Goal: Contribute content: Contribute content

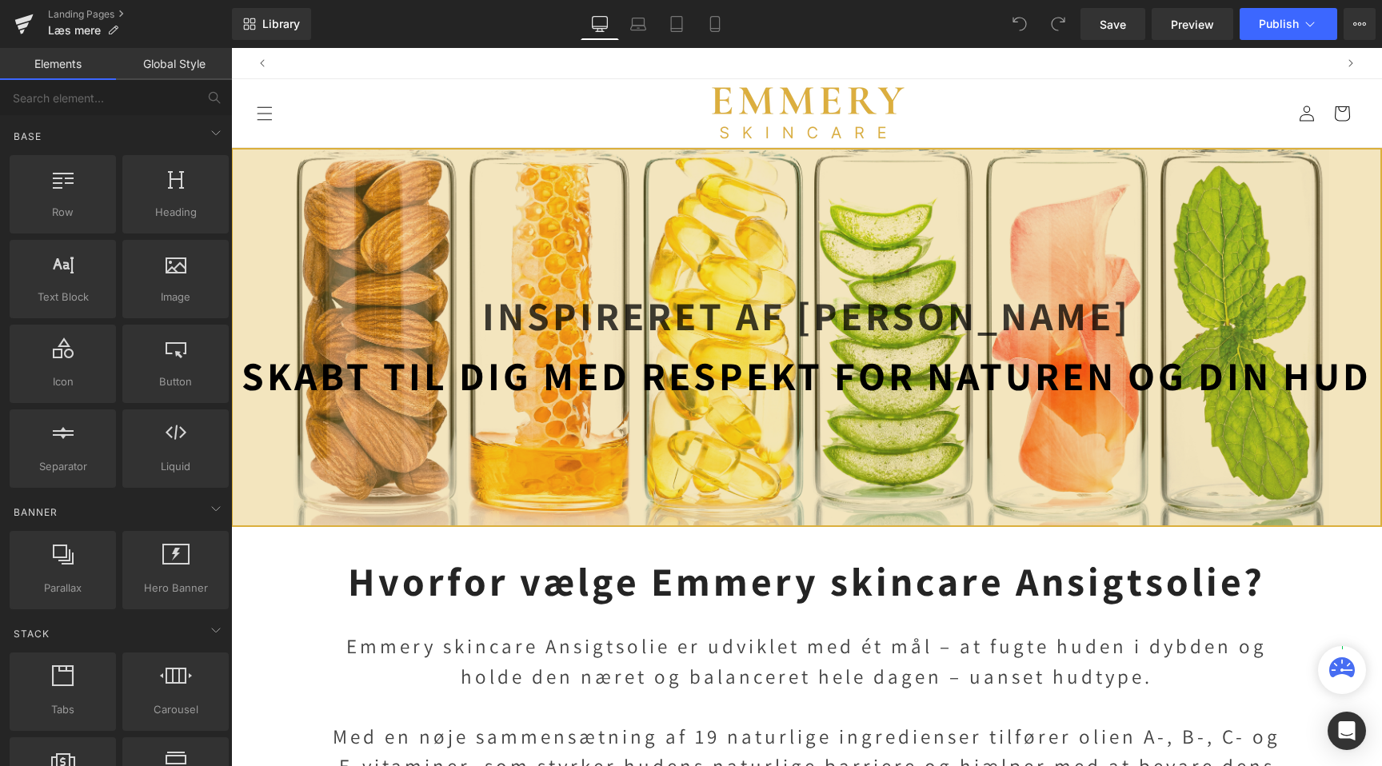
scroll to position [0, 1060]
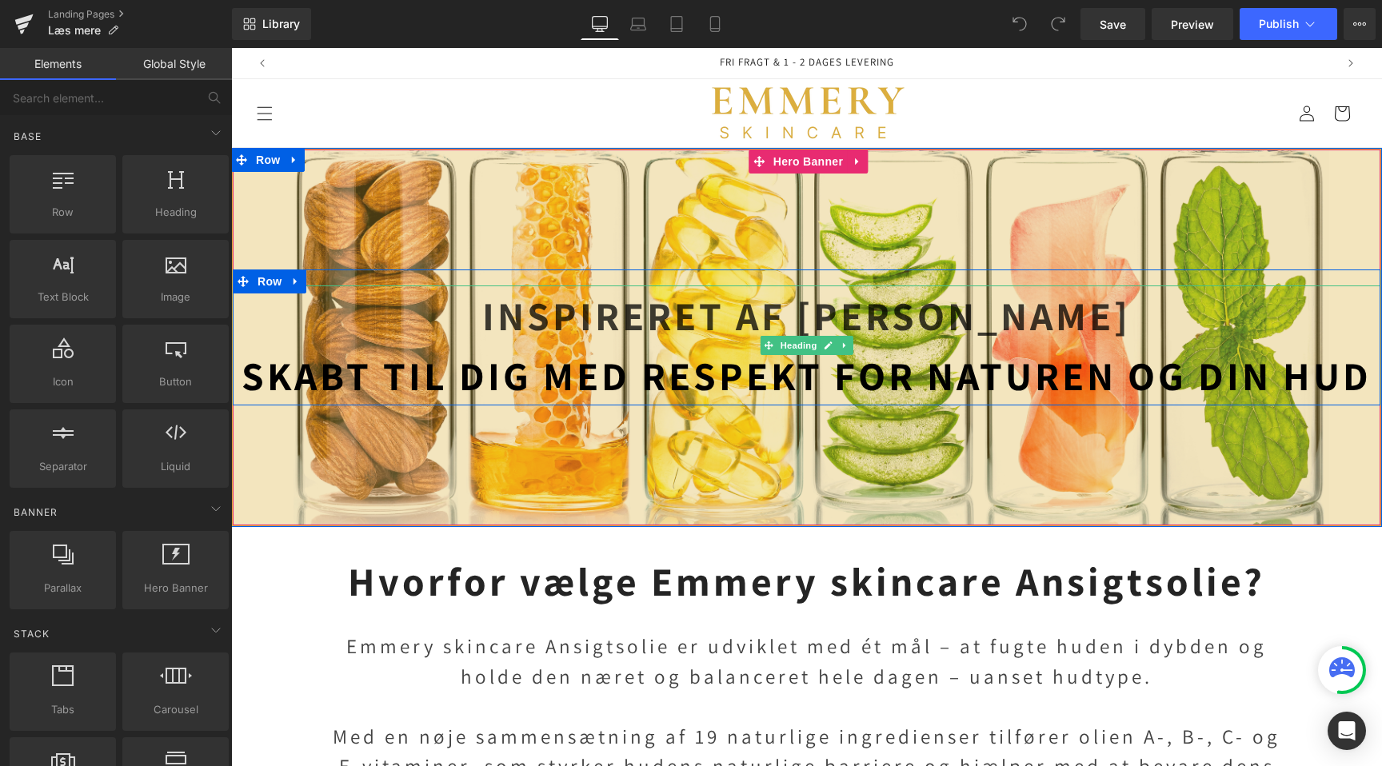
click at [870, 357] on strong "Skabt til dig med respekt for naturen og din hud" at bounding box center [807, 376] width 1130 height 52
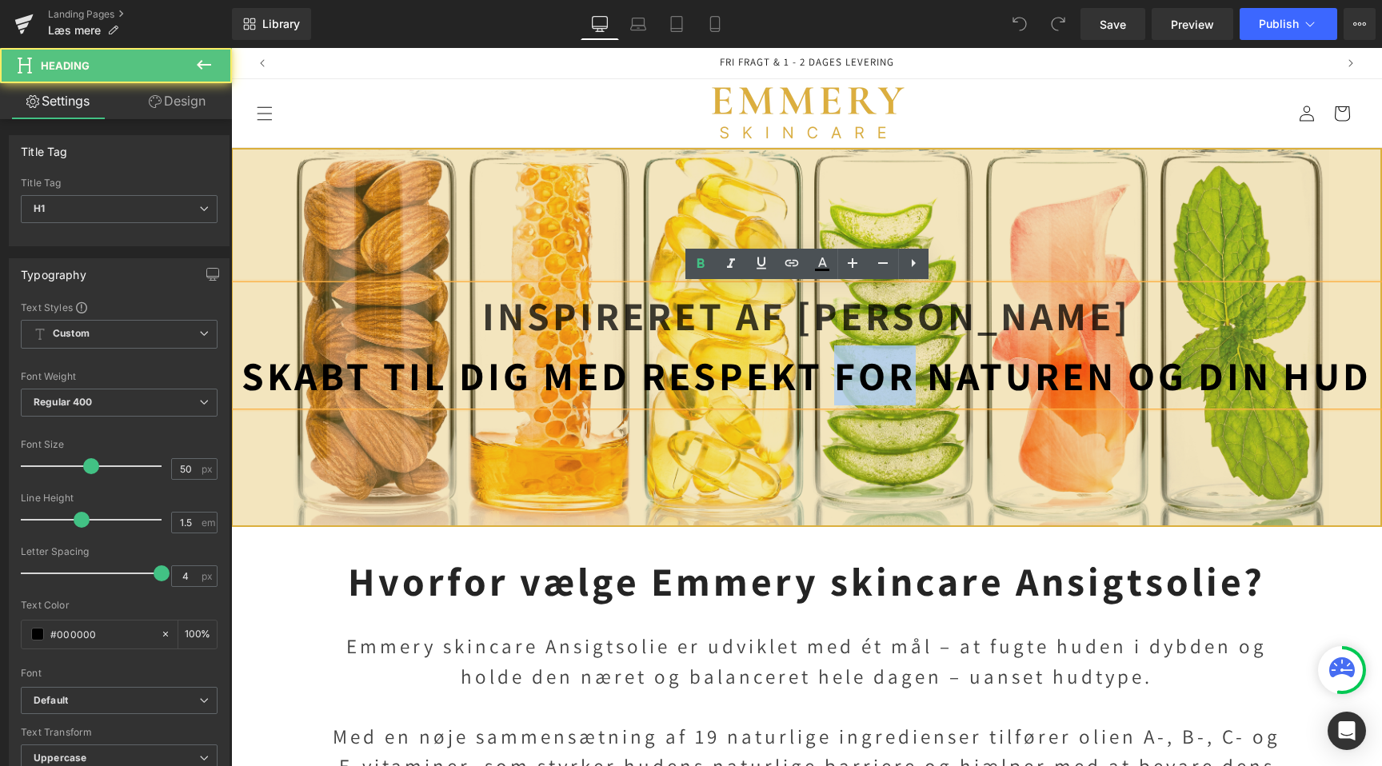
click at [870, 357] on strong "Skabt til dig med respekt for naturen og din hud" at bounding box center [807, 376] width 1130 height 52
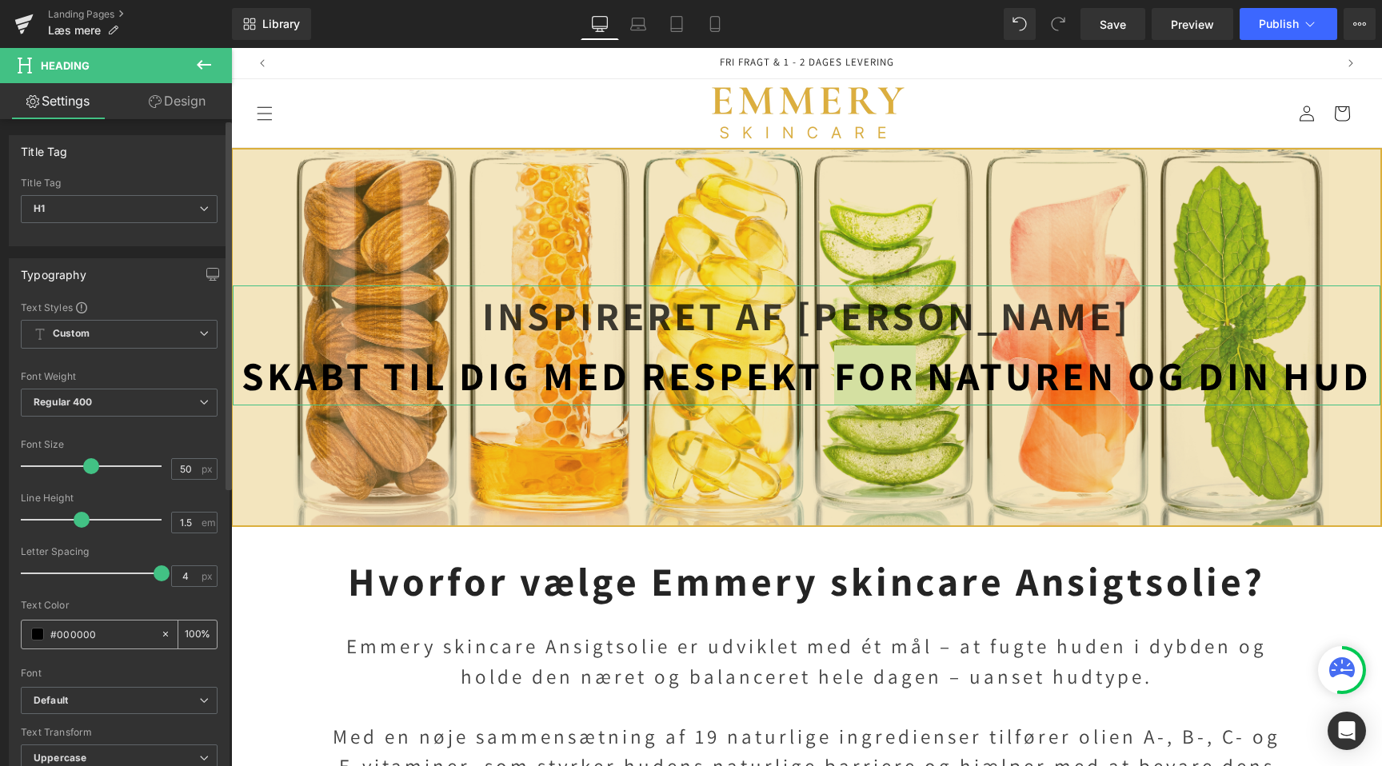
click at [34, 638] on span at bounding box center [37, 634] width 13 height 13
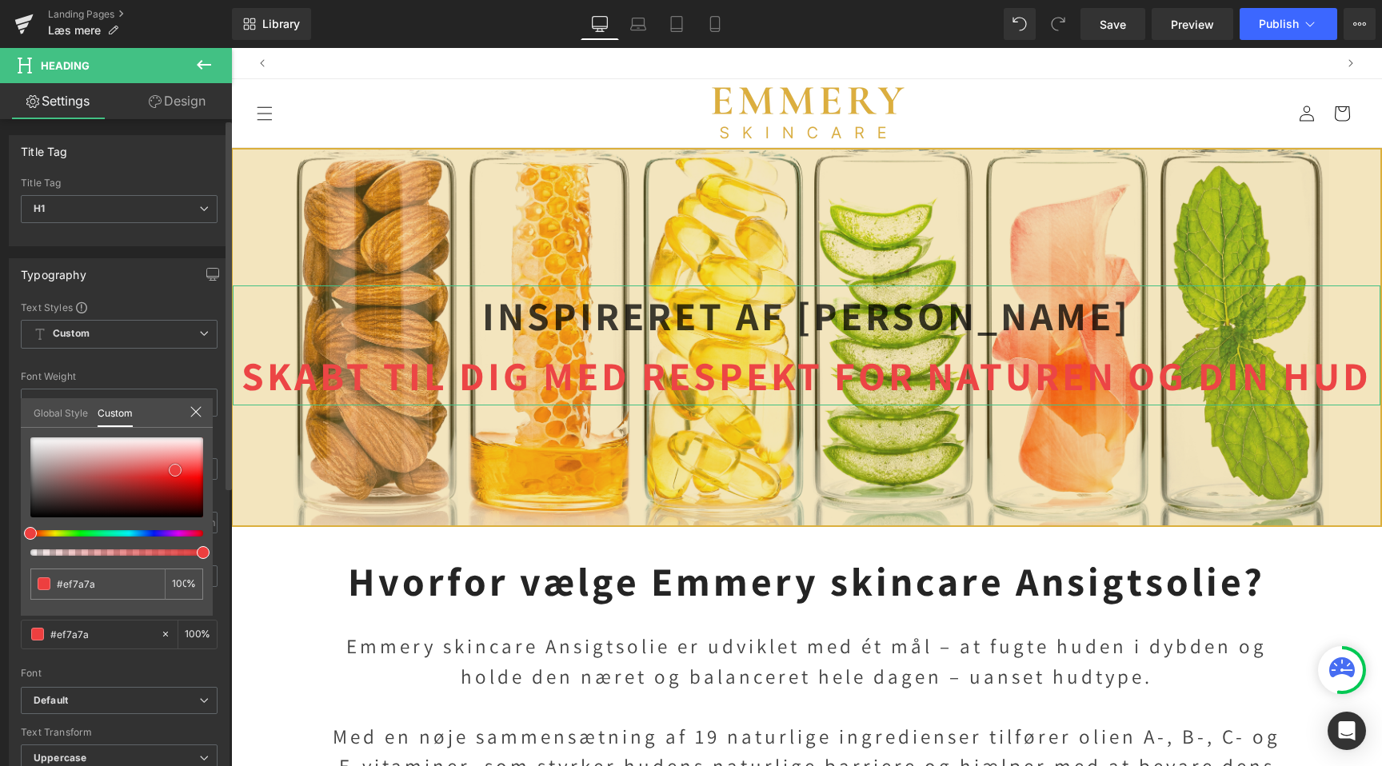
scroll to position [0, 0]
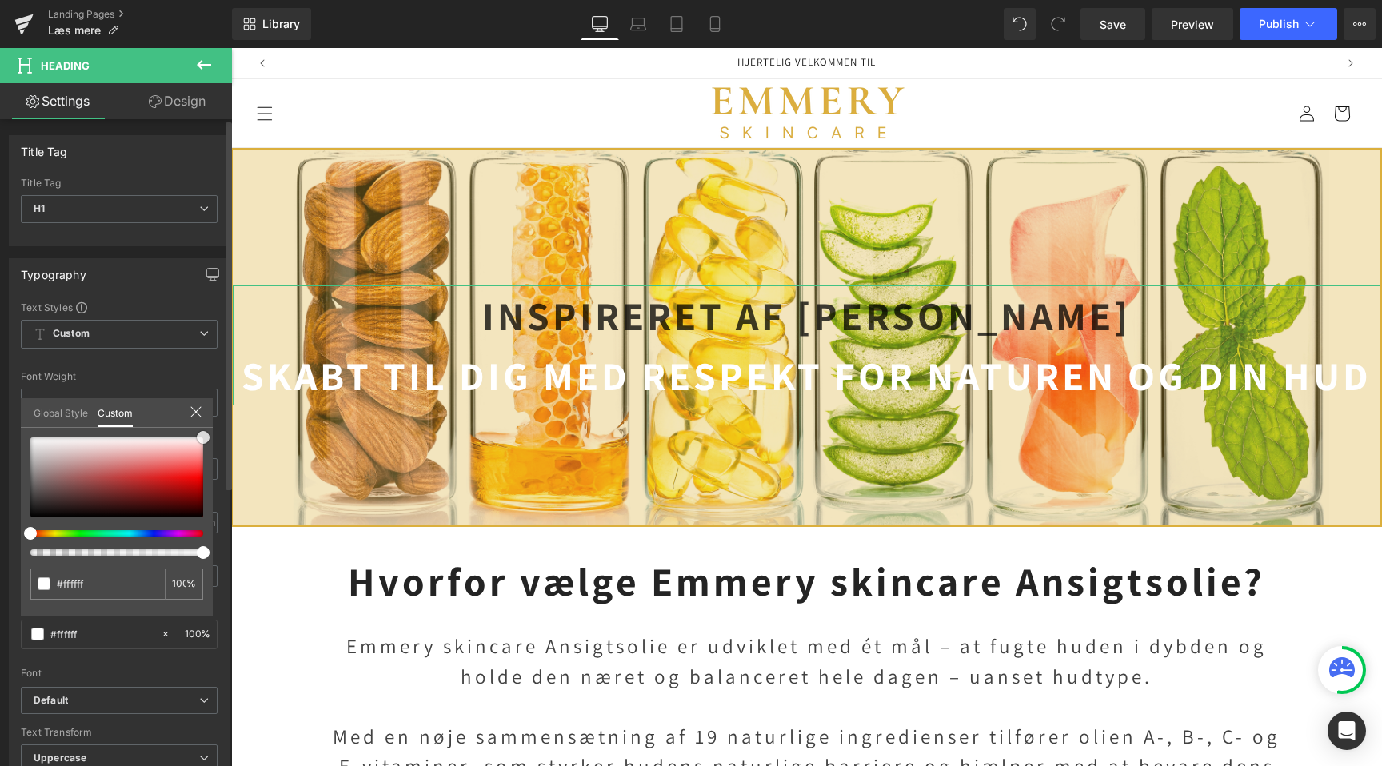
drag, startPoint x: 125, startPoint y: 462, endPoint x: 219, endPoint y: 367, distance: 133.5
click at [219, 367] on div "Typography Text Styles Custom Custom Setup Global Style Custom Setup Global Sty…" at bounding box center [119, 521] width 239 height 550
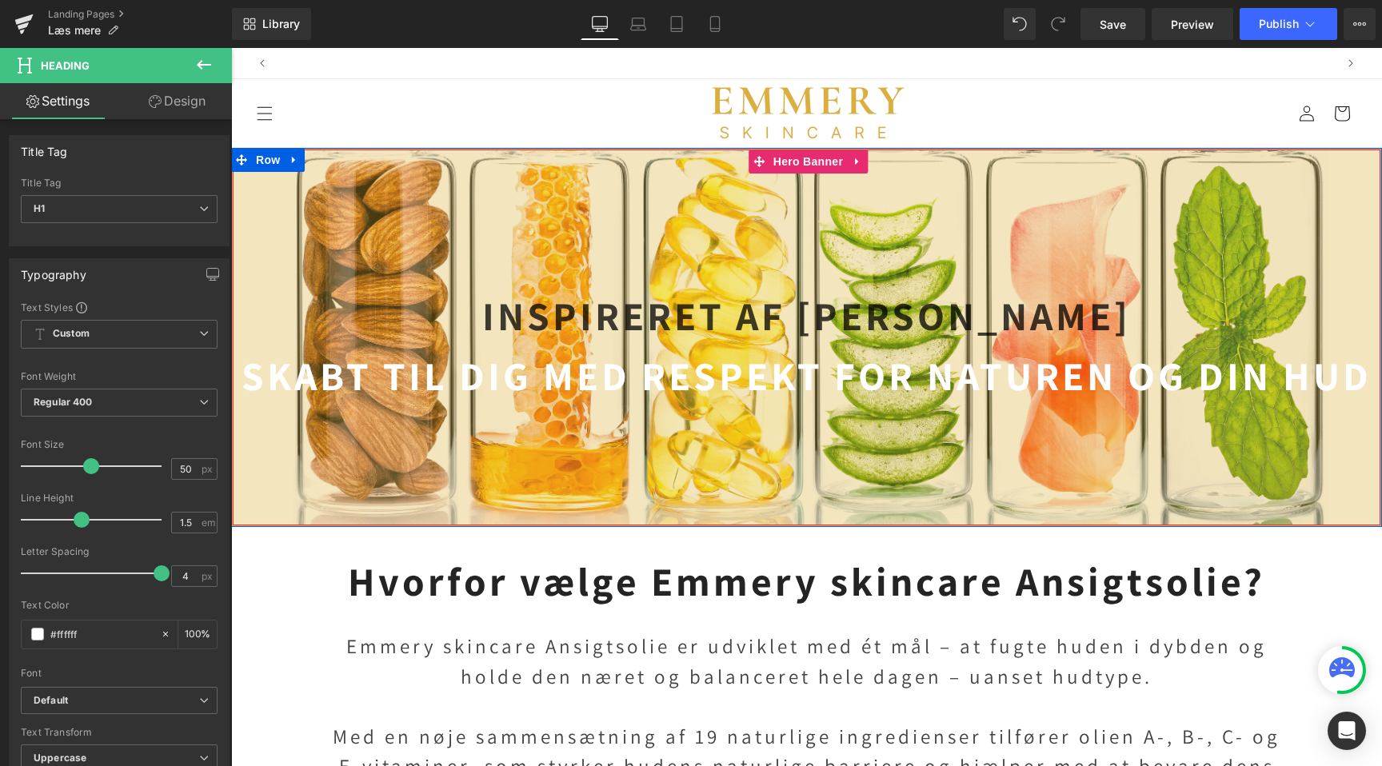
scroll to position [0, 0]
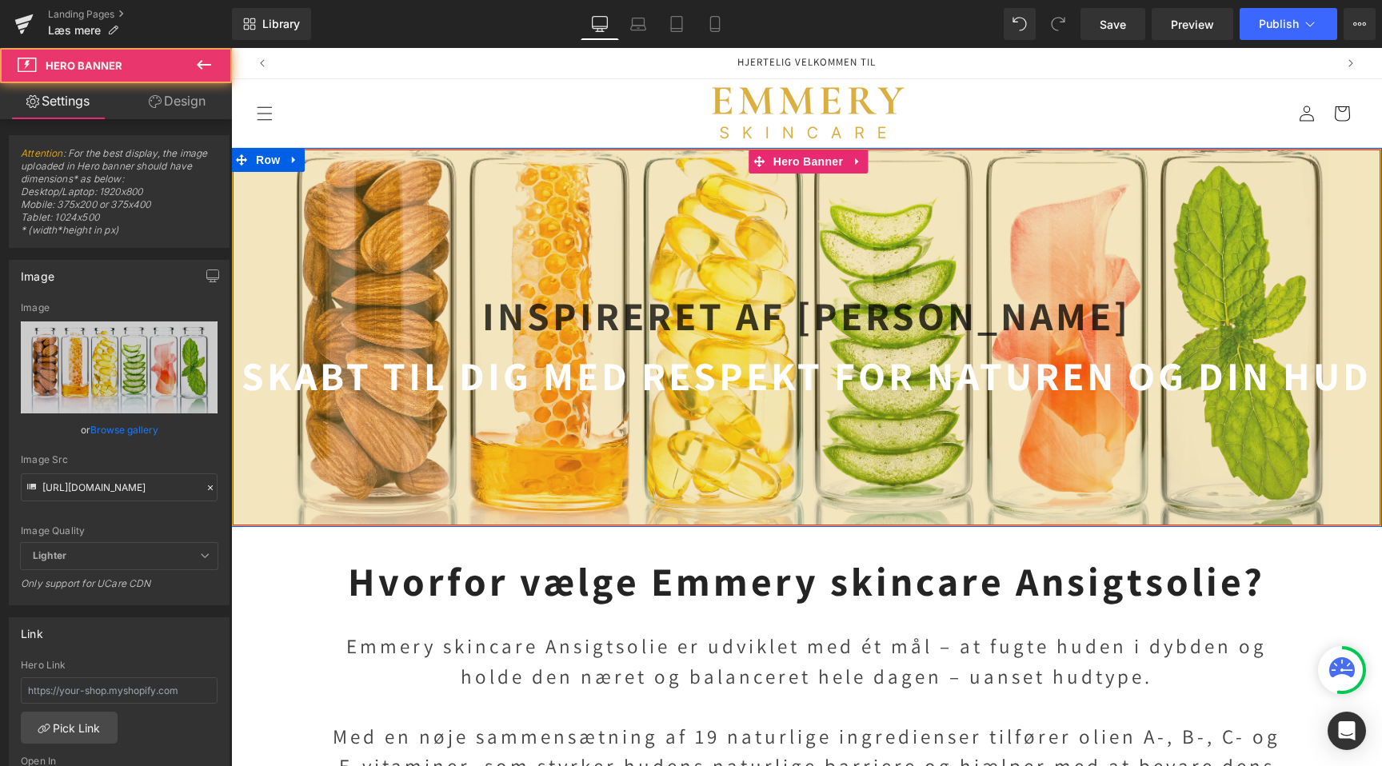
click at [485, 213] on div at bounding box center [807, 338] width 1148 height 376
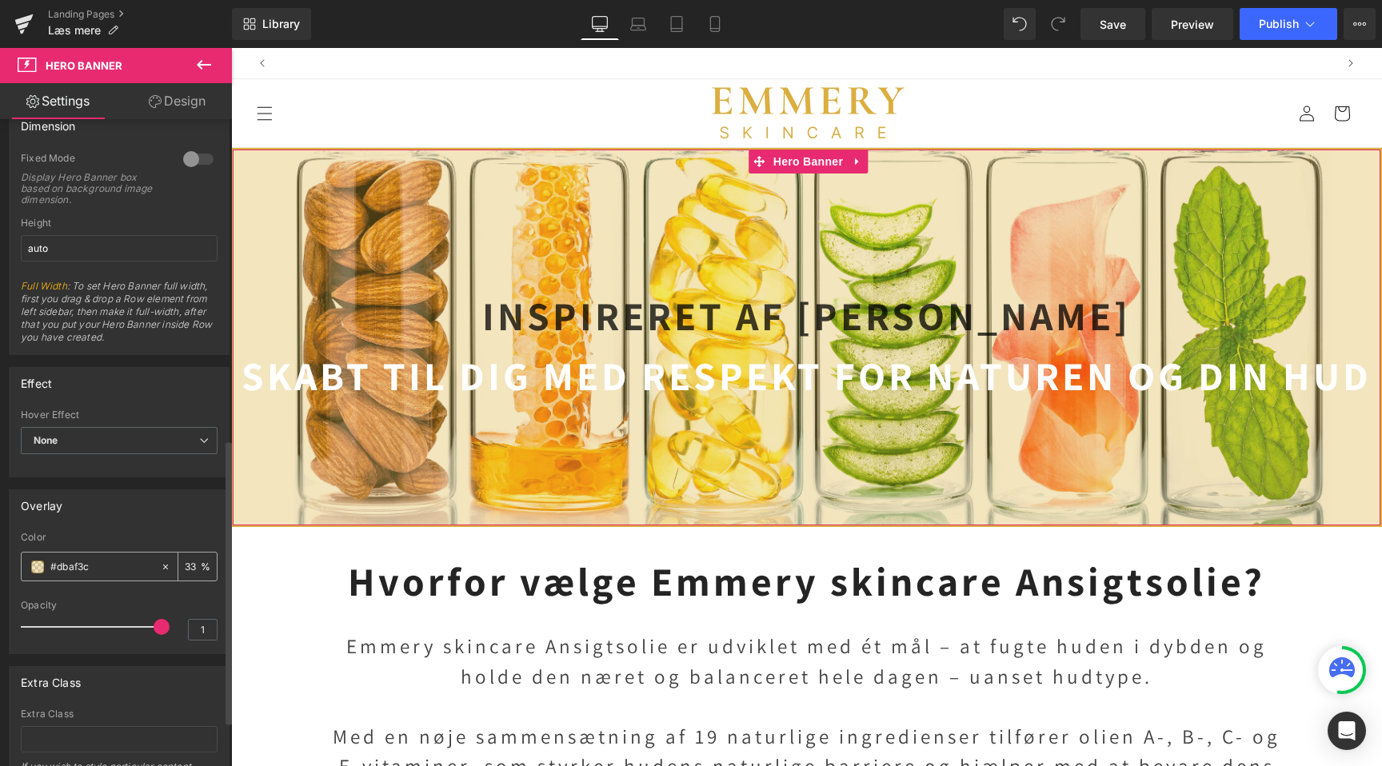
scroll to position [0, 1060]
click at [186, 571] on input "33" at bounding box center [193, 567] width 16 height 18
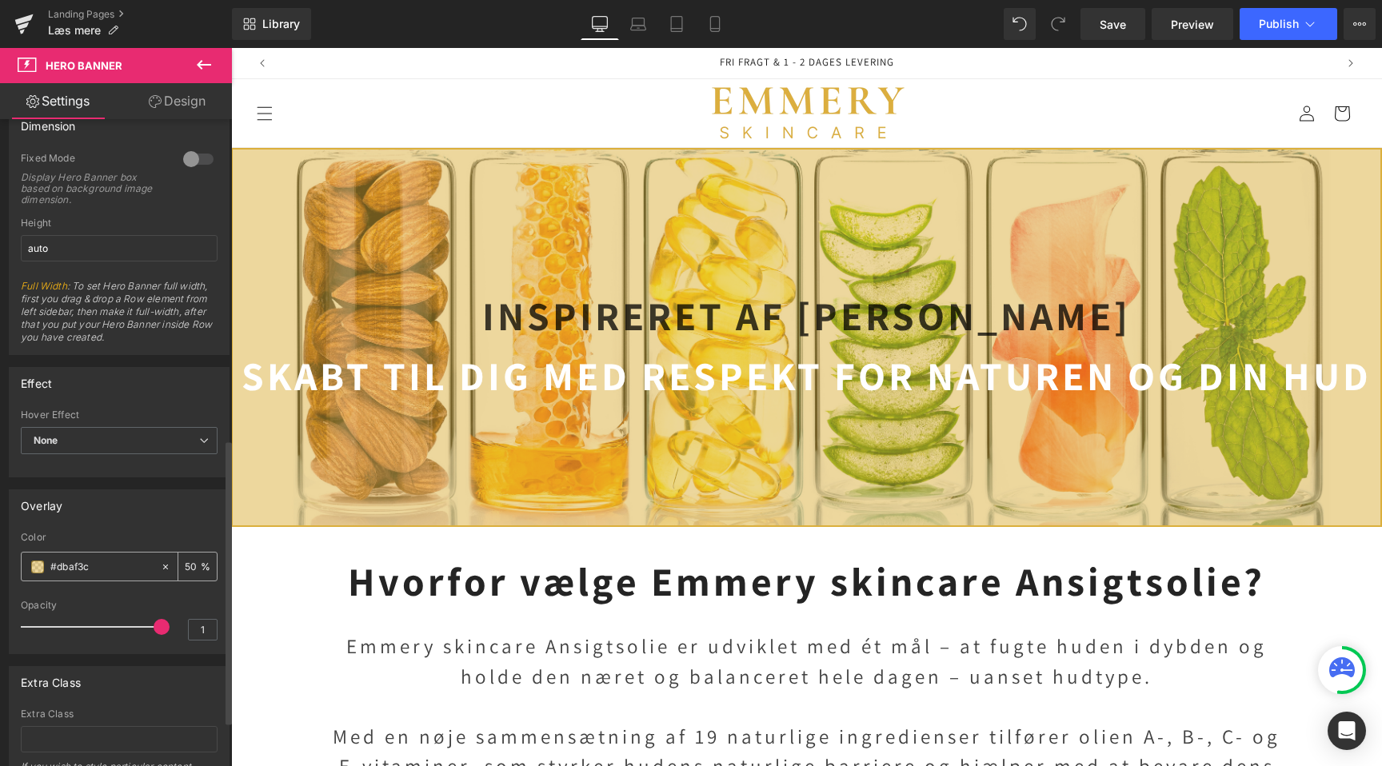
type input "50"
click at [38, 569] on span at bounding box center [37, 567] width 13 height 13
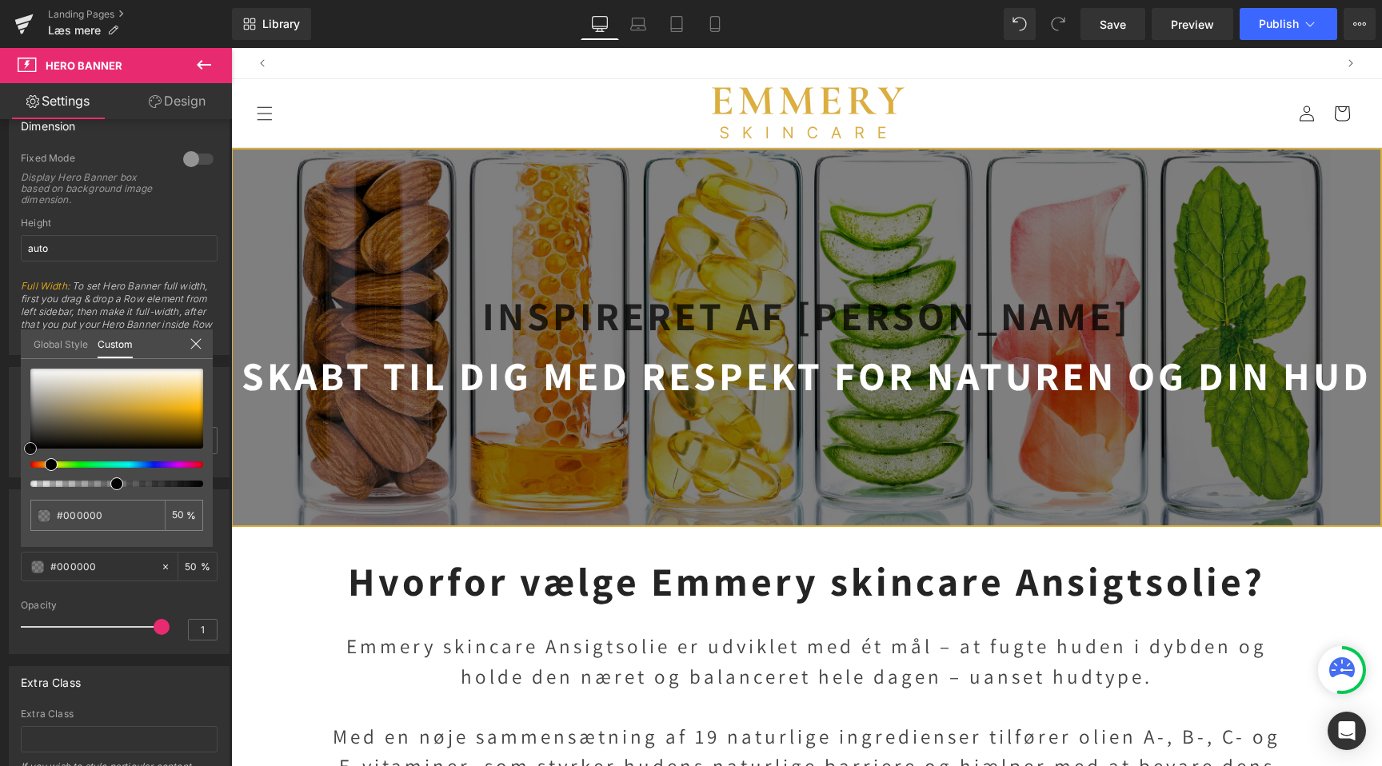
scroll to position [0, 2120]
drag, startPoint x: 87, startPoint y: 409, endPoint x: -229, endPoint y: 573, distance: 356.0
click at [0, 573] on html "You are previewing how the will restyle your page. You can not edit Elements in…" at bounding box center [691, 383] width 1382 height 766
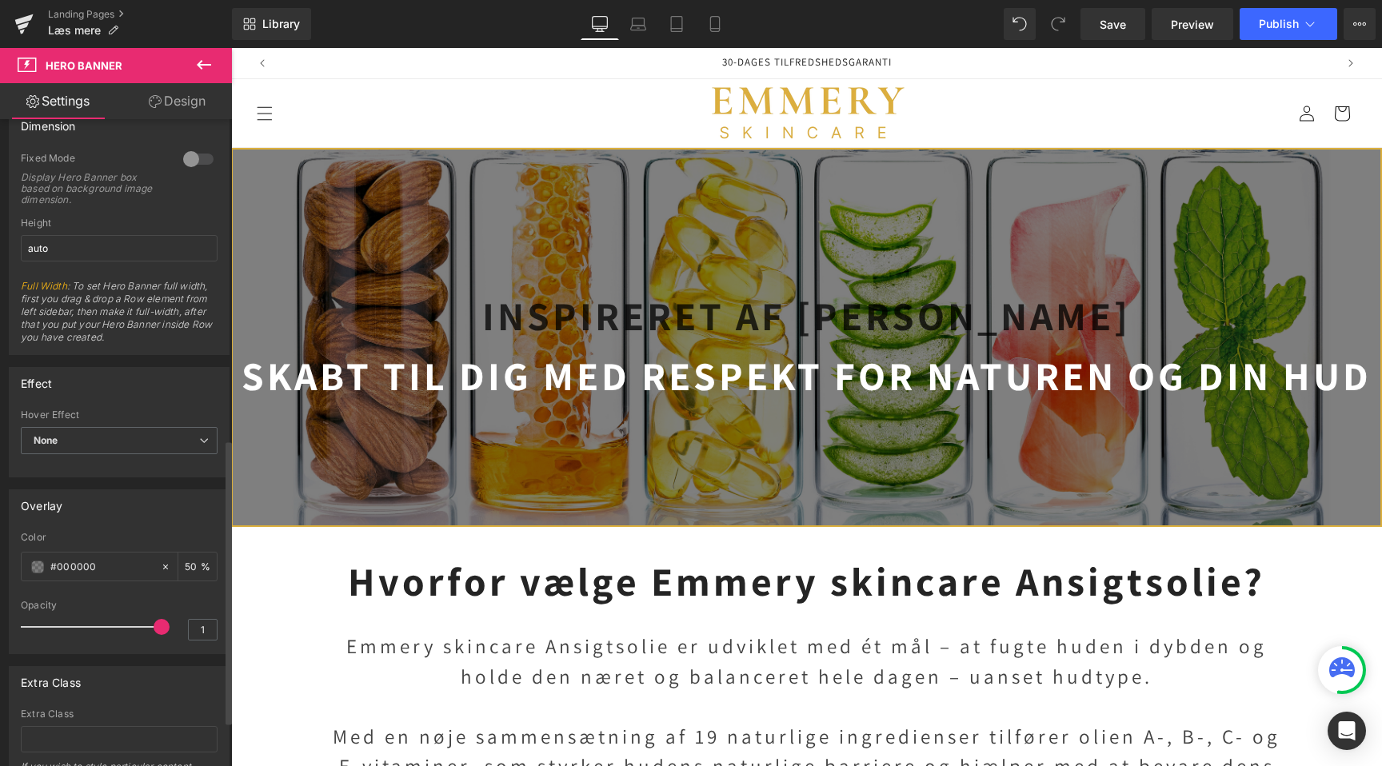
click at [639, 308] on strong "Inspireret af [PERSON_NAME]" at bounding box center [806, 316] width 649 height 52
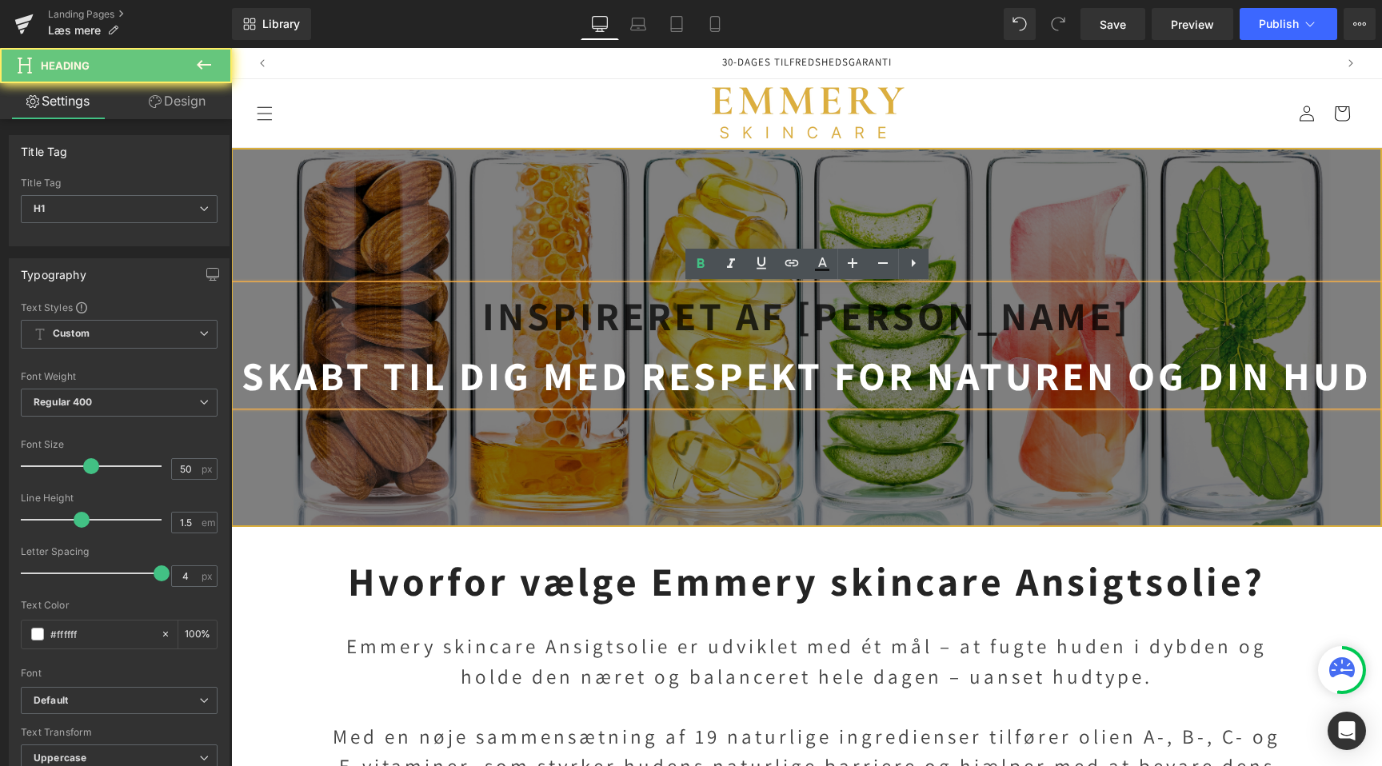
click at [639, 308] on strong "Inspireret af [PERSON_NAME]" at bounding box center [806, 316] width 649 height 52
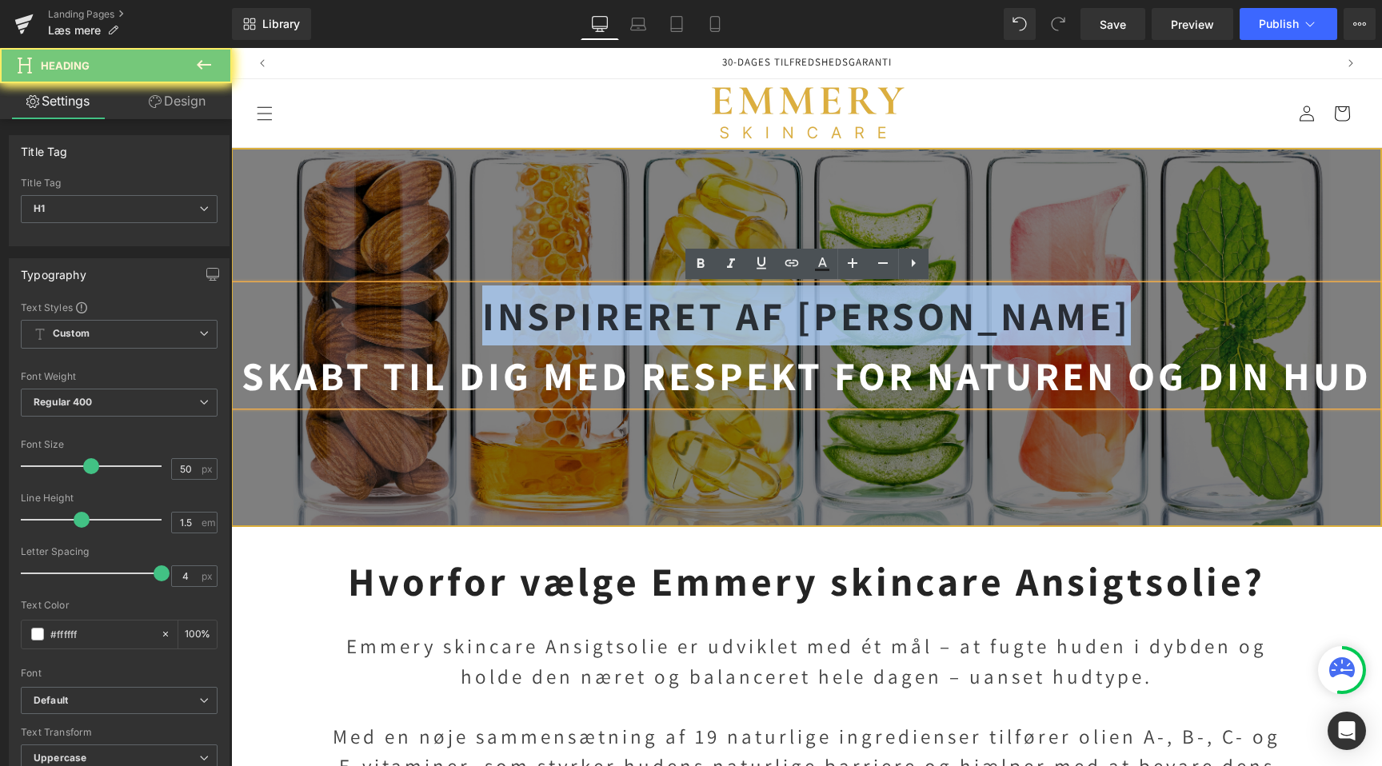
click at [639, 308] on strong "Inspireret af [PERSON_NAME]" at bounding box center [806, 316] width 649 height 52
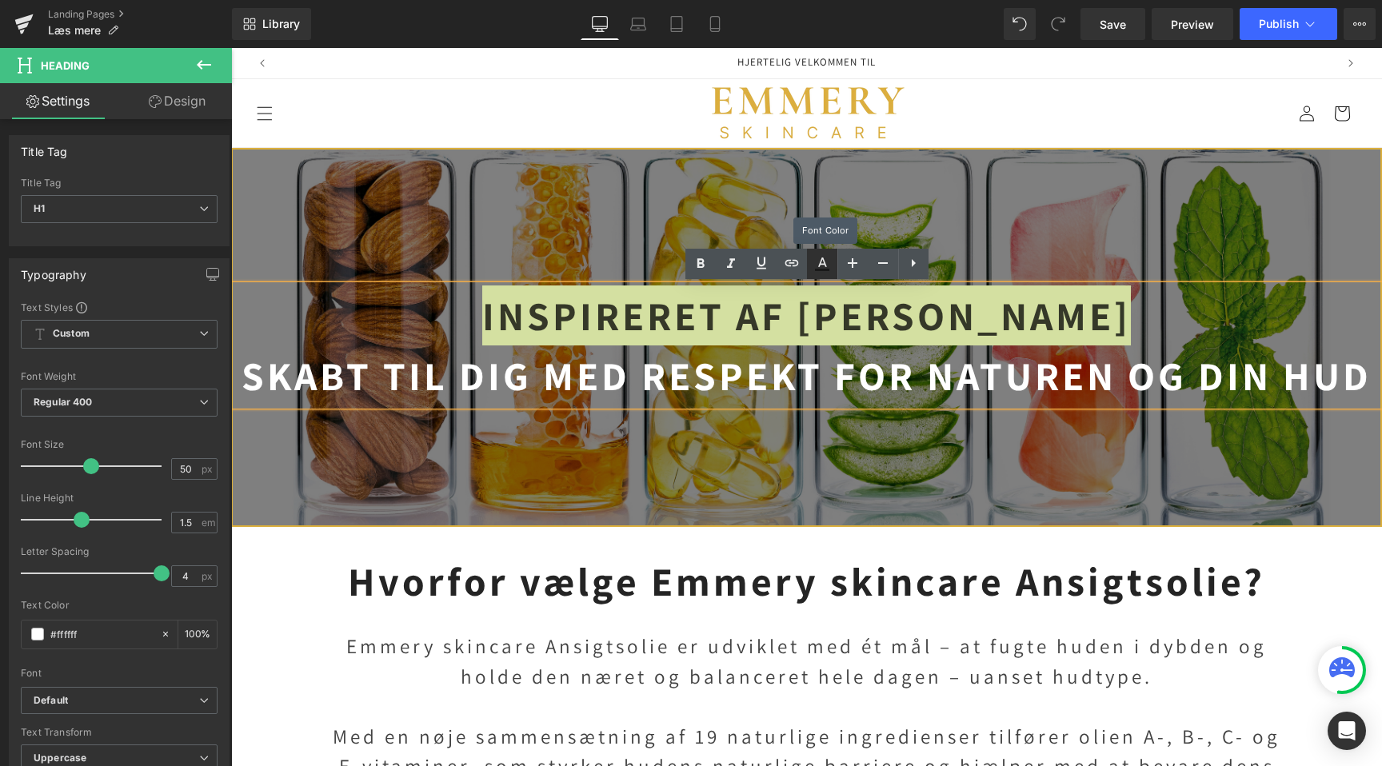
click at [829, 274] on link at bounding box center [822, 264] width 30 height 30
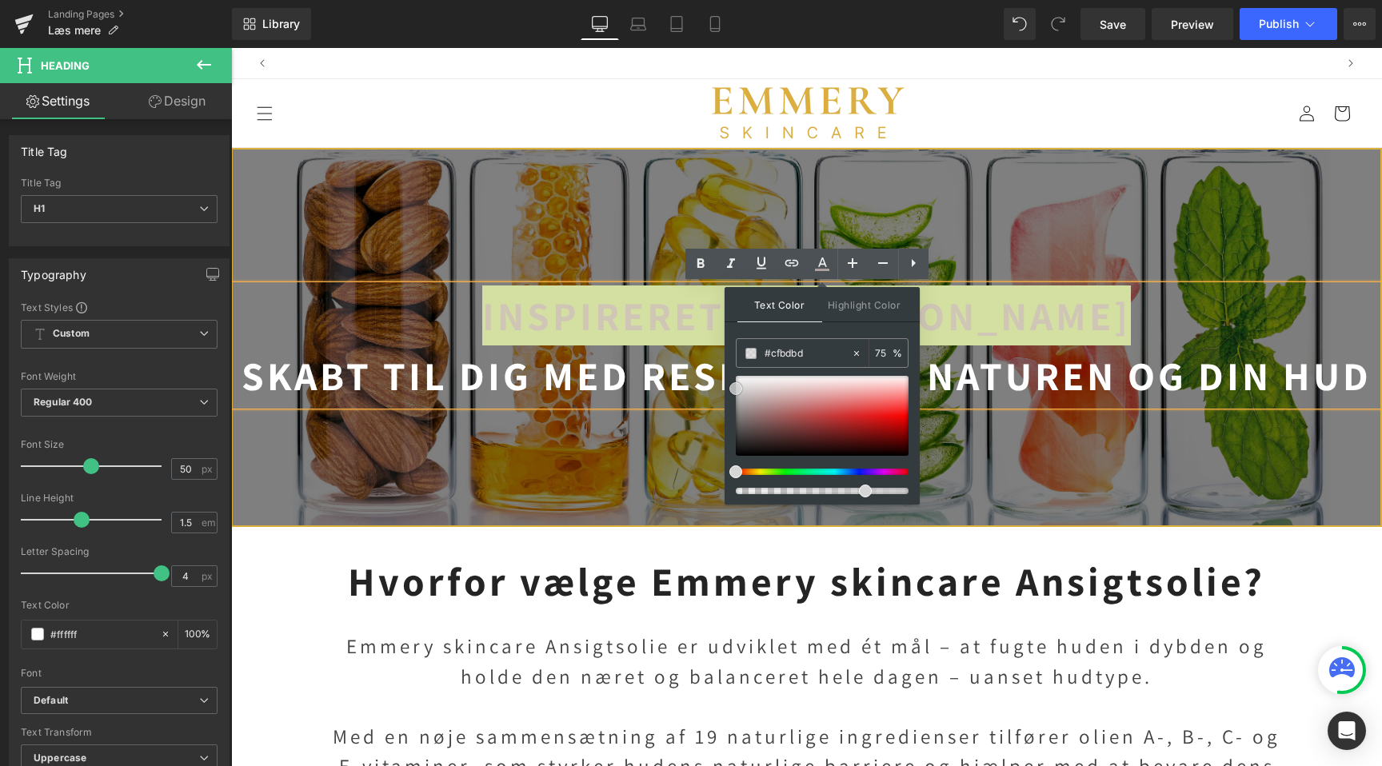
scroll to position [0, 1060]
drag, startPoint x: 1108, startPoint y: 472, endPoint x: 685, endPoint y: 280, distance: 464.7
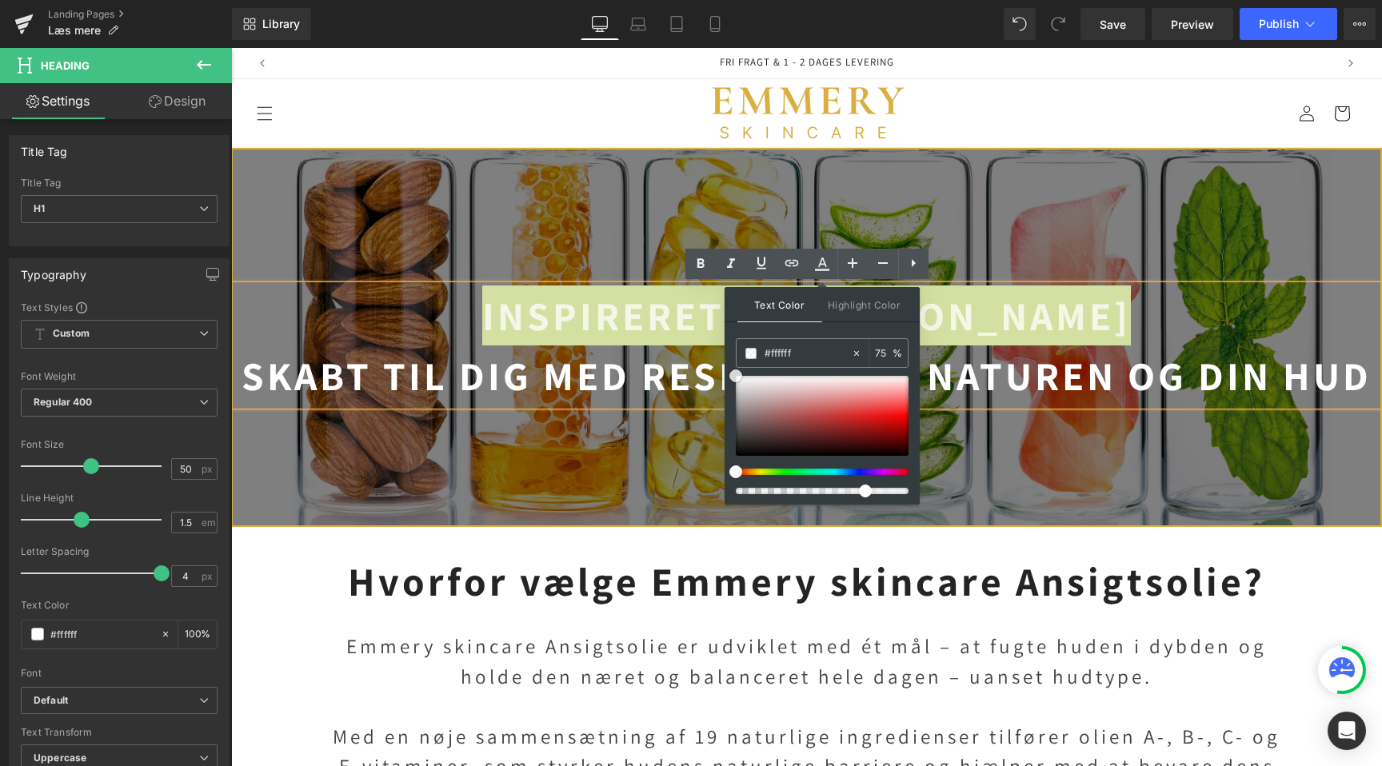
drag, startPoint x: 974, startPoint y: 436, endPoint x: 690, endPoint y: 317, distance: 308.7
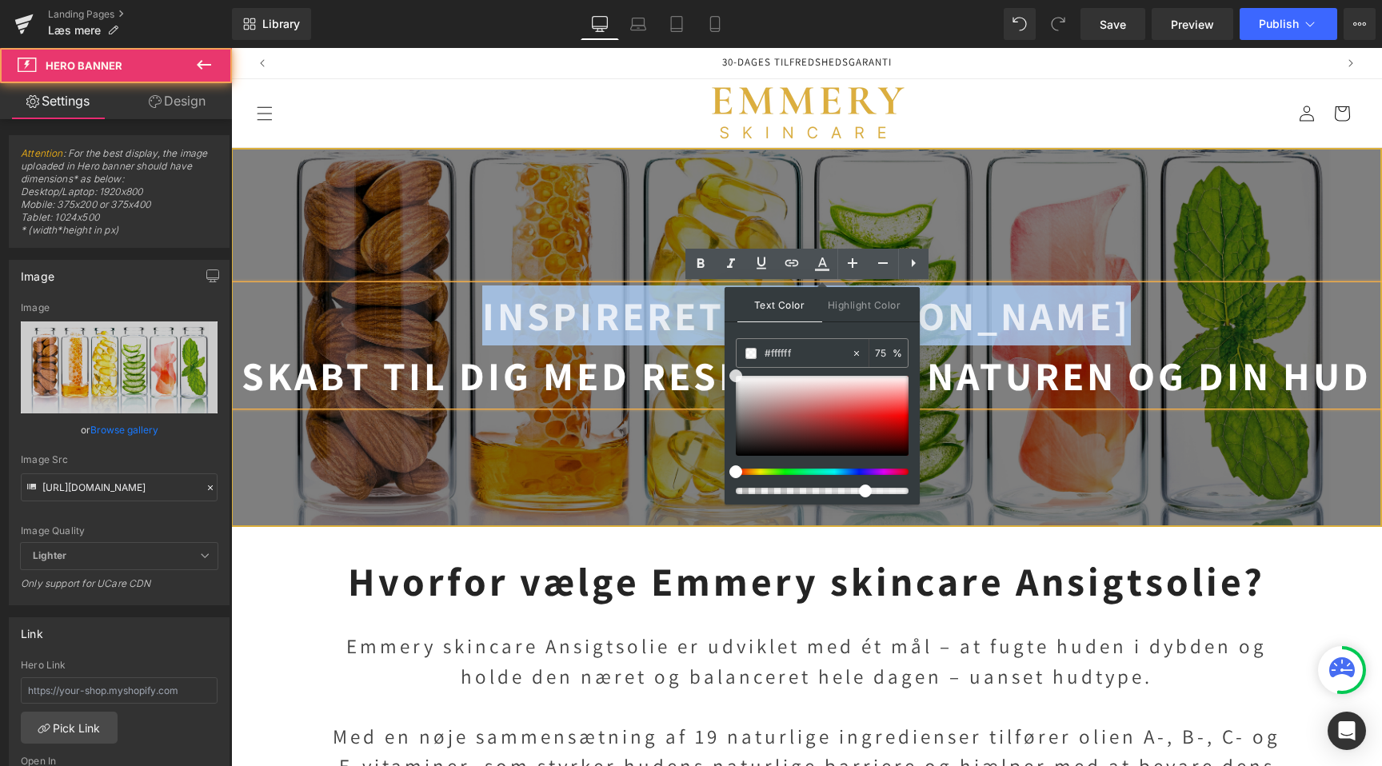
click at [642, 223] on div at bounding box center [807, 338] width 1148 height 376
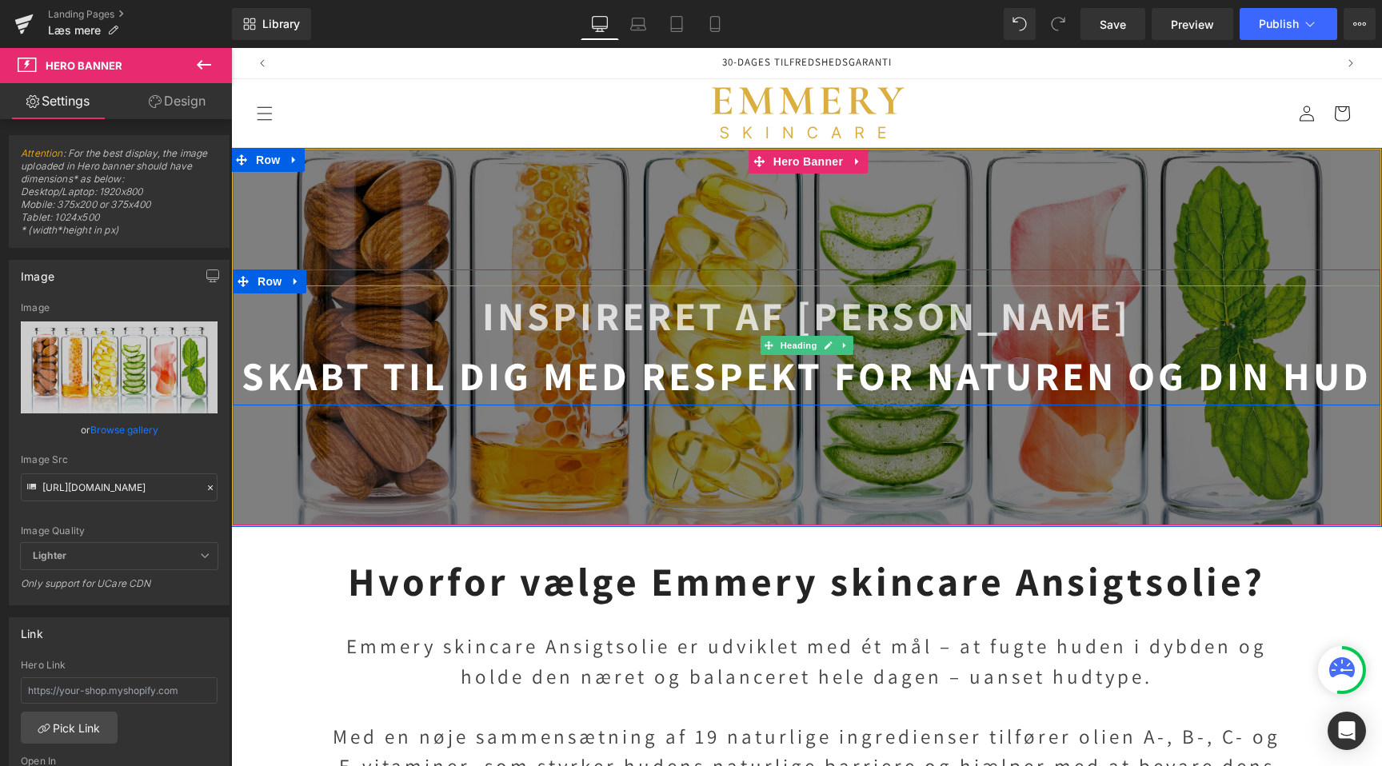
click at [714, 305] on strong "Inspireret af [PERSON_NAME]" at bounding box center [806, 316] width 649 height 52
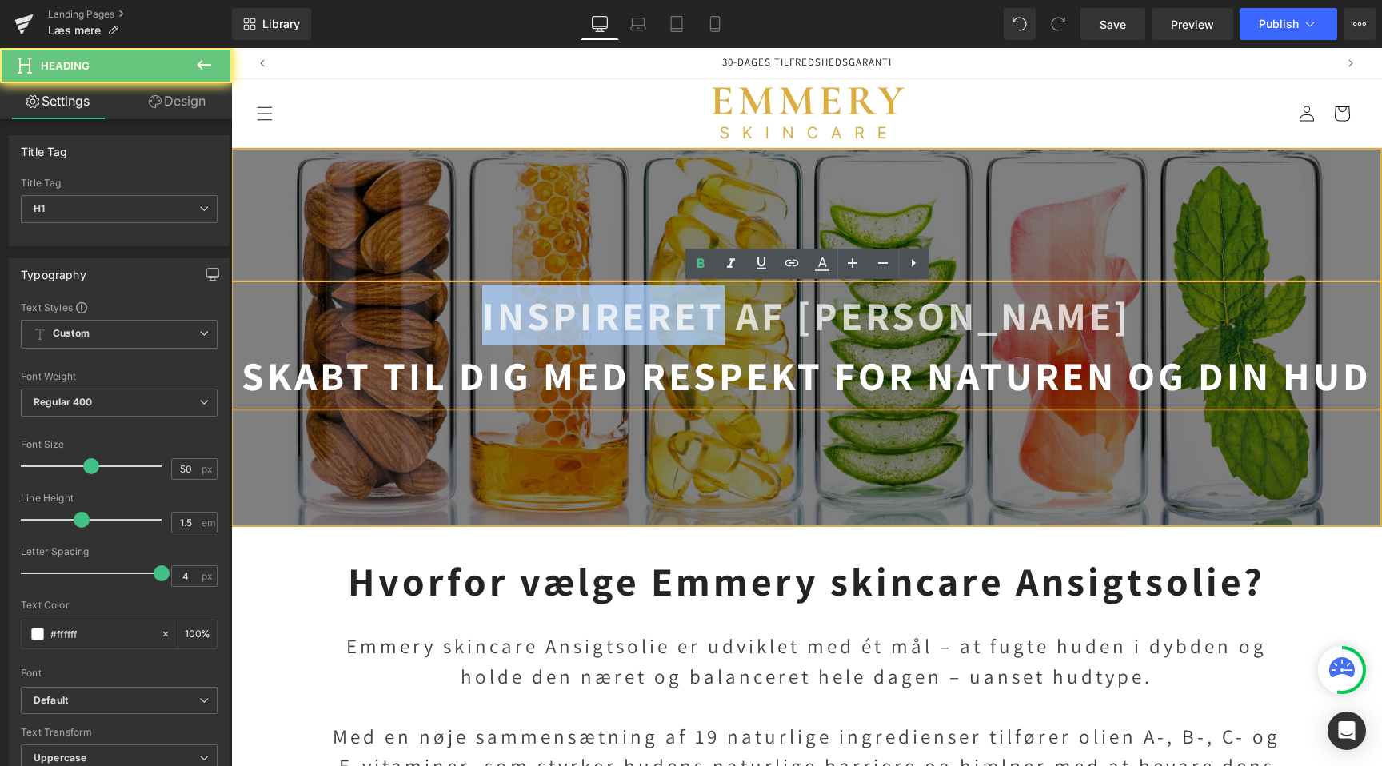
click at [714, 305] on strong "Inspireret af [PERSON_NAME]" at bounding box center [806, 316] width 649 height 52
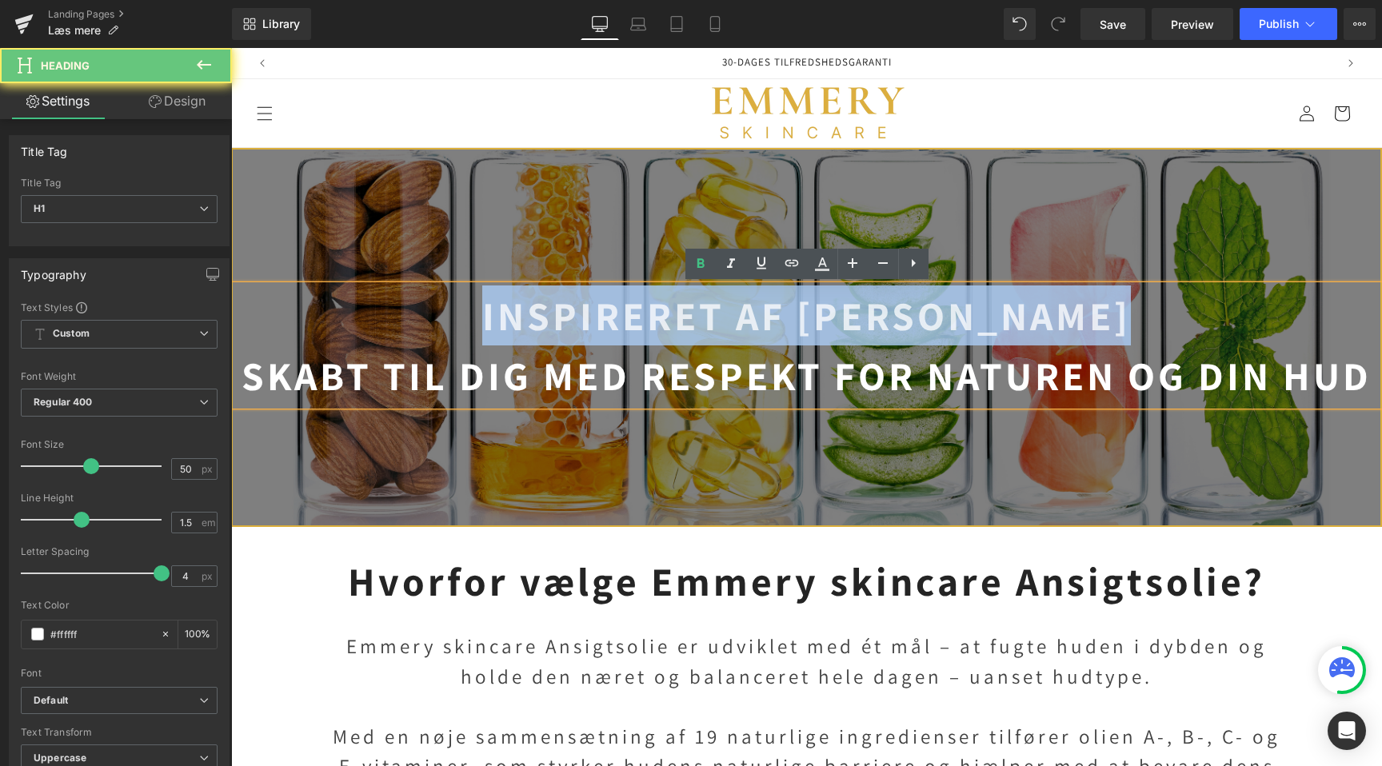
click at [714, 305] on strong "Inspireret af [PERSON_NAME]" at bounding box center [806, 316] width 649 height 52
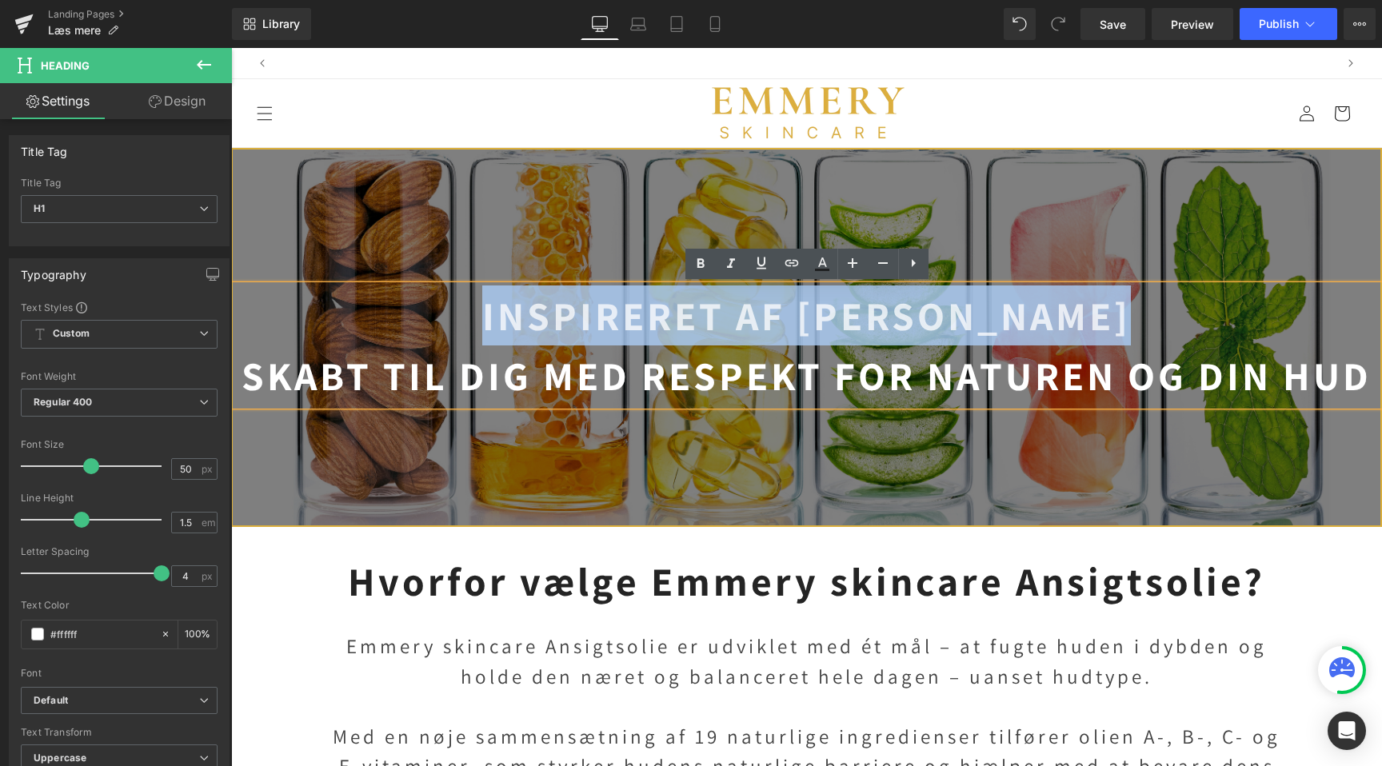
scroll to position [0, 0]
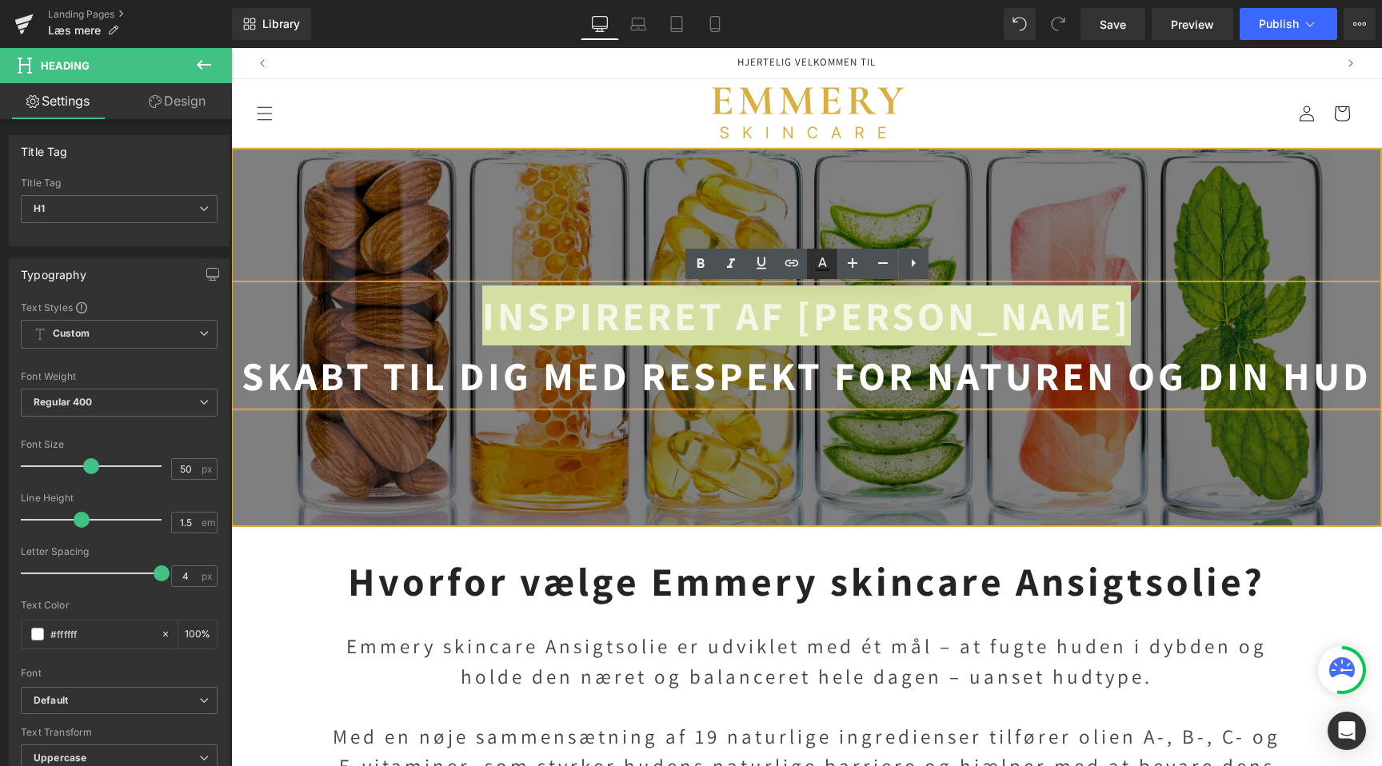
click at [822, 270] on icon at bounding box center [822, 270] width 14 height 2
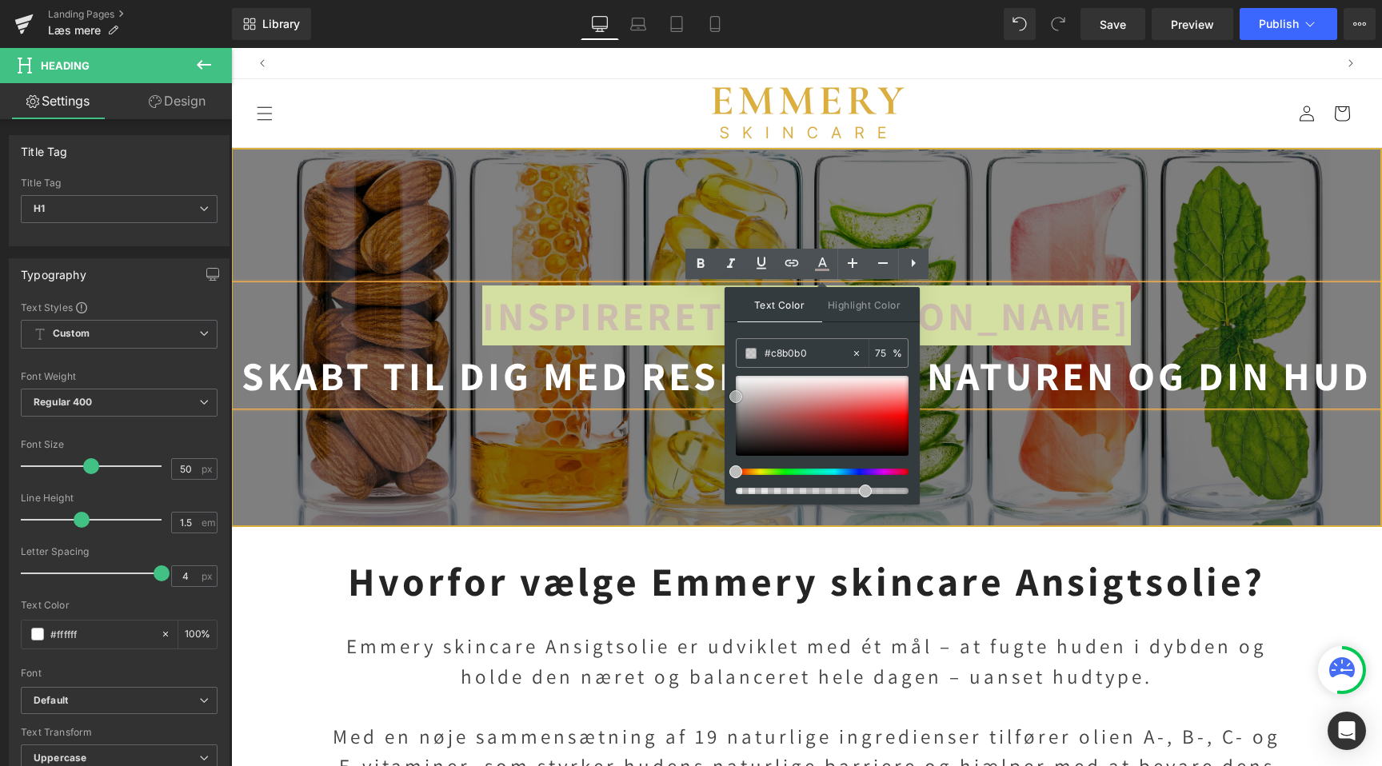
scroll to position [0, 1060]
drag, startPoint x: 1049, startPoint y: 452, endPoint x: 606, endPoint y: 133, distance: 545.5
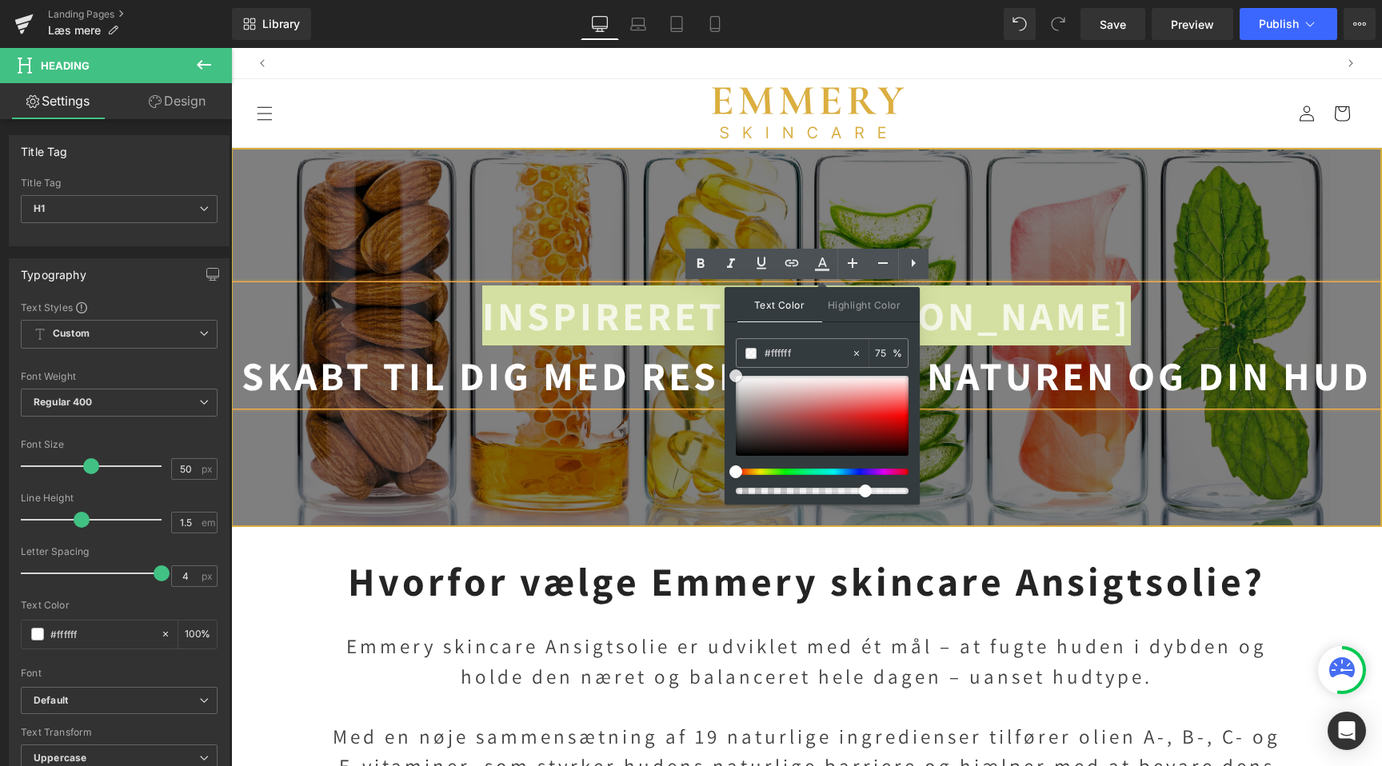
drag, startPoint x: 999, startPoint y: 432, endPoint x: 706, endPoint y: 358, distance: 302.1
click at [881, 355] on input "75" at bounding box center [884, 353] width 18 height 18
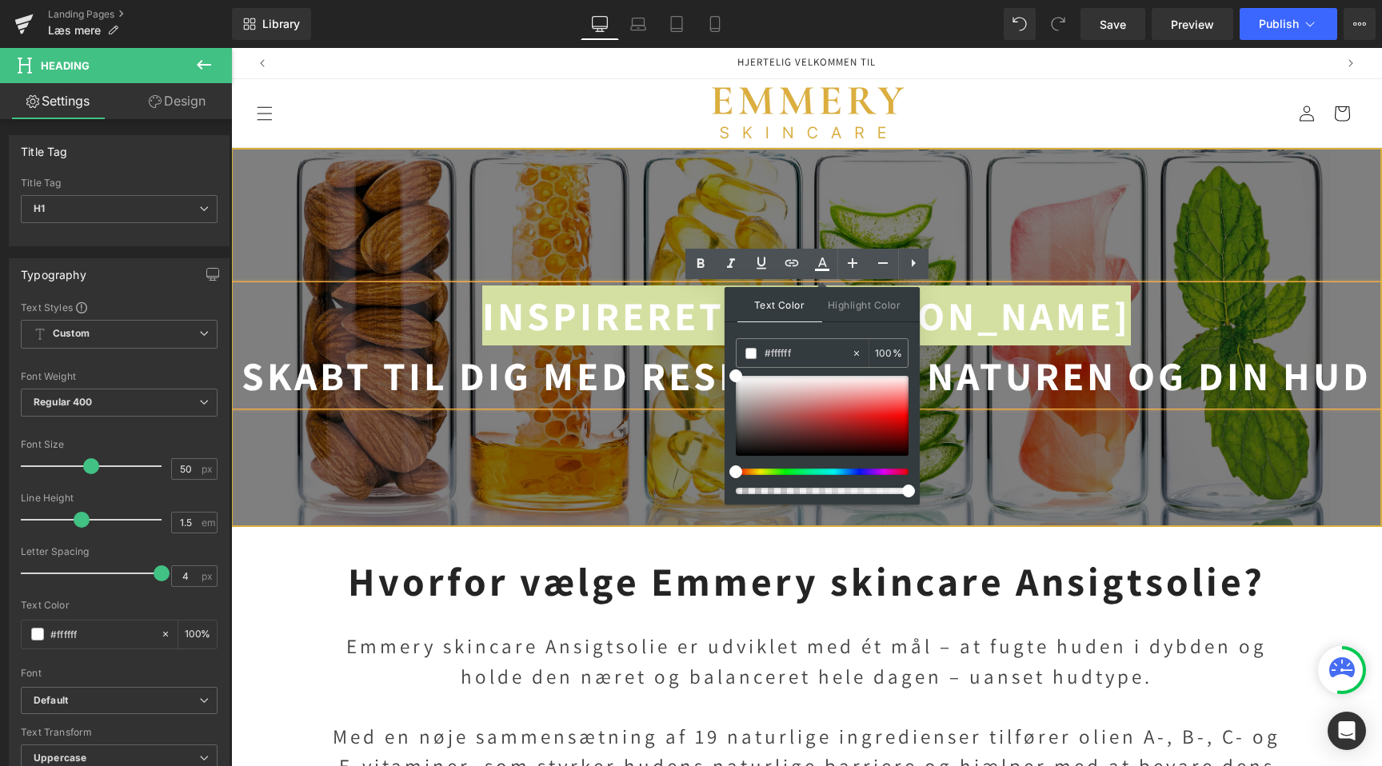
type input "100"
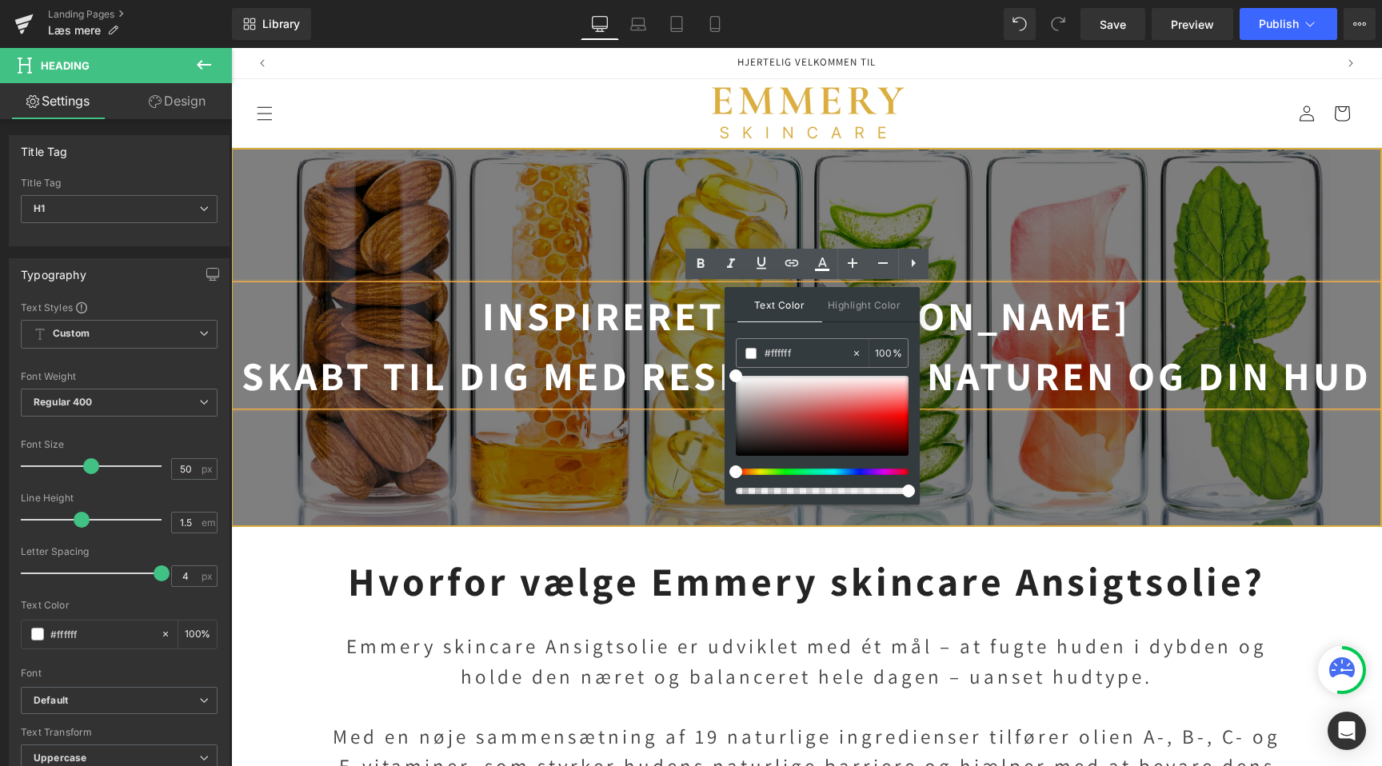
click at [675, 390] on strong "Skabt til dig med respekt for naturen og din hud" at bounding box center [807, 376] width 1130 height 52
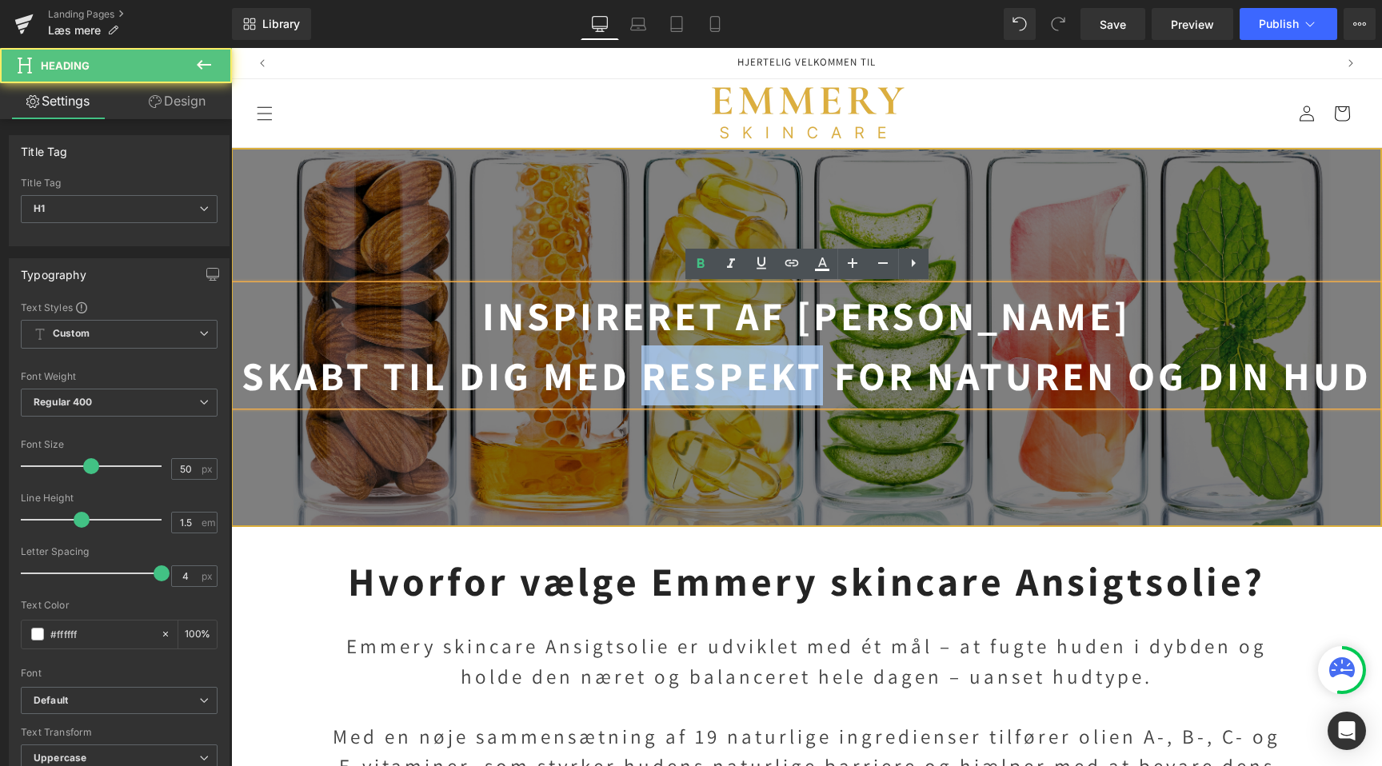
click at [675, 390] on strong "Skabt til dig med respekt for naturen og din hud" at bounding box center [807, 376] width 1130 height 52
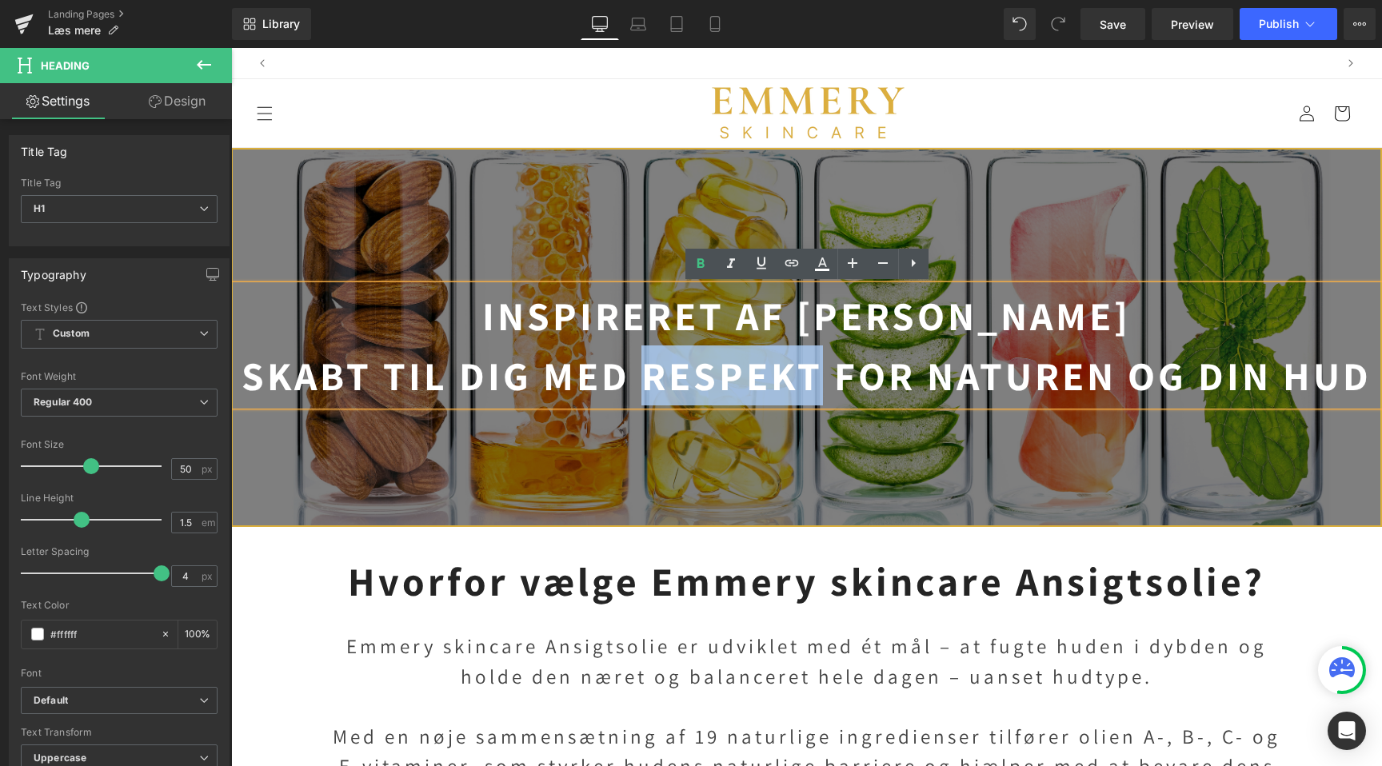
scroll to position [0, 1060]
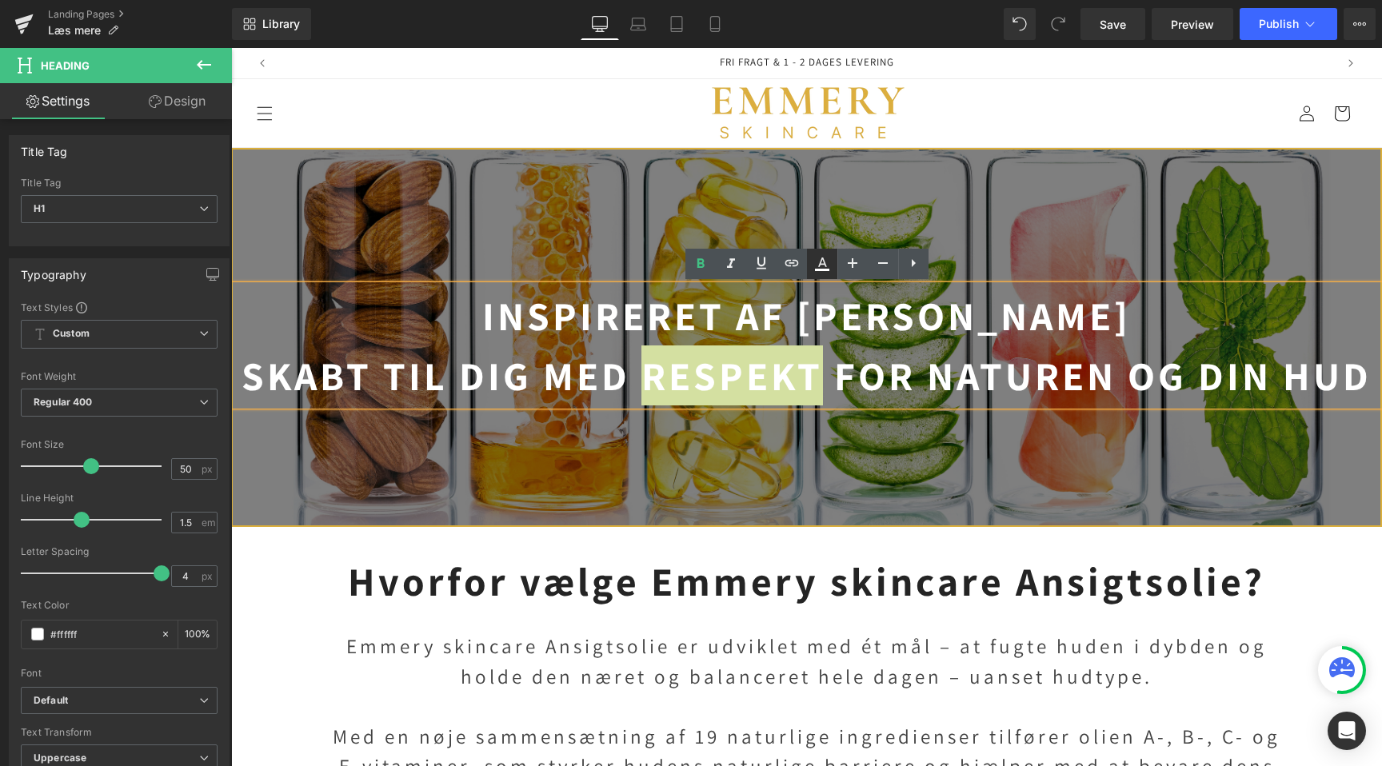
click at [822, 270] on icon at bounding box center [822, 270] width 14 height 2
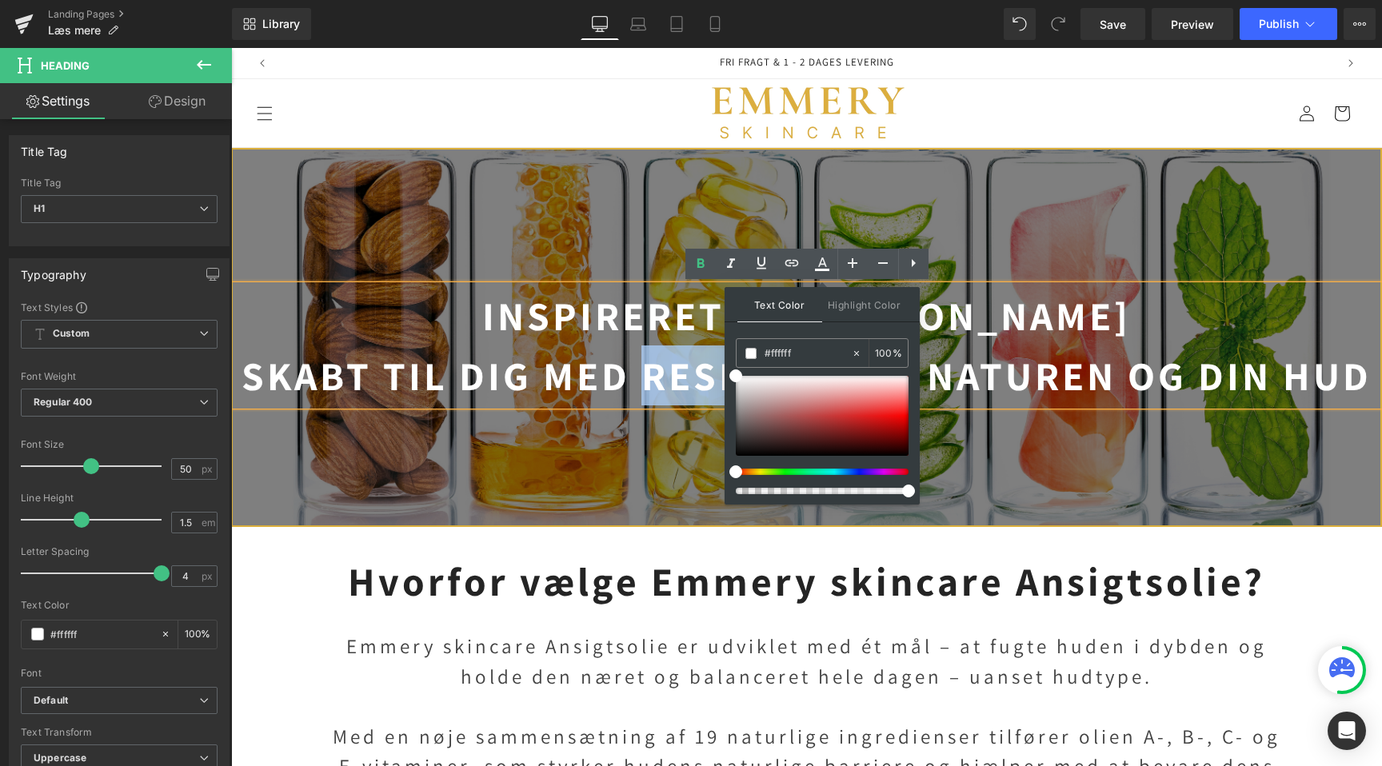
click at [684, 394] on strong "Skabt til dig med respekt for naturen og din hud" at bounding box center [807, 376] width 1130 height 52
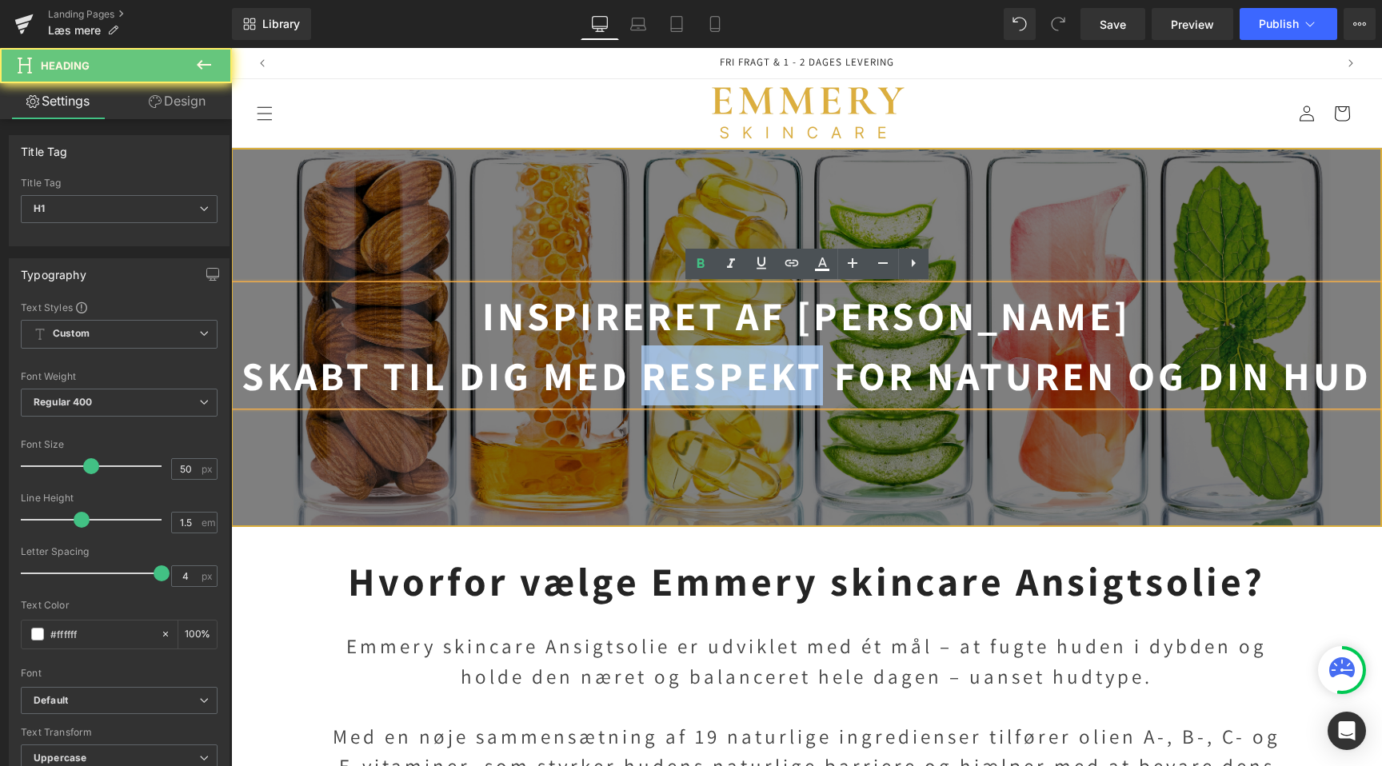
click at [684, 394] on strong "Skabt til dig med respekt for naturen og din hud" at bounding box center [807, 376] width 1130 height 52
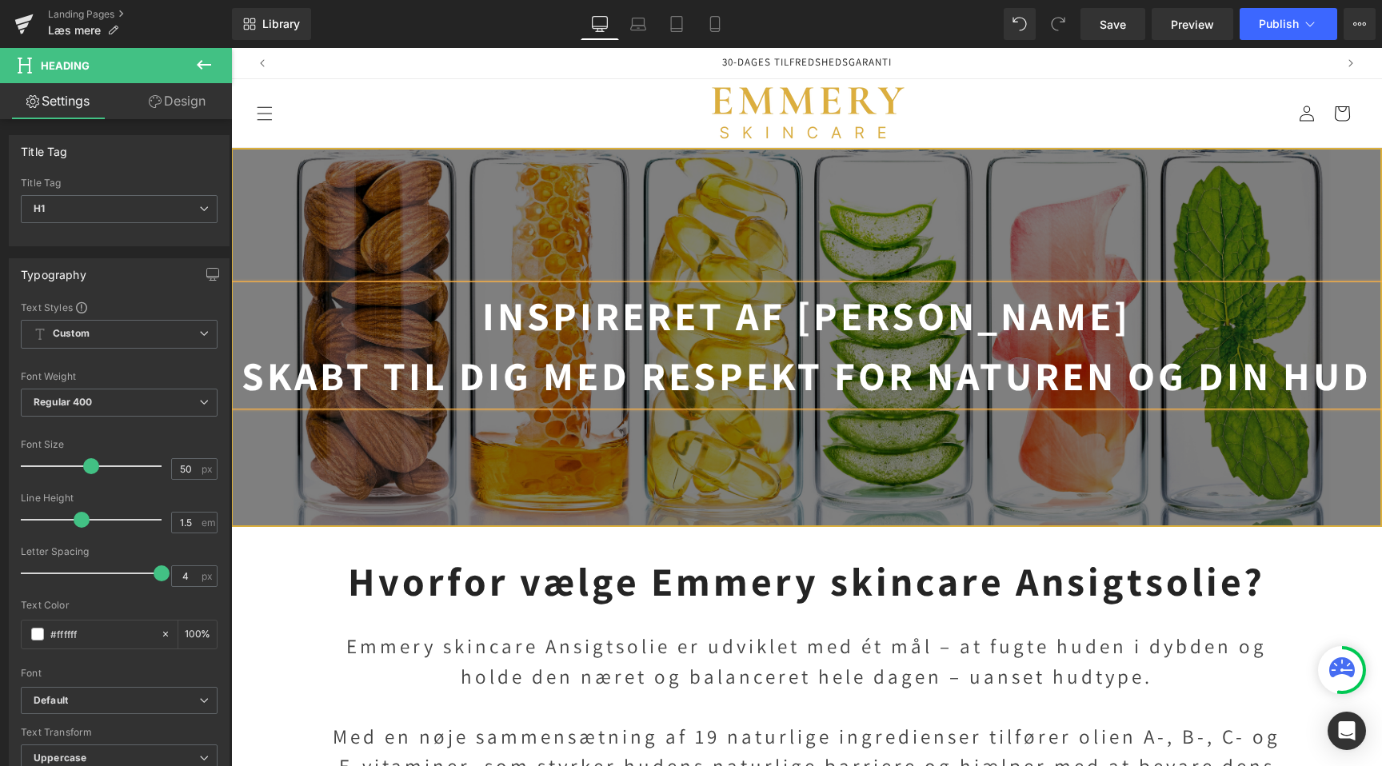
click at [781, 325] on strong "Inspireret af [PERSON_NAME]" at bounding box center [806, 316] width 649 height 52
click at [820, 262] on icon at bounding box center [822, 263] width 9 height 10
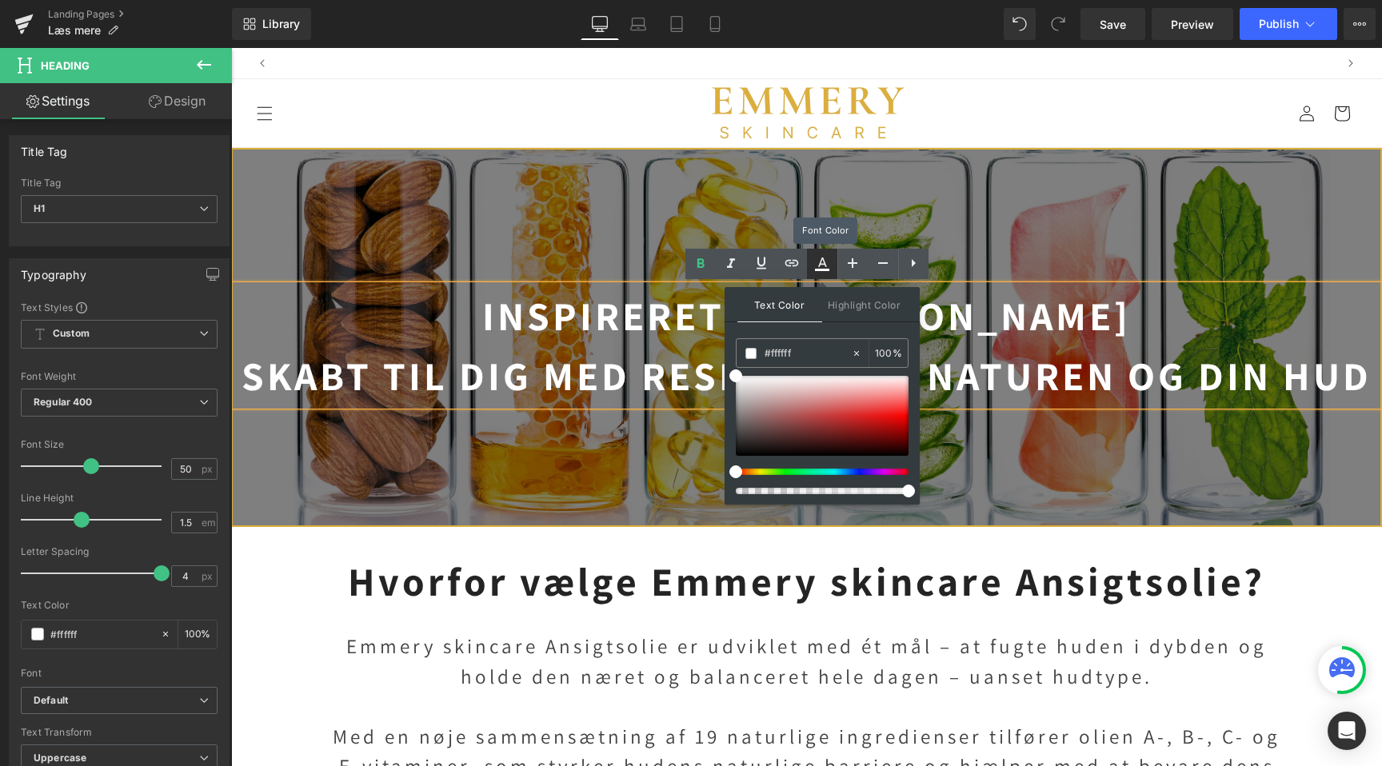
scroll to position [0, 0]
click at [597, 248] on div at bounding box center [807, 338] width 1148 height 376
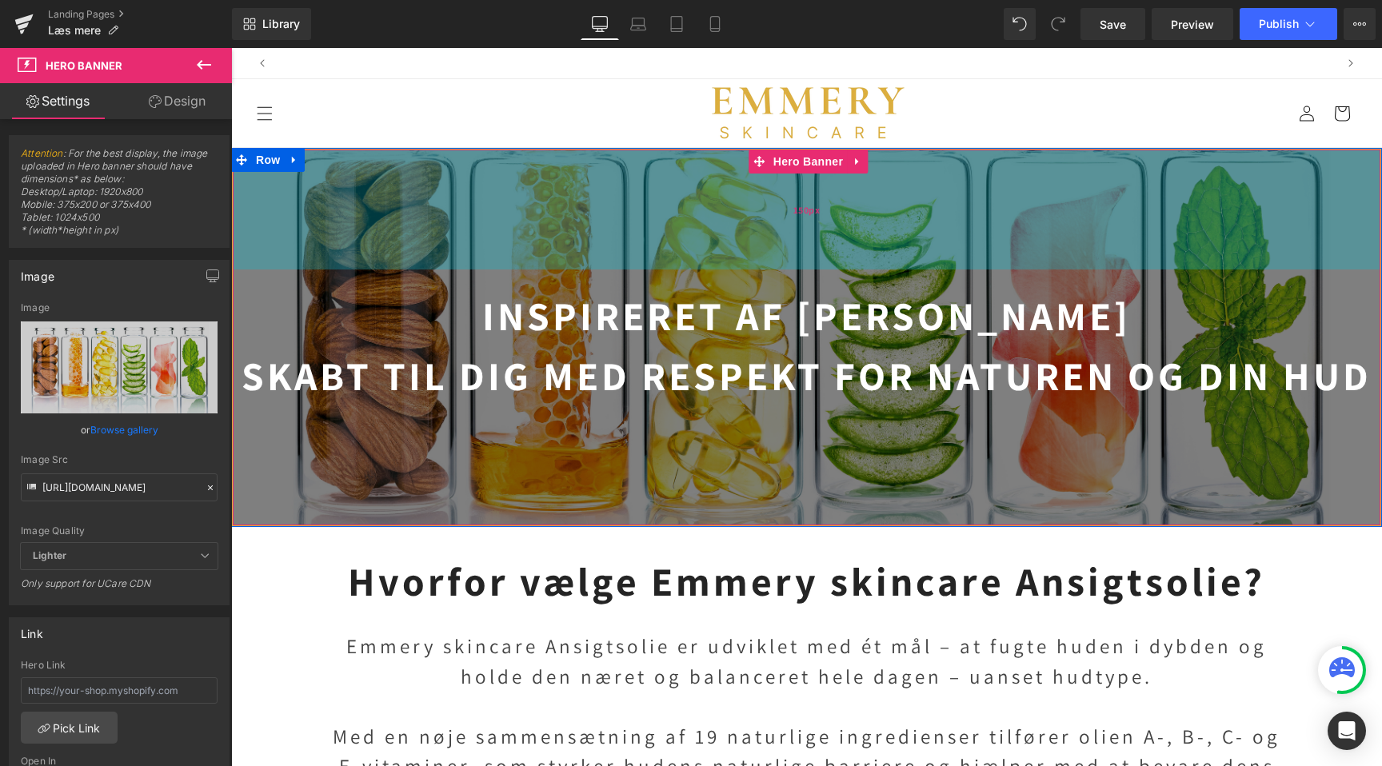
scroll to position [0, 1060]
click at [602, 226] on div "150px" at bounding box center [807, 210] width 1148 height 120
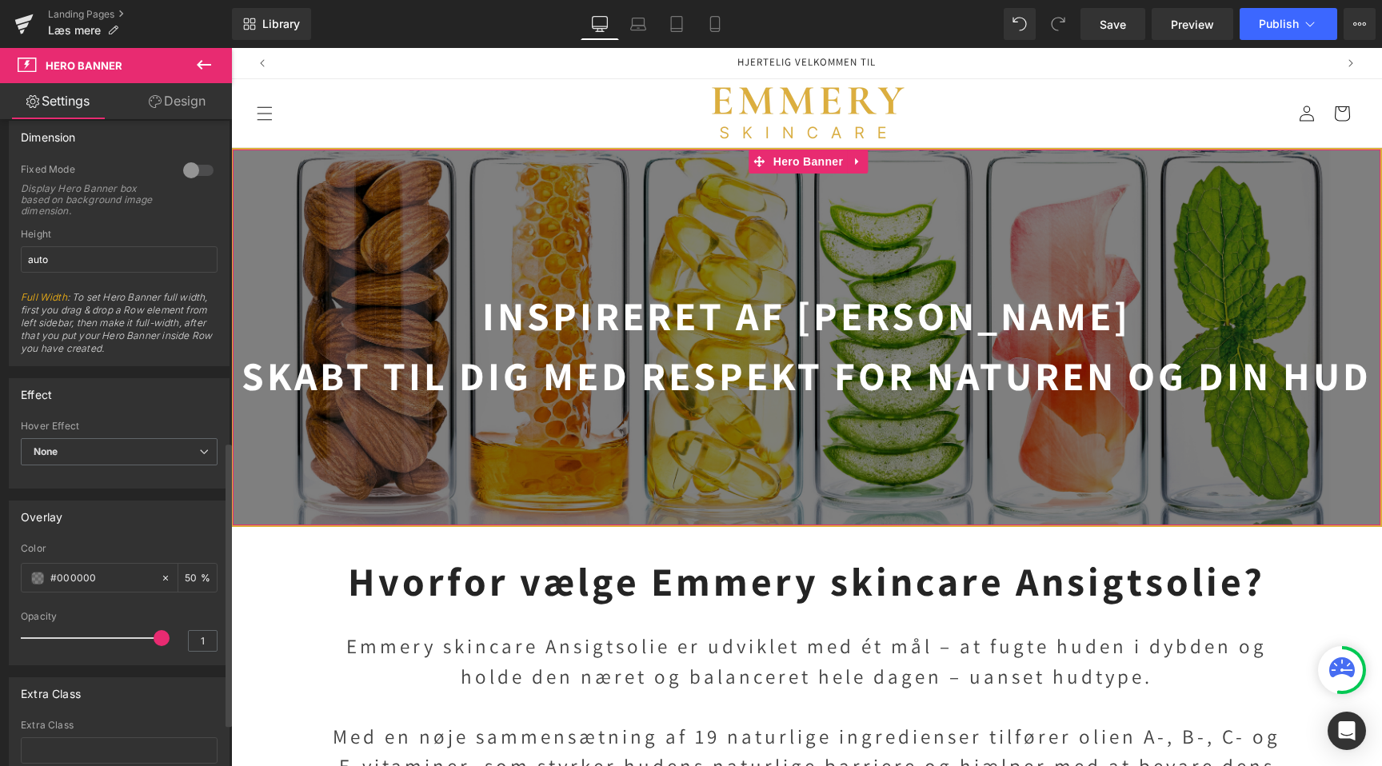
scroll to position [683, 0]
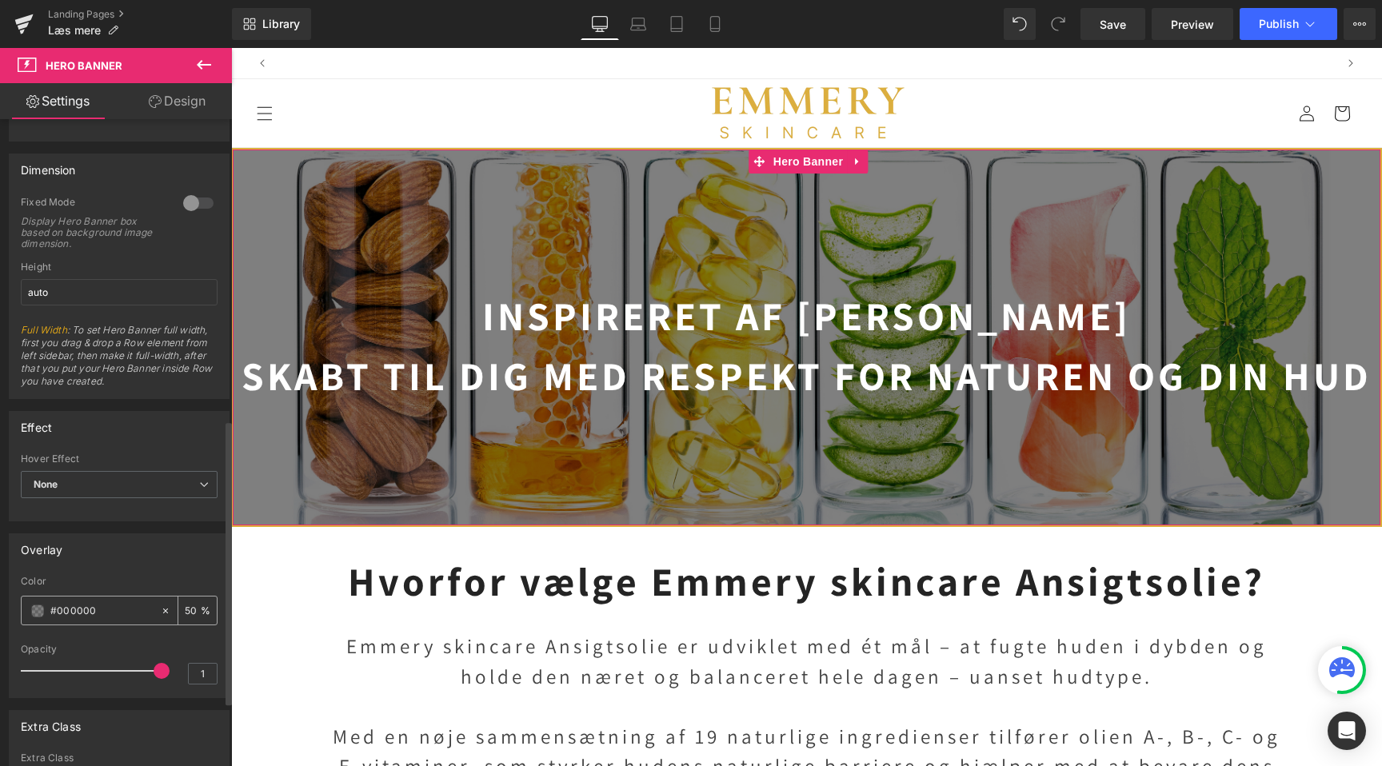
click at [187, 609] on input "50" at bounding box center [193, 611] width 16 height 18
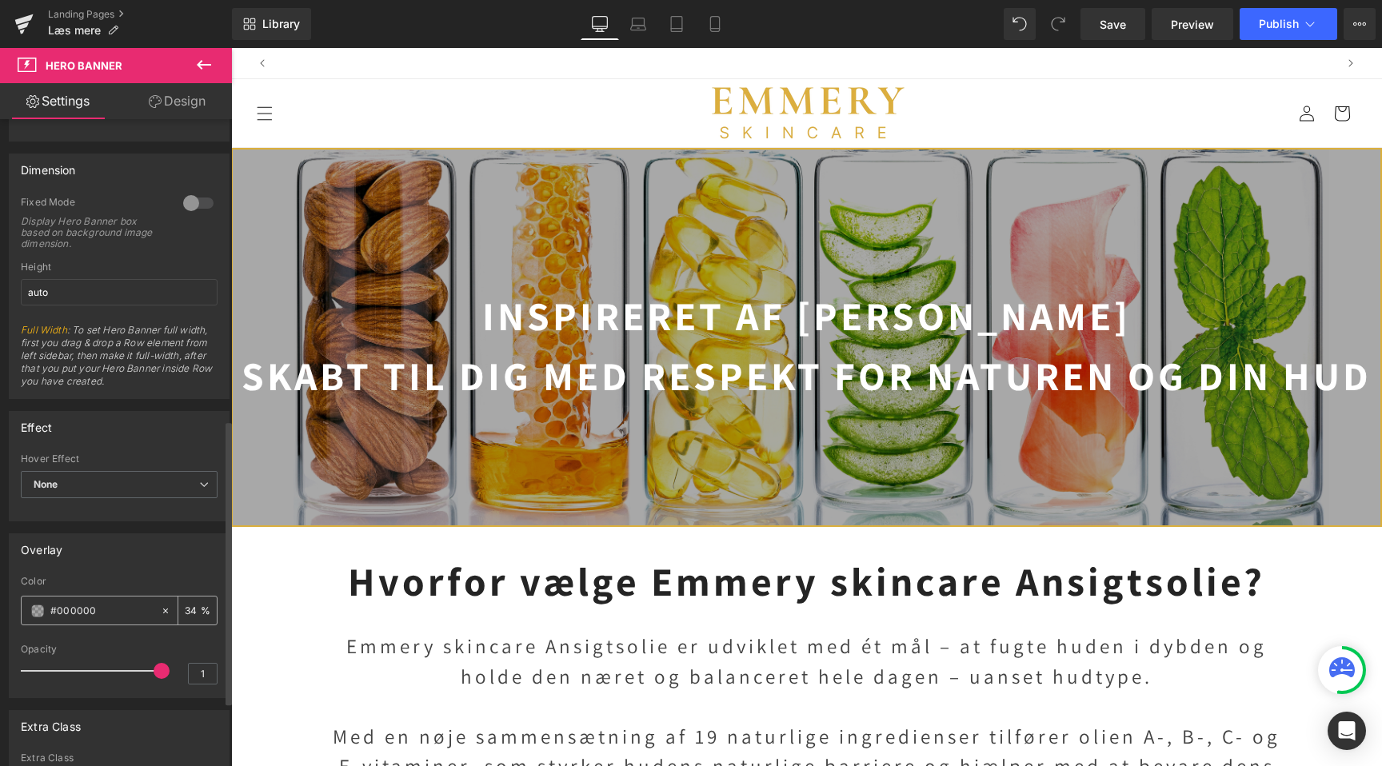
scroll to position [0, 0]
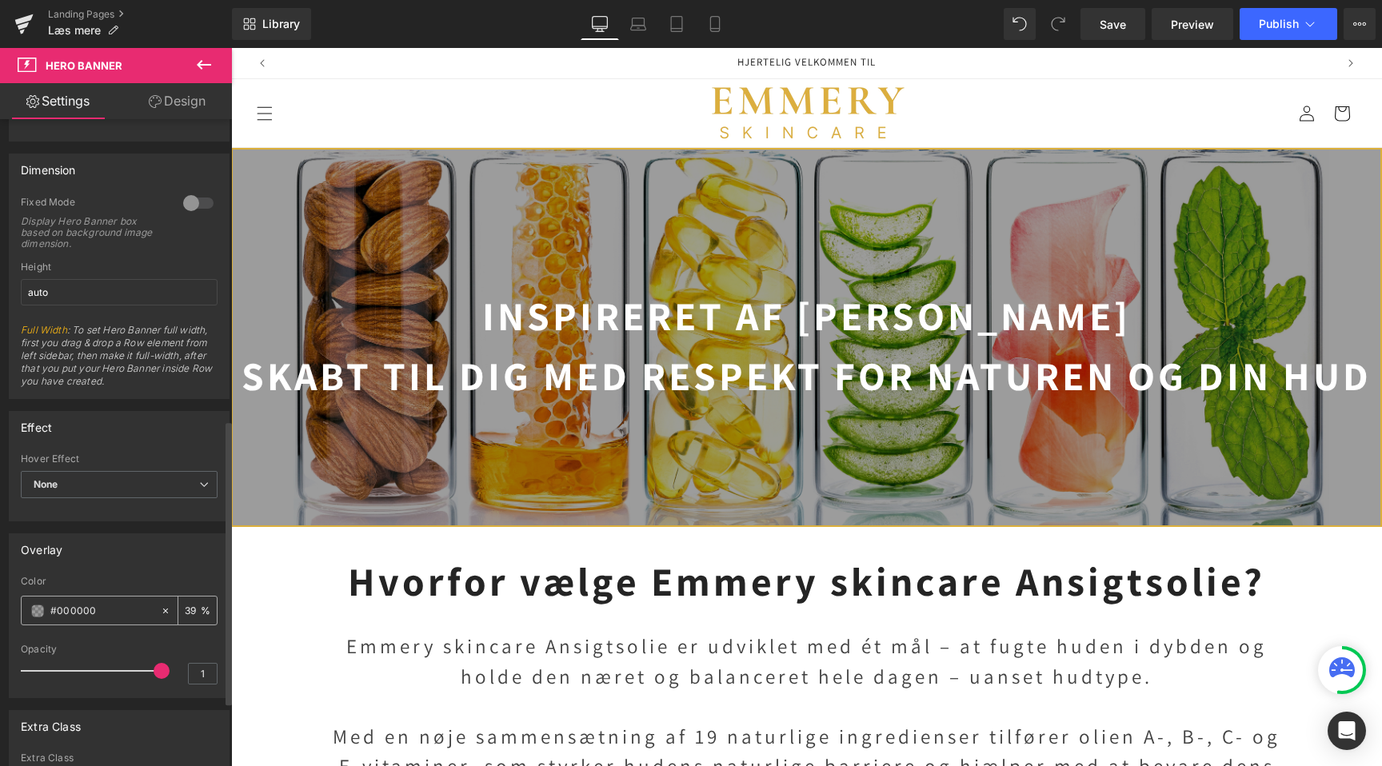
type input "40"
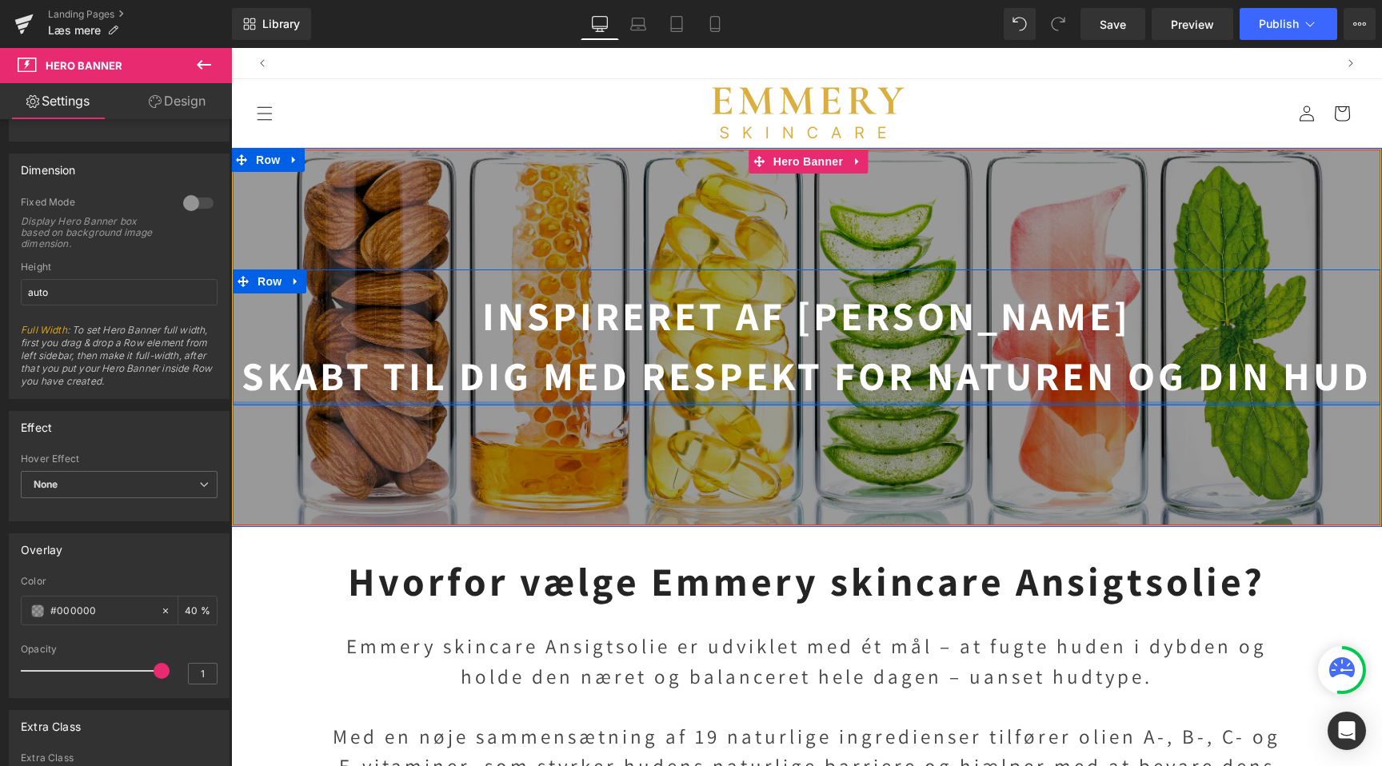
scroll to position [0, 1060]
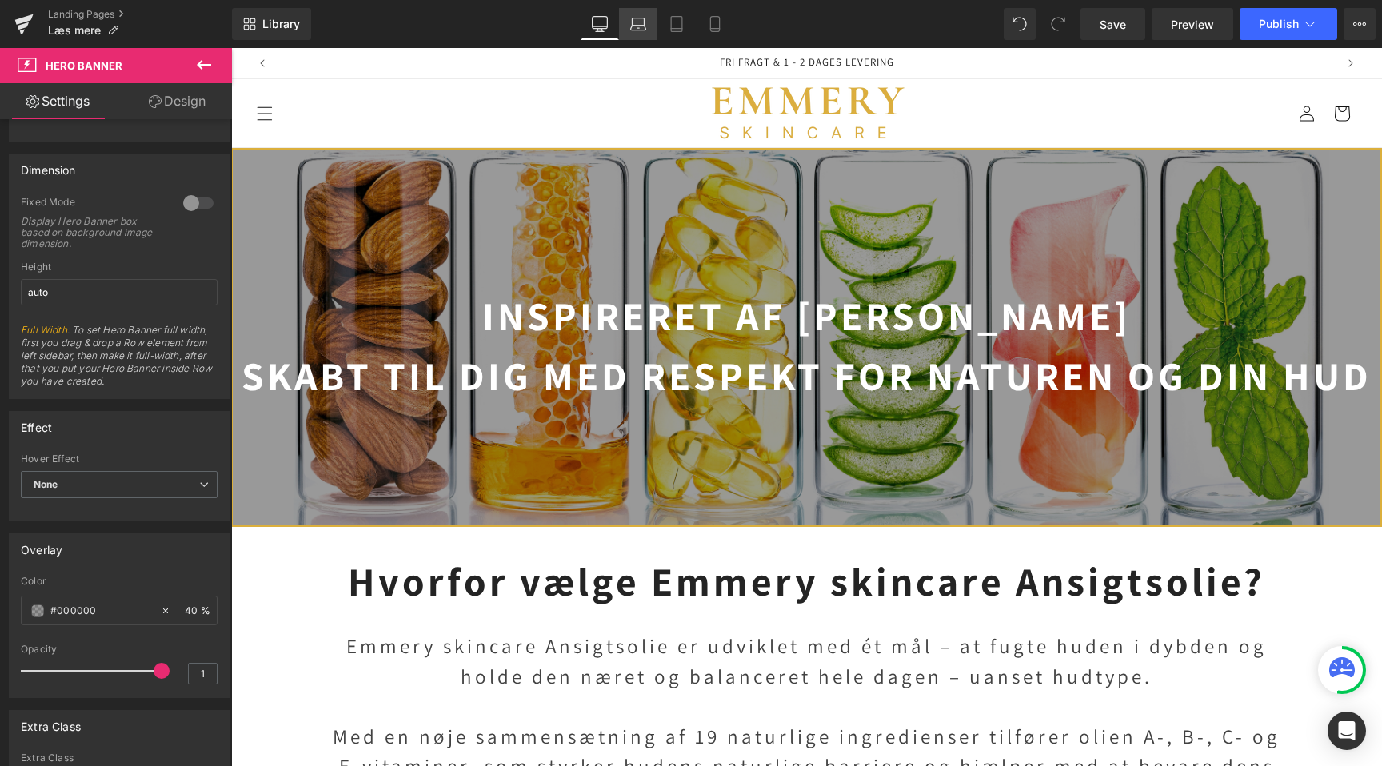
click at [641, 26] on icon at bounding box center [638, 28] width 15 height 5
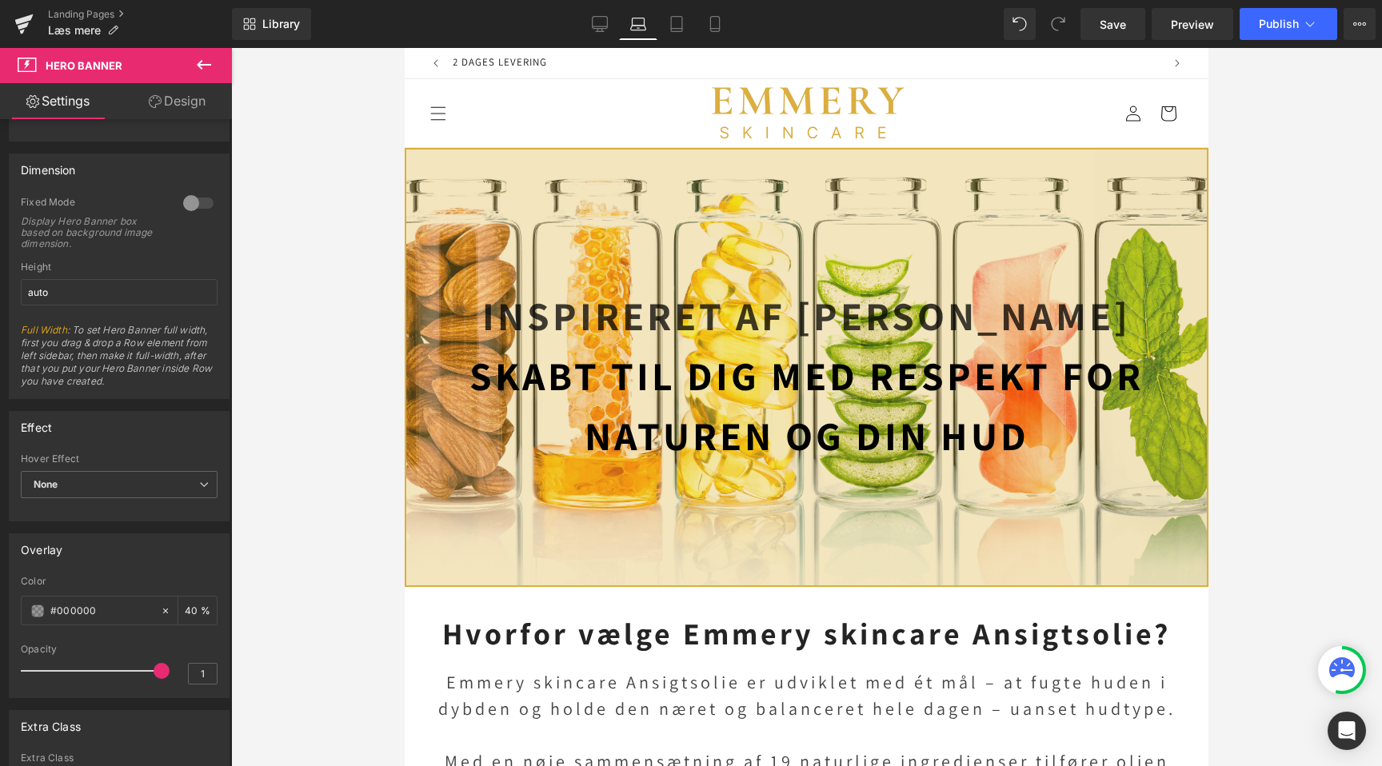
scroll to position [0, 713]
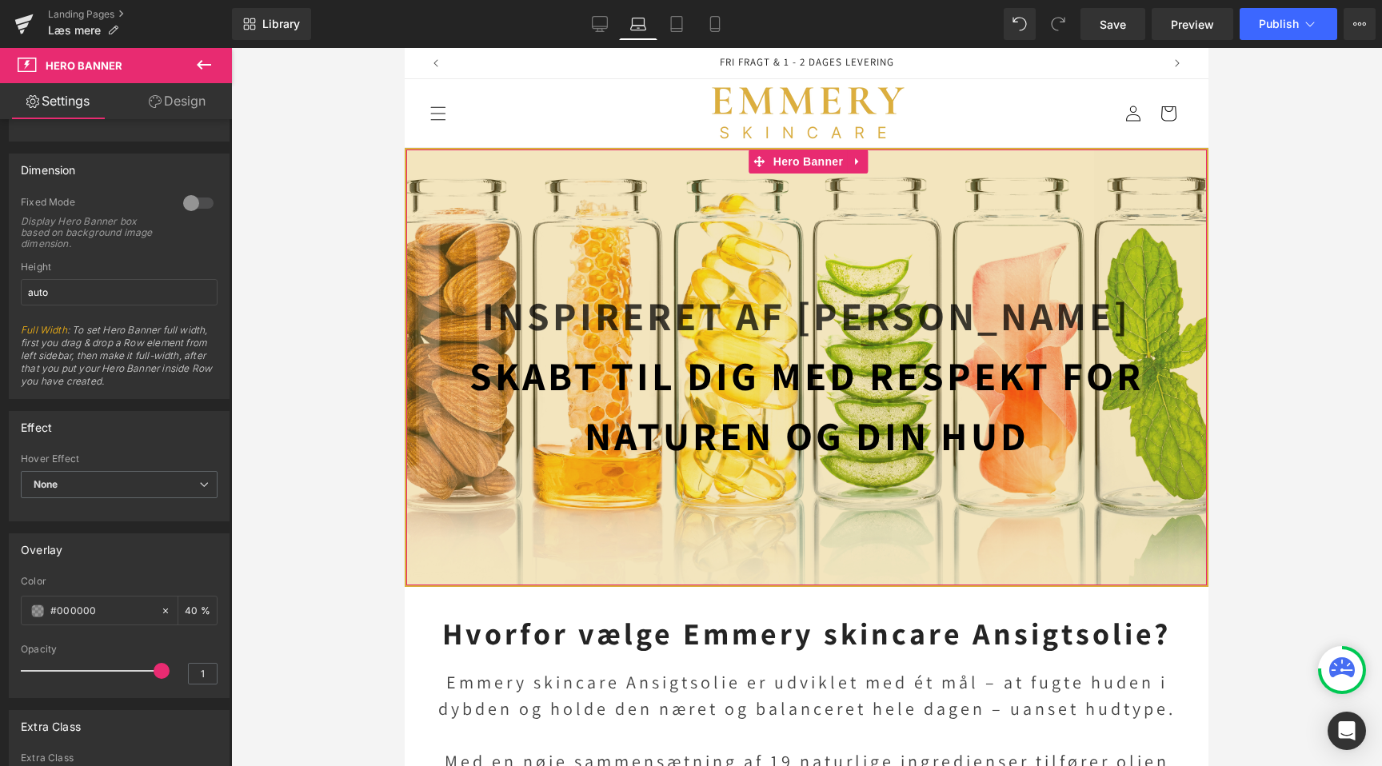
click at [626, 189] on div at bounding box center [806, 368] width 801 height 436
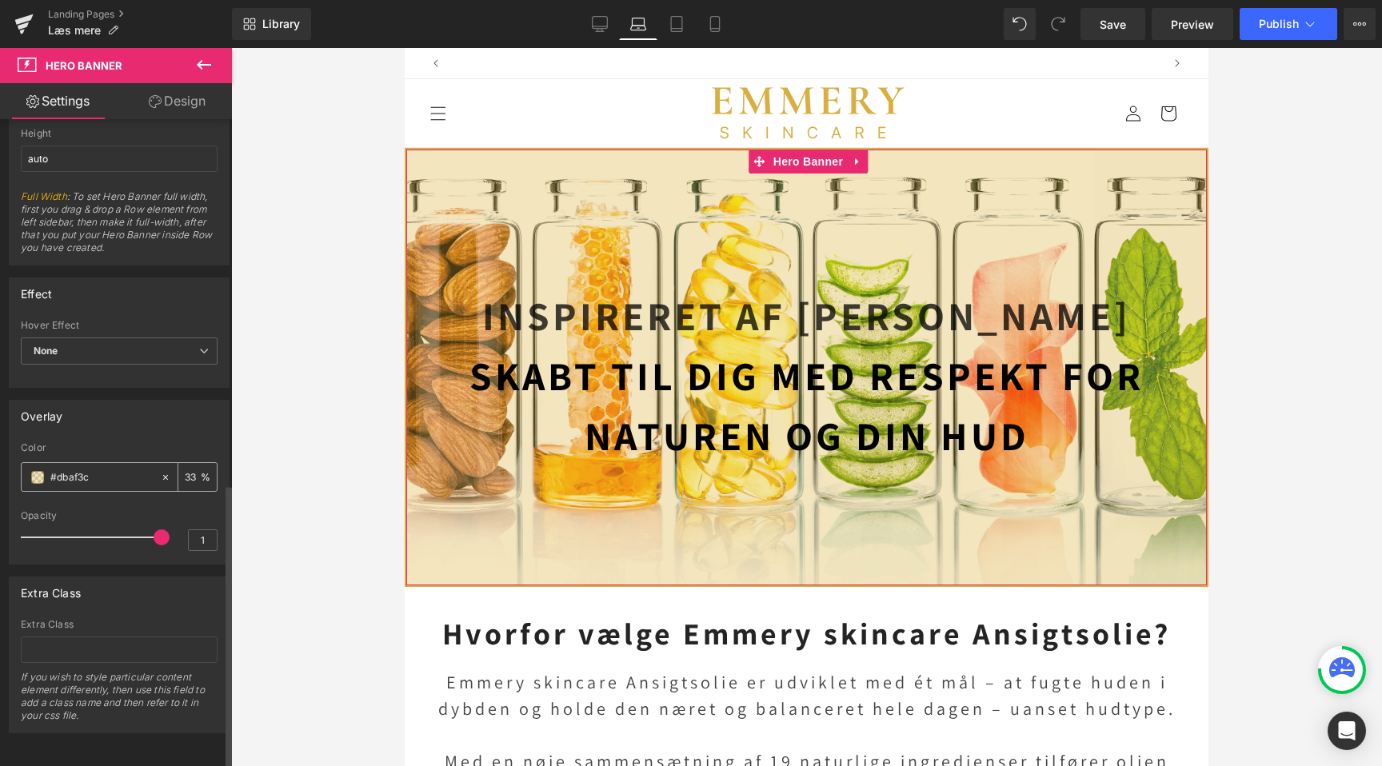
scroll to position [0, 1426]
click at [34, 471] on span at bounding box center [37, 477] width 13 height 13
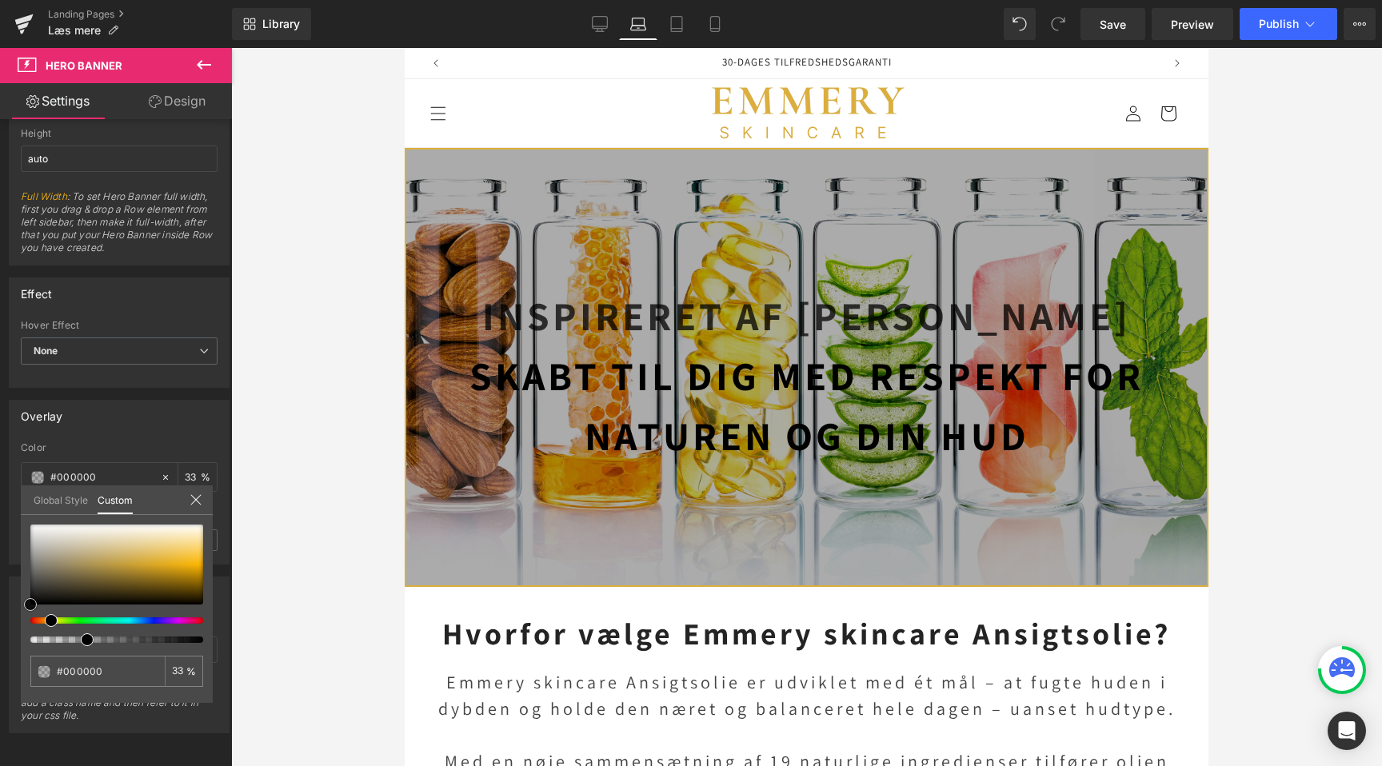
drag, startPoint x: 91, startPoint y: 563, endPoint x: -38, endPoint y: 710, distance: 195.6
click at [0, 710] on html "You are previewing how the will restyle your page. You can not edit Elements in…" at bounding box center [691, 383] width 1382 height 766
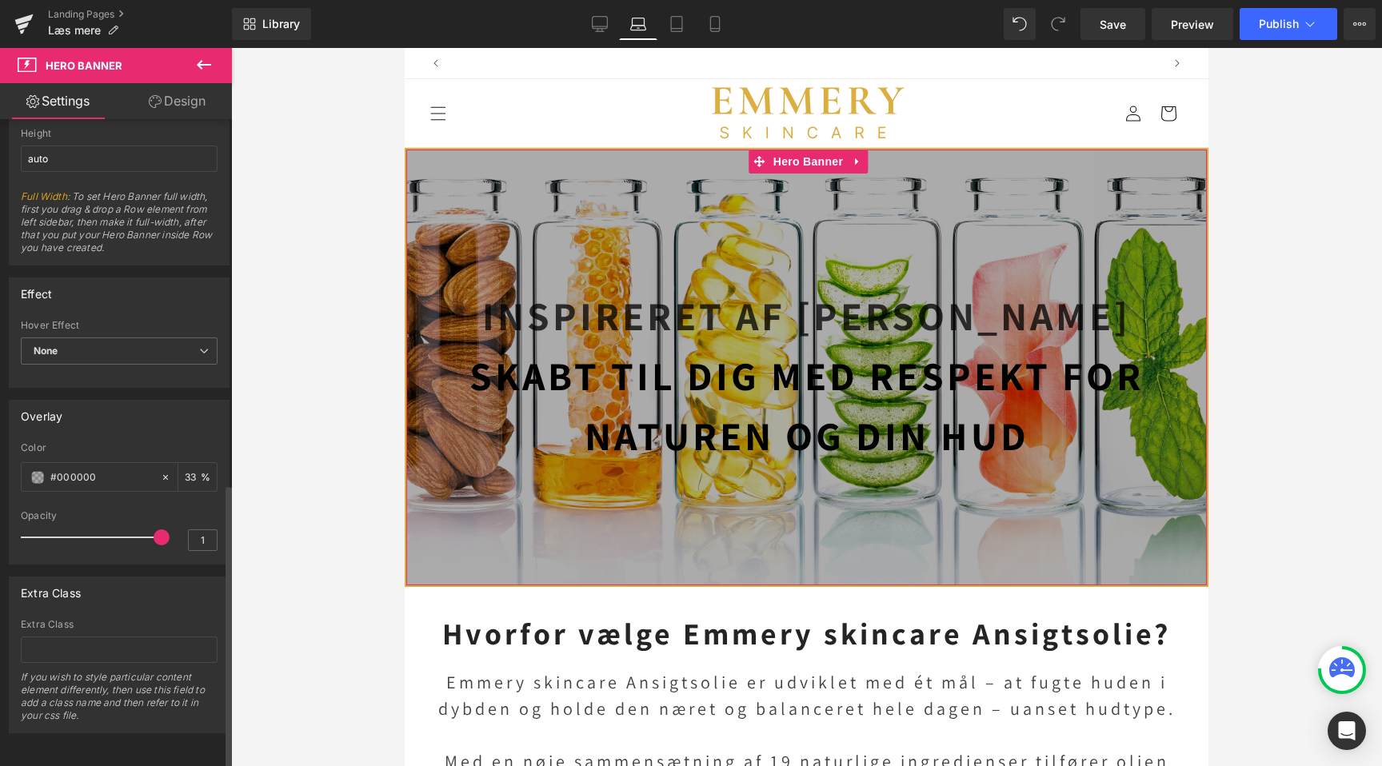
click at [186, 468] on input "33" at bounding box center [193, 477] width 16 height 18
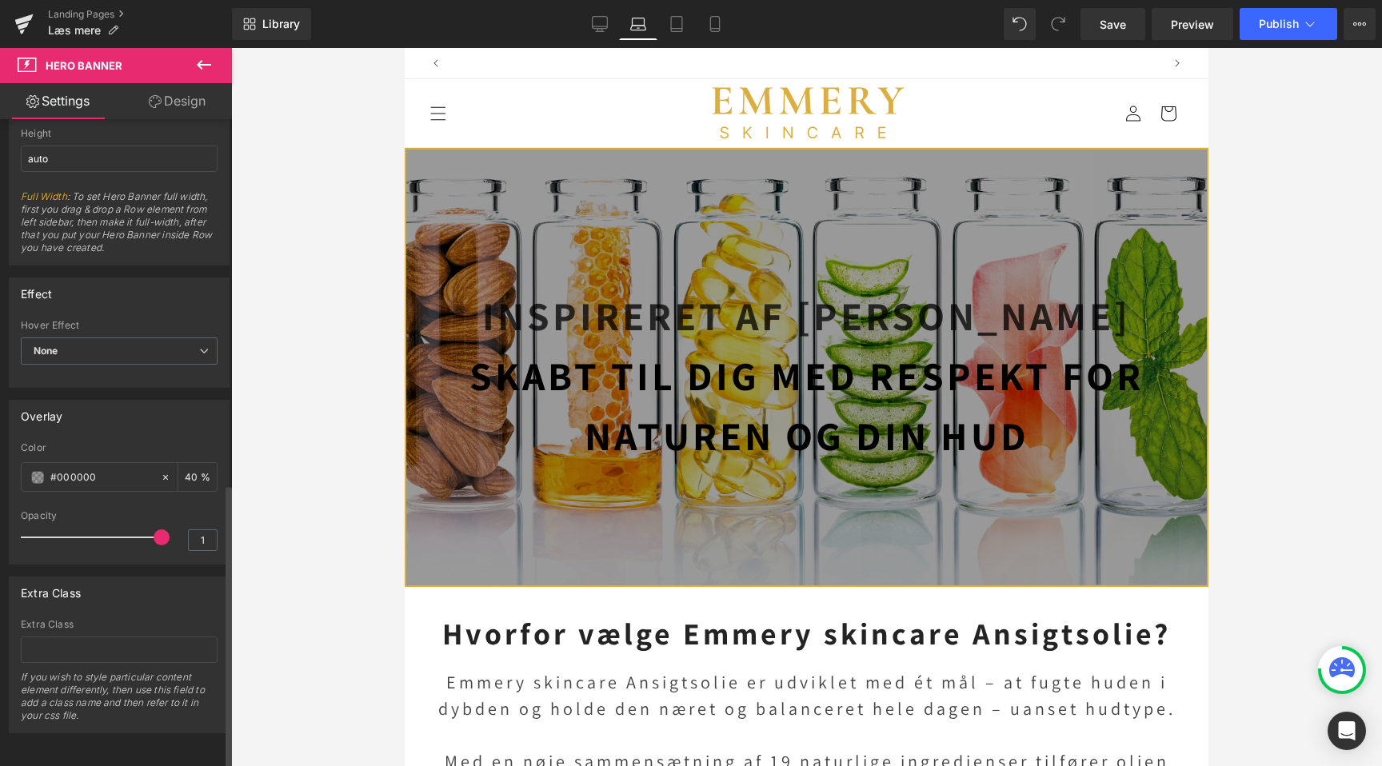
scroll to position [0, 713]
type input "40"
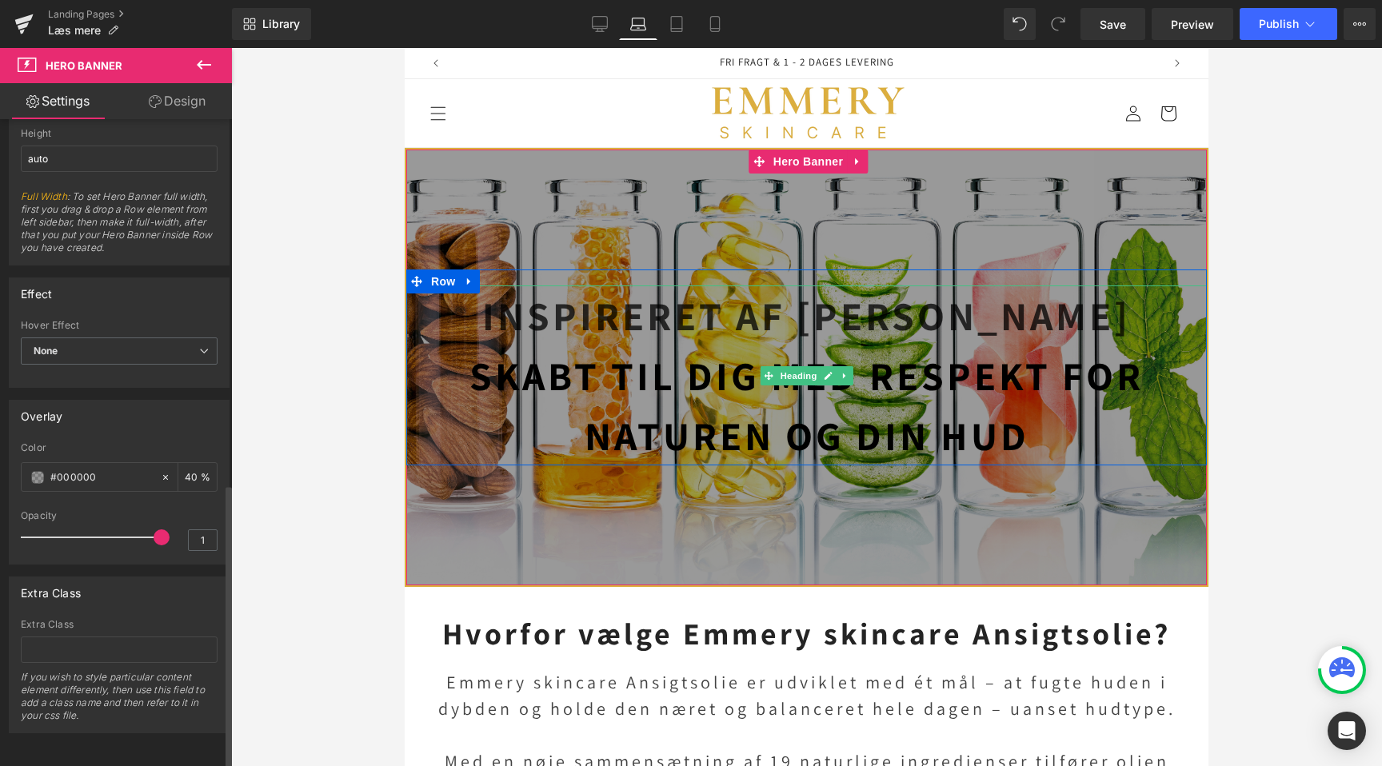
click at [592, 373] on strong "Skabt til dig med respekt for naturen og din hud" at bounding box center [807, 406] width 674 height 112
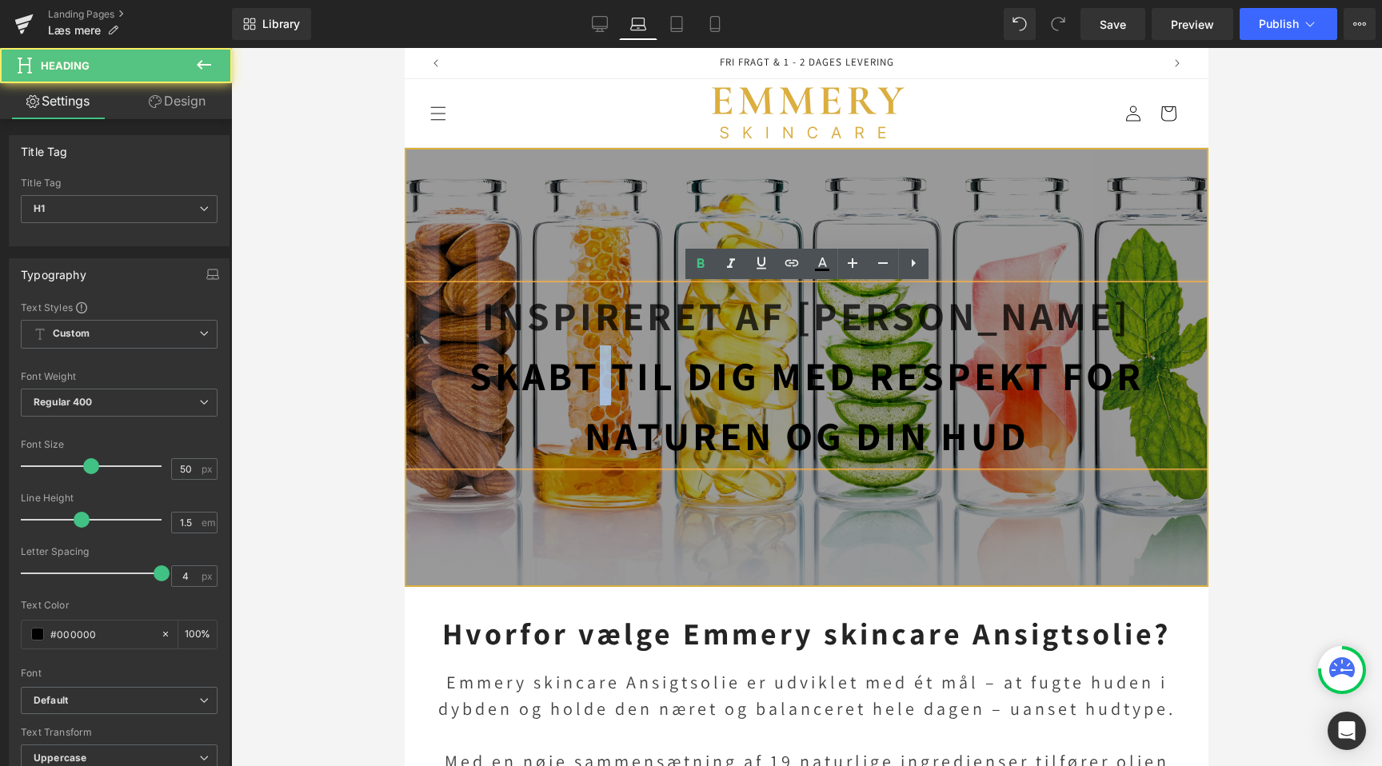
click at [592, 373] on strong "Skabt til dig med respekt for naturen og din hud" at bounding box center [807, 406] width 674 height 112
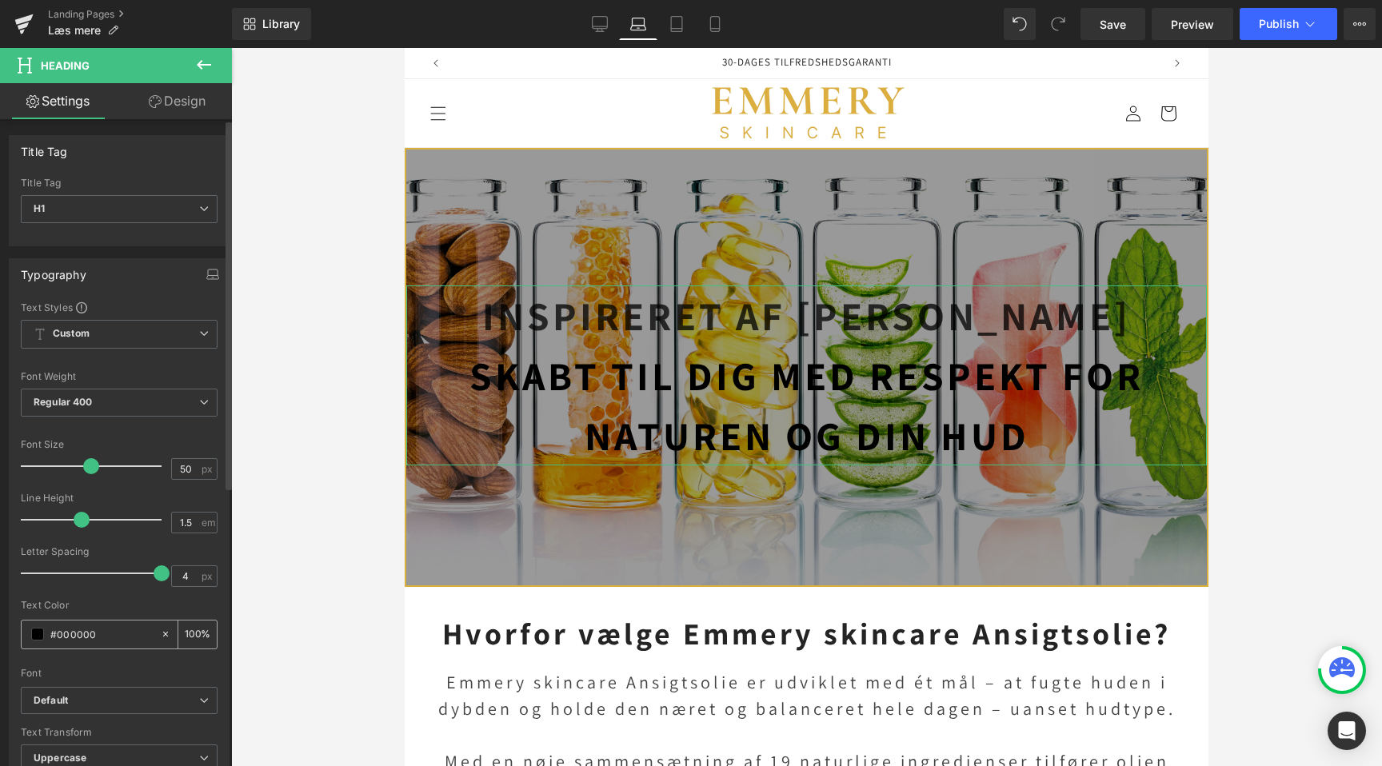
click at [39, 634] on span at bounding box center [37, 634] width 13 height 13
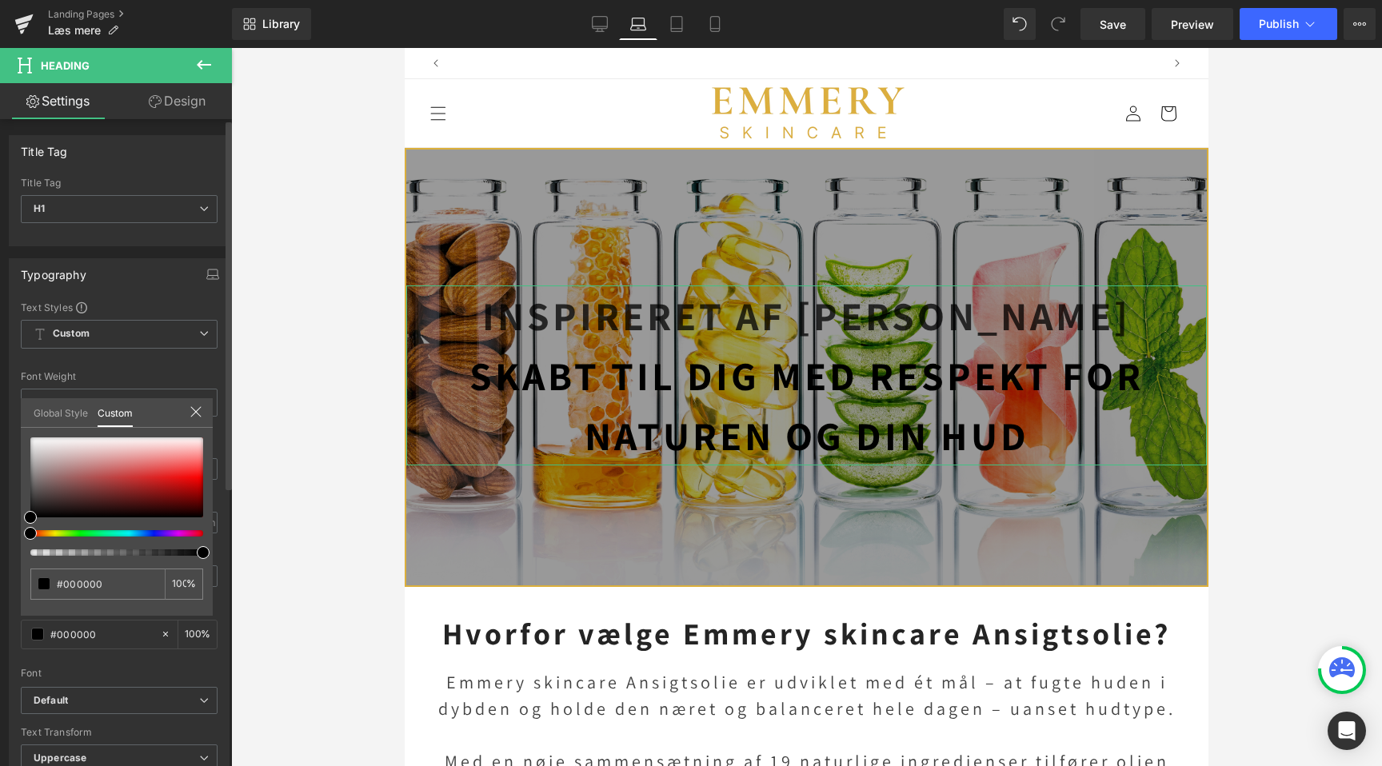
scroll to position [0, 0]
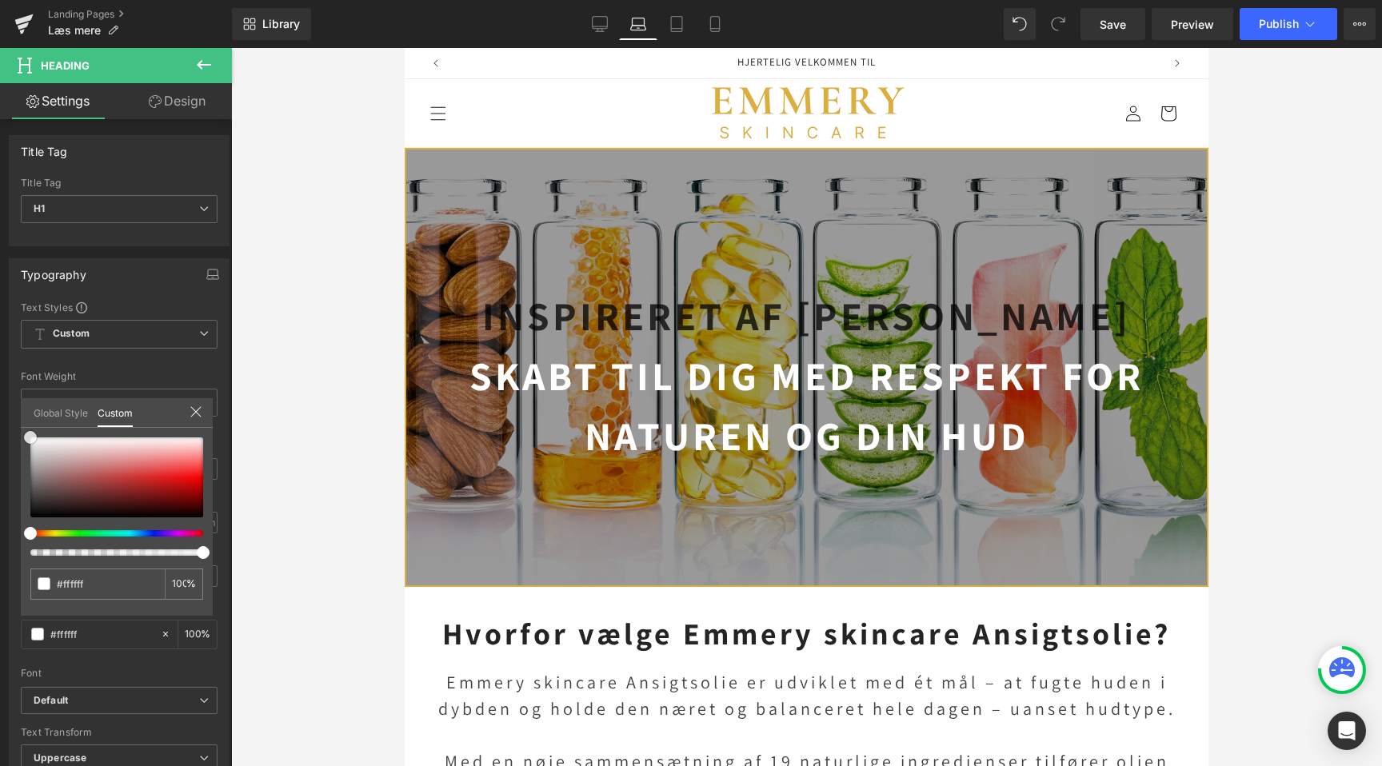
drag, startPoint x: 29, startPoint y: 517, endPoint x: -14, endPoint y: 405, distance: 119.8
click at [0, 405] on html "You are previewing how the will restyle your page. You can not edit Elements in…" at bounding box center [691, 383] width 1382 height 766
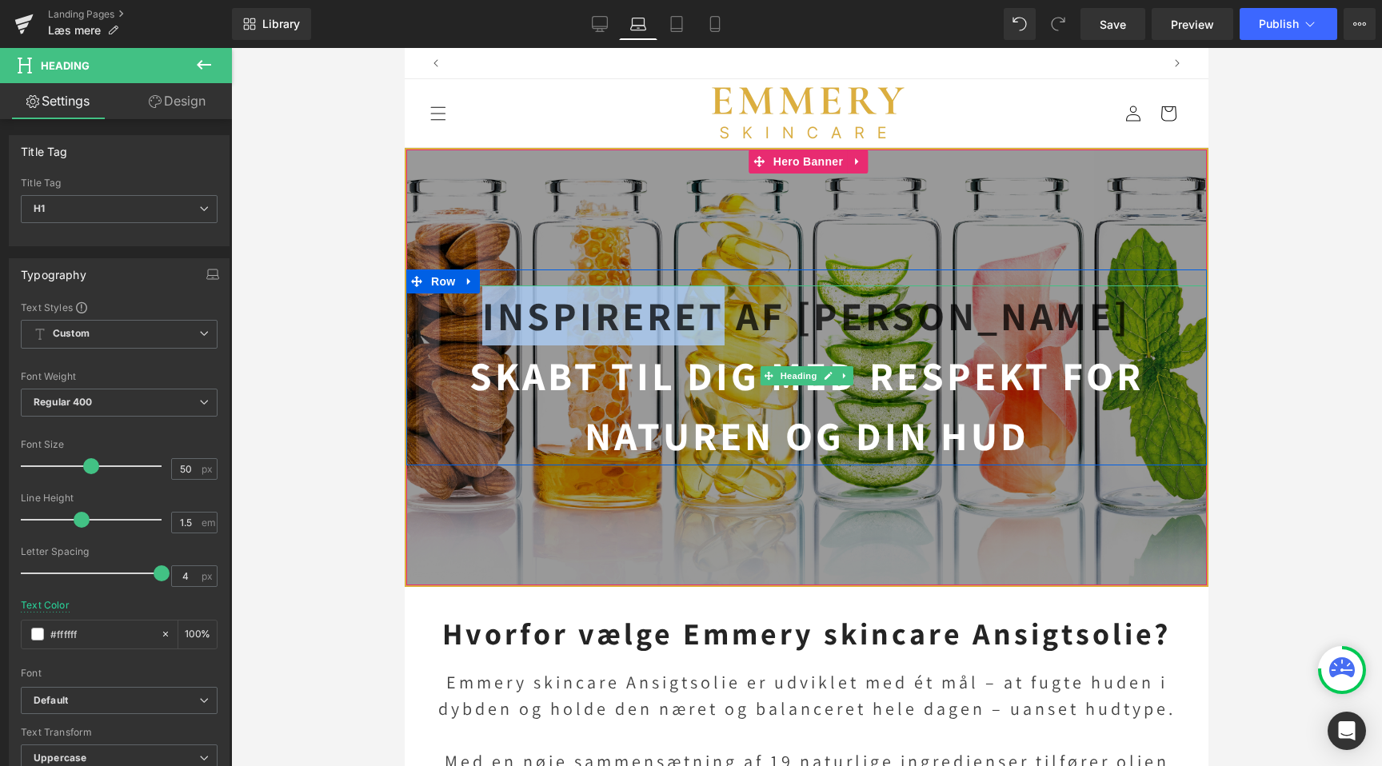
click at [586, 320] on strong "Inspireret af [PERSON_NAME]" at bounding box center [806, 316] width 649 height 52
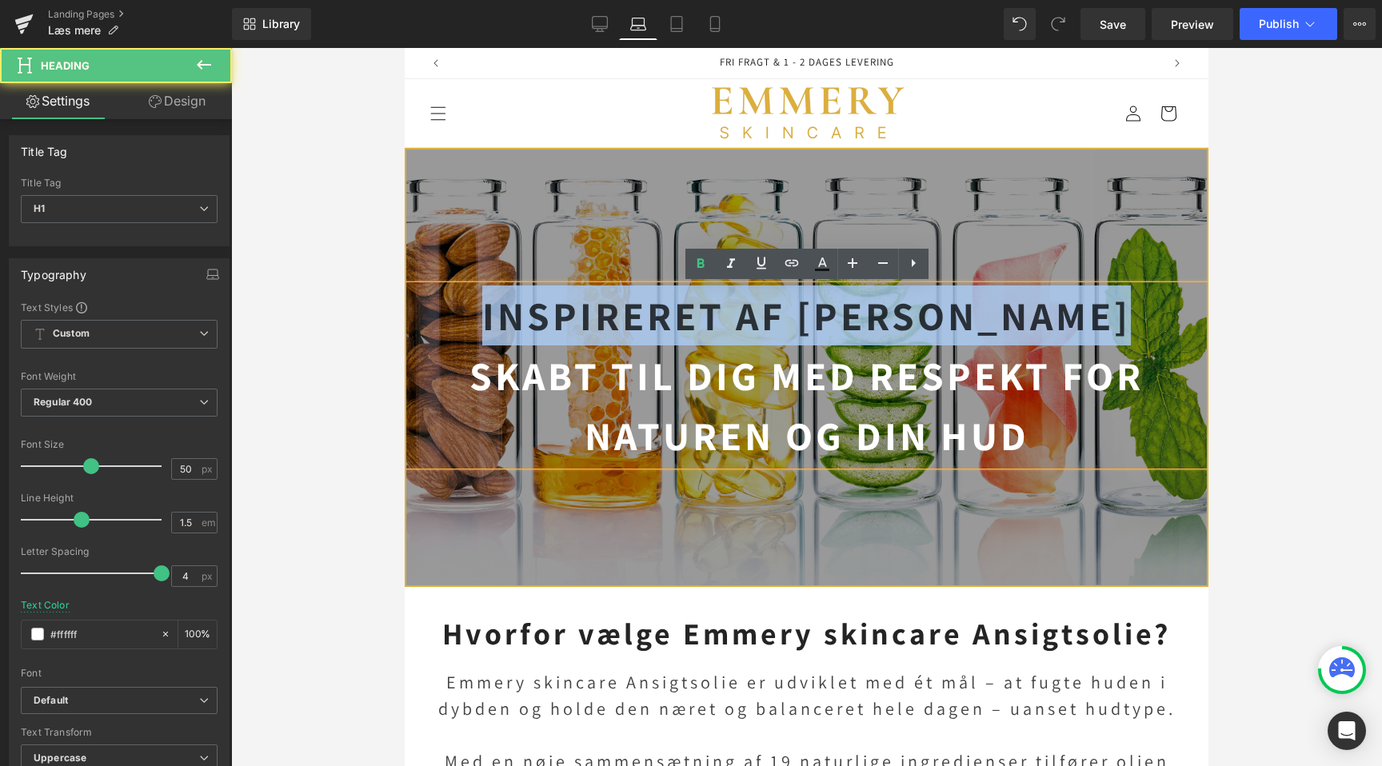
click at [586, 320] on strong "Inspireret af [PERSON_NAME]" at bounding box center [806, 316] width 649 height 52
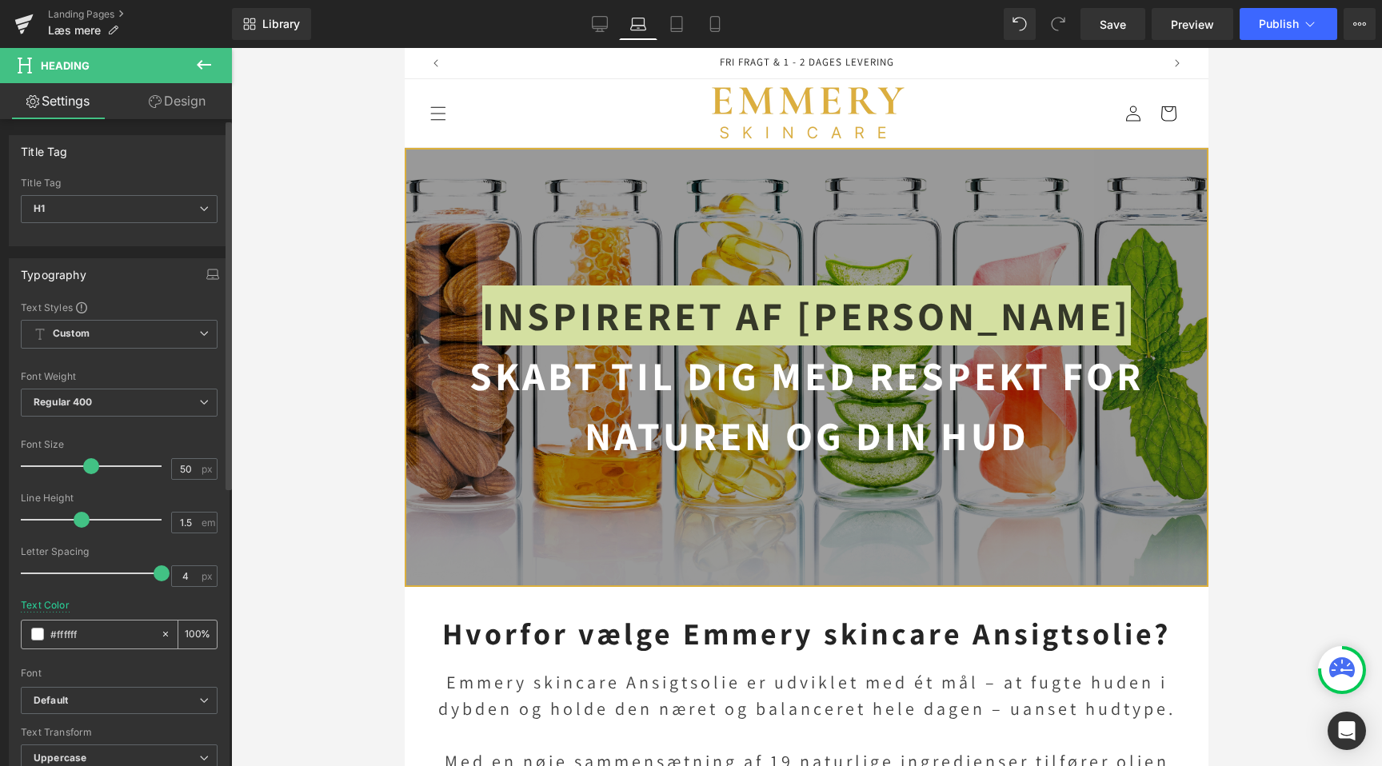
click at [103, 644] on div "#000000" at bounding box center [91, 635] width 138 height 28
click at [103, 634] on input "#000000" at bounding box center [101, 635] width 102 height 18
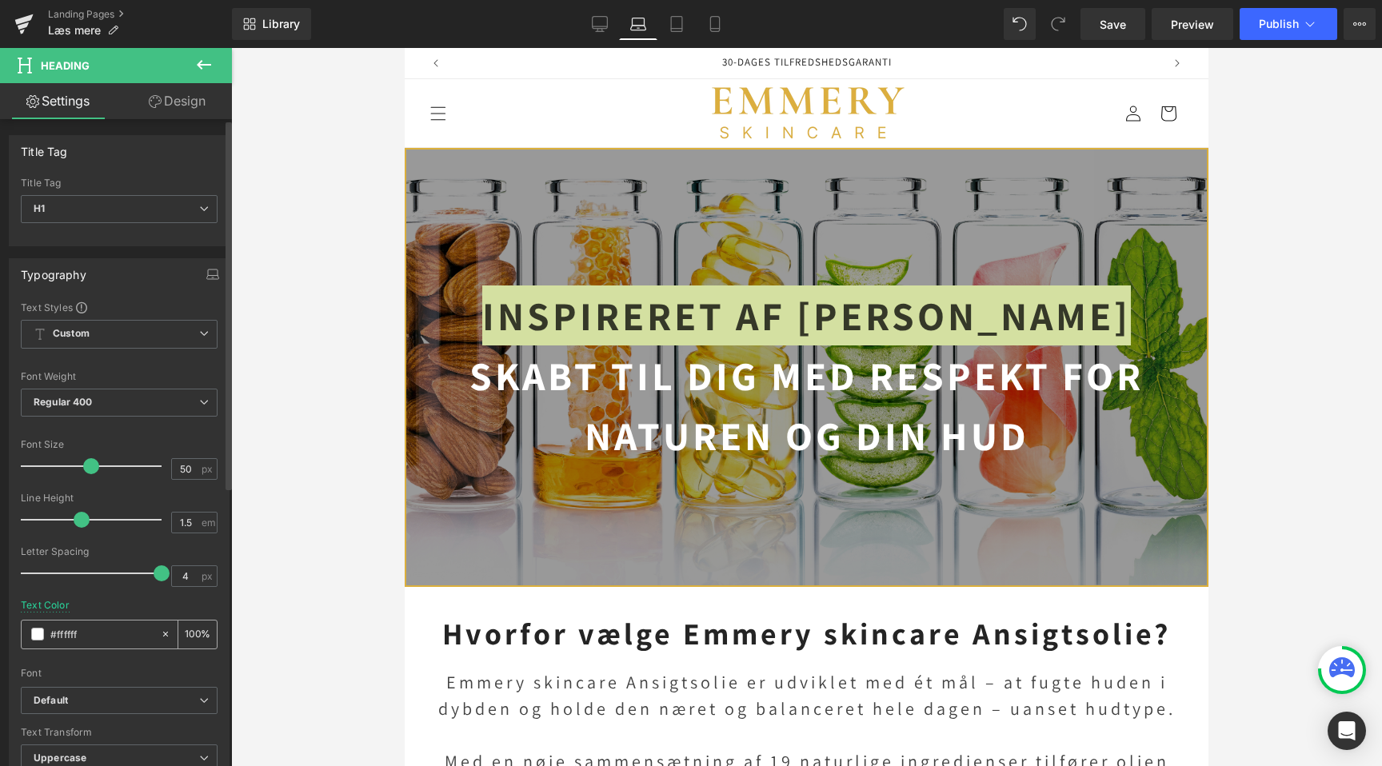
click at [30, 634] on div "#000000" at bounding box center [91, 635] width 138 height 28
click at [34, 633] on span at bounding box center [37, 634] width 13 height 13
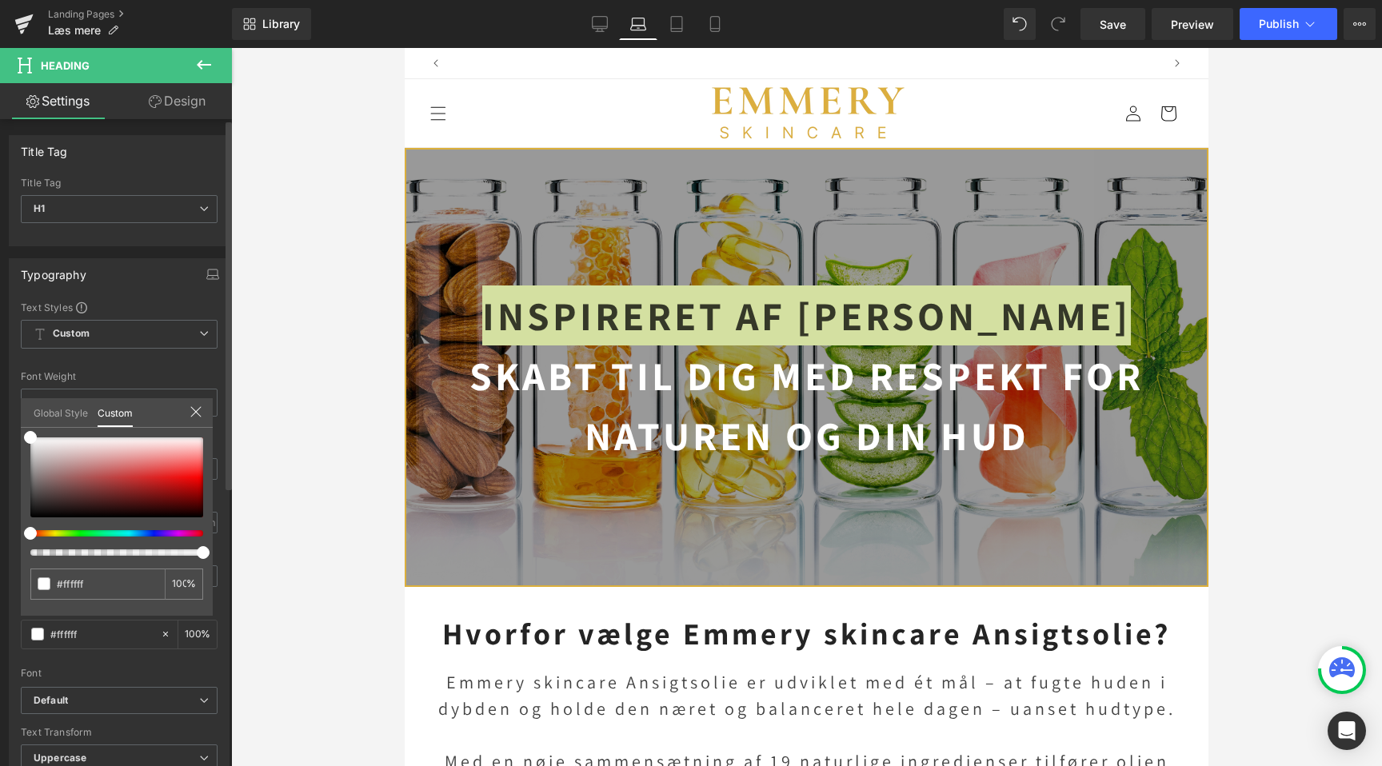
scroll to position [0, 0]
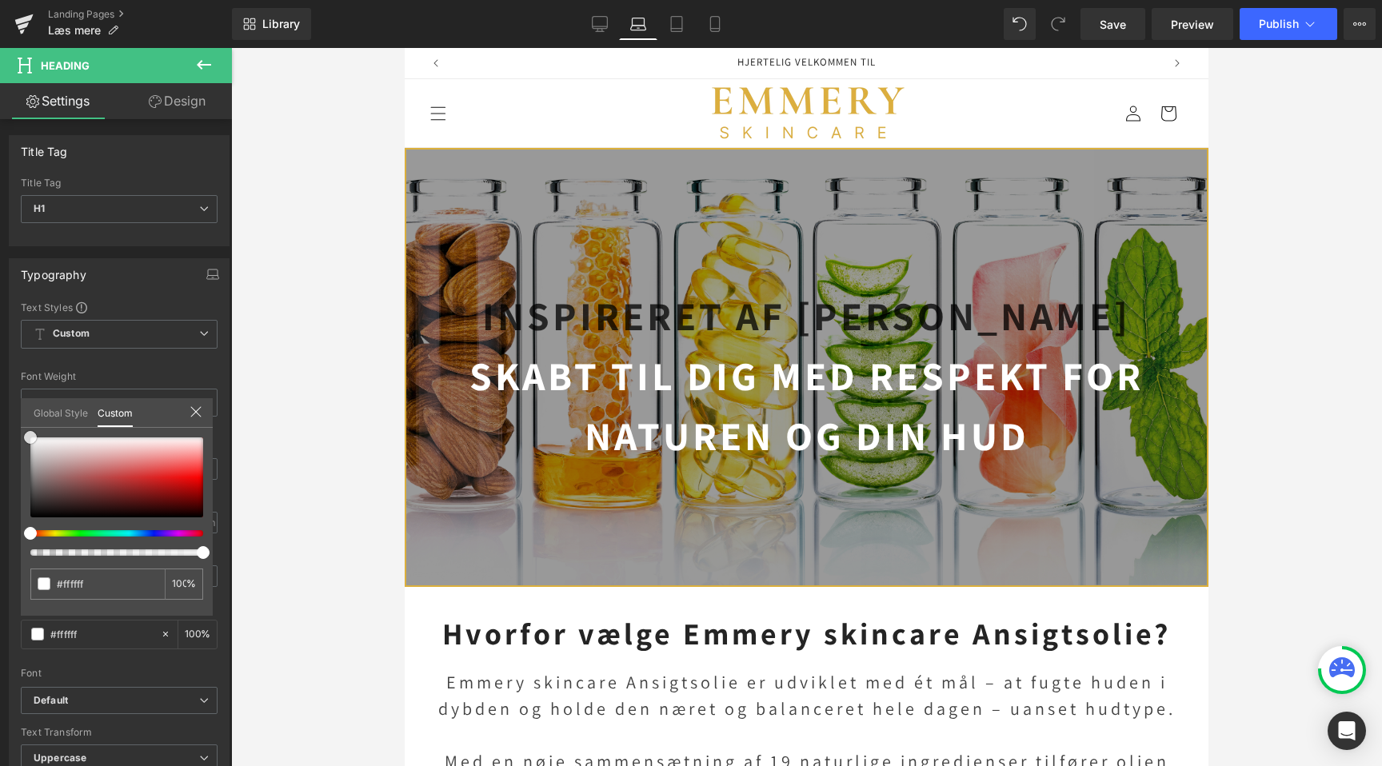
drag, startPoint x: 59, startPoint y: 478, endPoint x: -114, endPoint y: 232, distance: 301.4
click at [0, 232] on html "You are previewing how the will restyle your page. You can not edit Elements in…" at bounding box center [691, 383] width 1382 height 766
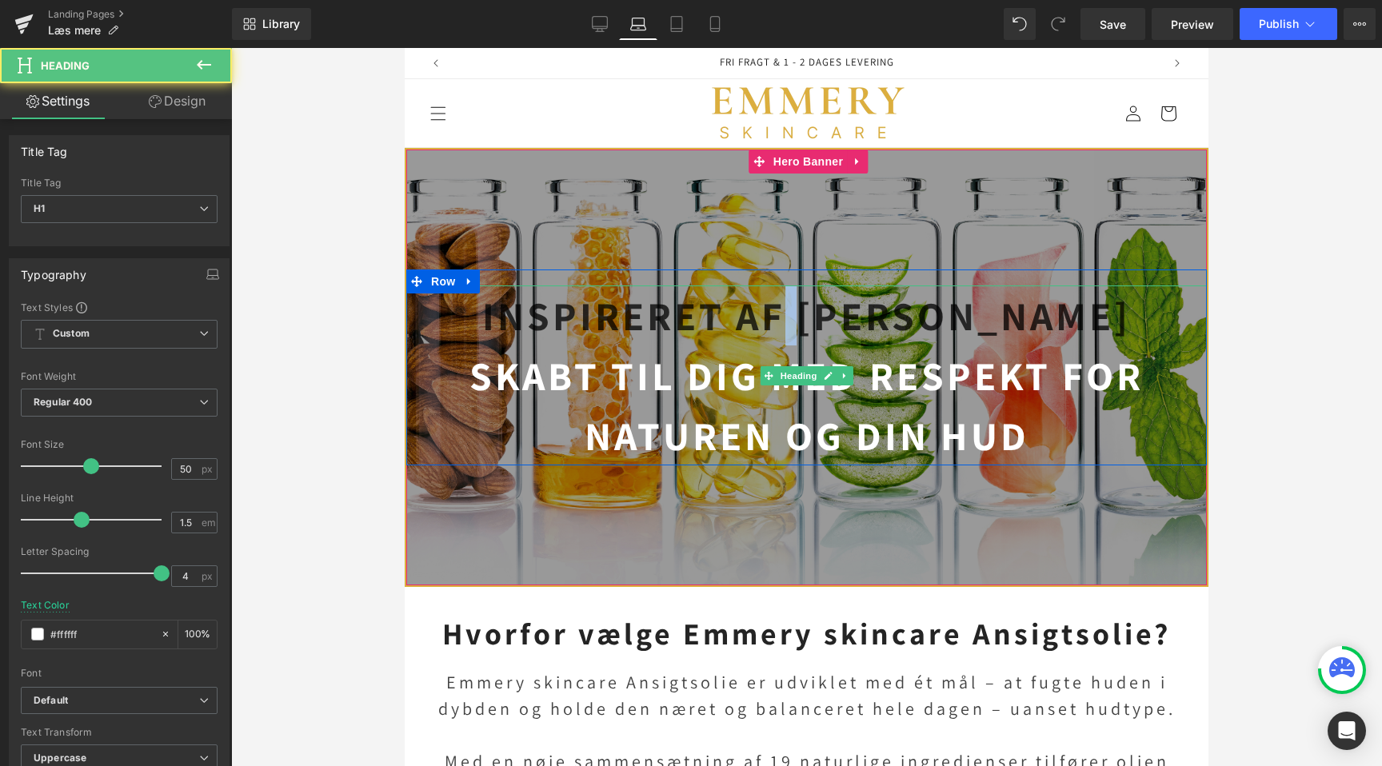
click at [832, 306] on strong "Inspireret af [PERSON_NAME]" at bounding box center [806, 316] width 649 height 52
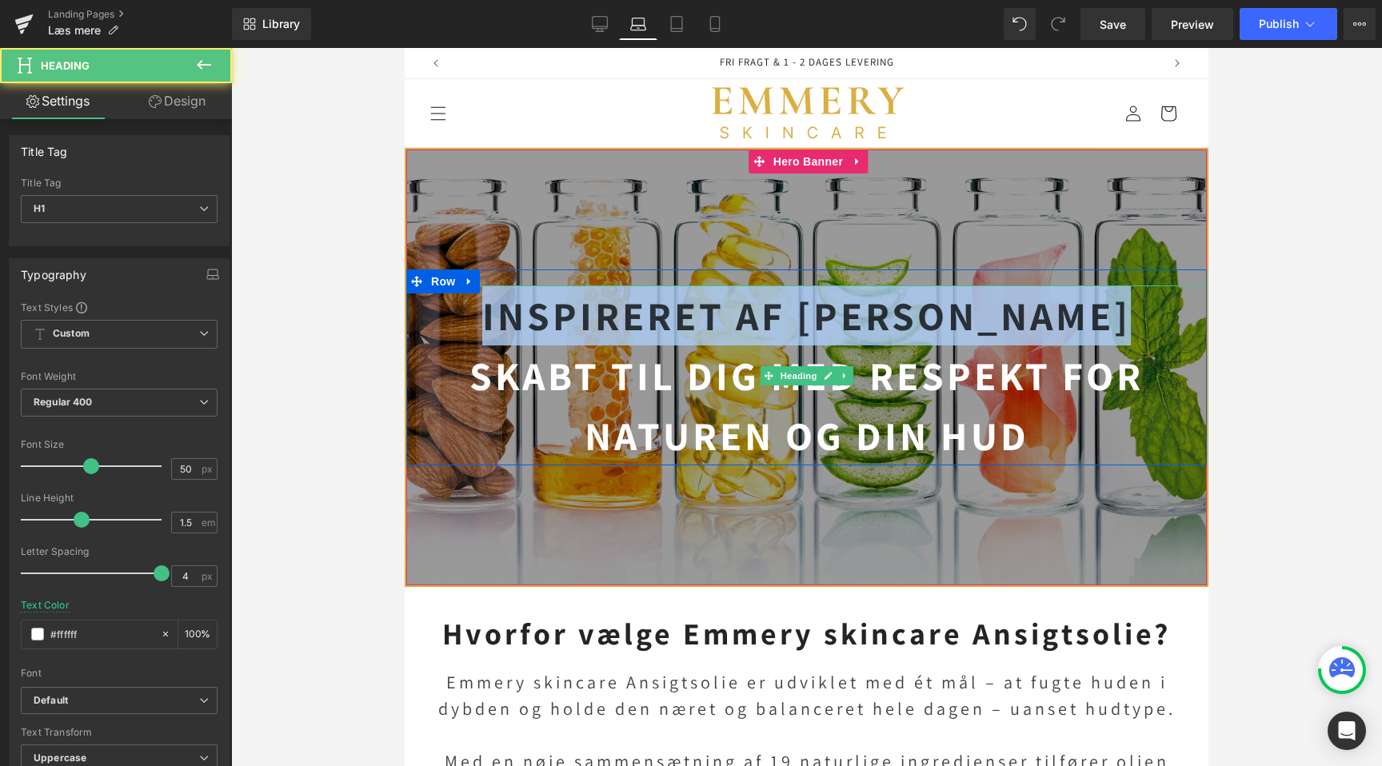
click at [832, 306] on strong "Inspireret af [PERSON_NAME]" at bounding box center [806, 316] width 649 height 52
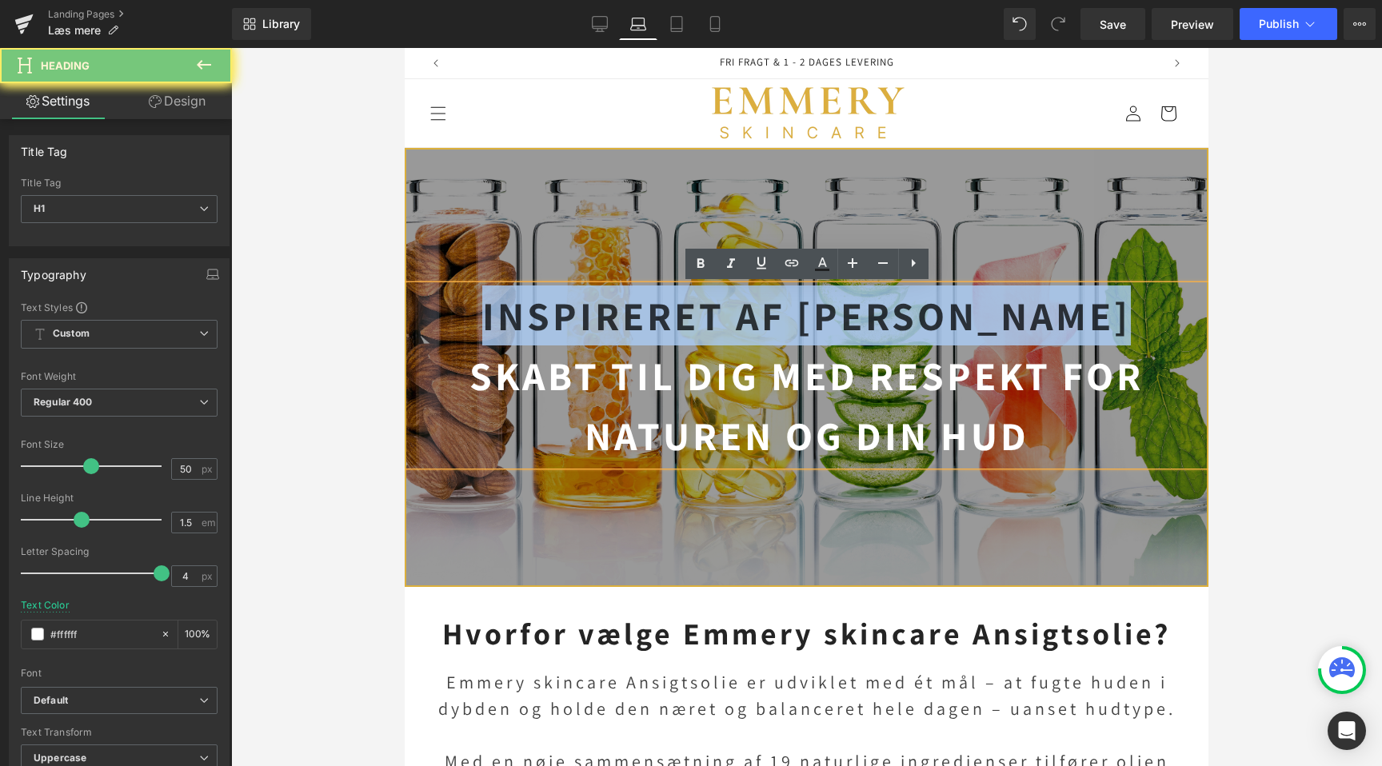
click at [832, 306] on strong "Inspireret af [PERSON_NAME]" at bounding box center [806, 316] width 649 height 52
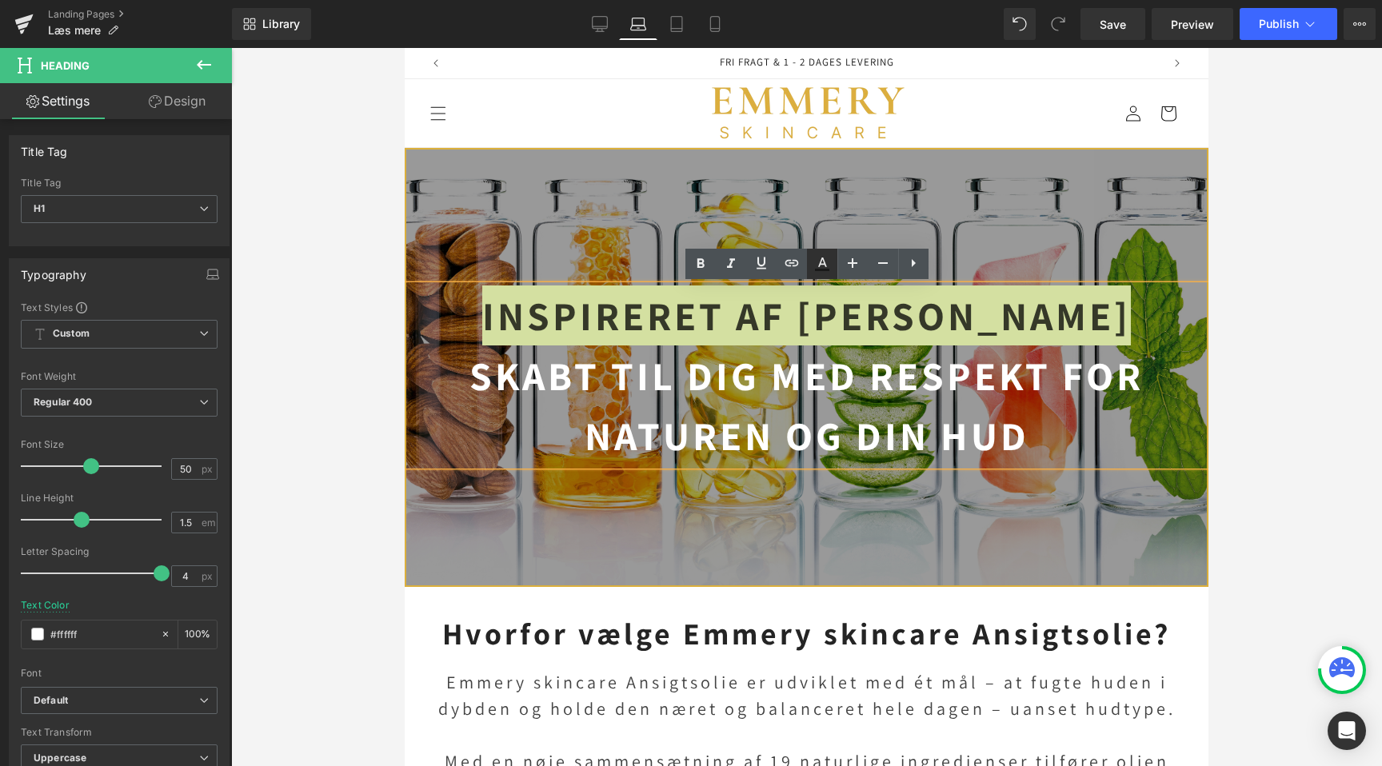
click at [816, 263] on icon at bounding box center [822, 263] width 19 height 19
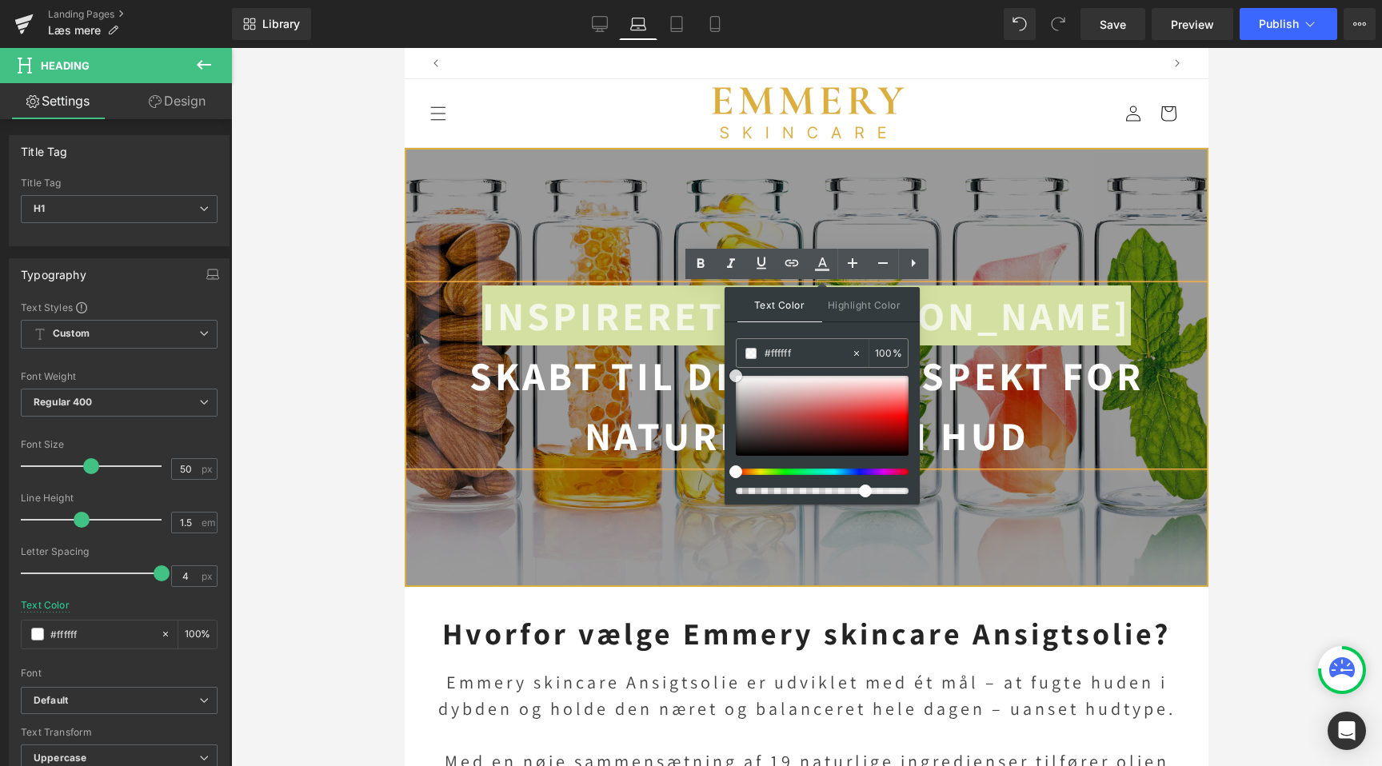
scroll to position [0, 0]
drag, startPoint x: 1139, startPoint y: 498, endPoint x: 706, endPoint y: 362, distance: 453.4
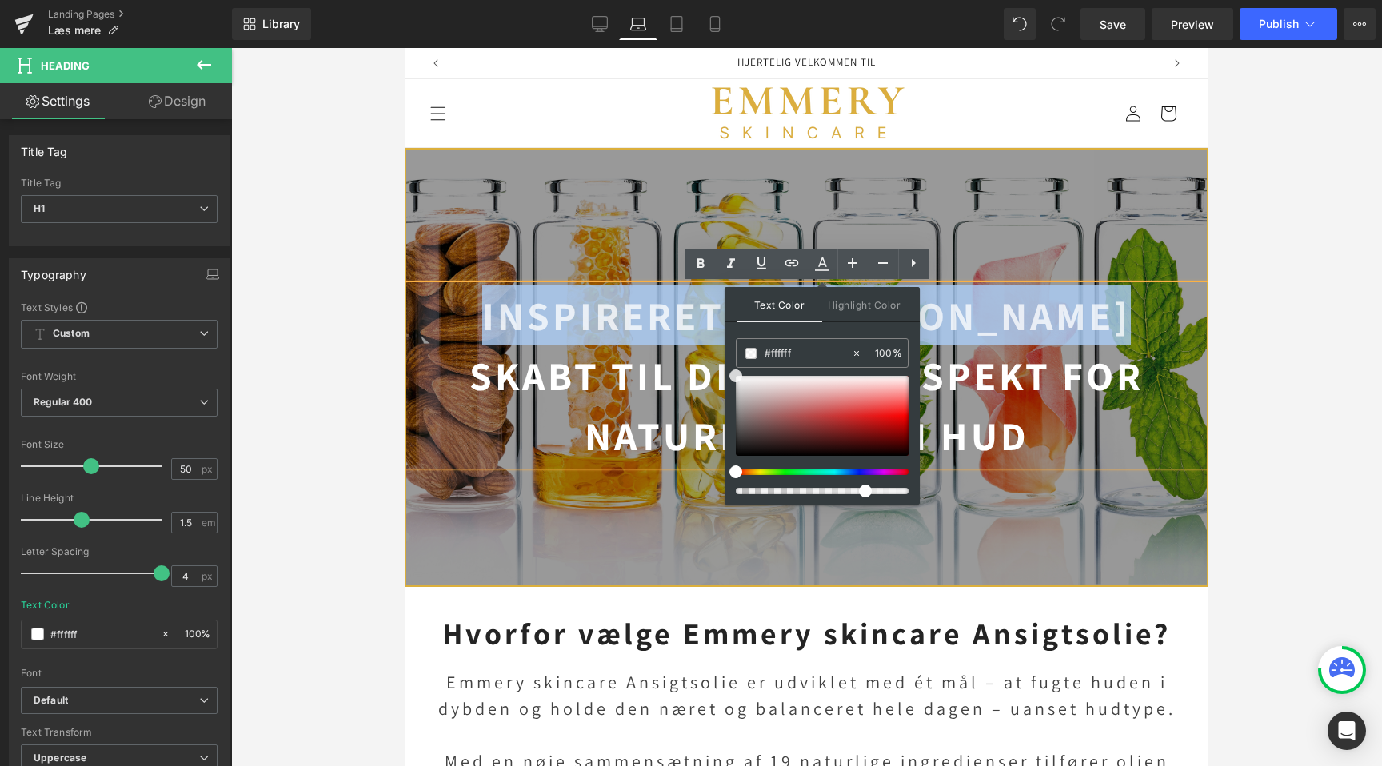
click at [568, 233] on div at bounding box center [806, 368] width 801 height 436
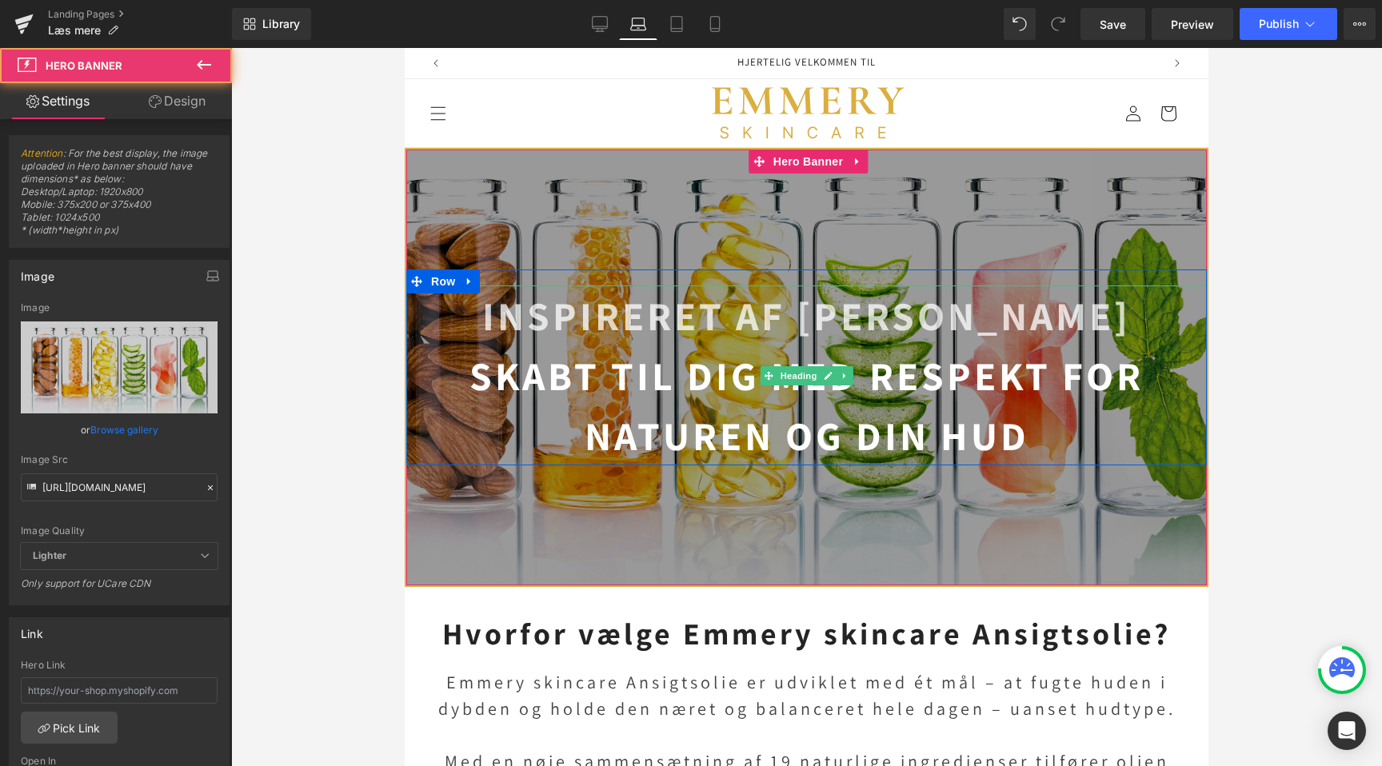
click at [627, 306] on strong "Inspireret af [PERSON_NAME]" at bounding box center [806, 316] width 649 height 52
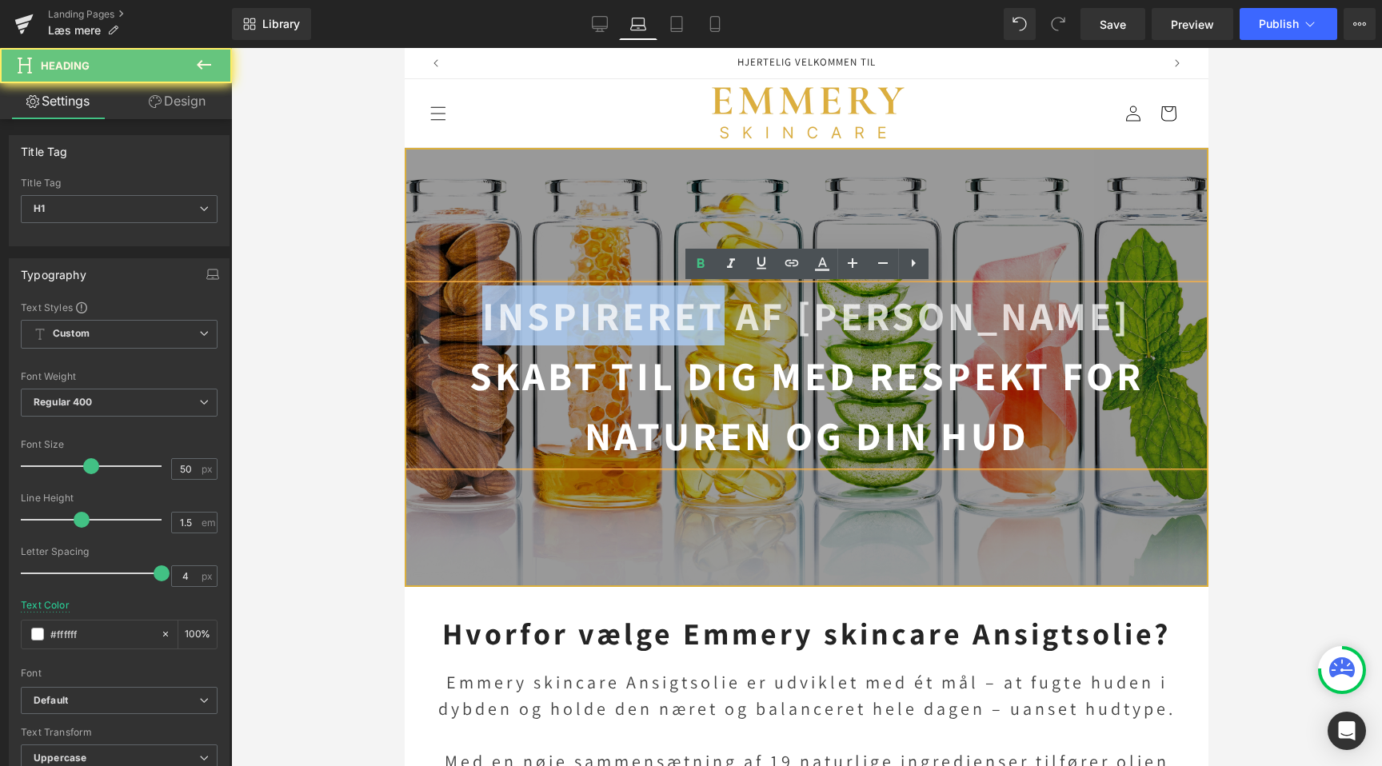
click at [627, 306] on strong "Inspireret af [PERSON_NAME]" at bounding box center [806, 316] width 649 height 52
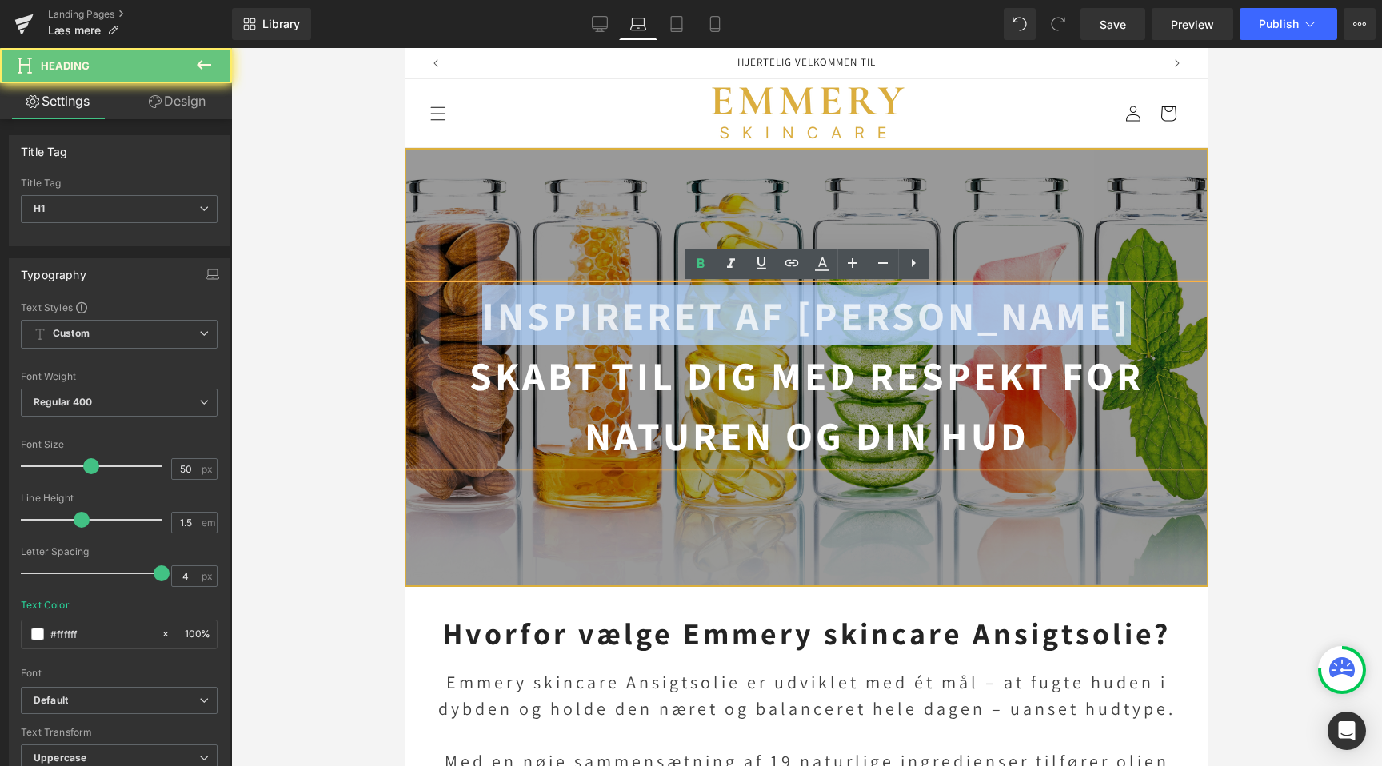
click at [627, 306] on strong "Inspireret af [PERSON_NAME]" at bounding box center [806, 316] width 649 height 52
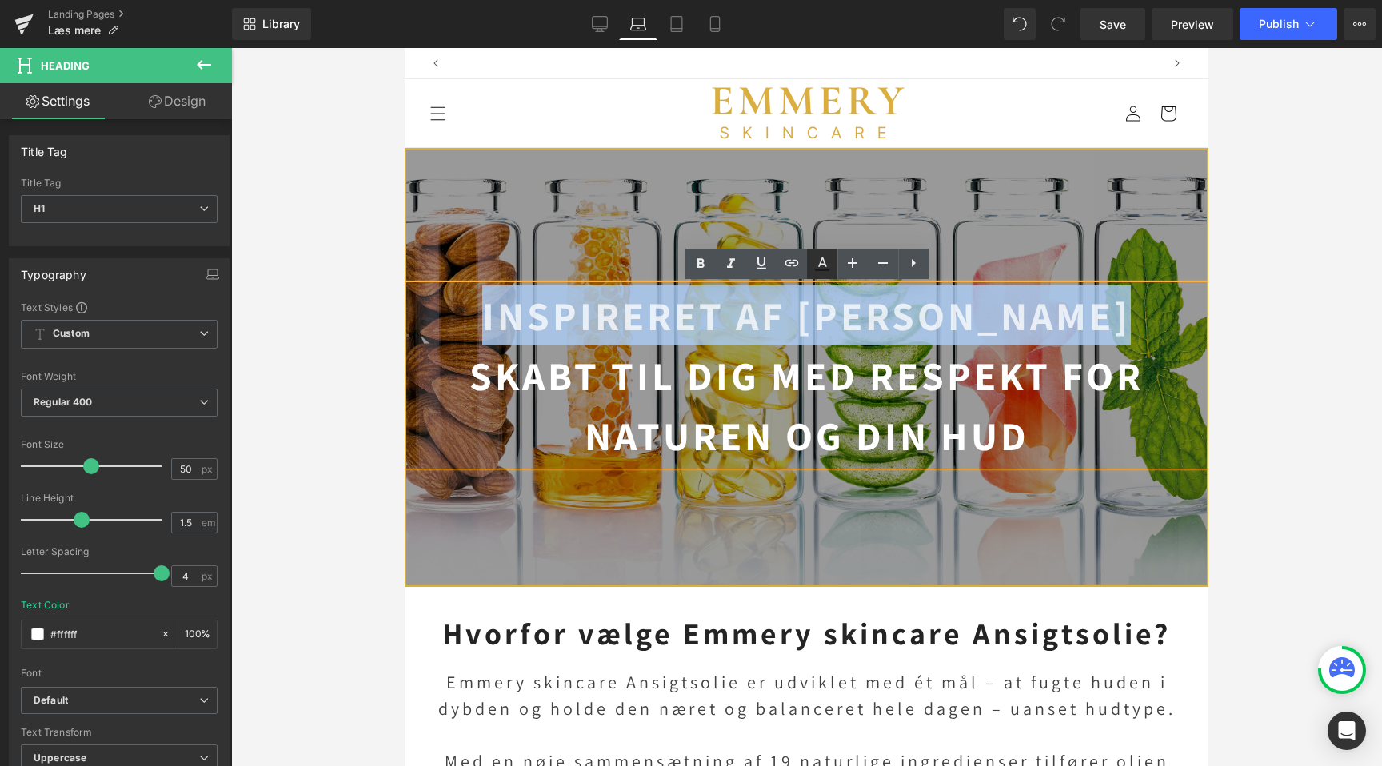
scroll to position [0, 713]
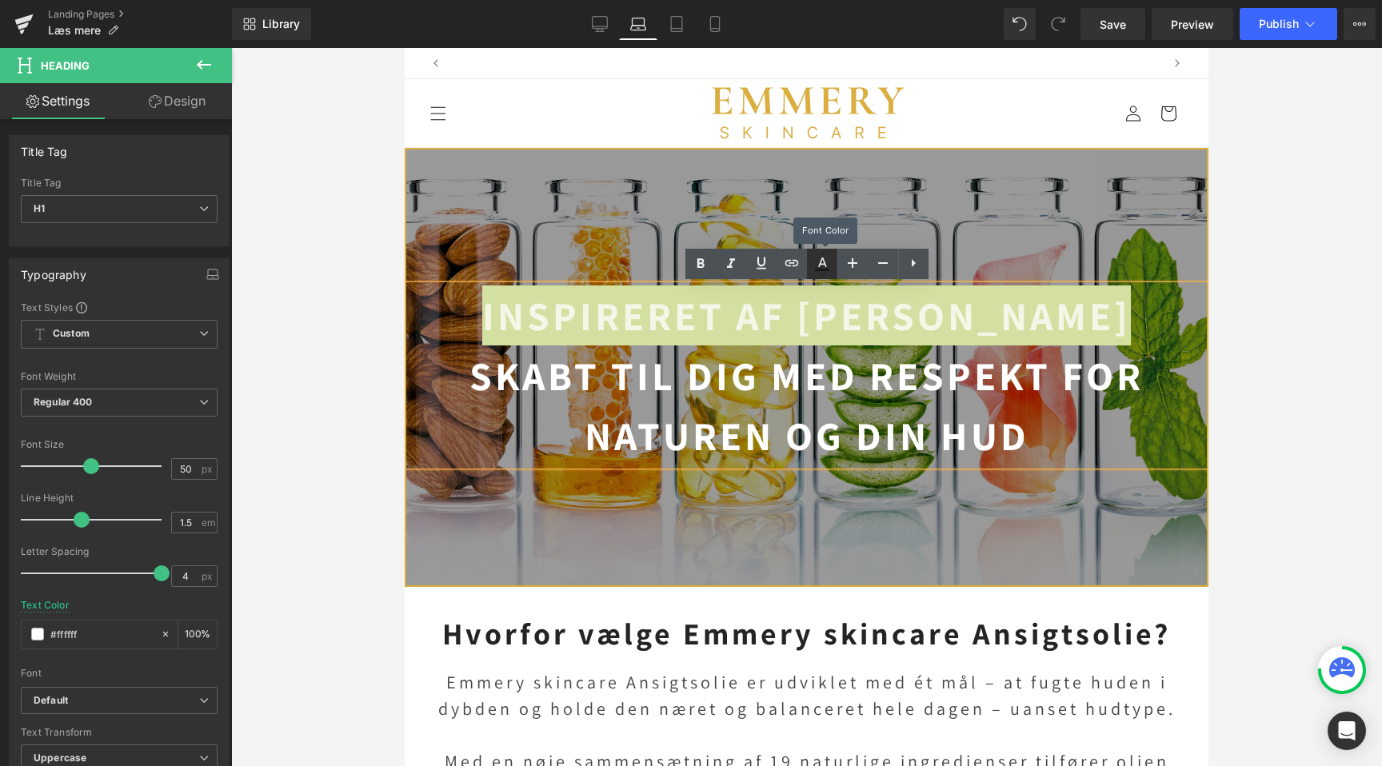
click at [825, 267] on icon at bounding box center [822, 263] width 19 height 19
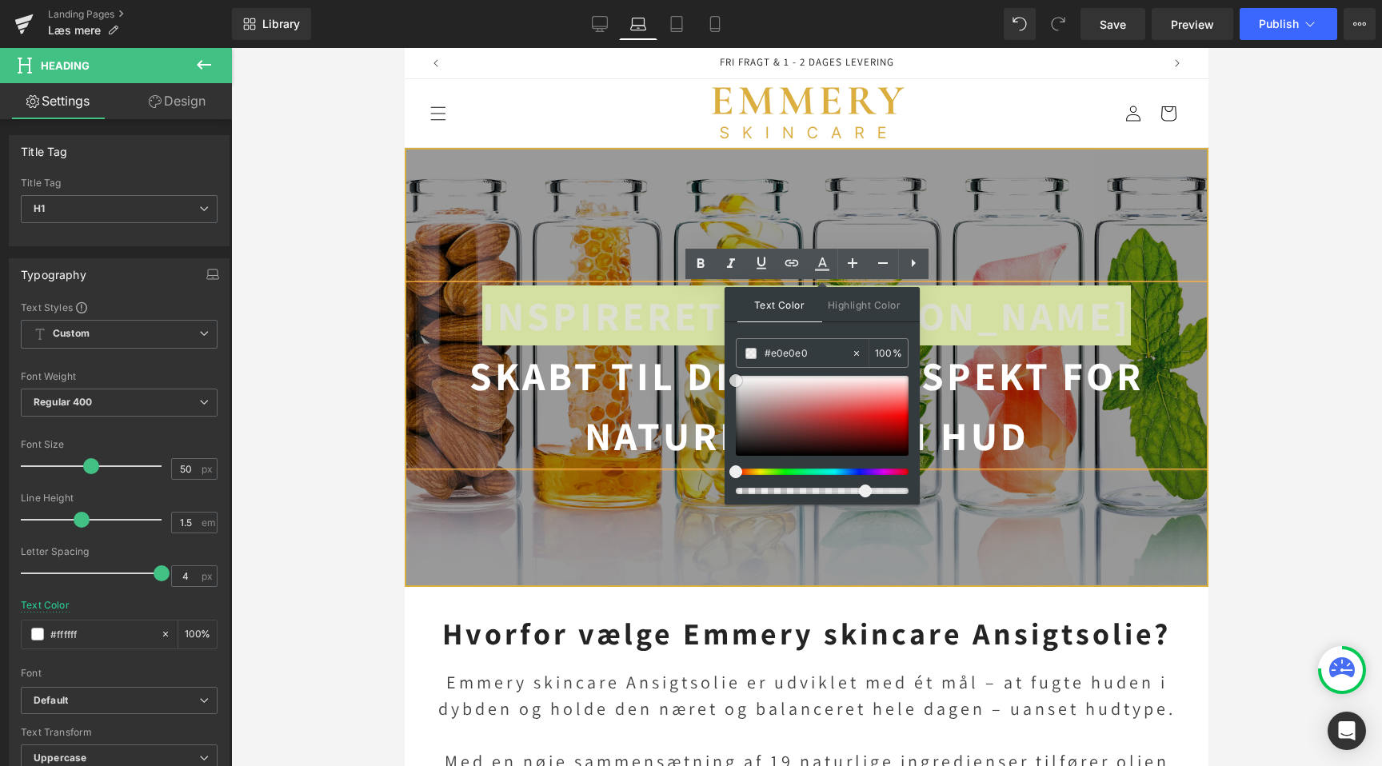
drag, startPoint x: 1196, startPoint y: 462, endPoint x: 674, endPoint y: 363, distance: 530.9
click at [873, 352] on div "100 %" at bounding box center [889, 353] width 38 height 28
click at [875, 352] on input "100" at bounding box center [884, 353] width 18 height 18
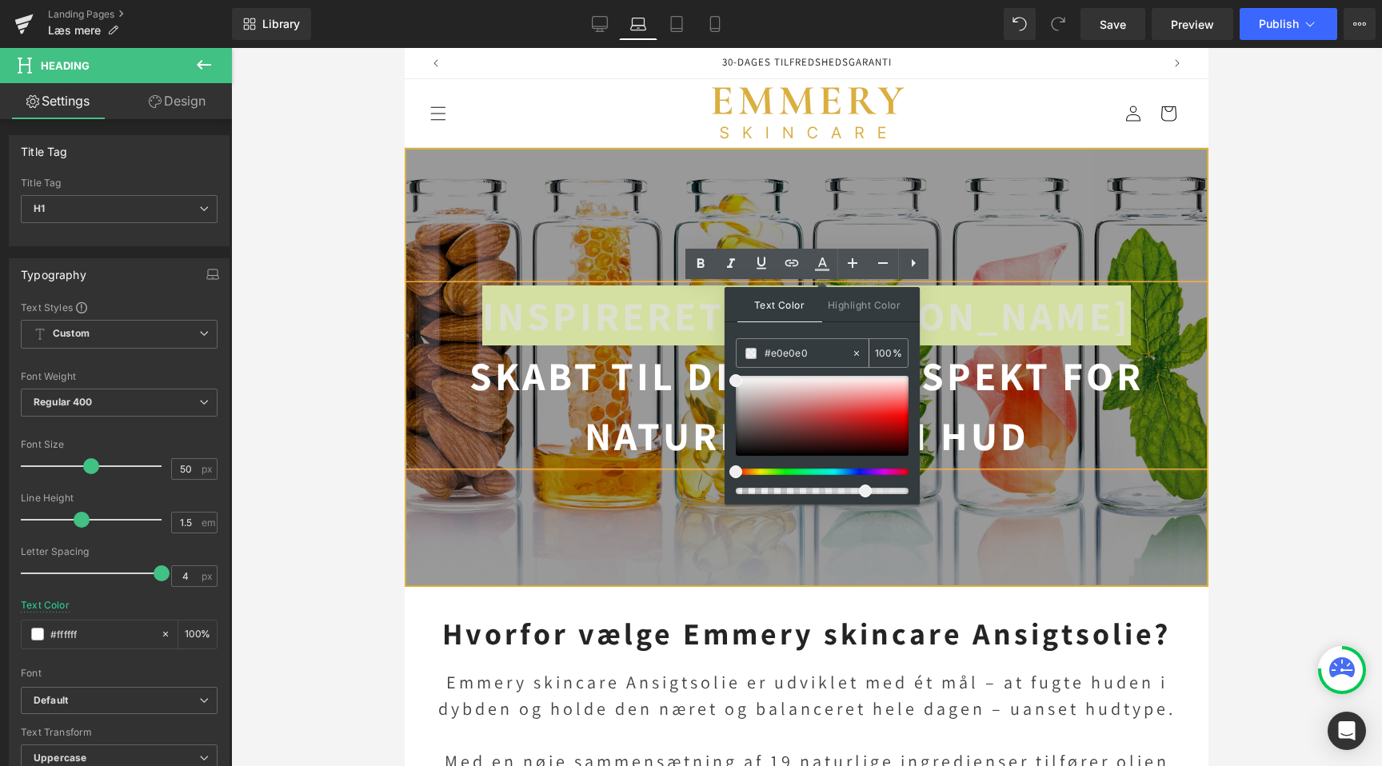
click at [875, 352] on input "100" at bounding box center [884, 353] width 18 height 18
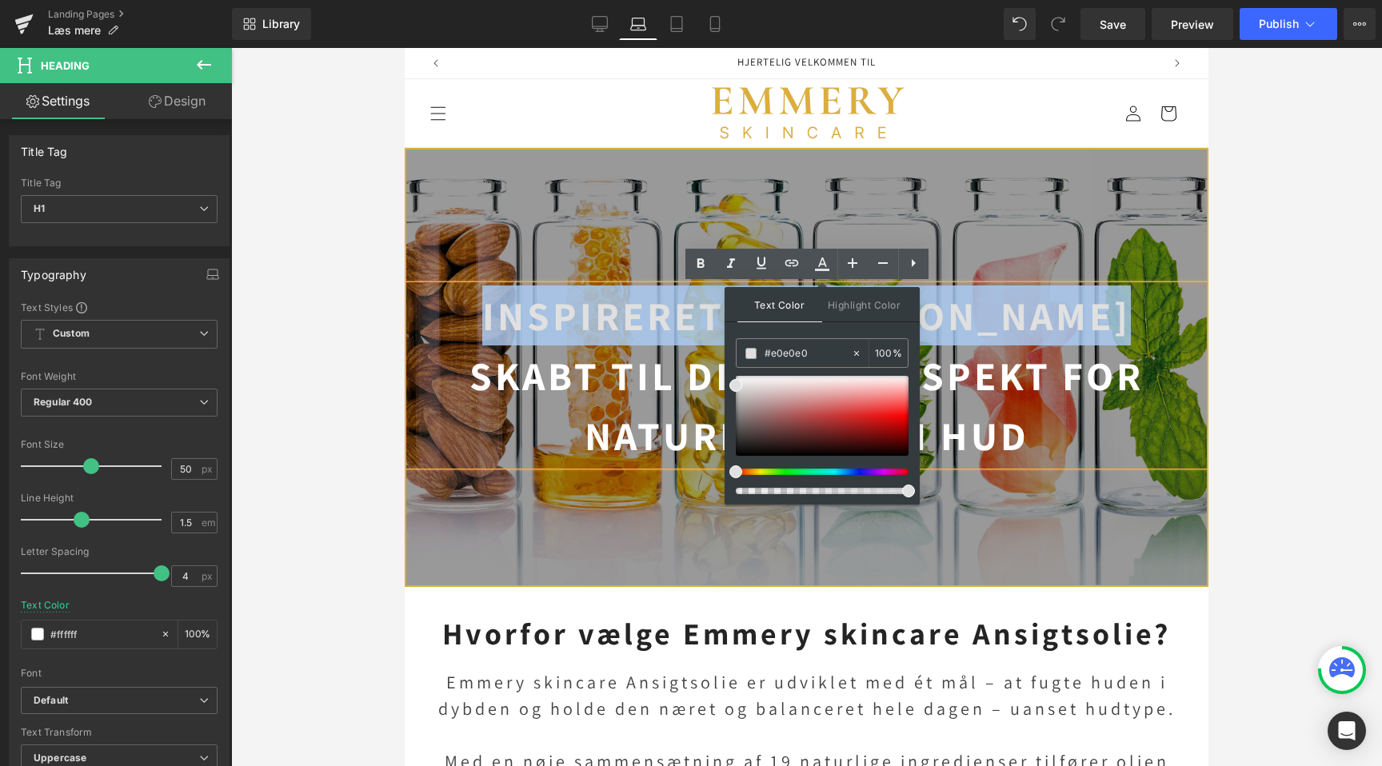
click at [659, 196] on div at bounding box center [806, 368] width 801 height 436
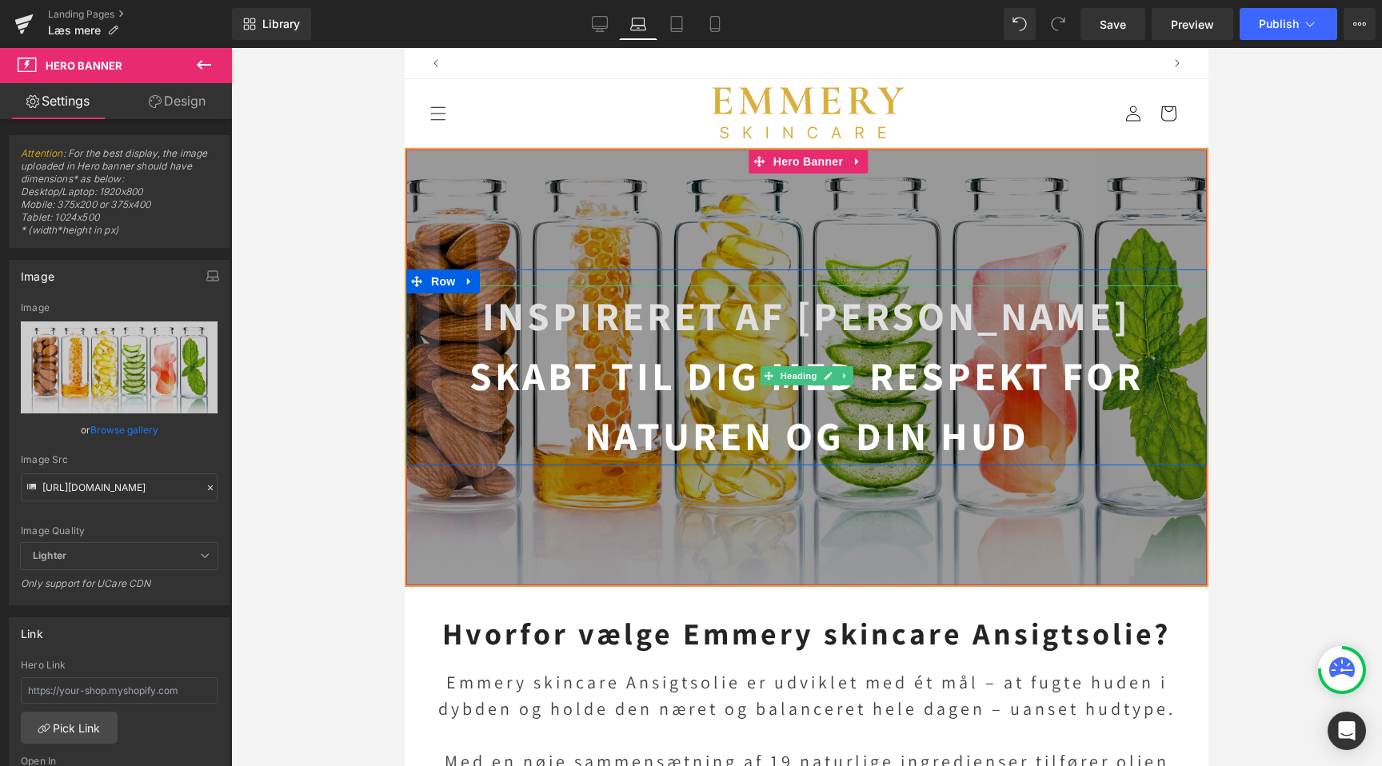
scroll to position [0, 713]
click at [695, 329] on strong "Inspireret af [PERSON_NAME]" at bounding box center [806, 316] width 649 height 52
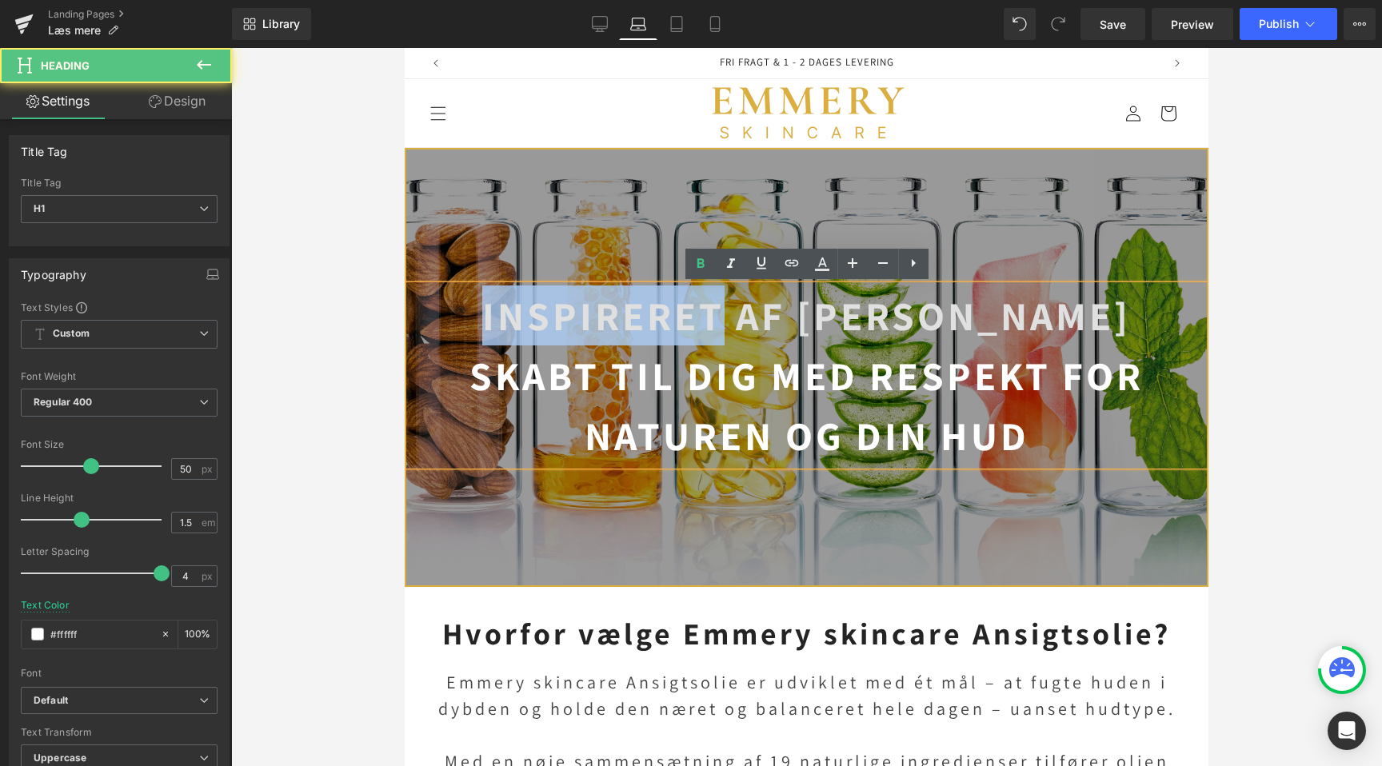
click at [695, 329] on strong "Inspireret af [PERSON_NAME]" at bounding box center [806, 316] width 649 height 52
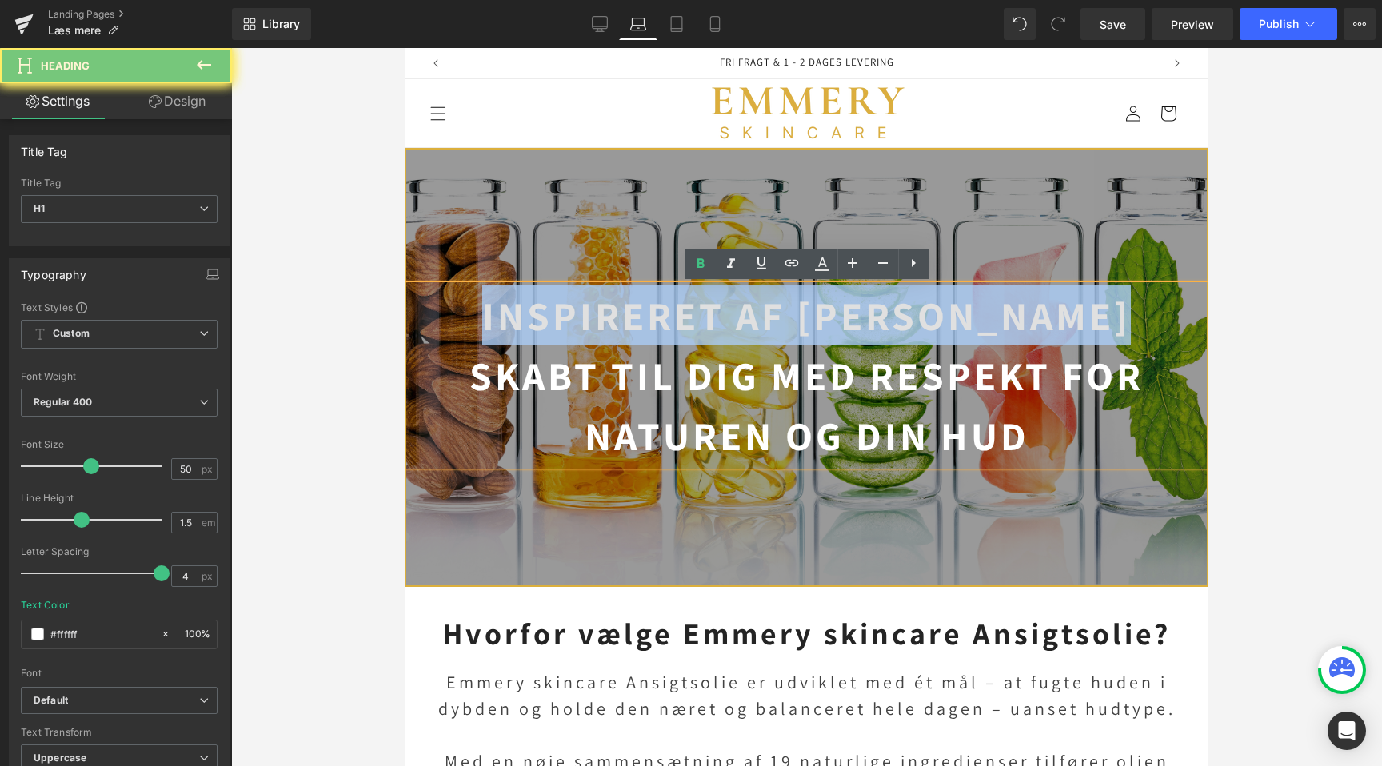
click at [695, 329] on strong "Inspireret af [PERSON_NAME]" at bounding box center [806, 316] width 649 height 52
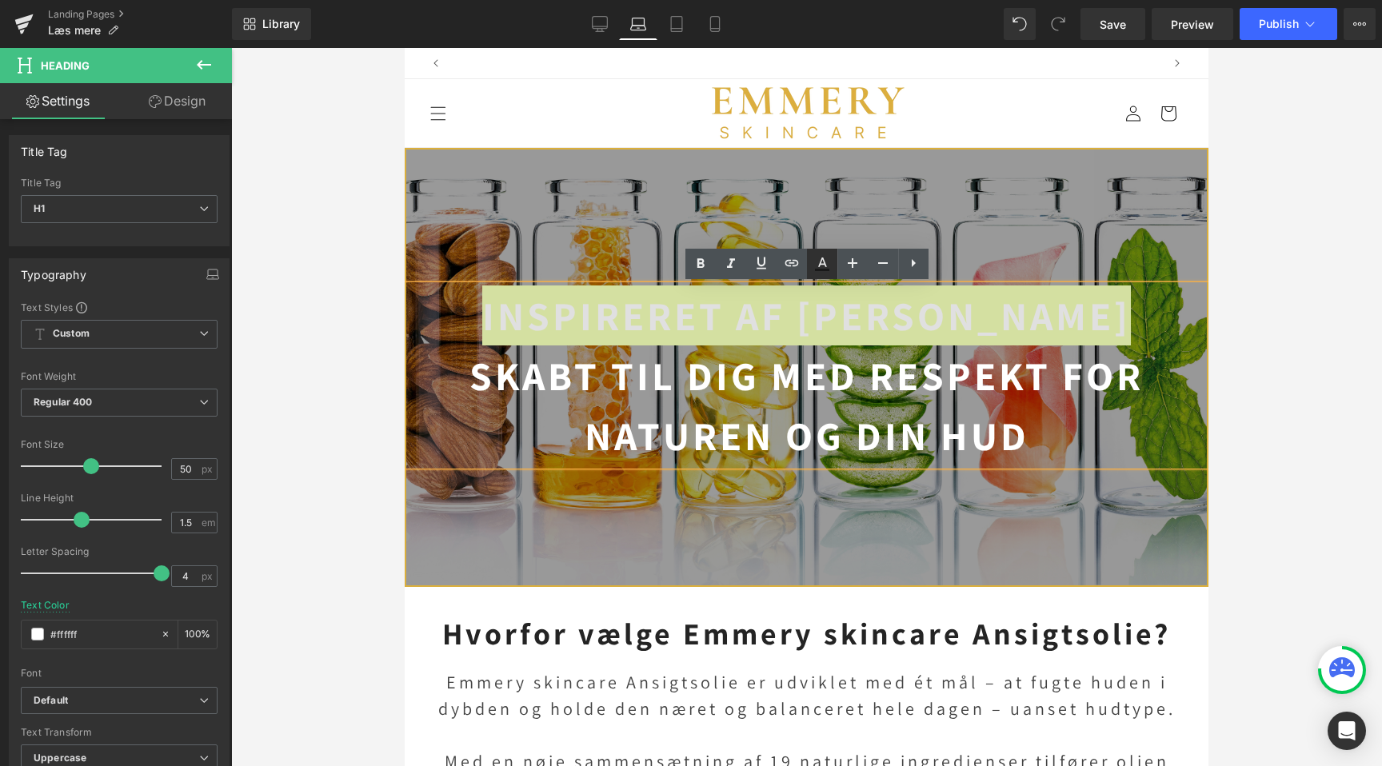
scroll to position [0, 1426]
click at [814, 267] on icon at bounding box center [822, 263] width 19 height 19
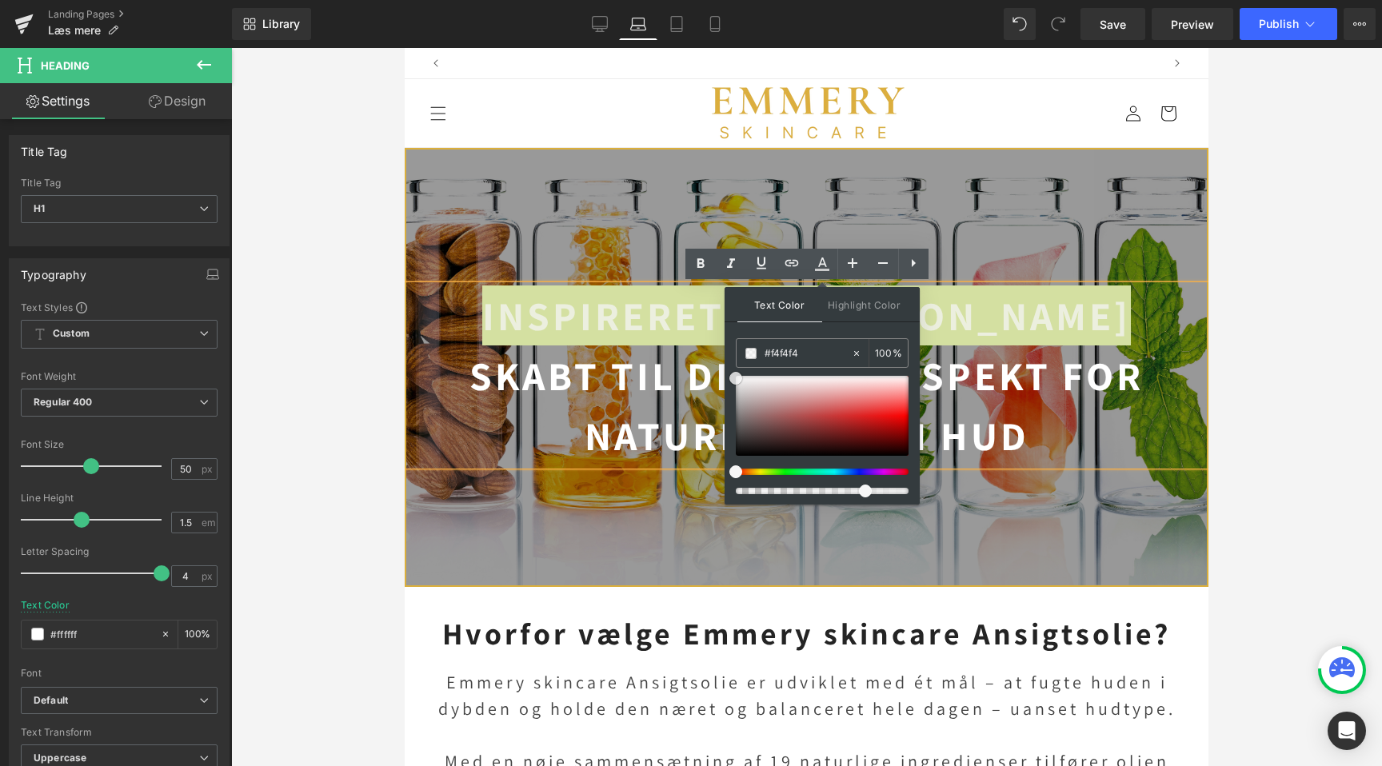
scroll to position [0, 0]
drag, startPoint x: 1137, startPoint y: 497, endPoint x: 708, endPoint y: 335, distance: 458.2
click at [880, 353] on input "100" at bounding box center [884, 353] width 18 height 18
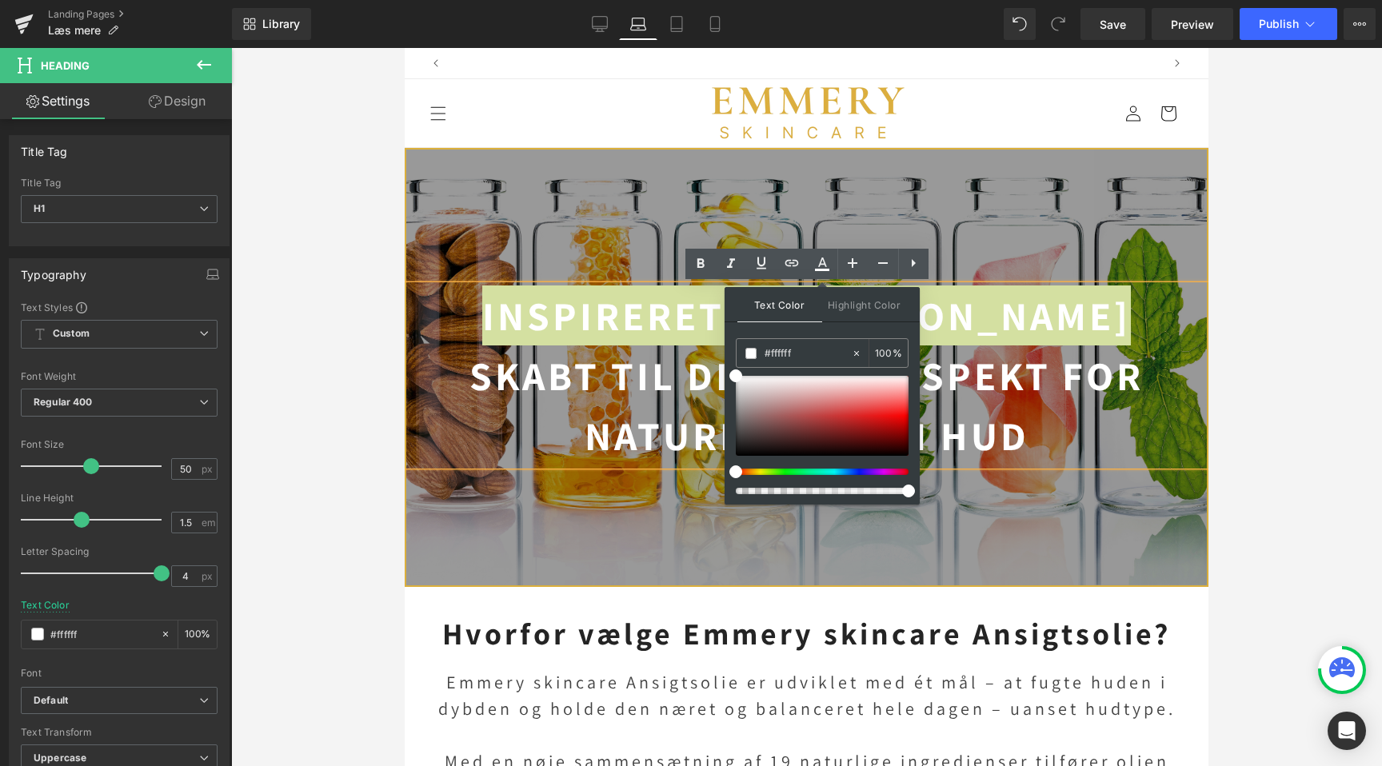
scroll to position [0, 1426]
type input "100"
click at [834, 397] on div at bounding box center [822, 416] width 173 height 80
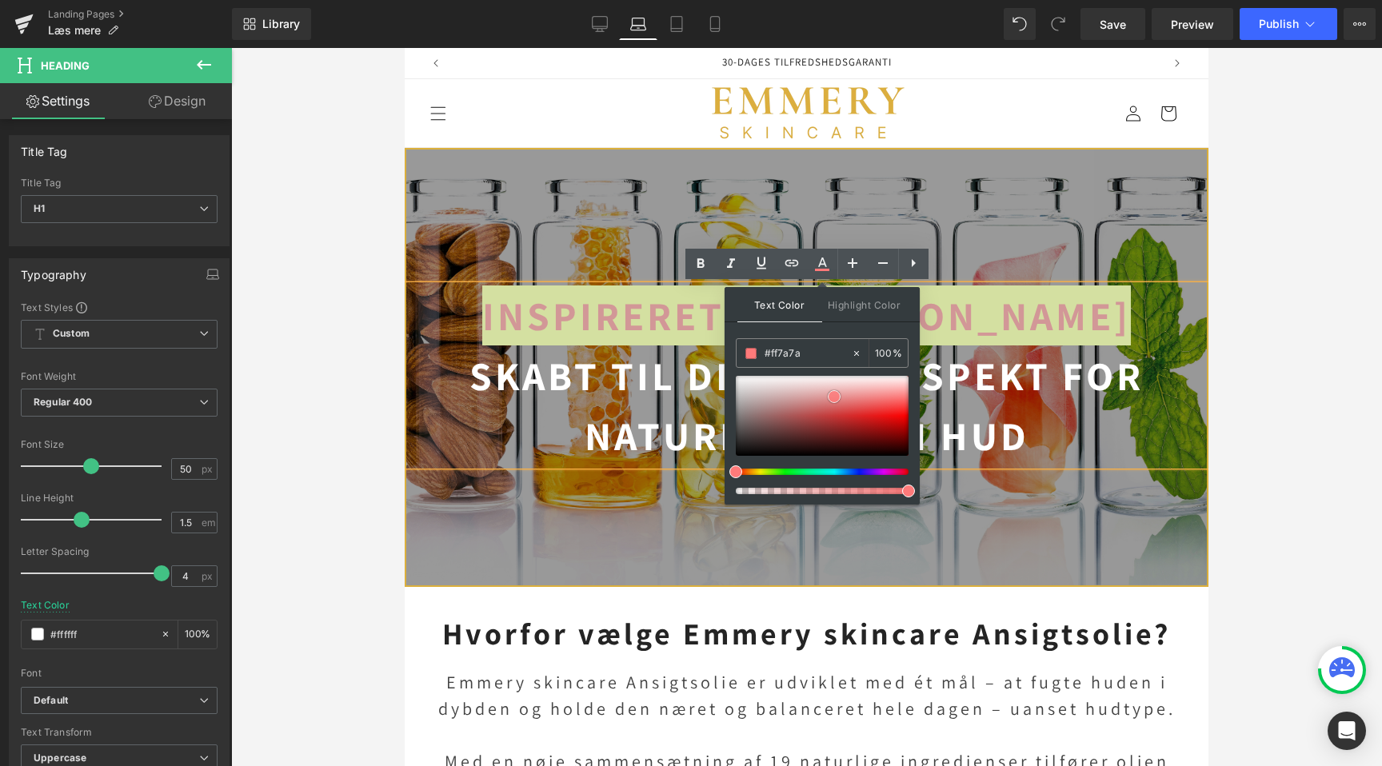
click at [806, 399] on div at bounding box center [822, 416] width 173 height 80
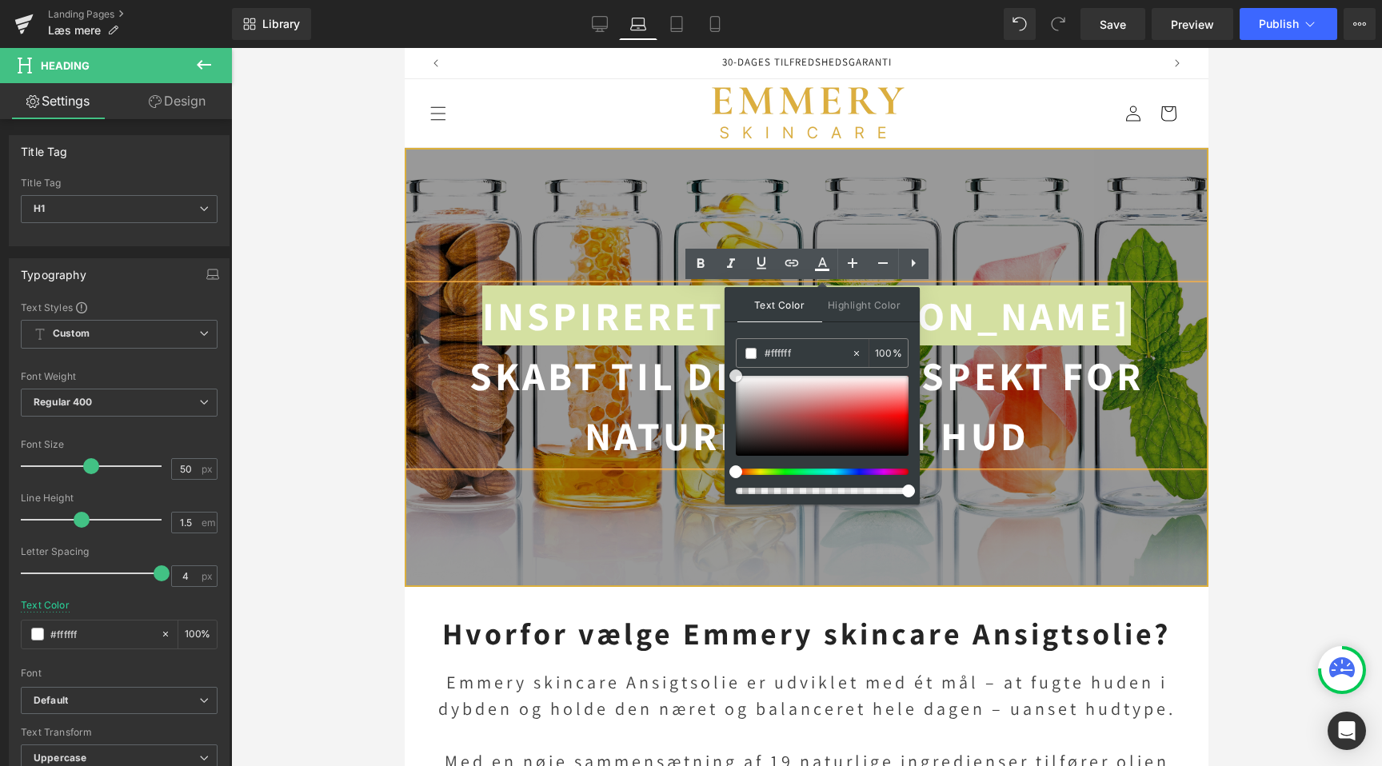
drag, startPoint x: 1225, startPoint y: 450, endPoint x: 683, endPoint y: 352, distance: 550.3
click at [366, 343] on div at bounding box center [806, 407] width 1151 height 718
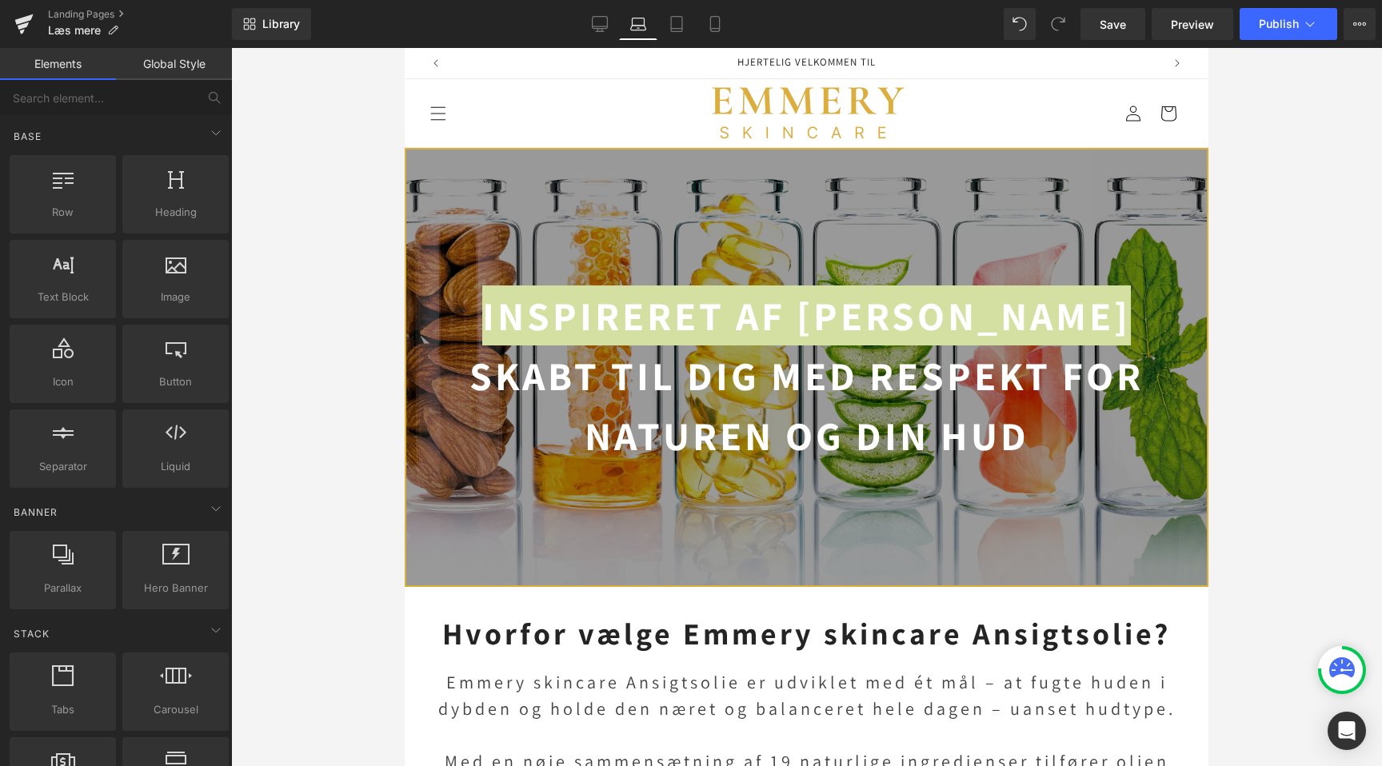
click at [354, 343] on div at bounding box center [806, 407] width 1151 height 718
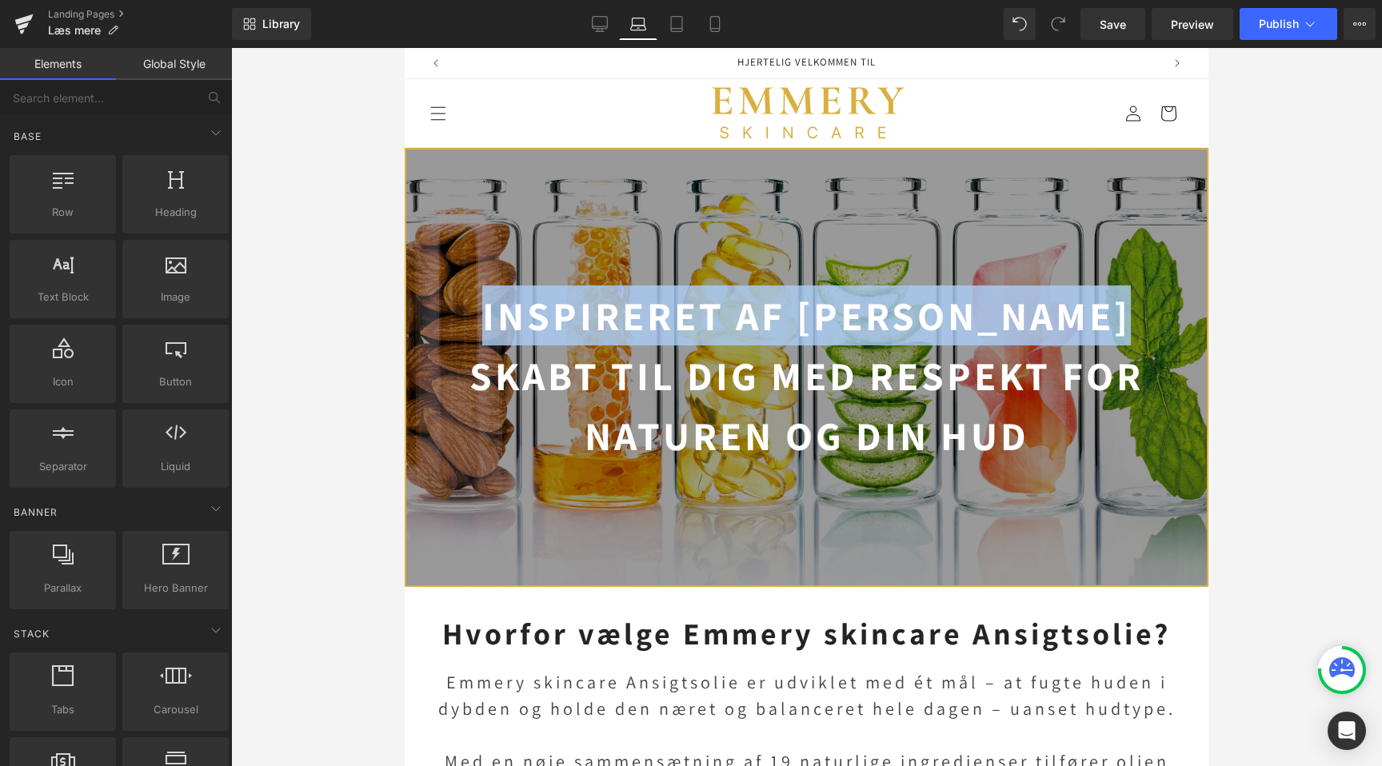
click at [543, 334] on strong "Inspireret af [PERSON_NAME]" at bounding box center [806, 316] width 649 height 52
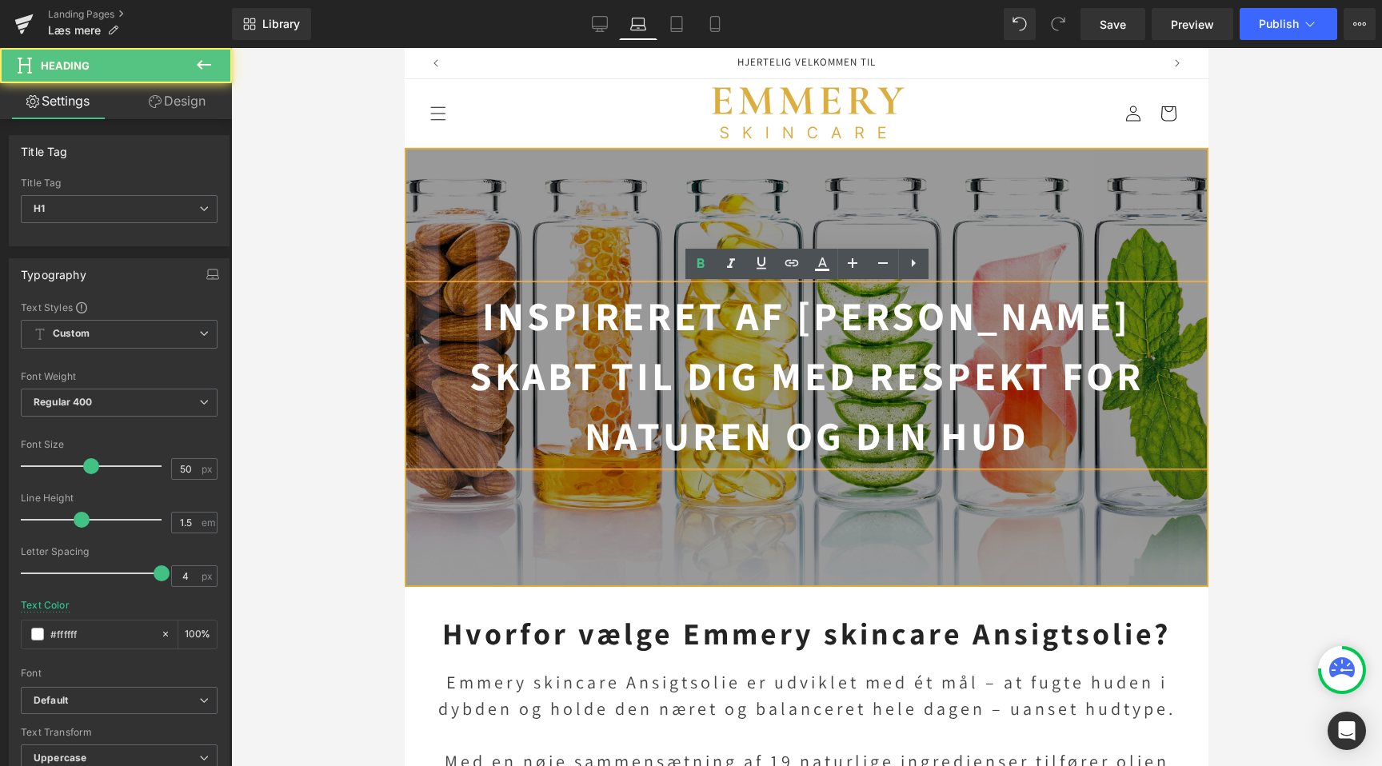
click at [642, 520] on div at bounding box center [806, 368] width 801 height 436
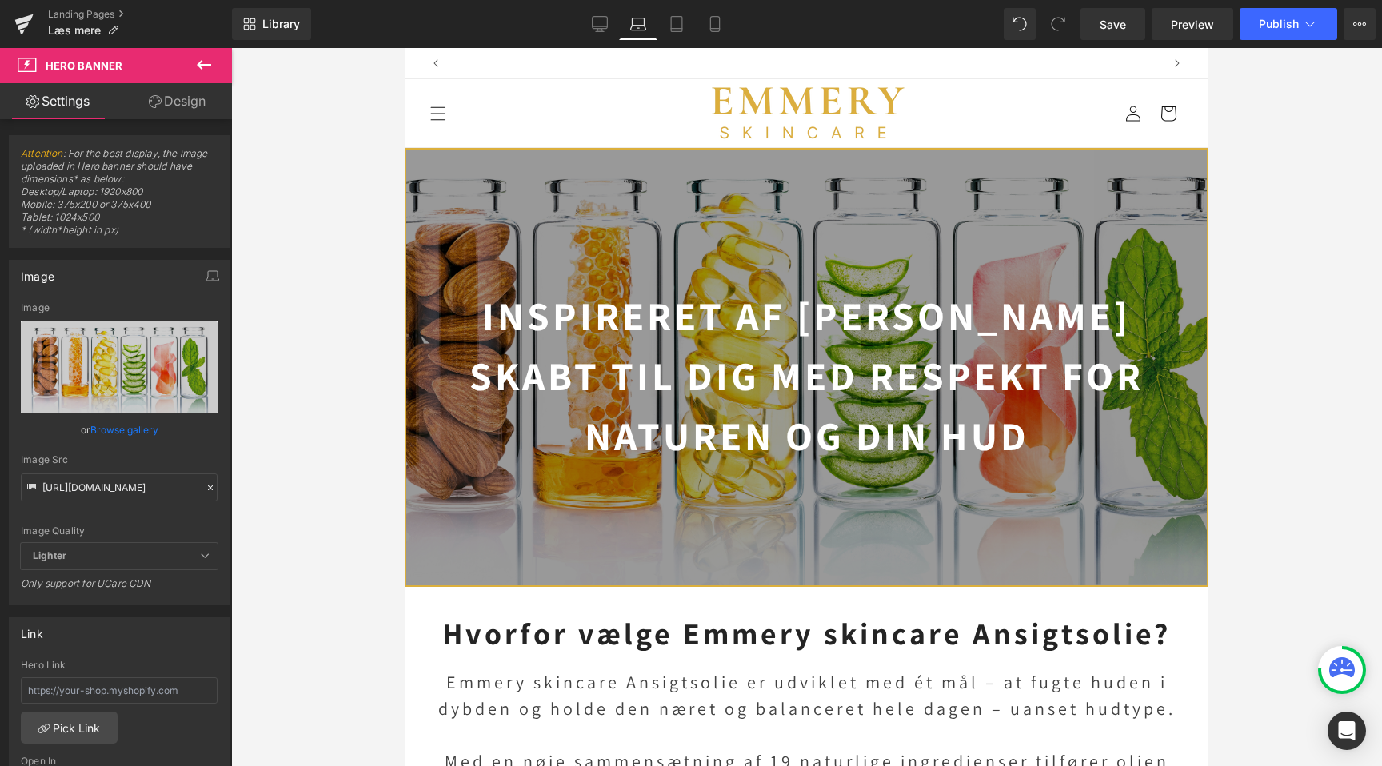
scroll to position [0, 713]
click at [675, 22] on icon at bounding box center [677, 24] width 16 height 16
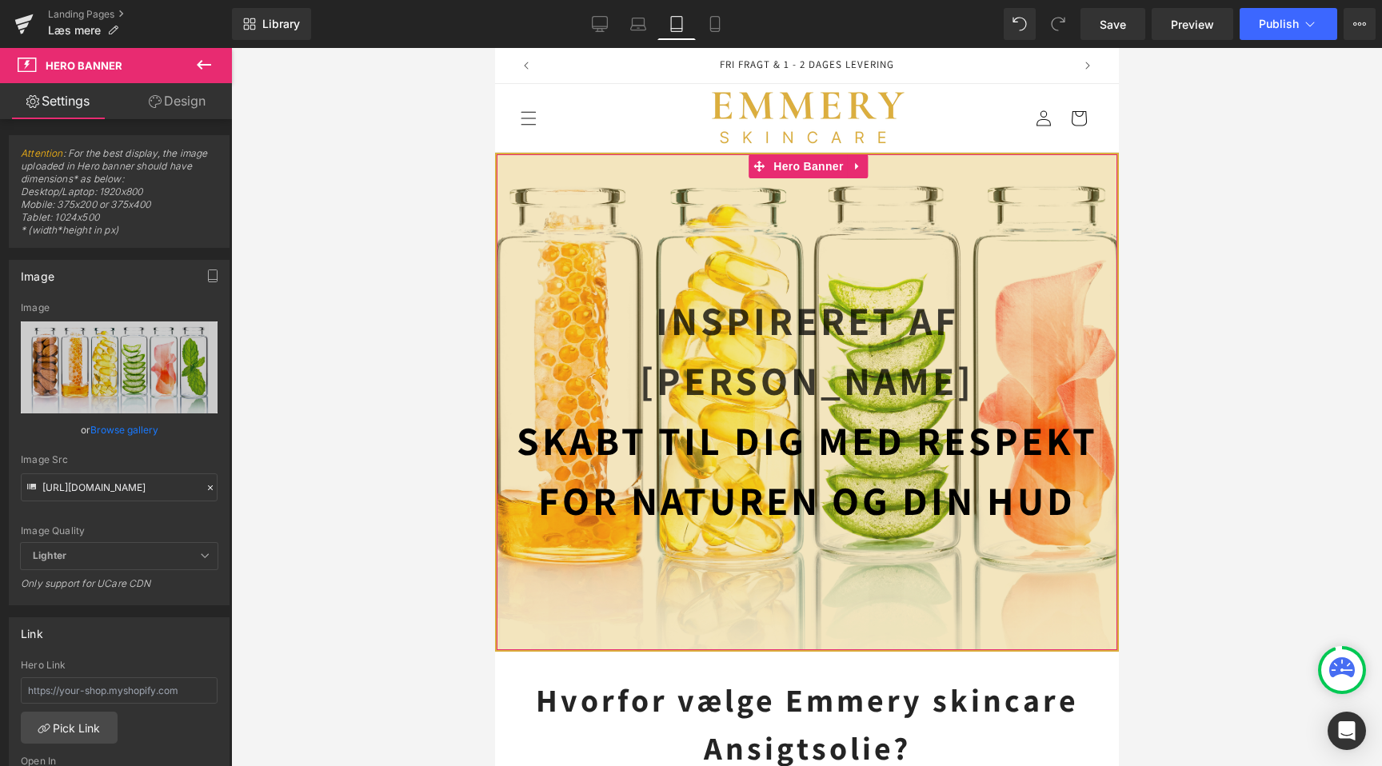
click at [698, 197] on div at bounding box center [806, 402] width 621 height 496
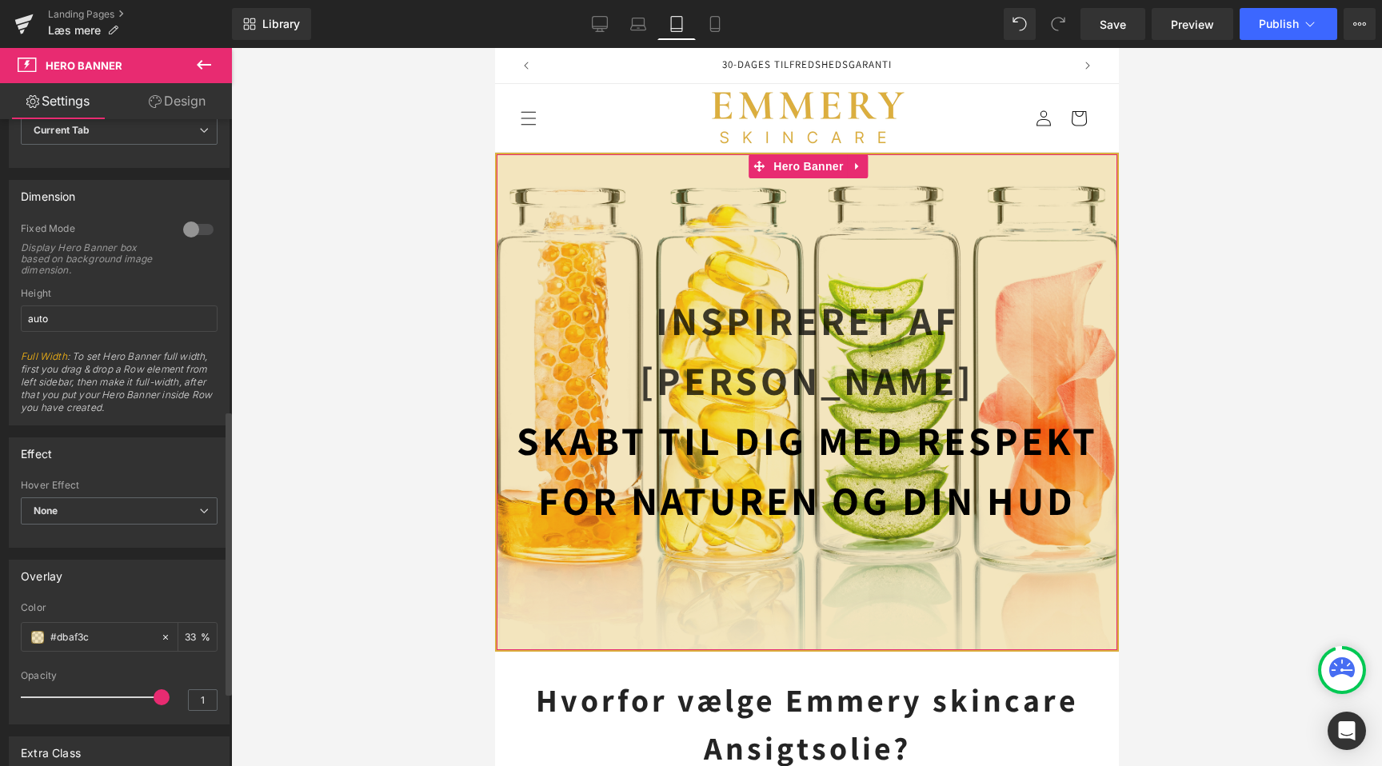
scroll to position [661, 0]
click at [34, 638] on span at bounding box center [37, 633] width 13 height 13
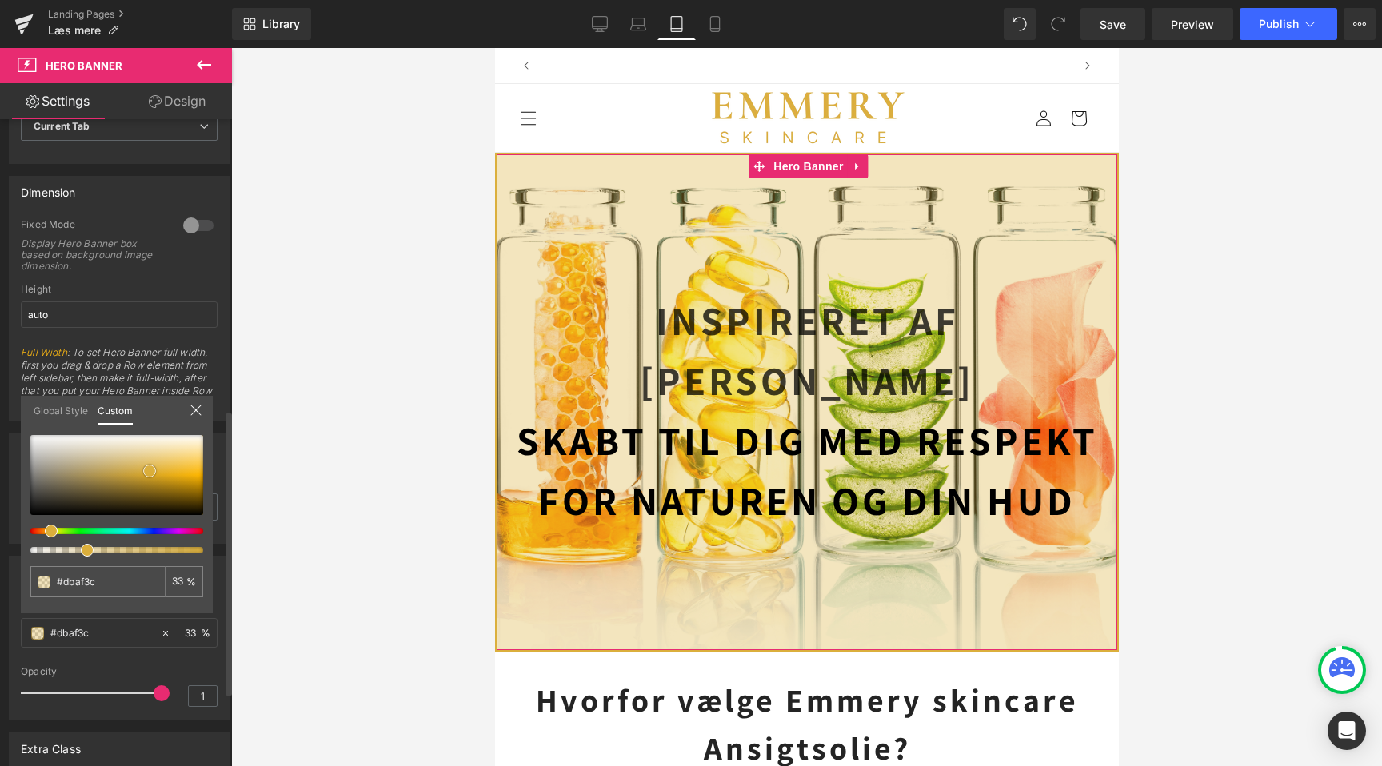
scroll to position [0, 0]
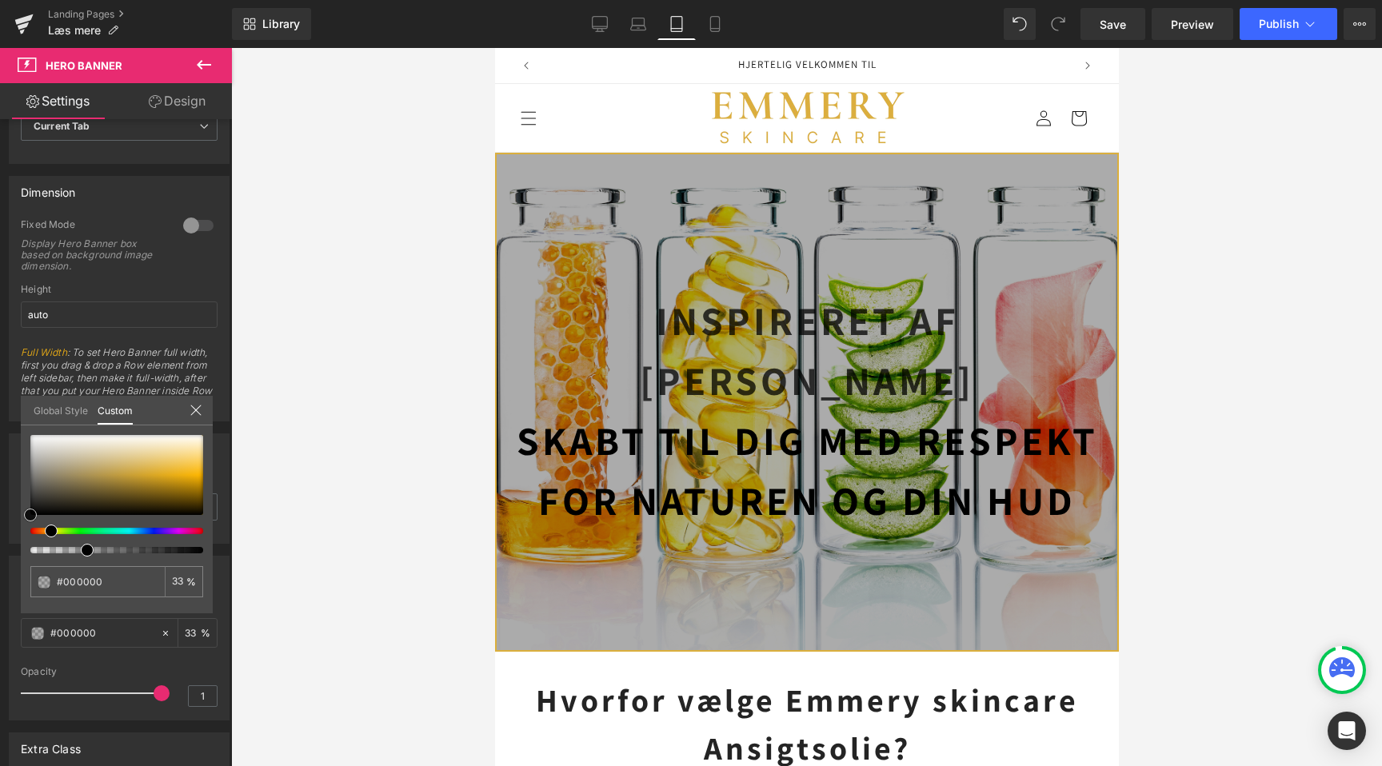
drag, startPoint x: 78, startPoint y: 466, endPoint x: -78, endPoint y: 709, distance: 288.2
click at [0, 709] on html "You are previewing how the will restyle your page. You can not edit Elements in…" at bounding box center [691, 383] width 1382 height 766
click at [177, 581] on input "33" at bounding box center [179, 581] width 14 height 11
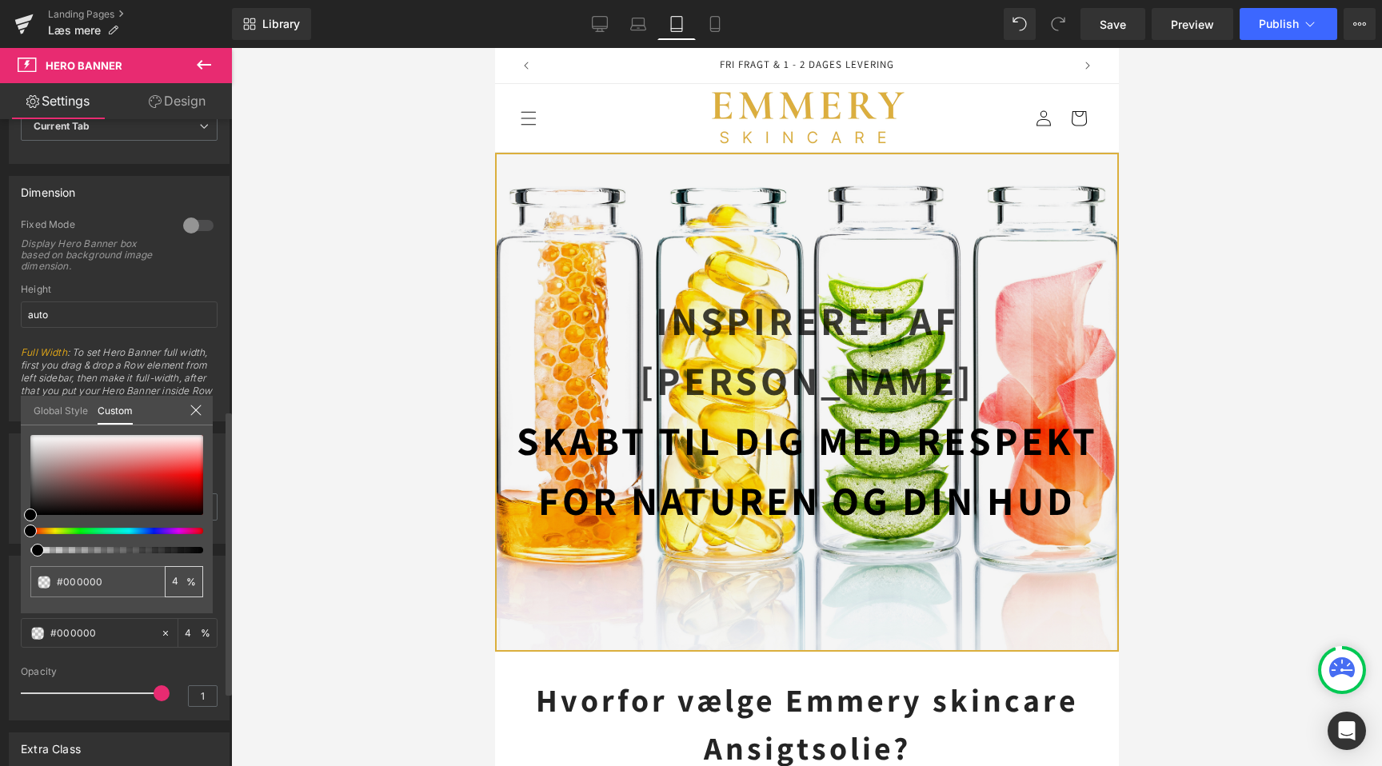
type input "40"
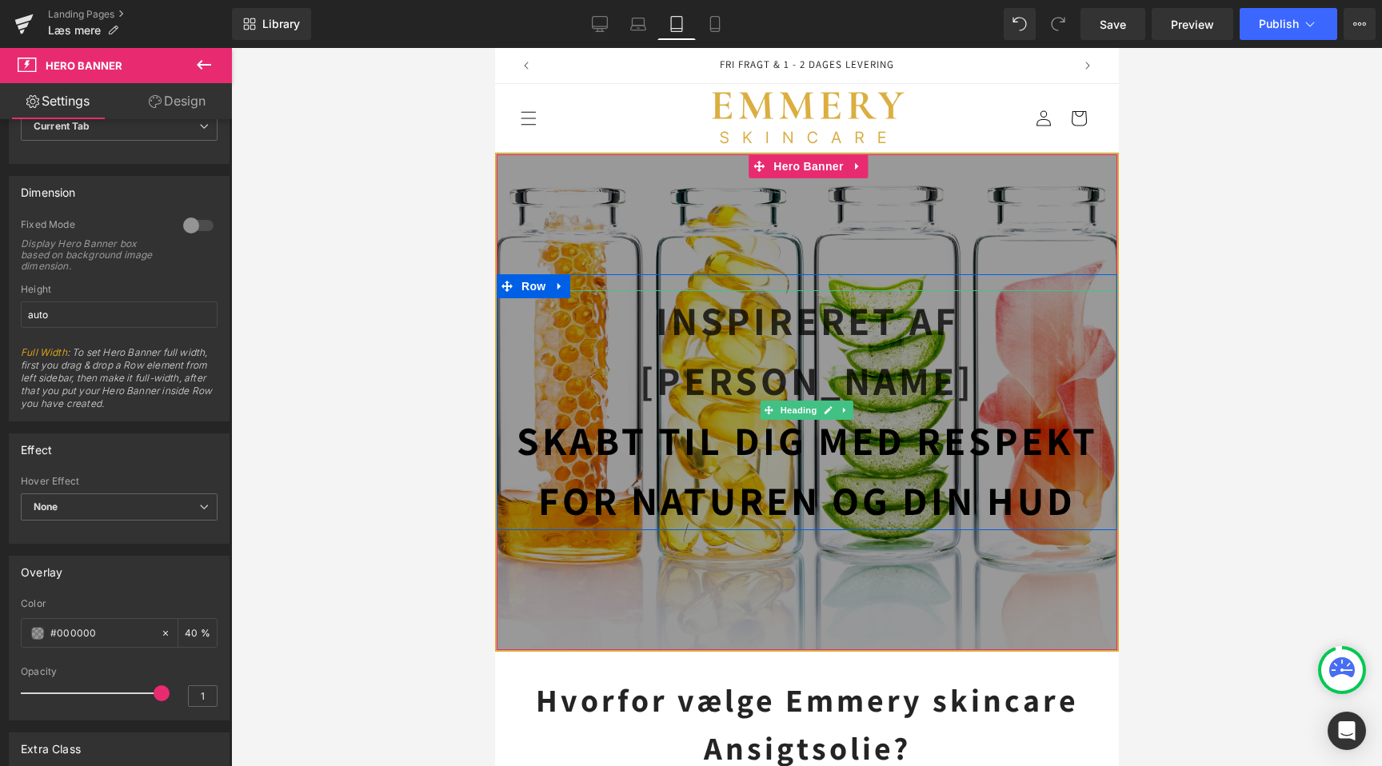
click at [864, 342] on strong "Inspireret af [PERSON_NAME]" at bounding box center [806, 350] width 334 height 112
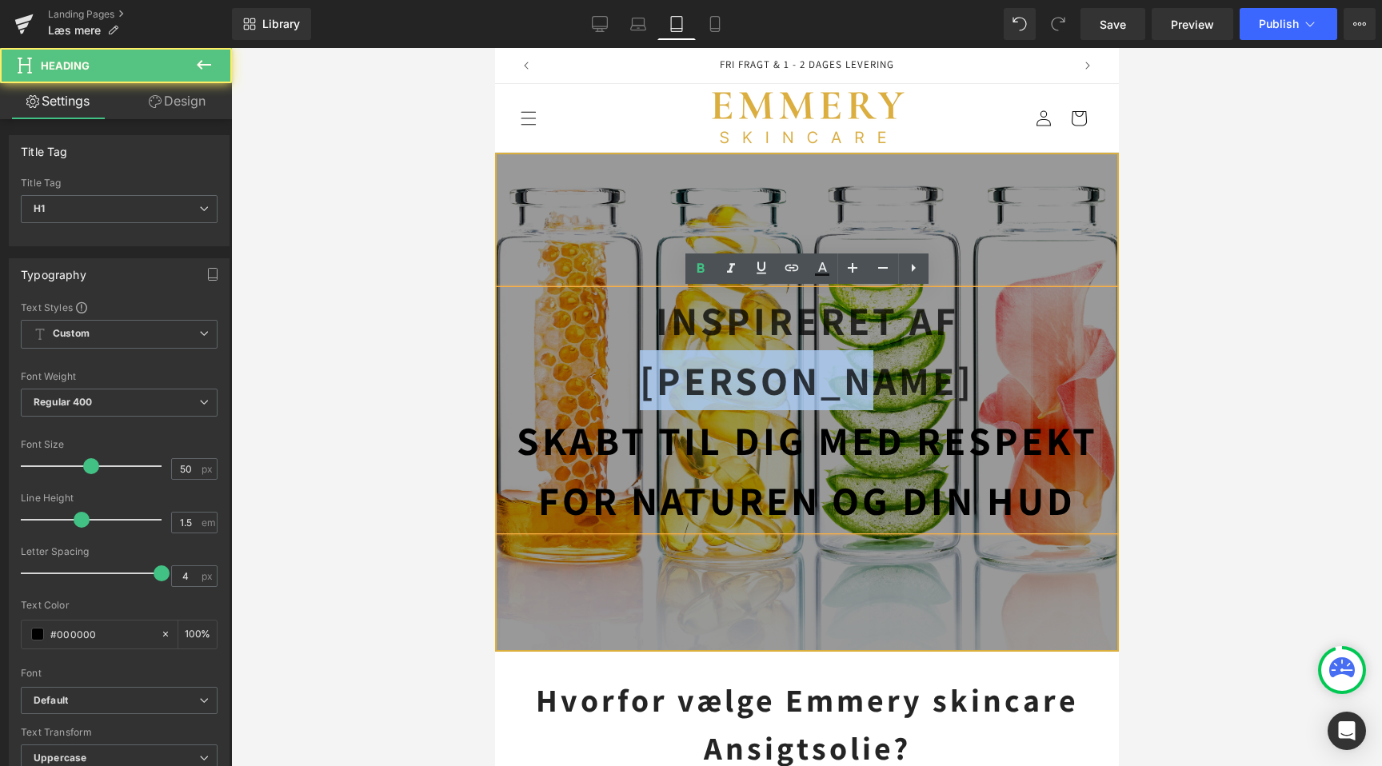
click at [864, 342] on strong "Inspireret af [PERSON_NAME]" at bounding box center [806, 350] width 334 height 112
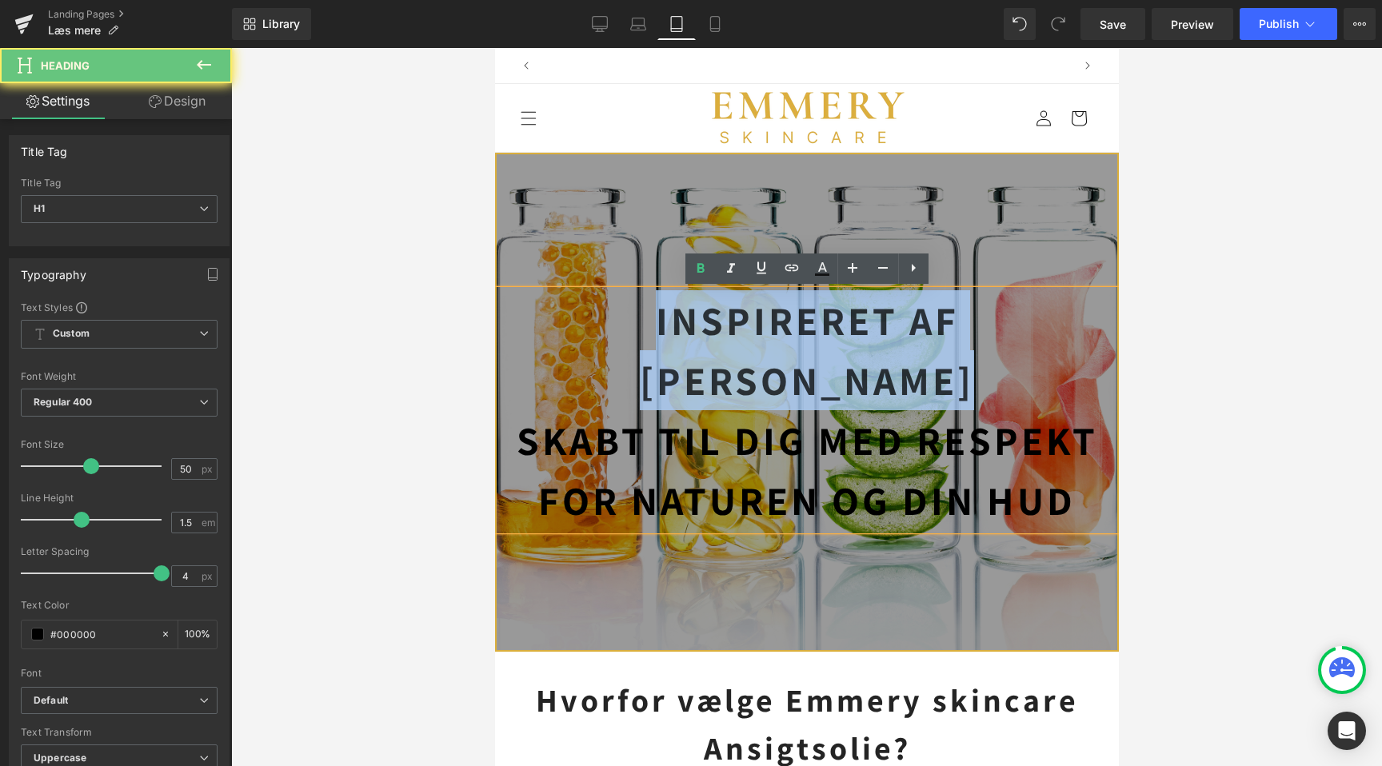
click at [864, 342] on strong "Inspireret af [PERSON_NAME]" at bounding box center [806, 350] width 334 height 112
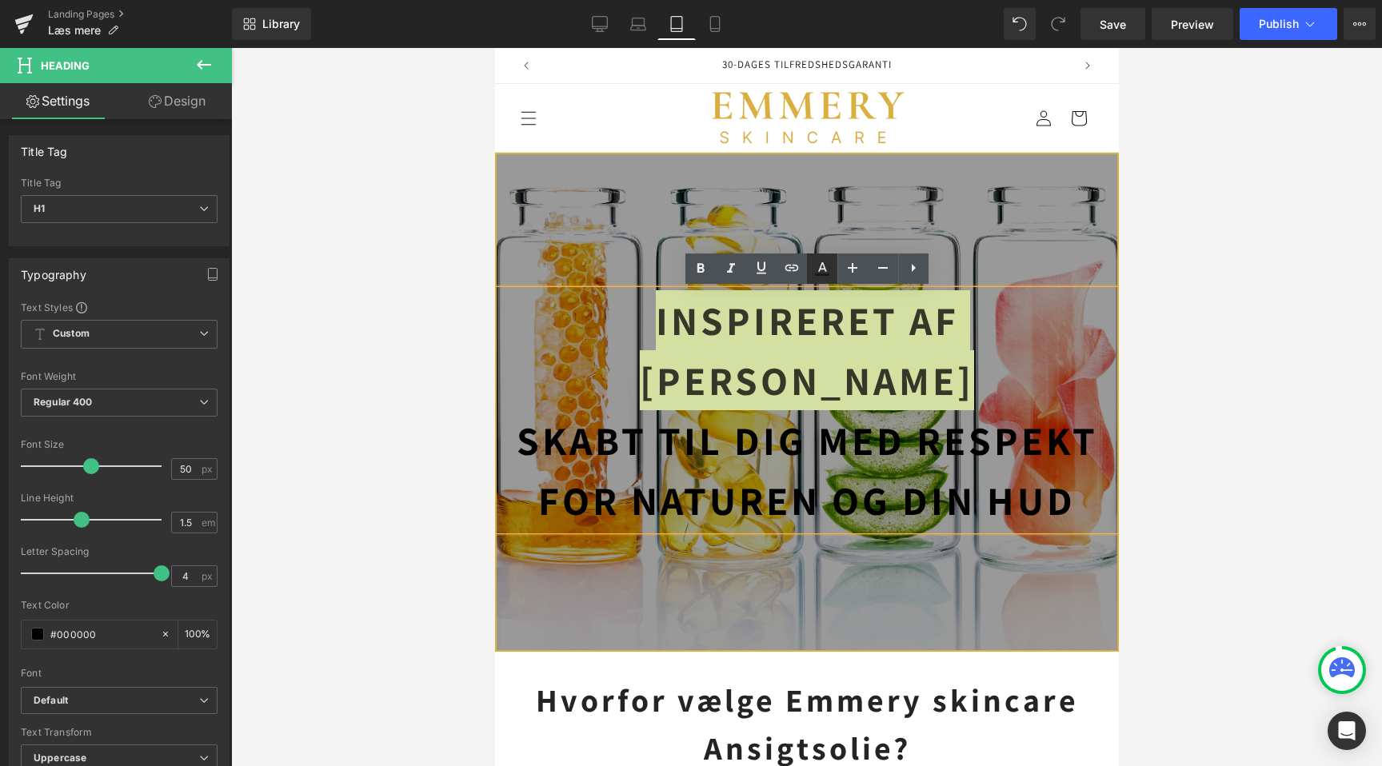
click at [822, 271] on icon at bounding box center [822, 268] width 19 height 19
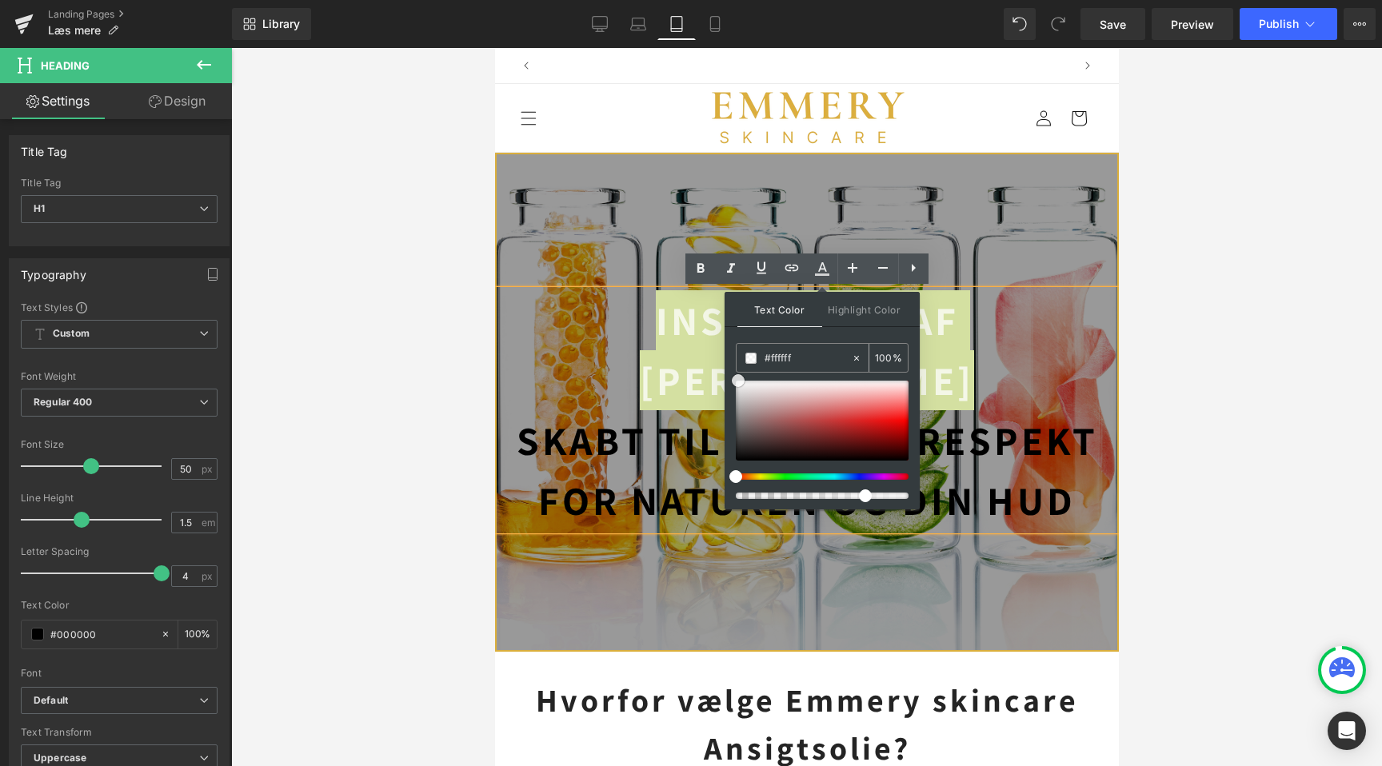
scroll to position [0, 0]
drag, startPoint x: 1249, startPoint y: 438, endPoint x: 709, endPoint y: 339, distance: 549.0
click at [895, 352] on div "100 %" at bounding box center [889, 358] width 38 height 28
click at [883, 354] on input "100" at bounding box center [884, 358] width 18 height 18
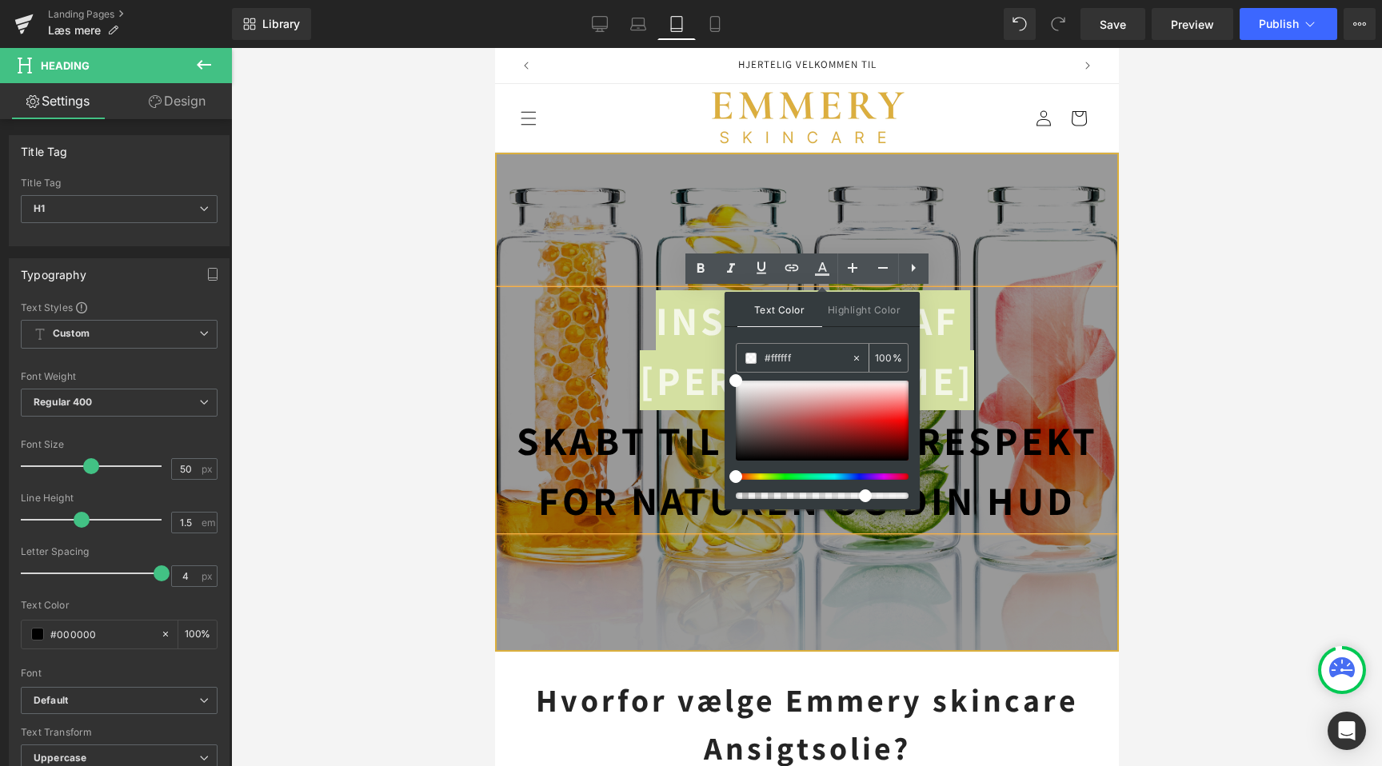
click at [883, 354] on input "100" at bounding box center [884, 358] width 18 height 18
type input "100"
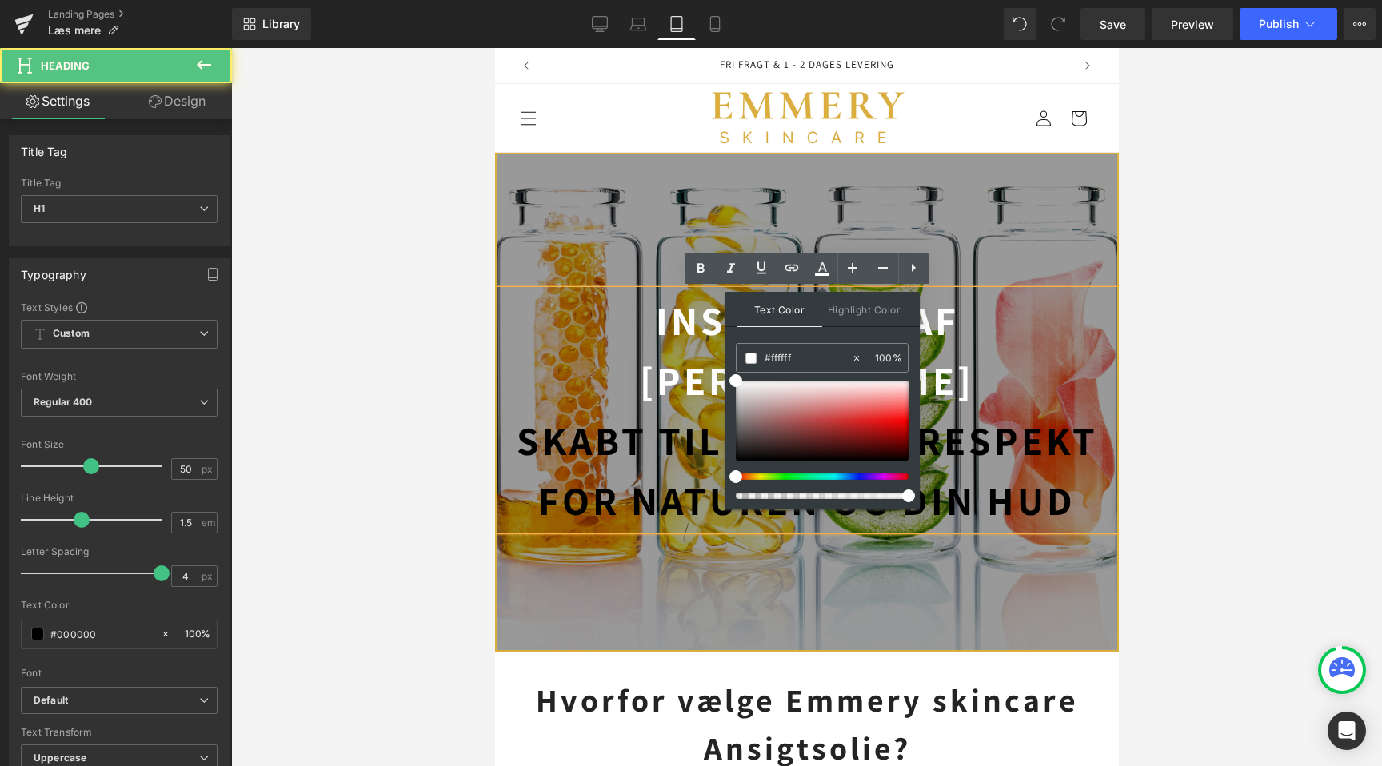
click at [659, 431] on strong "Skabt til dig med respekt for naturen og din hud" at bounding box center [807, 470] width 582 height 112
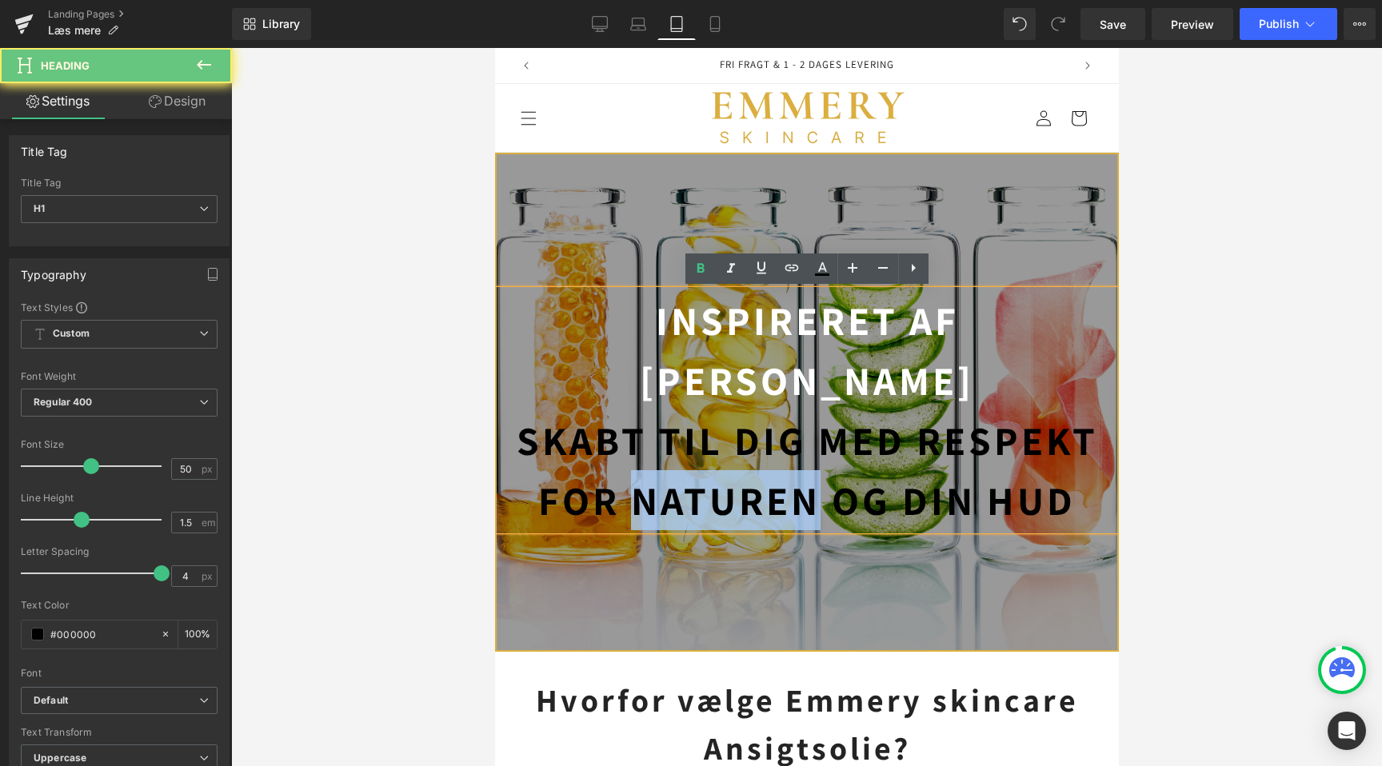
click at [659, 431] on strong "Skabt til dig med respekt for naturen og din hud" at bounding box center [807, 470] width 582 height 112
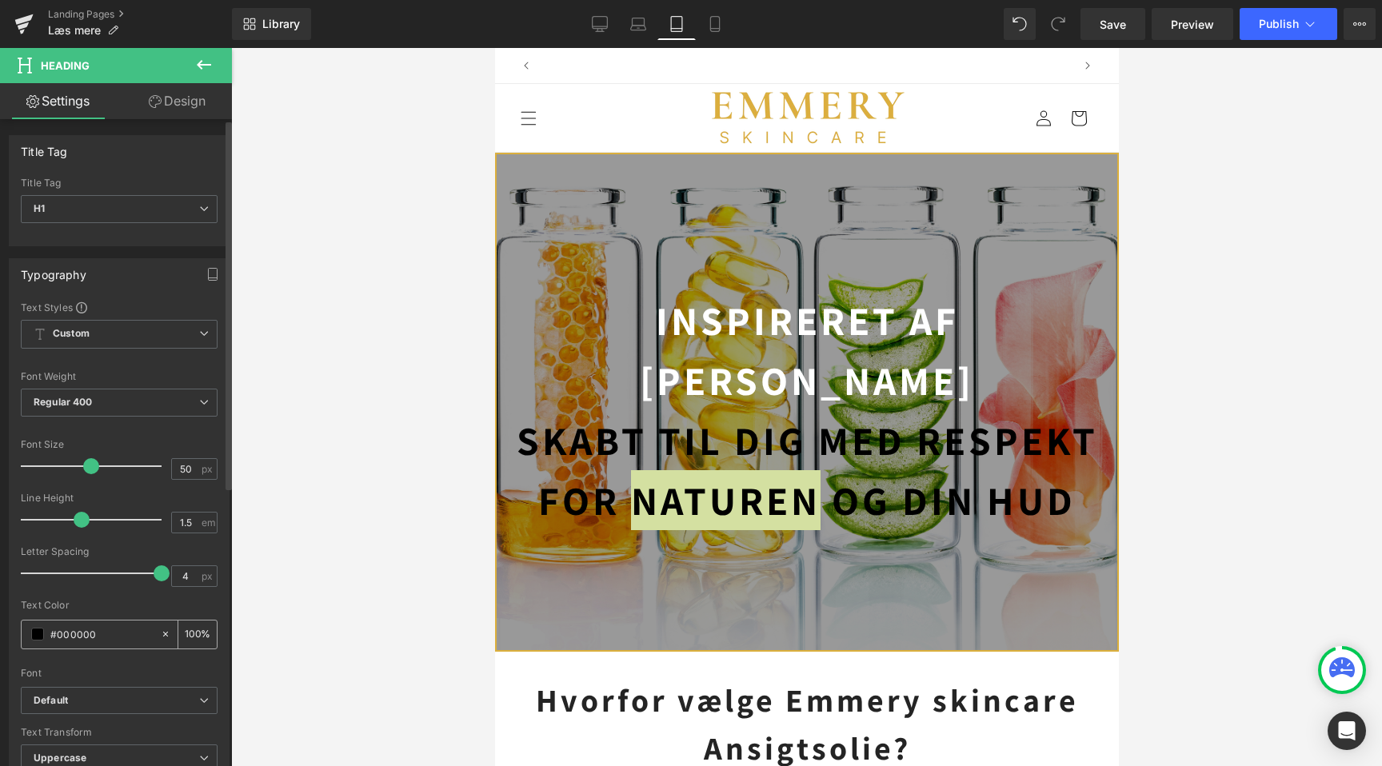
scroll to position [0, 0]
click at [33, 630] on span at bounding box center [37, 634] width 13 height 13
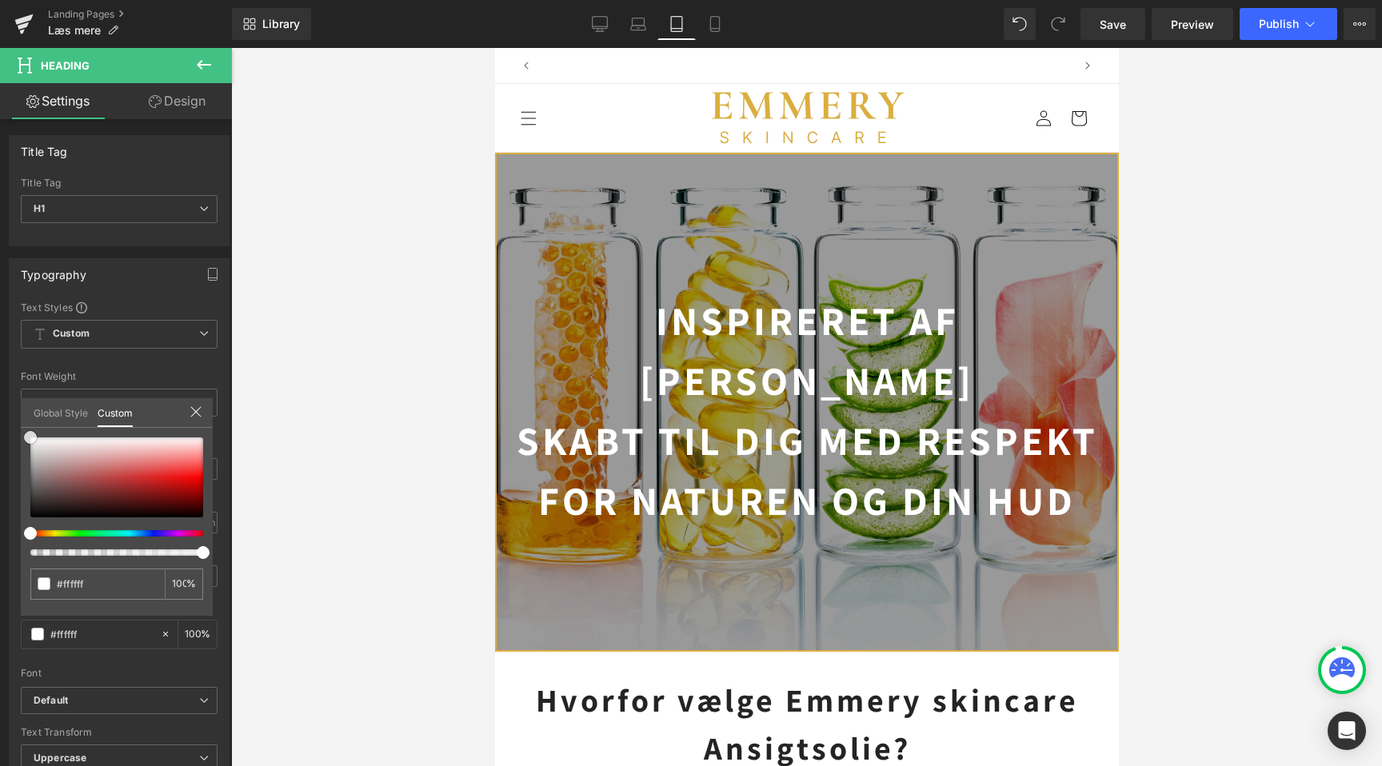
drag, startPoint x: 31, startPoint y: 517, endPoint x: -18, endPoint y: 426, distance: 103.4
click at [0, 426] on html "You are previewing how the will restyle your page. You can not edit Elements in…" at bounding box center [691, 383] width 1382 height 766
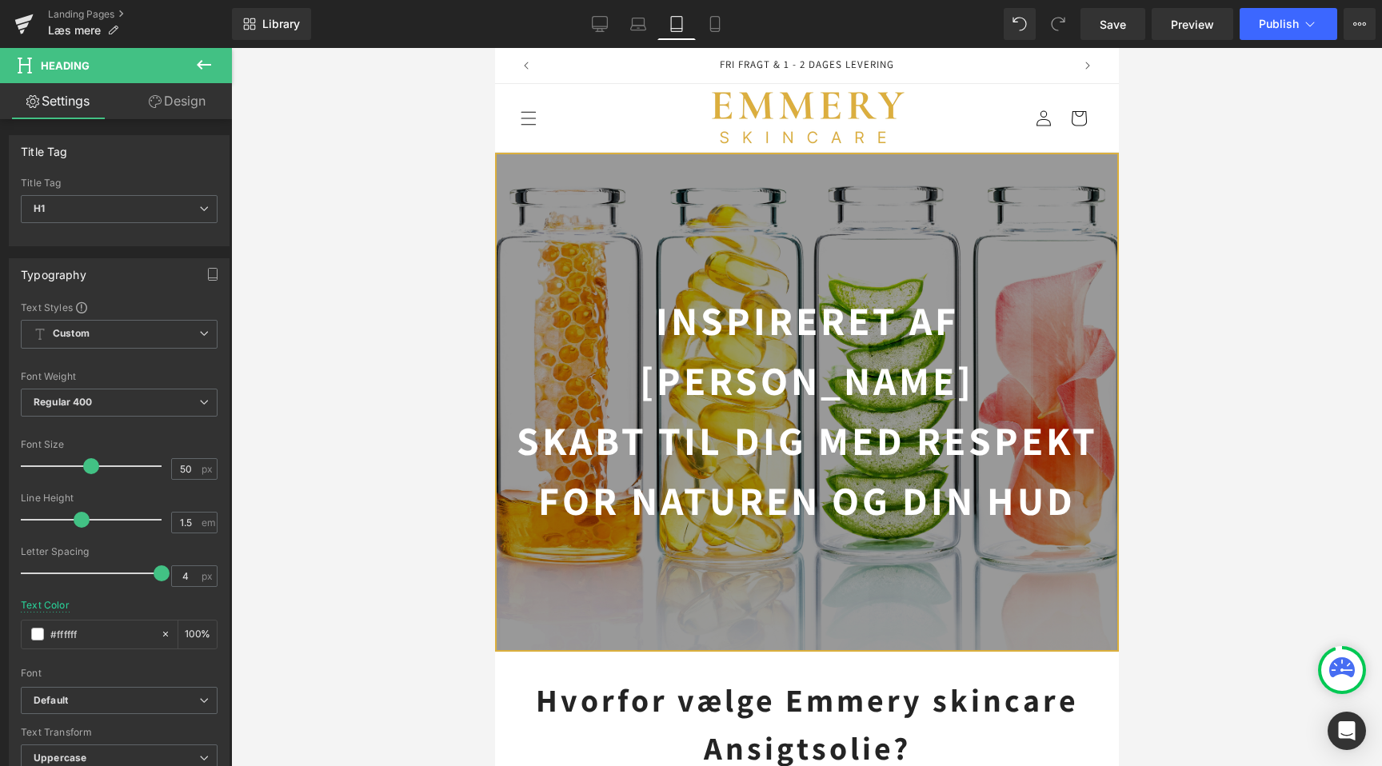
click at [307, 471] on div at bounding box center [806, 407] width 1151 height 718
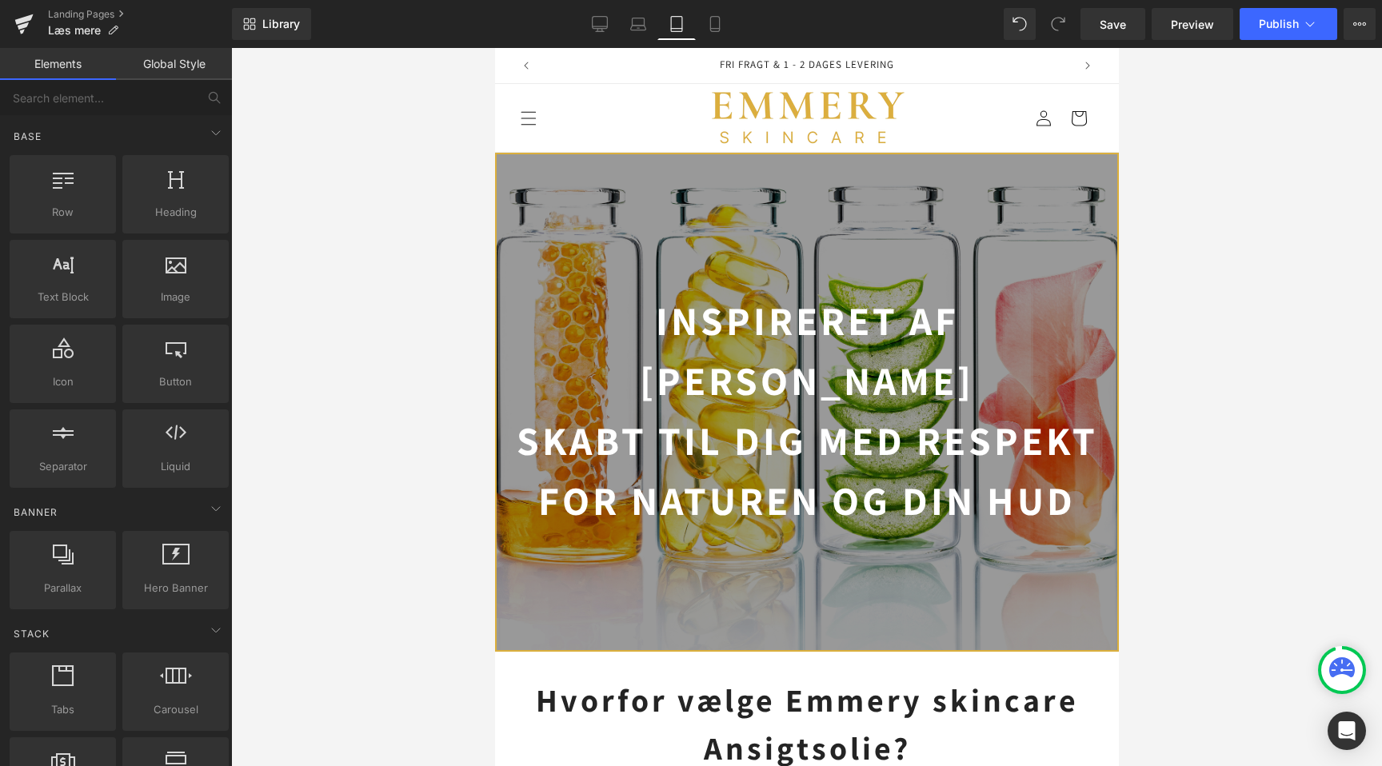
click at [582, 442] on strong "Skabt til dig med respekt for naturen og din hud" at bounding box center [807, 470] width 582 height 112
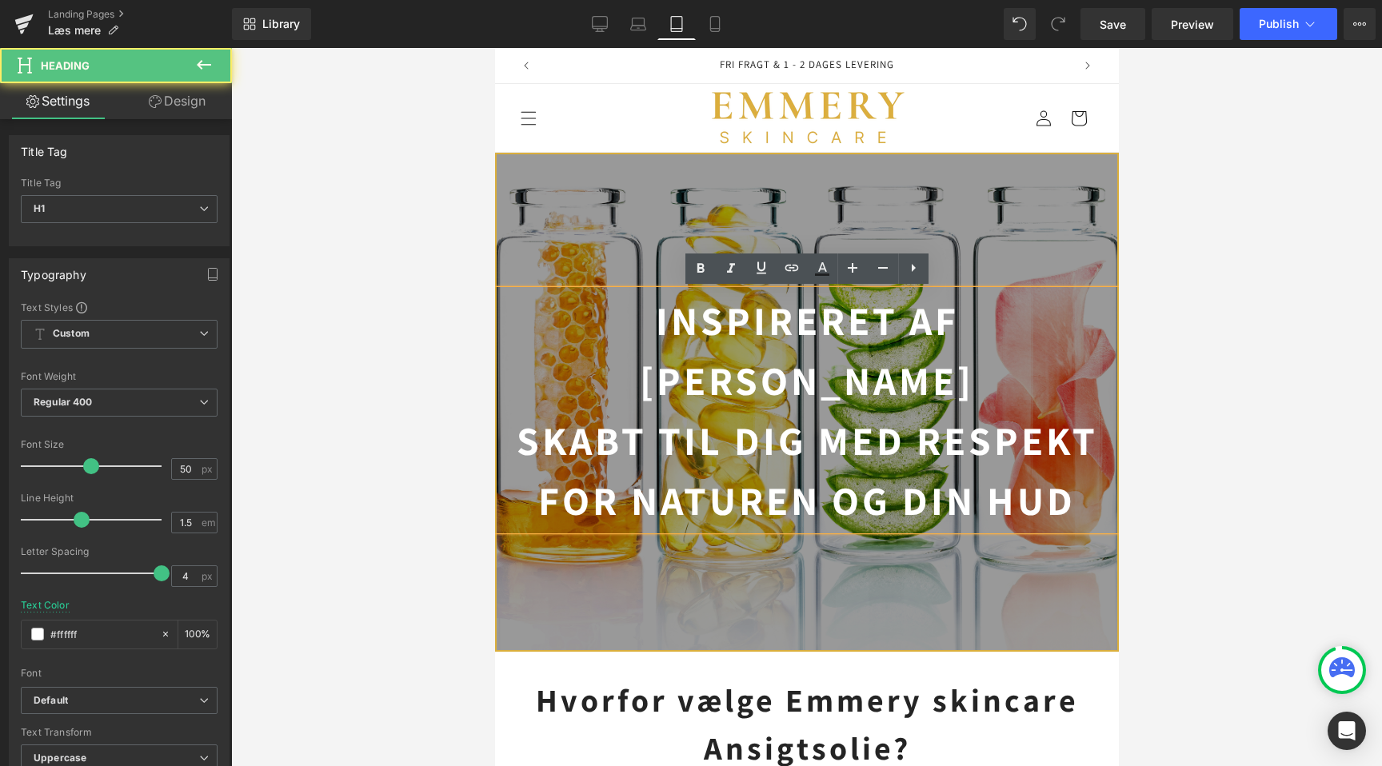
click at [582, 442] on strong "Skabt til dig med respekt for naturen og din hud" at bounding box center [807, 470] width 582 height 112
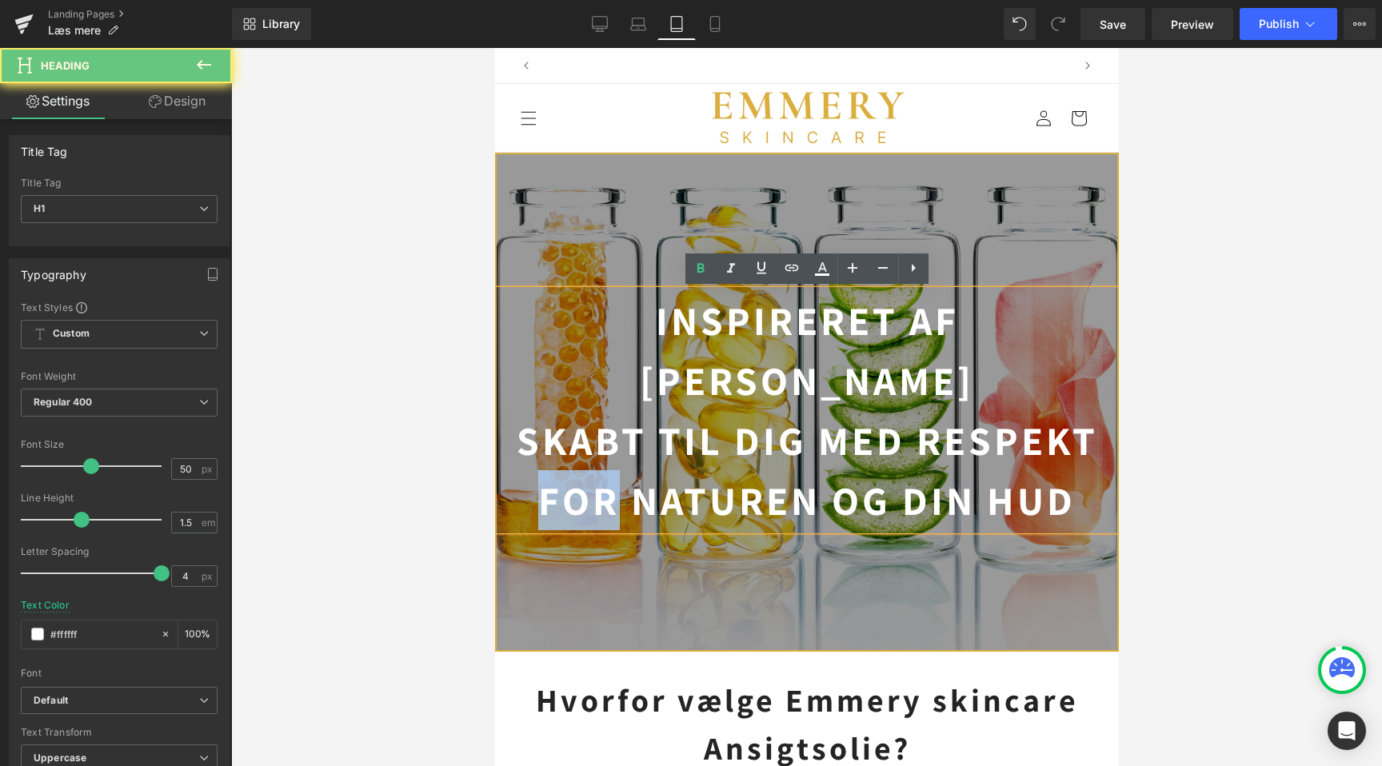
scroll to position [0, 1066]
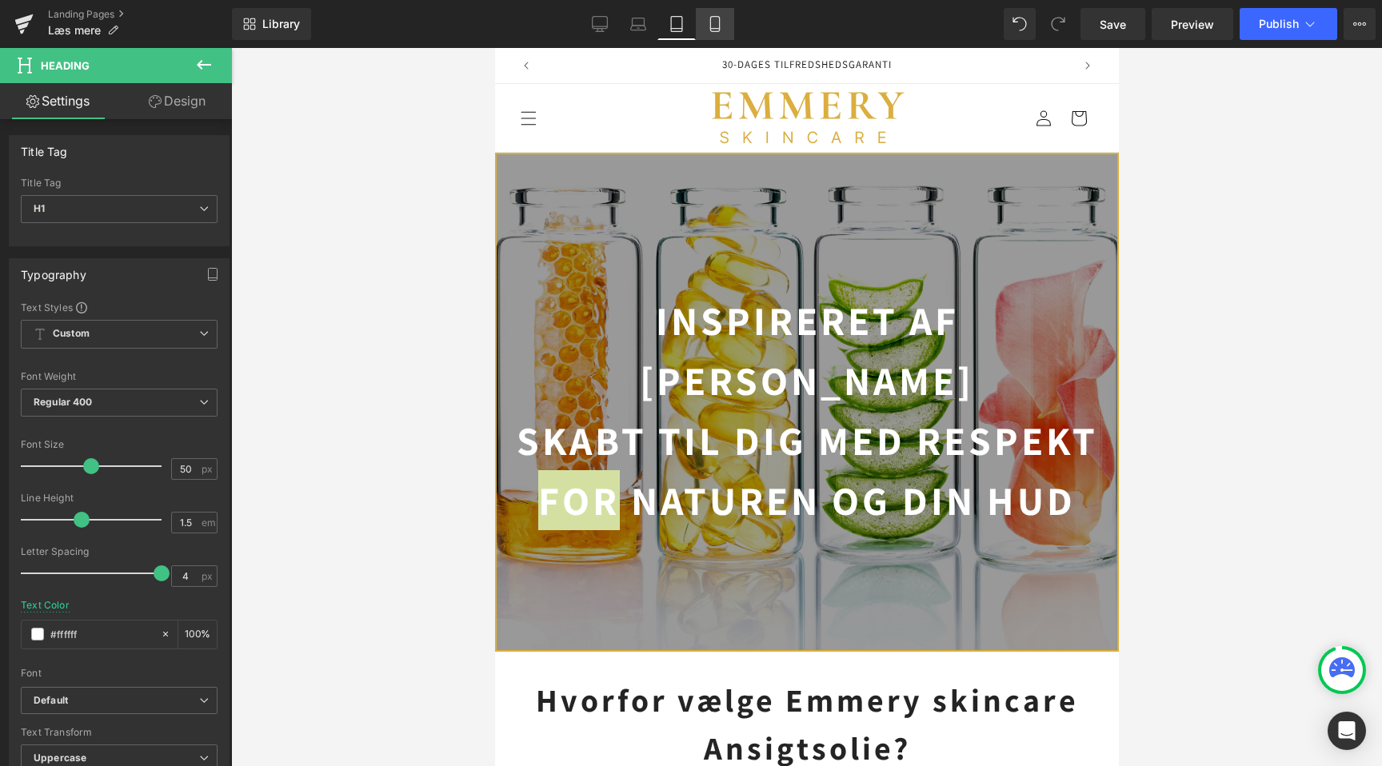
click at [722, 30] on icon at bounding box center [715, 24] width 16 height 16
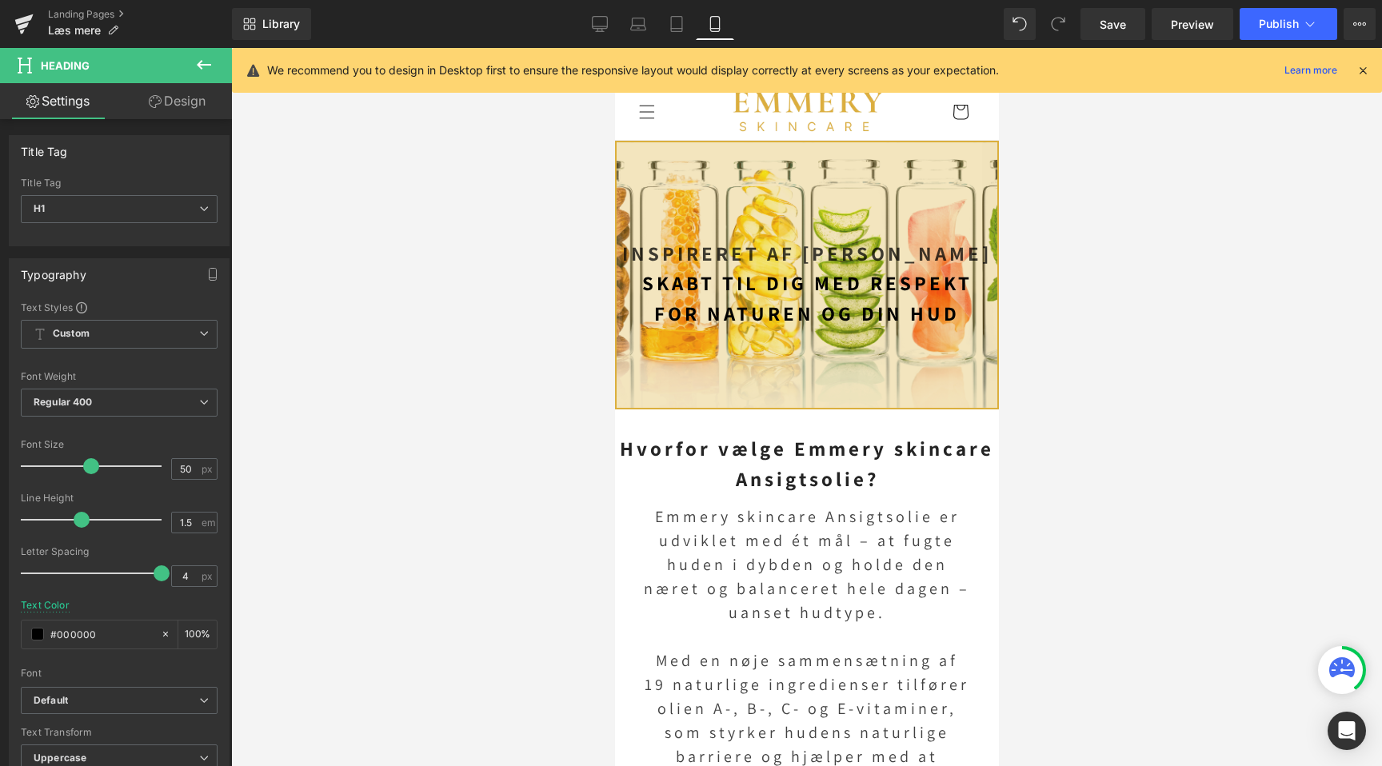
scroll to position [0, 586]
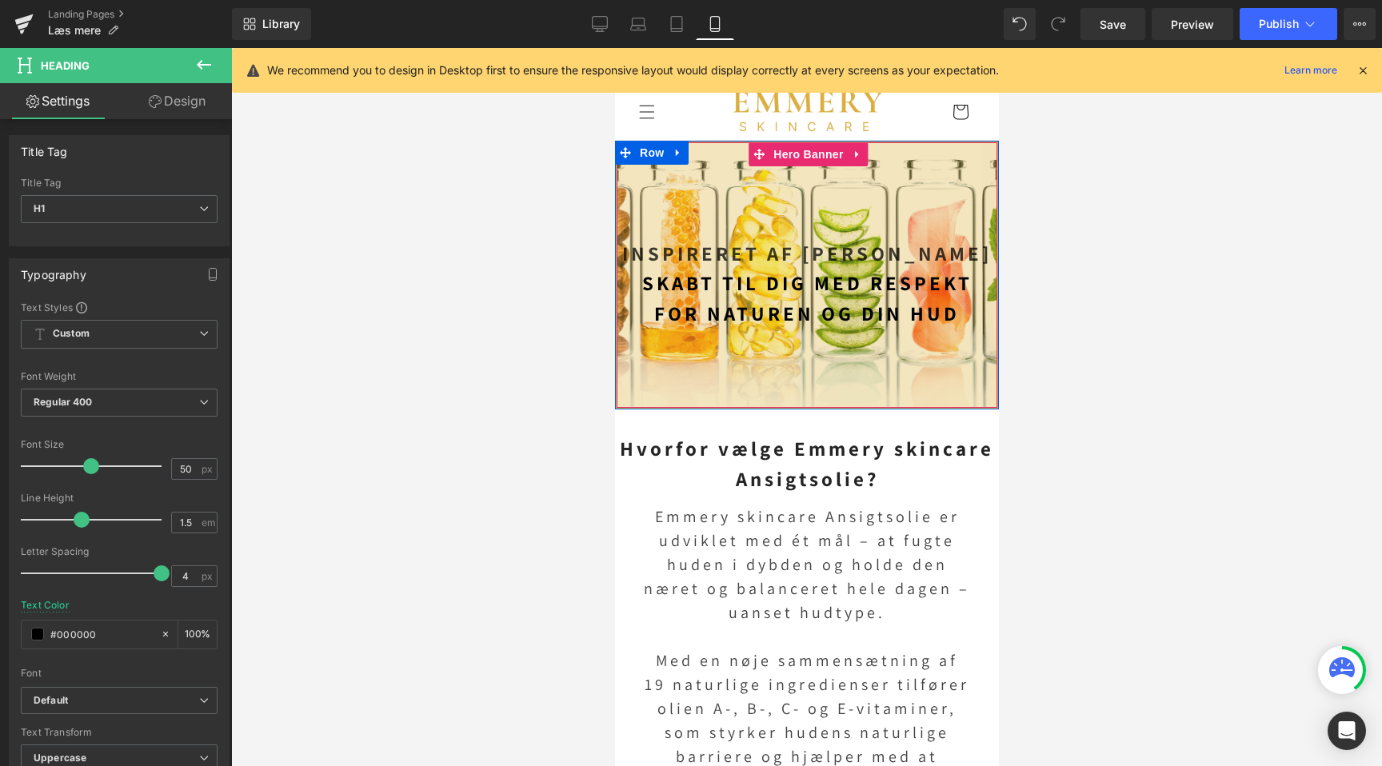
click at [753, 187] on div at bounding box center [806, 275] width 381 height 266
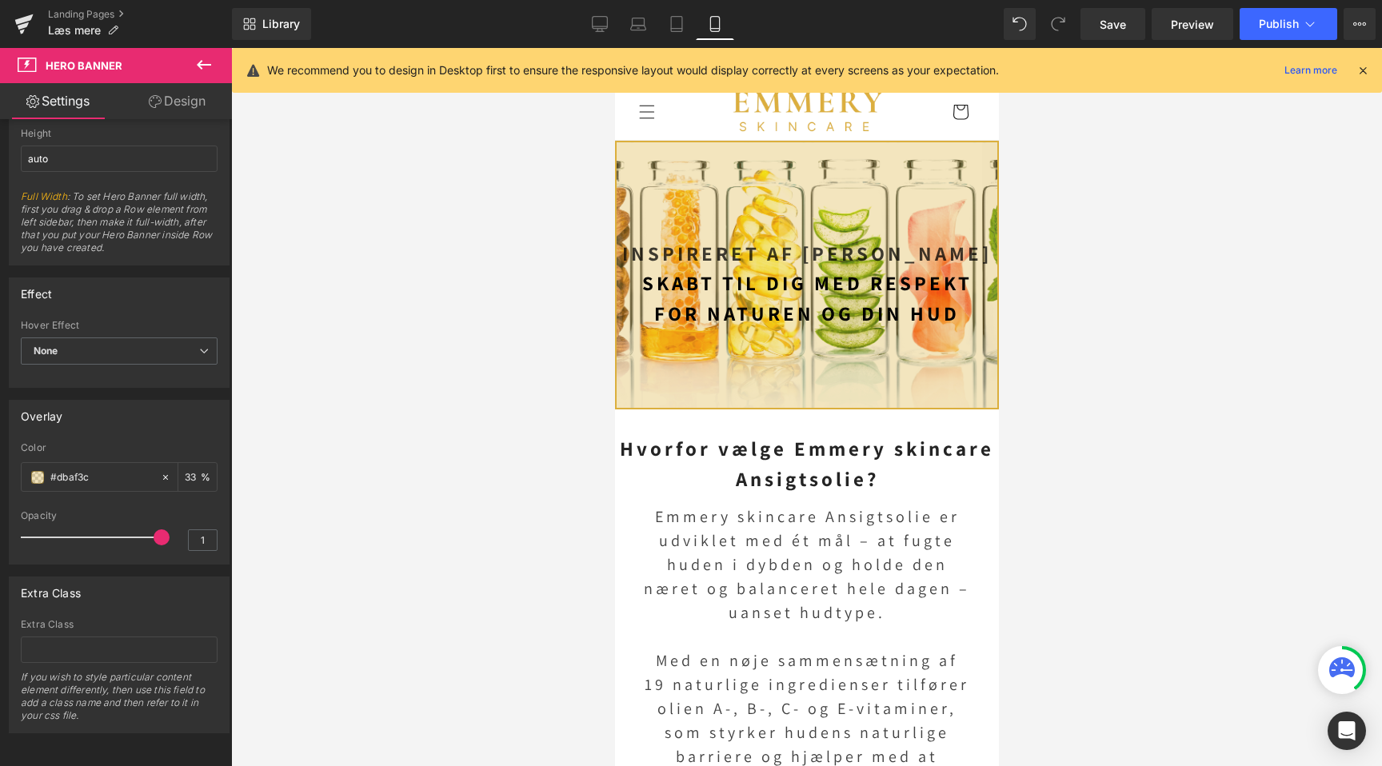
scroll to position [0, 0]
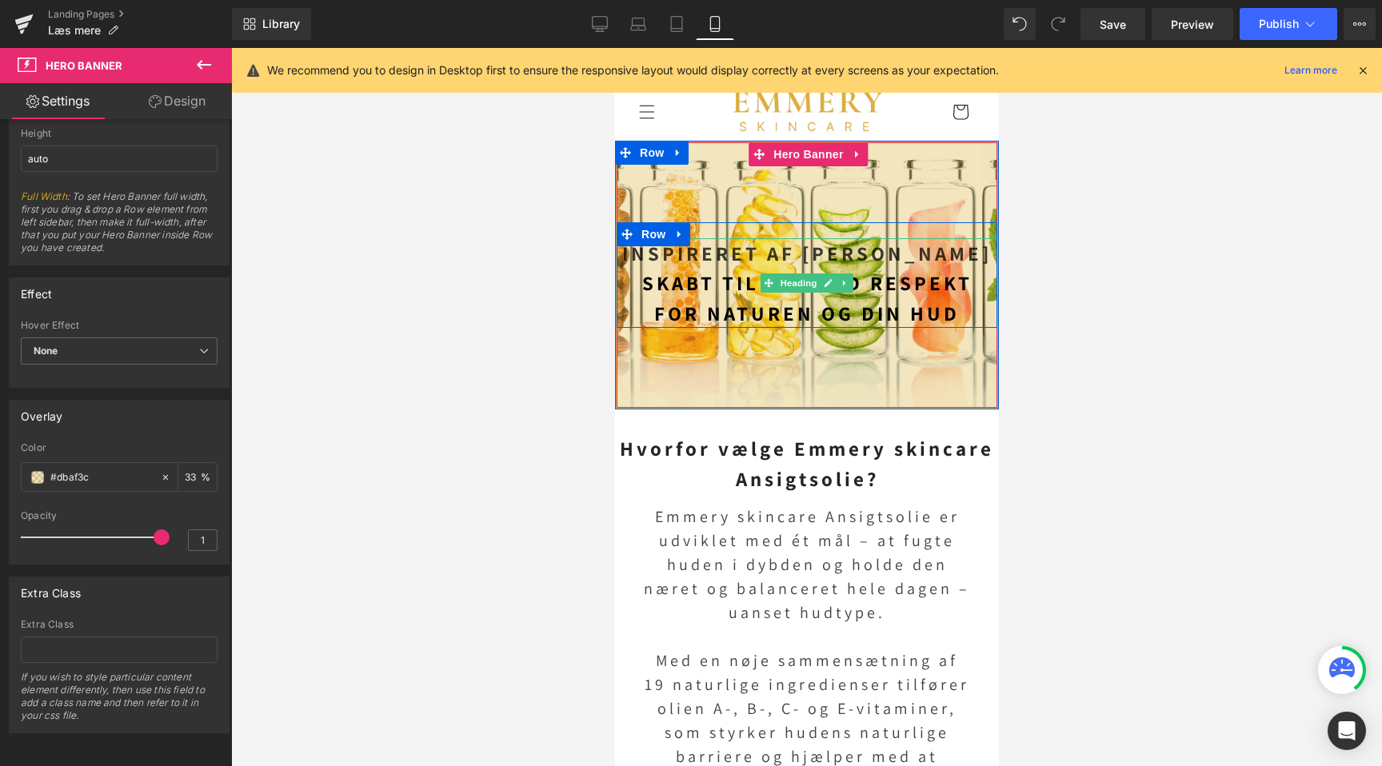
click at [722, 270] on strong "Skabt til dig med respekt for naturen og din hud" at bounding box center [807, 298] width 330 height 57
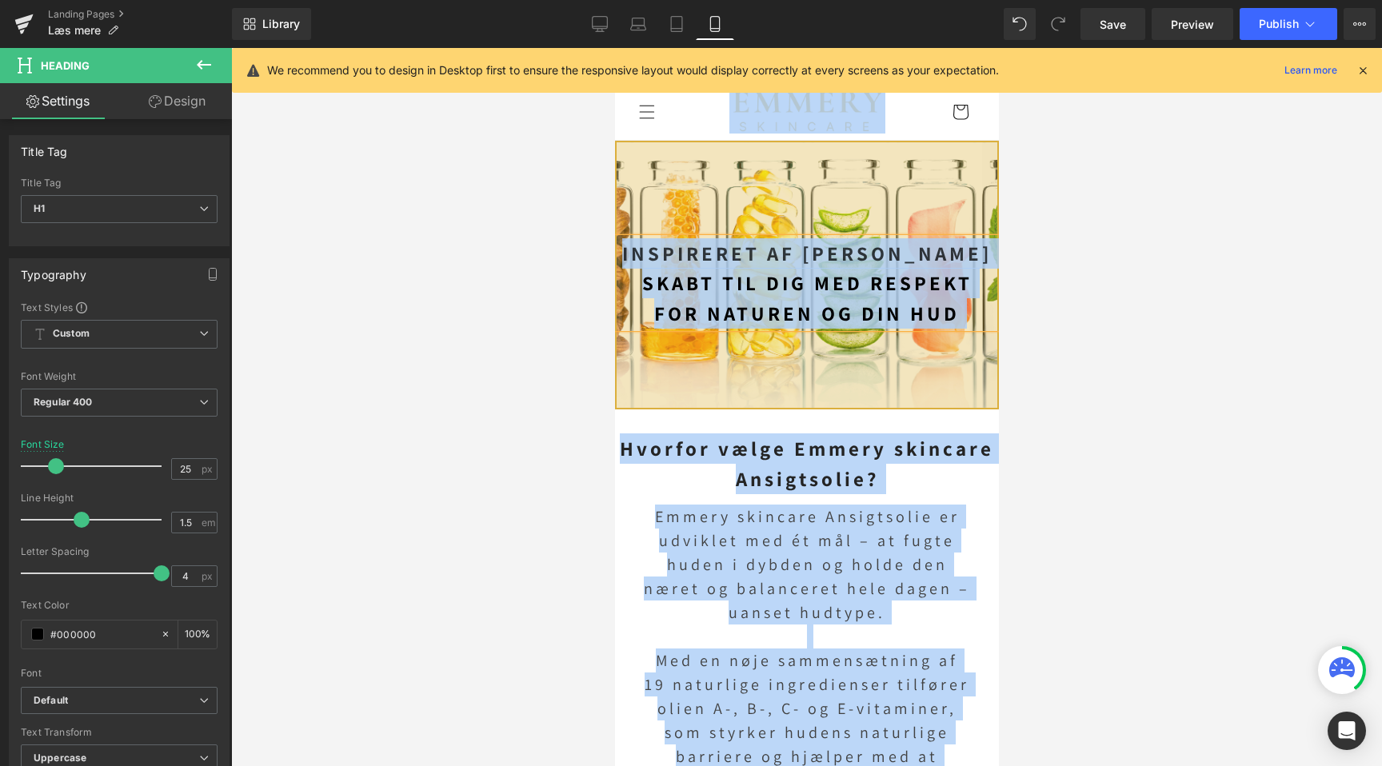
click at [722, 270] on strong "Skabt til dig med respekt for naturen og din hud" at bounding box center [807, 298] width 330 height 57
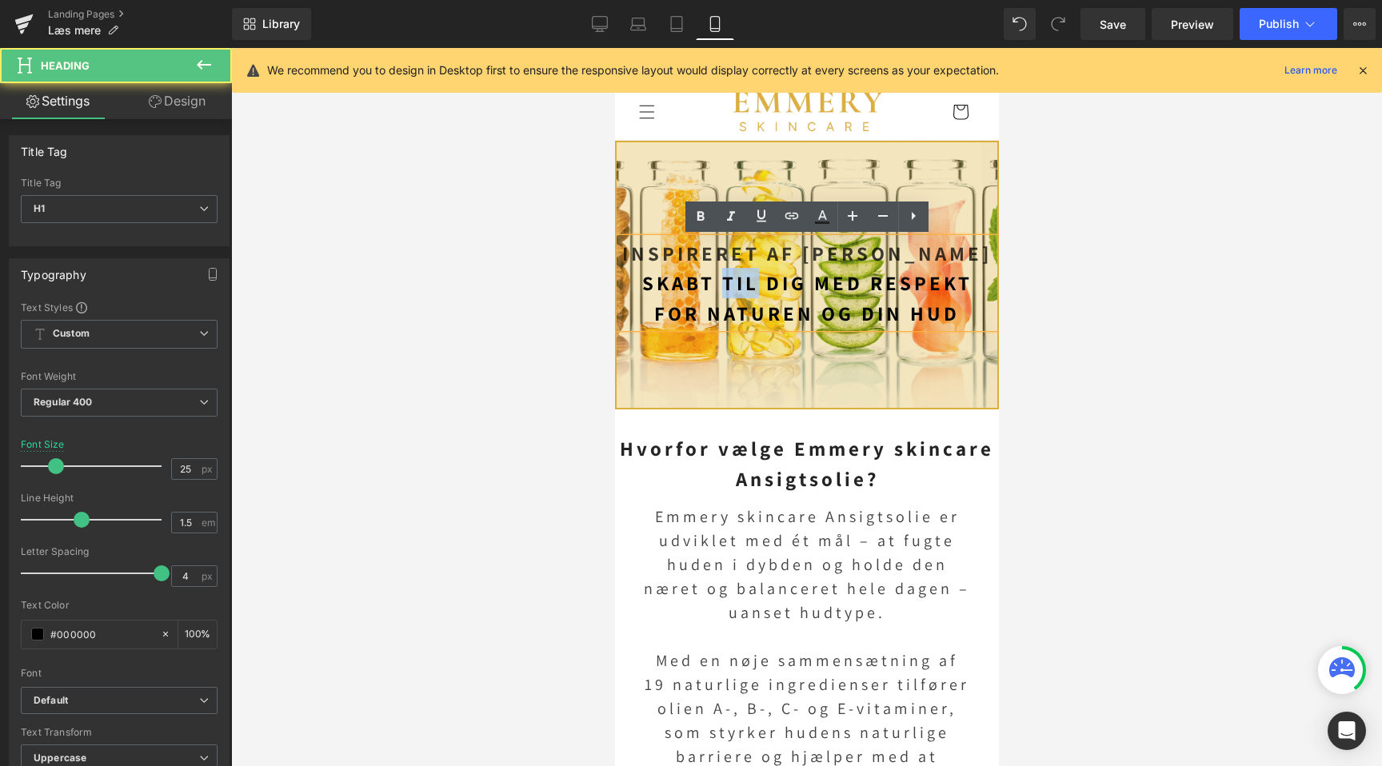
click at [722, 270] on strong "Skabt til dig med respekt for naturen og din hud" at bounding box center [807, 298] width 330 height 57
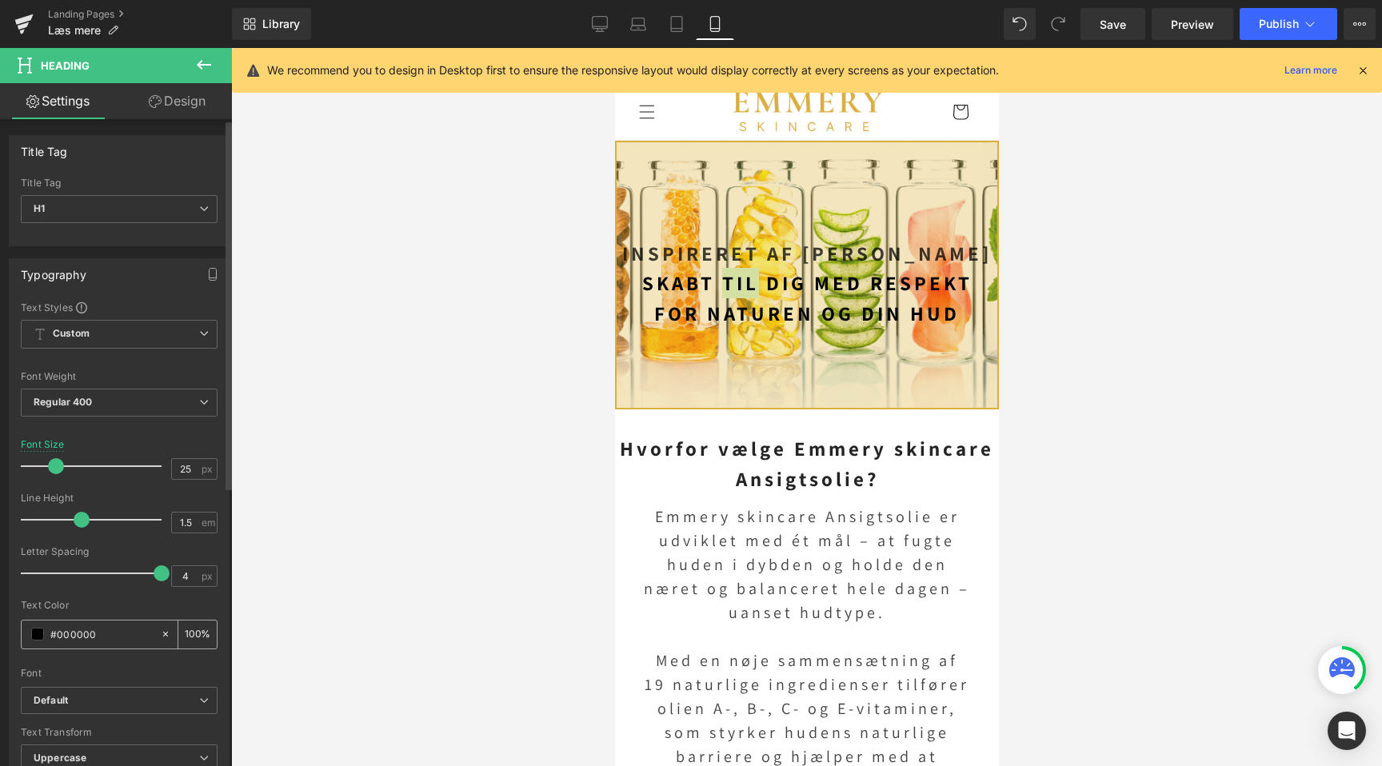
click at [37, 641] on div "#000000" at bounding box center [91, 635] width 138 height 28
click at [37, 634] on span at bounding box center [37, 634] width 13 height 13
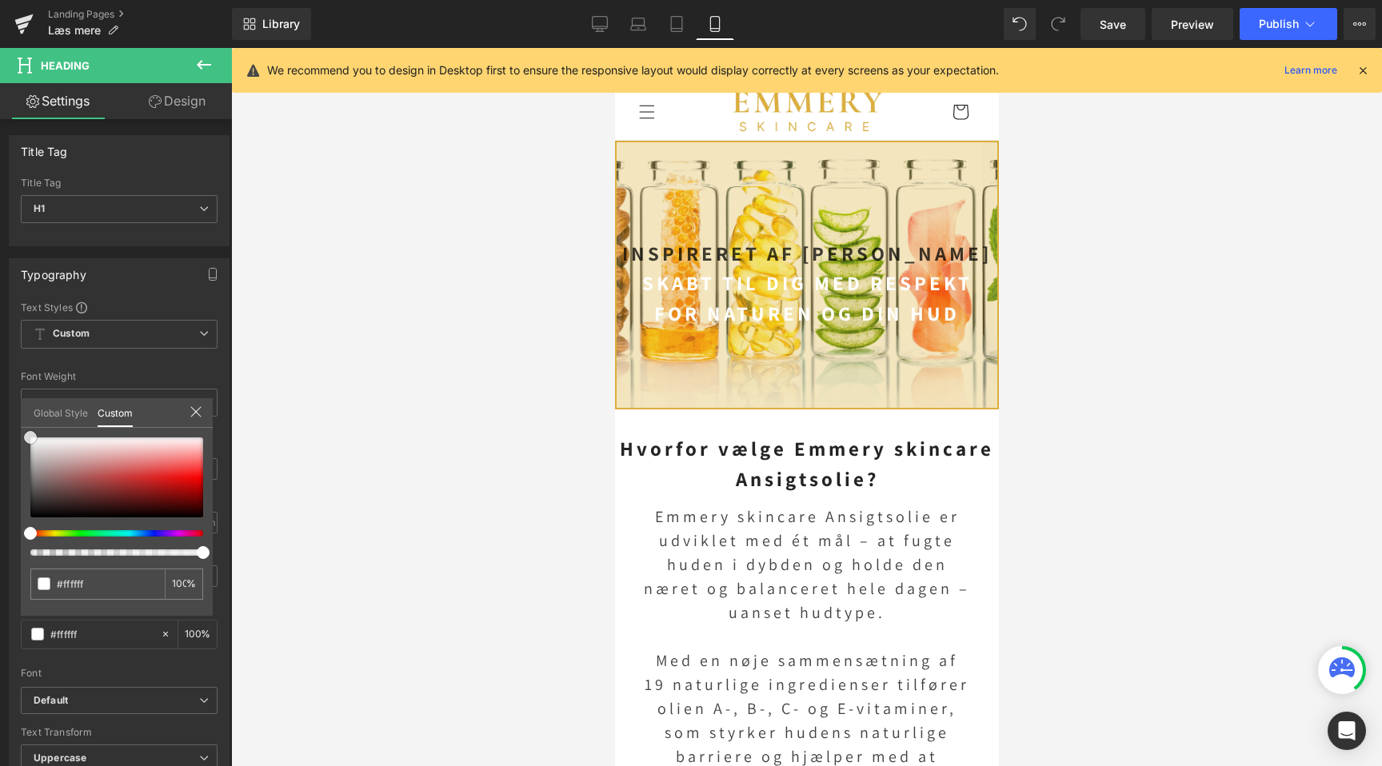
scroll to position [0, 0]
drag, startPoint x: 30, startPoint y: 517, endPoint x: -8, endPoint y: 390, distance: 132.9
click at [0, 390] on html "You are previewing how the will restyle your page. You can not edit Elements in…" at bounding box center [691, 383] width 1382 height 766
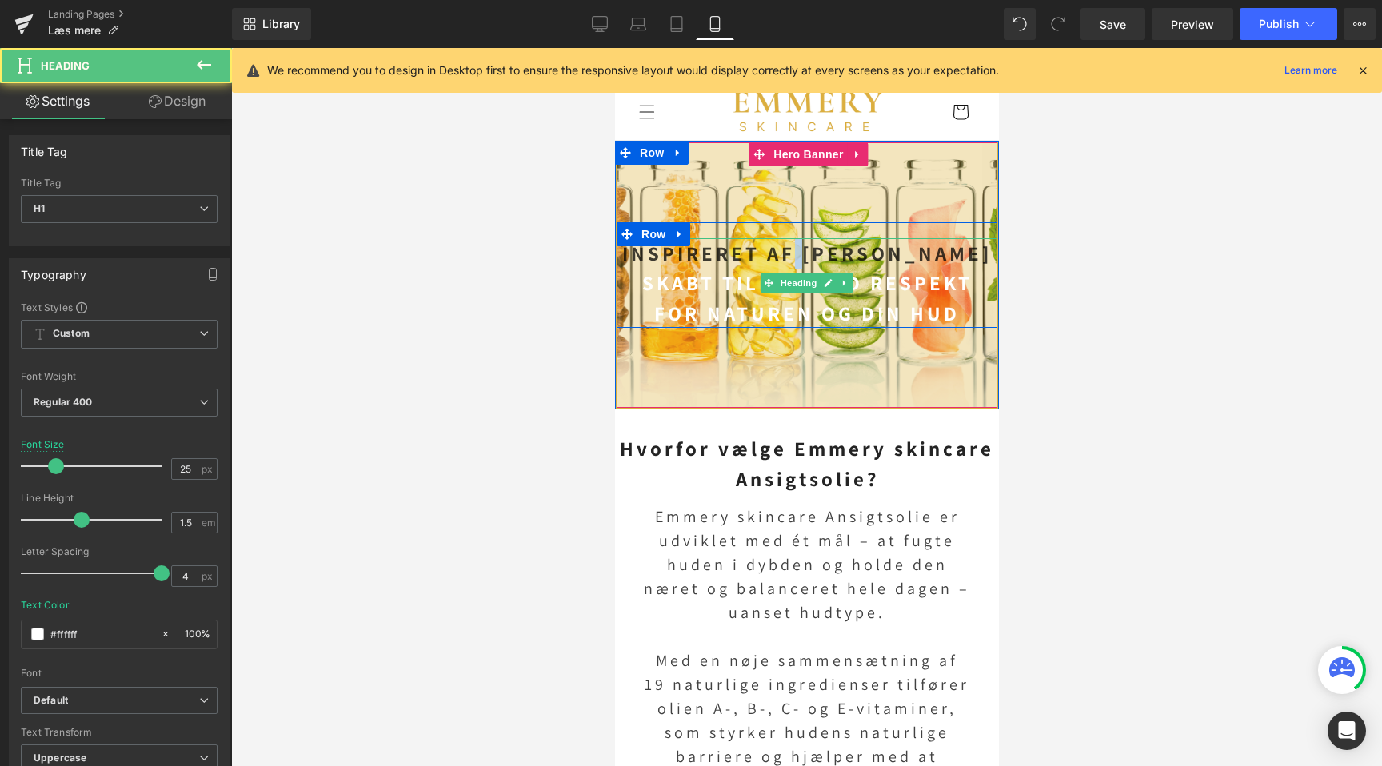
click at [819, 252] on strong "Inspireret af [PERSON_NAME]" at bounding box center [807, 253] width 370 height 26
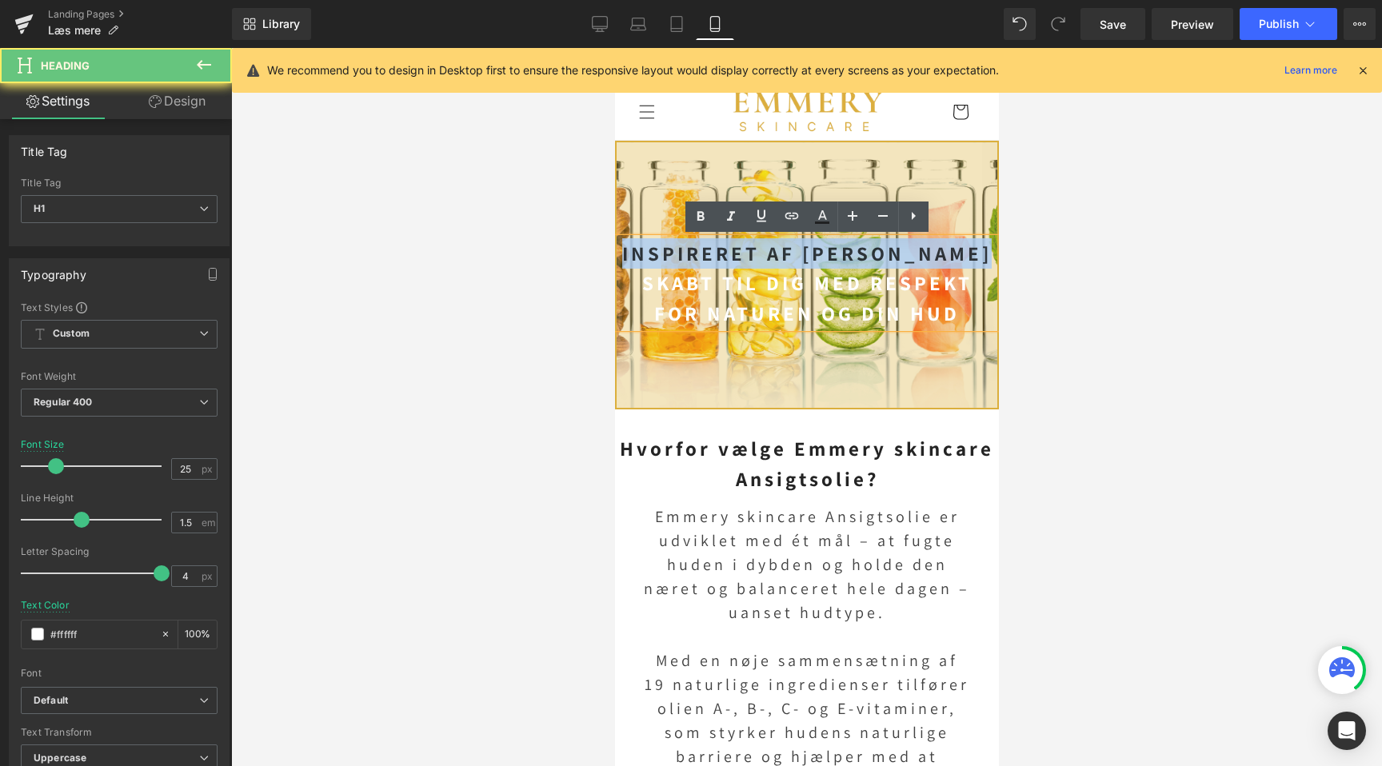
click at [819, 252] on strong "Inspireret af [PERSON_NAME]" at bounding box center [807, 253] width 370 height 26
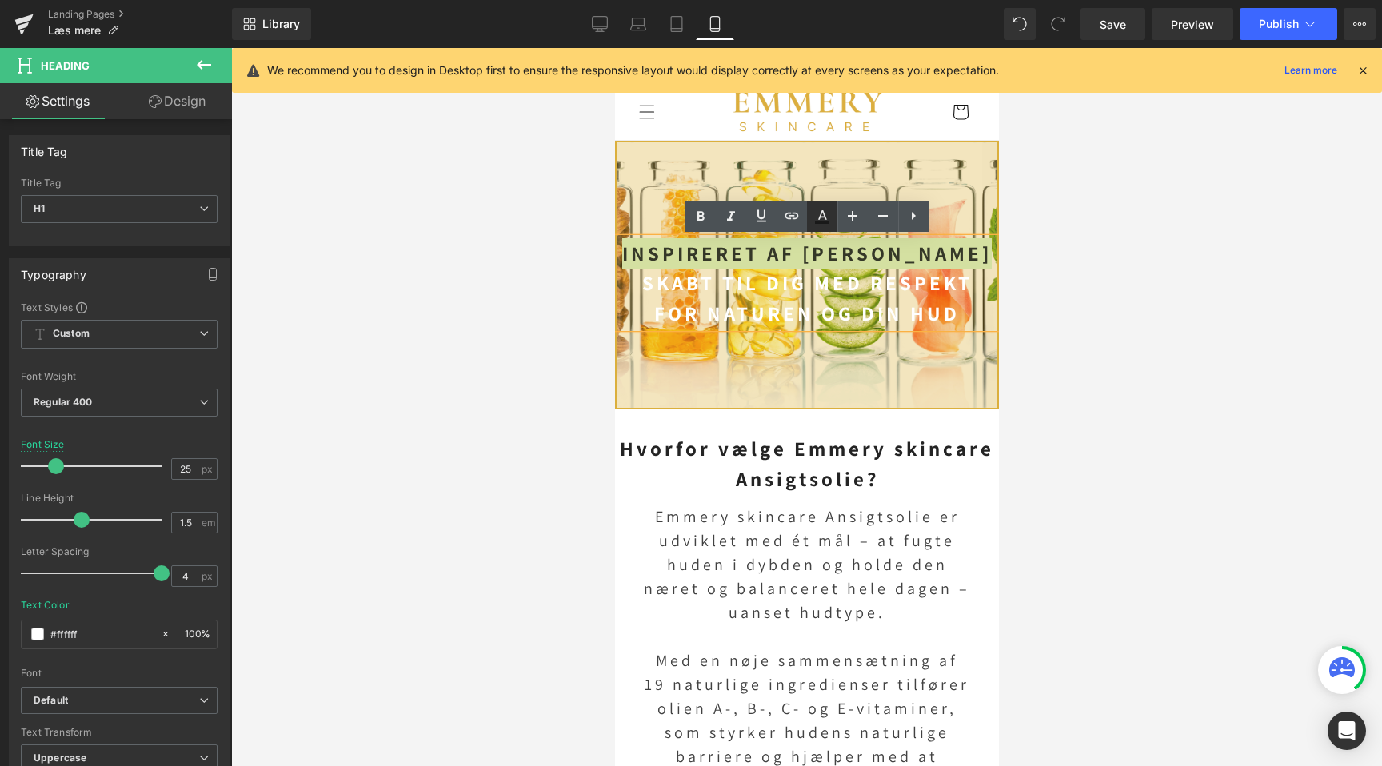
click at [820, 213] on icon at bounding box center [822, 215] width 9 height 10
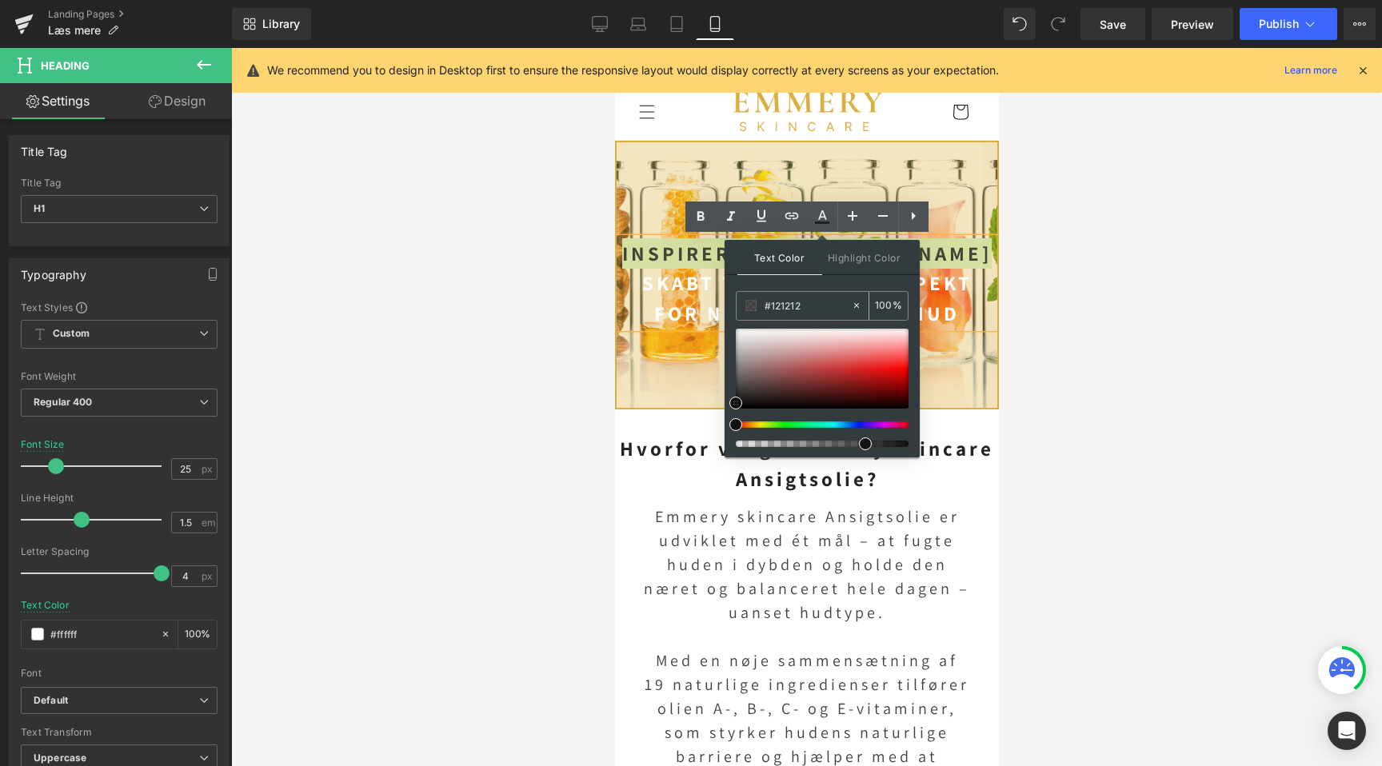
click at [878, 306] on input "100" at bounding box center [884, 306] width 18 height 18
type input "100"
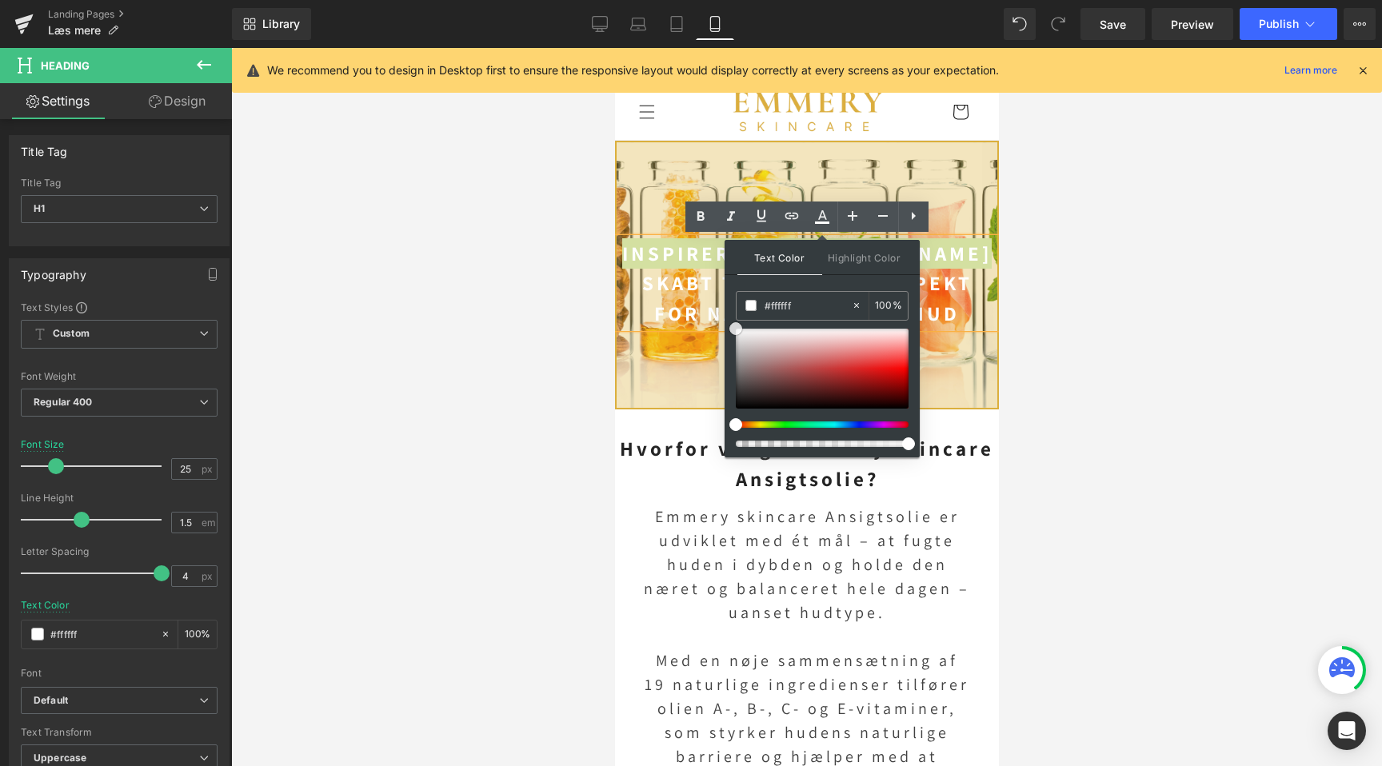
drag, startPoint x: 734, startPoint y: 400, endPoint x: 726, endPoint y: 313, distance: 87.6
click at [726, 313] on div "Text Color Highlight Color #333333 #121212 100 % transparent 0 %" at bounding box center [822, 349] width 195 height 218
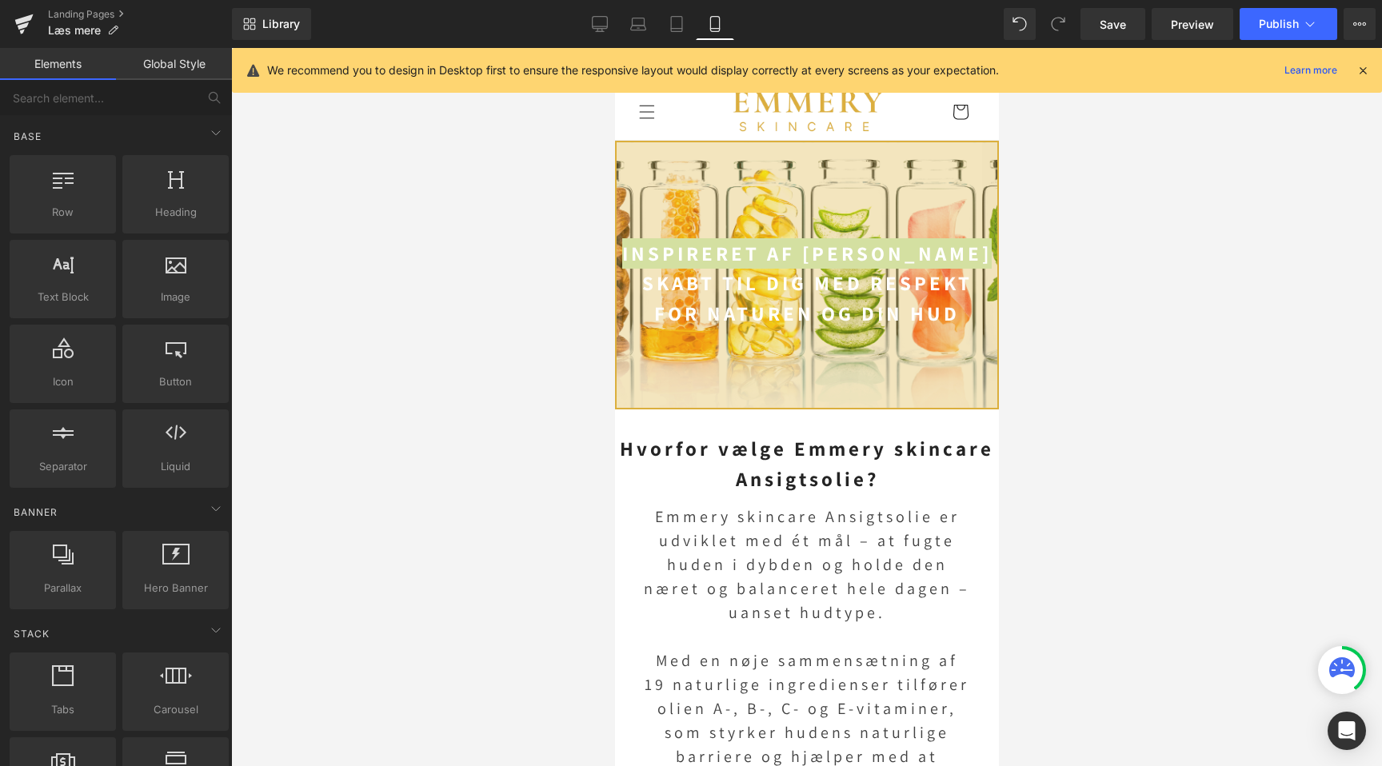
click at [562, 322] on div at bounding box center [806, 407] width 1151 height 718
click at [590, 298] on div at bounding box center [806, 407] width 1151 height 718
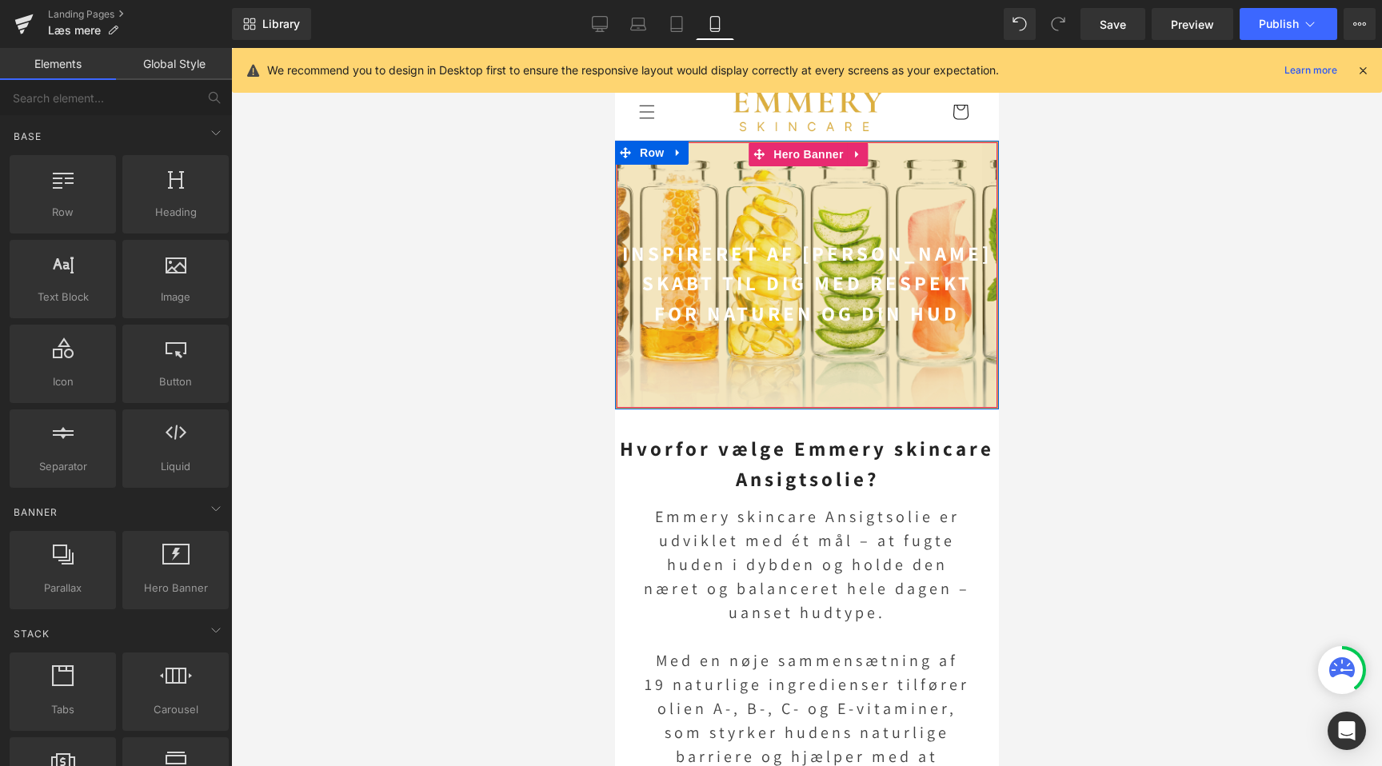
click at [661, 218] on div at bounding box center [806, 275] width 381 height 266
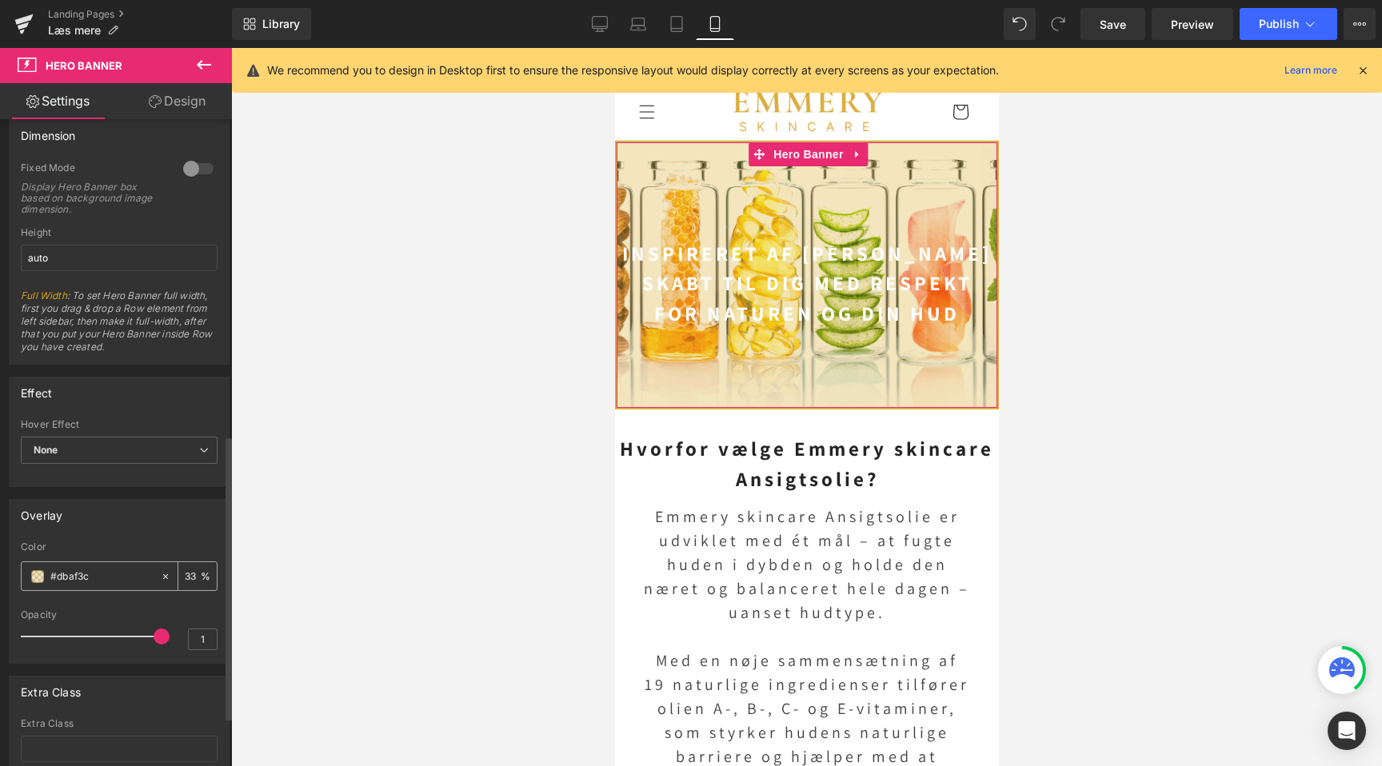
scroll to position [0, 0]
click at [38, 577] on span at bounding box center [37, 576] width 13 height 13
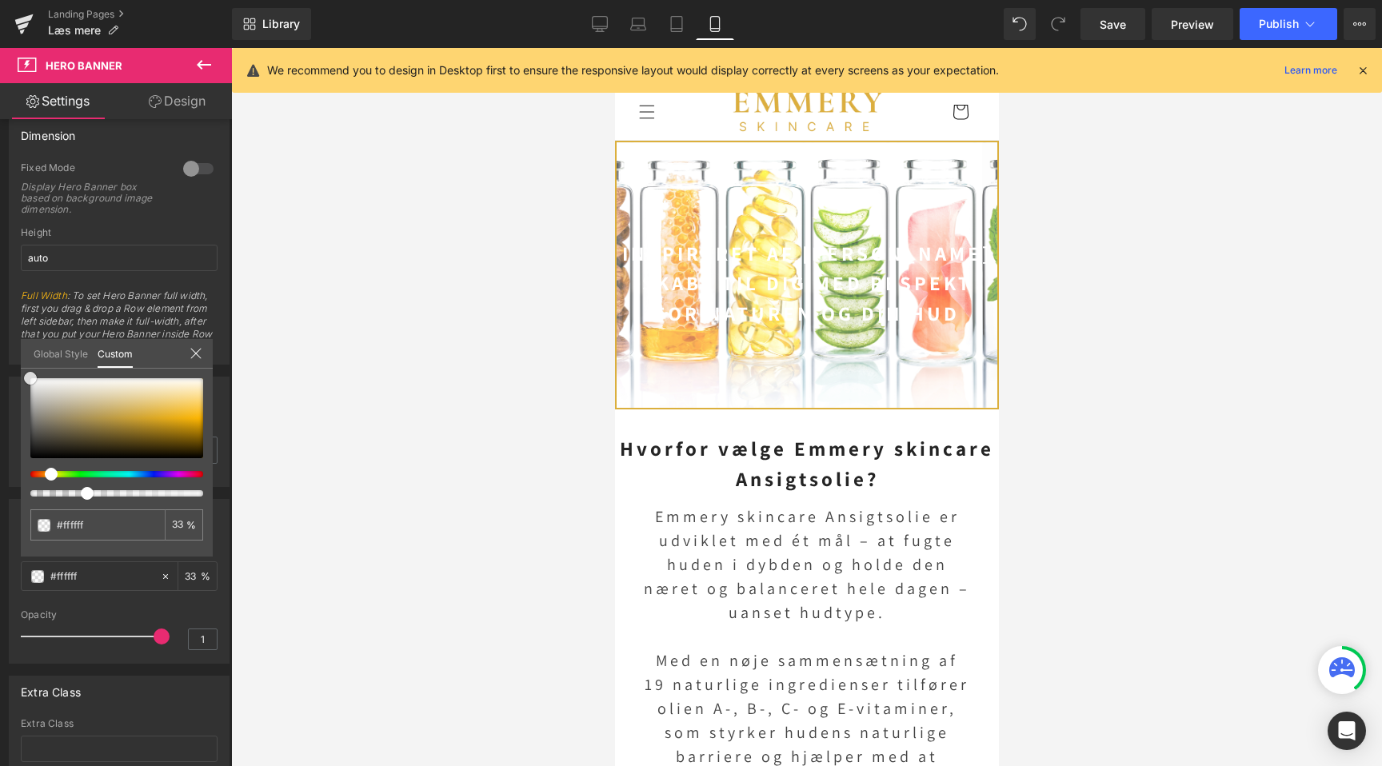
scroll to position [0, 293]
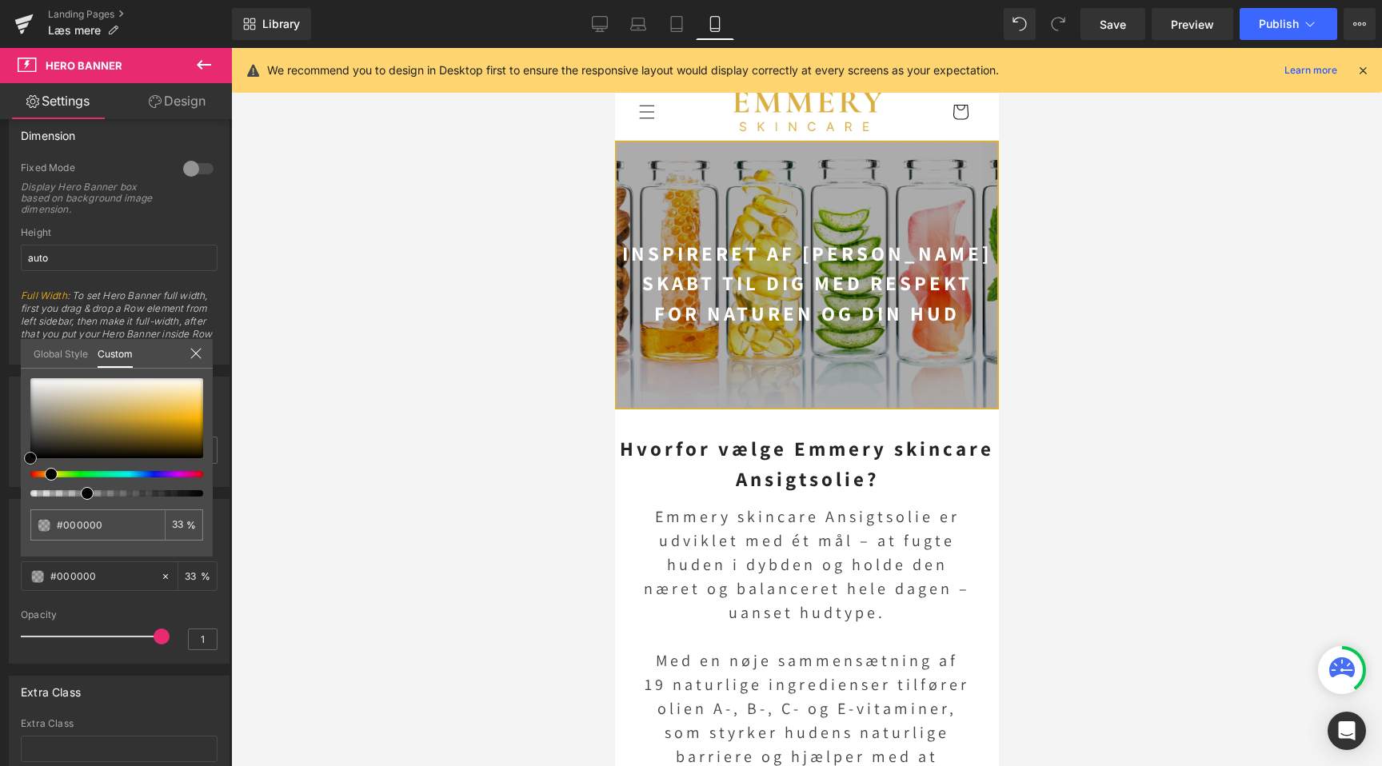
drag, startPoint x: 146, startPoint y: 414, endPoint x: -62, endPoint y: 596, distance: 276.7
click at [0, 596] on html "You are previewing how the will restyle your page. You can not edit Elements in…" at bounding box center [691, 383] width 1382 height 766
click at [180, 518] on div "33 %" at bounding box center [184, 525] width 38 height 31
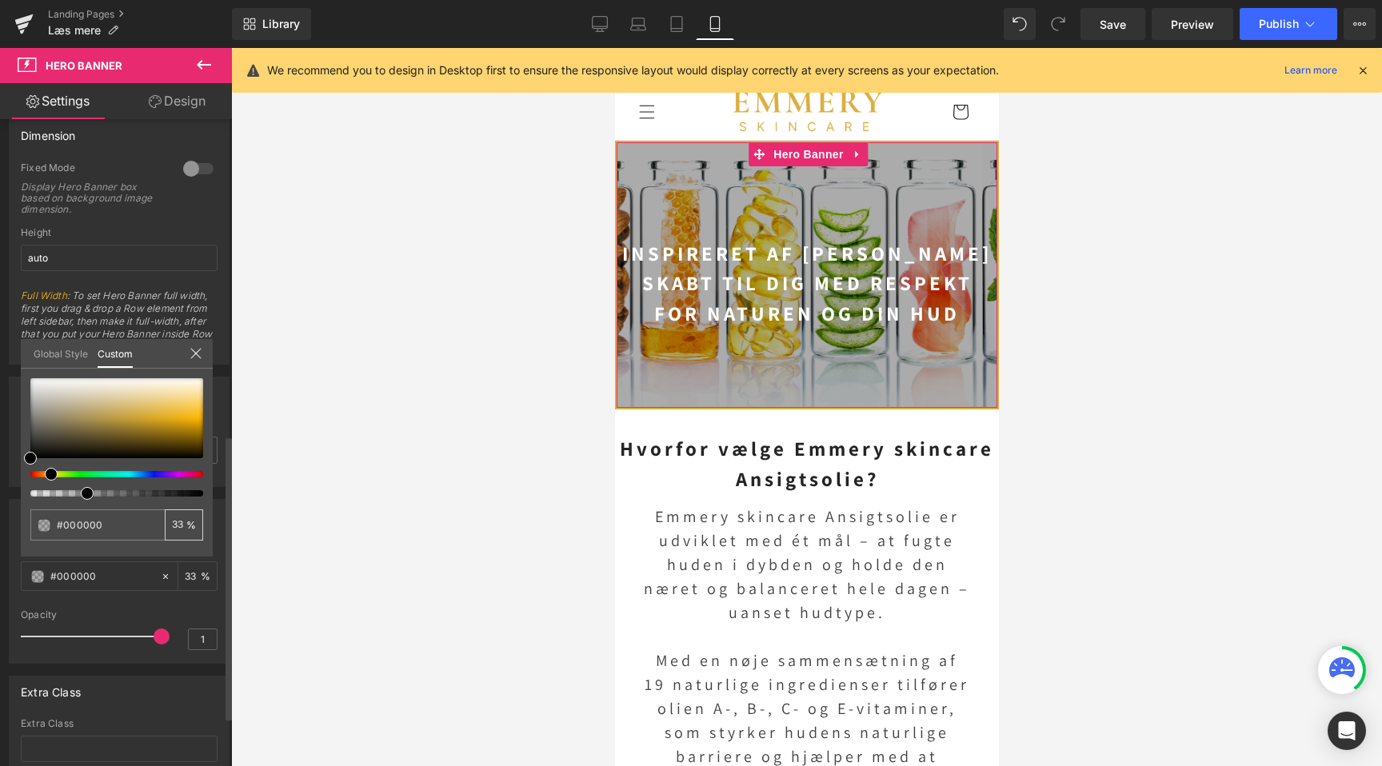
click at [181, 530] on div "33 %" at bounding box center [184, 525] width 38 height 31
click at [166, 526] on div "33 %" at bounding box center [184, 525] width 38 height 31
click at [173, 525] on input "33" at bounding box center [179, 524] width 14 height 11
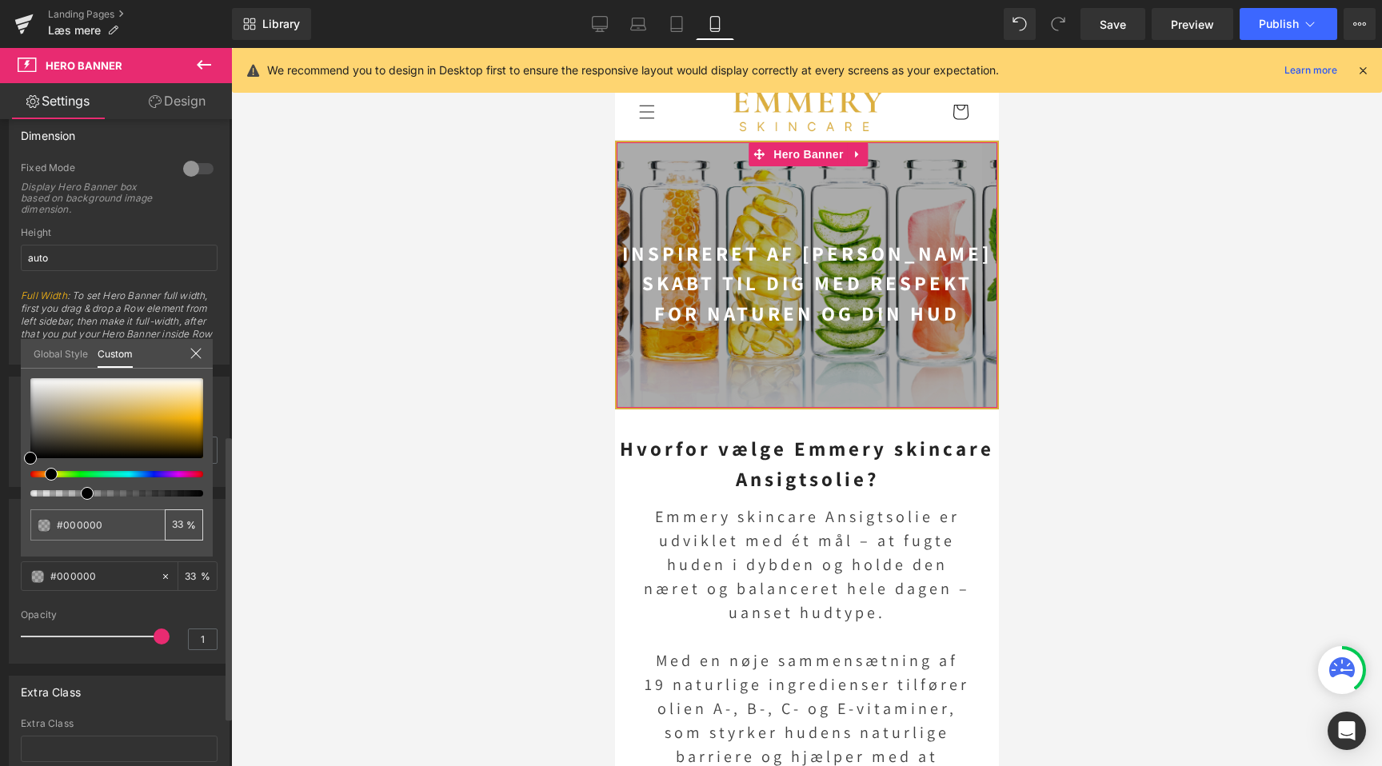
click at [173, 525] on input "33" at bounding box center [179, 524] width 14 height 11
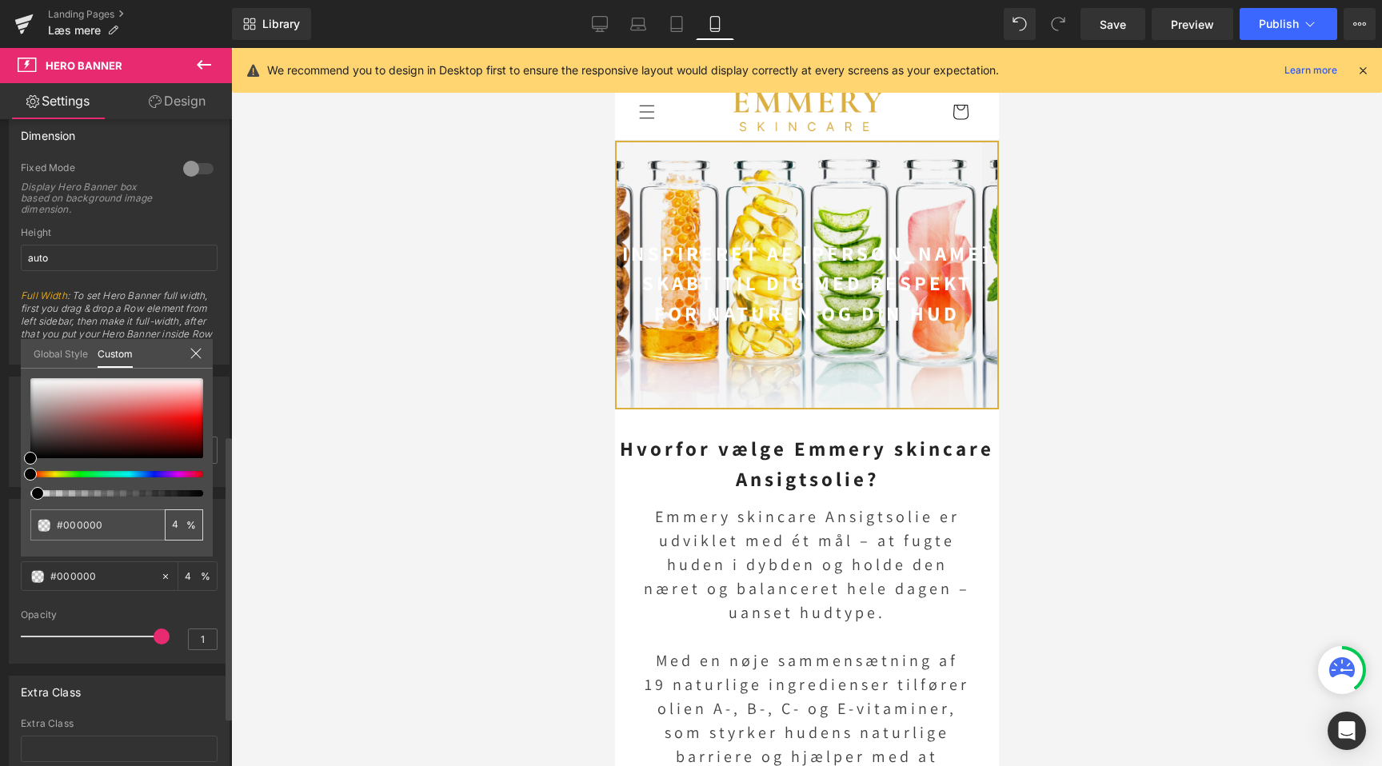
type input "40"
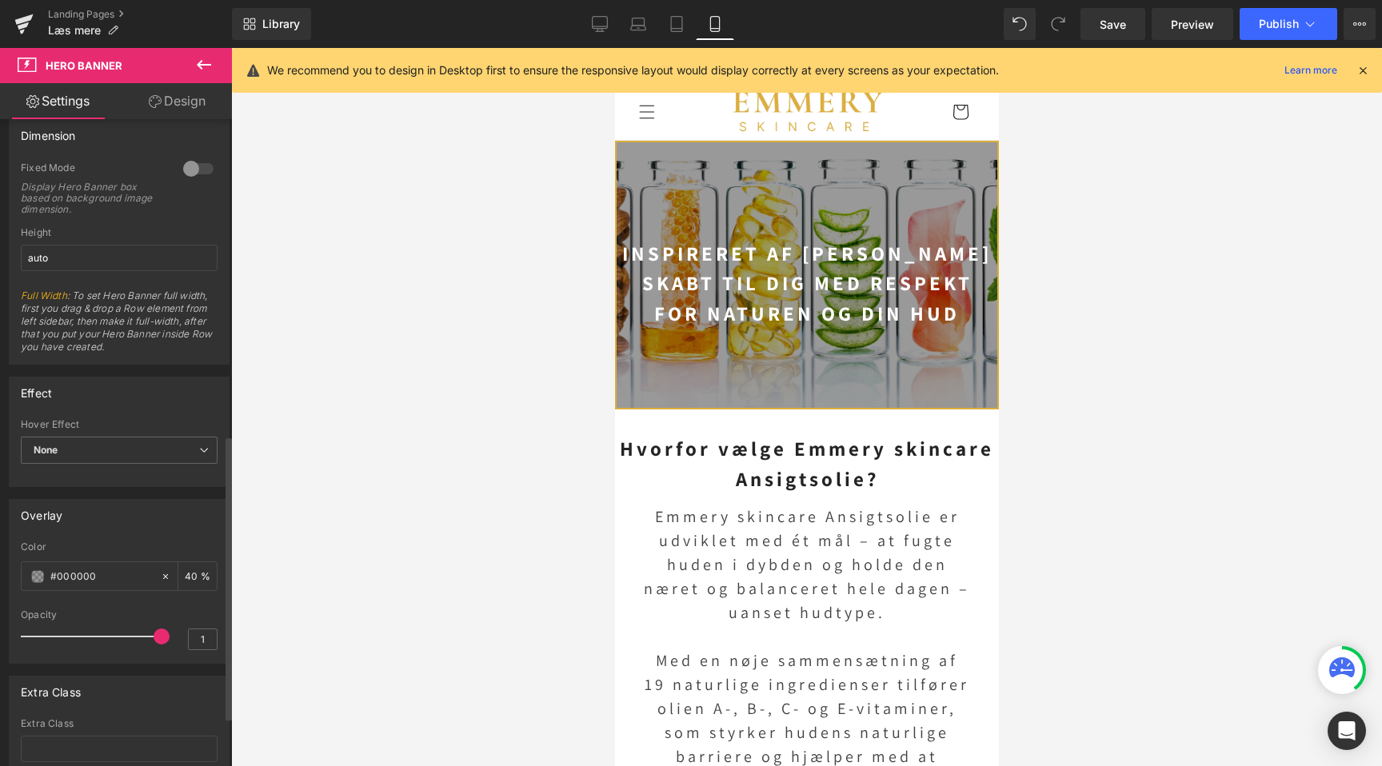
click at [354, 539] on div at bounding box center [806, 407] width 1151 height 718
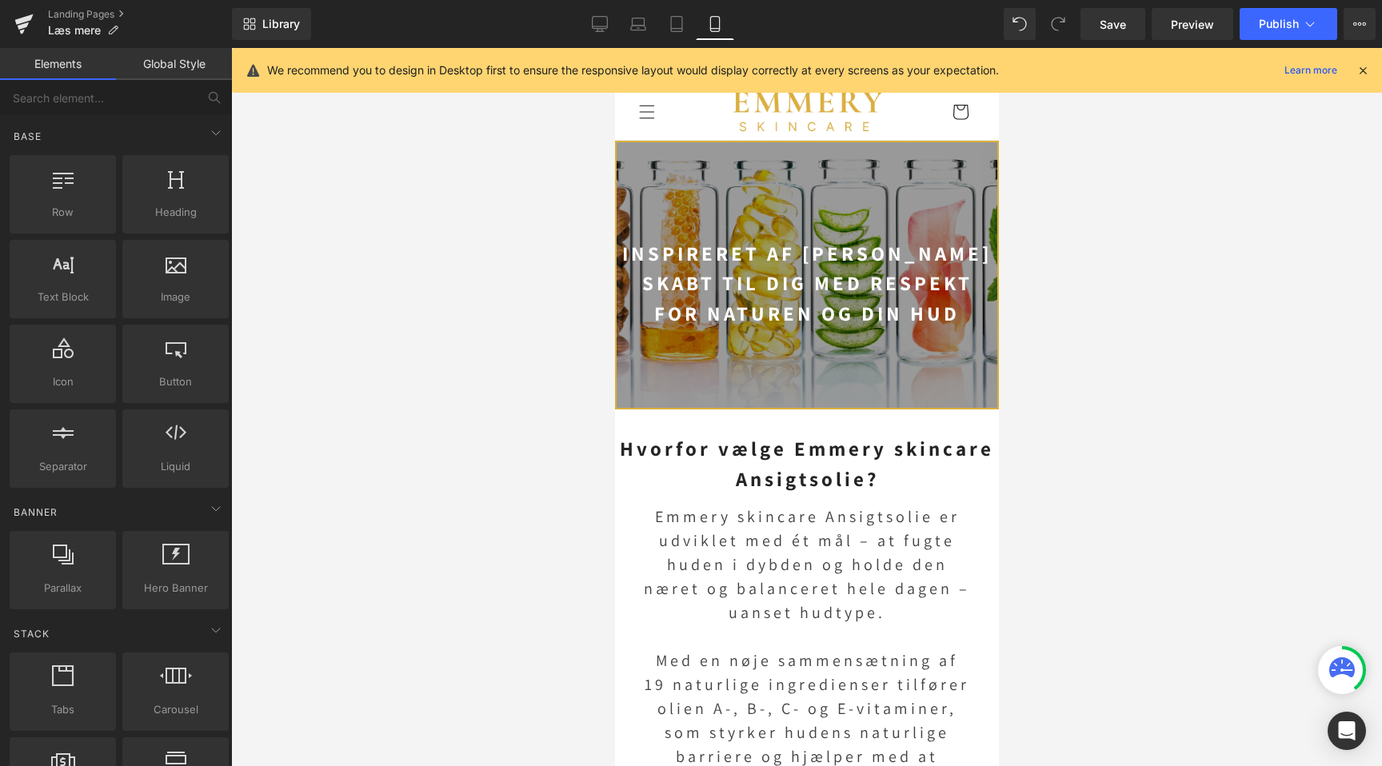
click at [354, 539] on div at bounding box center [806, 407] width 1151 height 718
click at [670, 22] on icon at bounding box center [677, 24] width 16 height 16
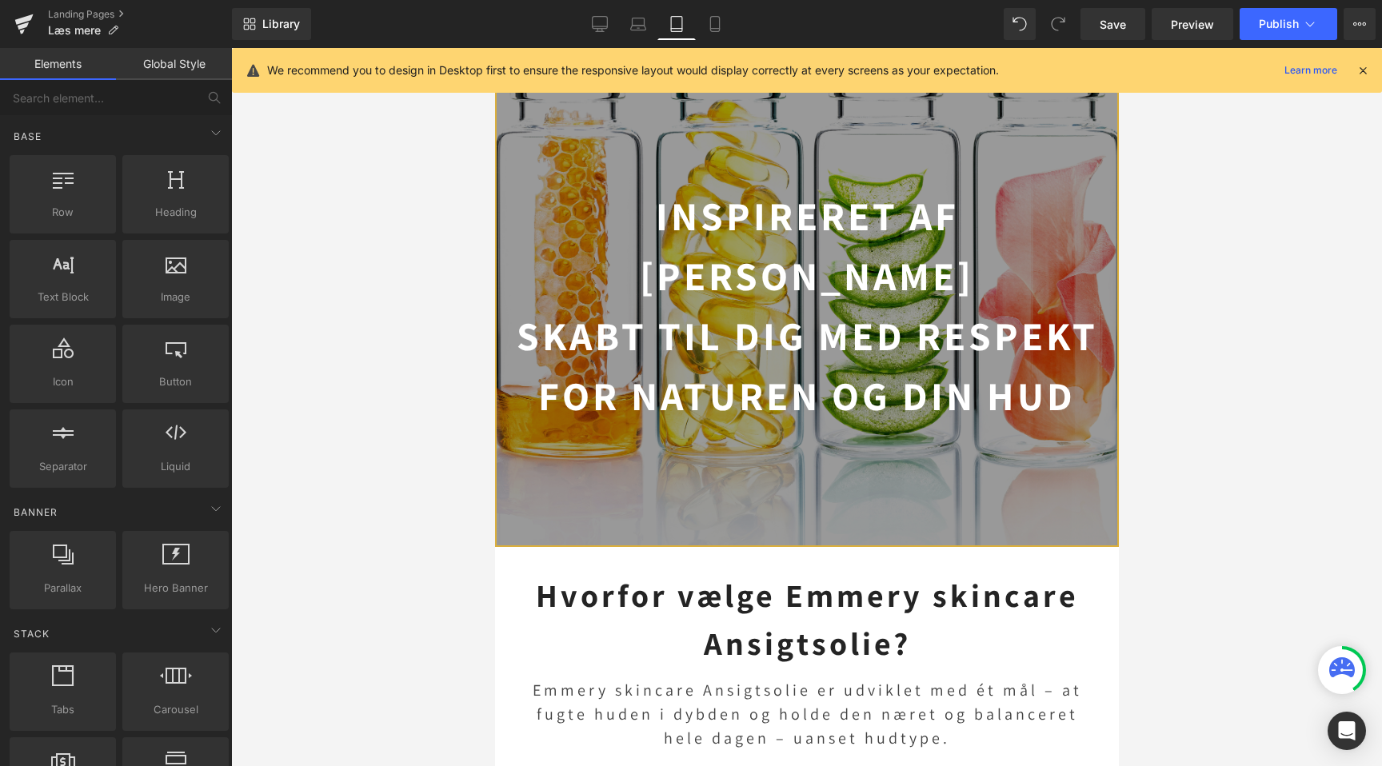
scroll to position [0, 533]
click at [638, 28] on icon at bounding box center [639, 28] width 2 height 0
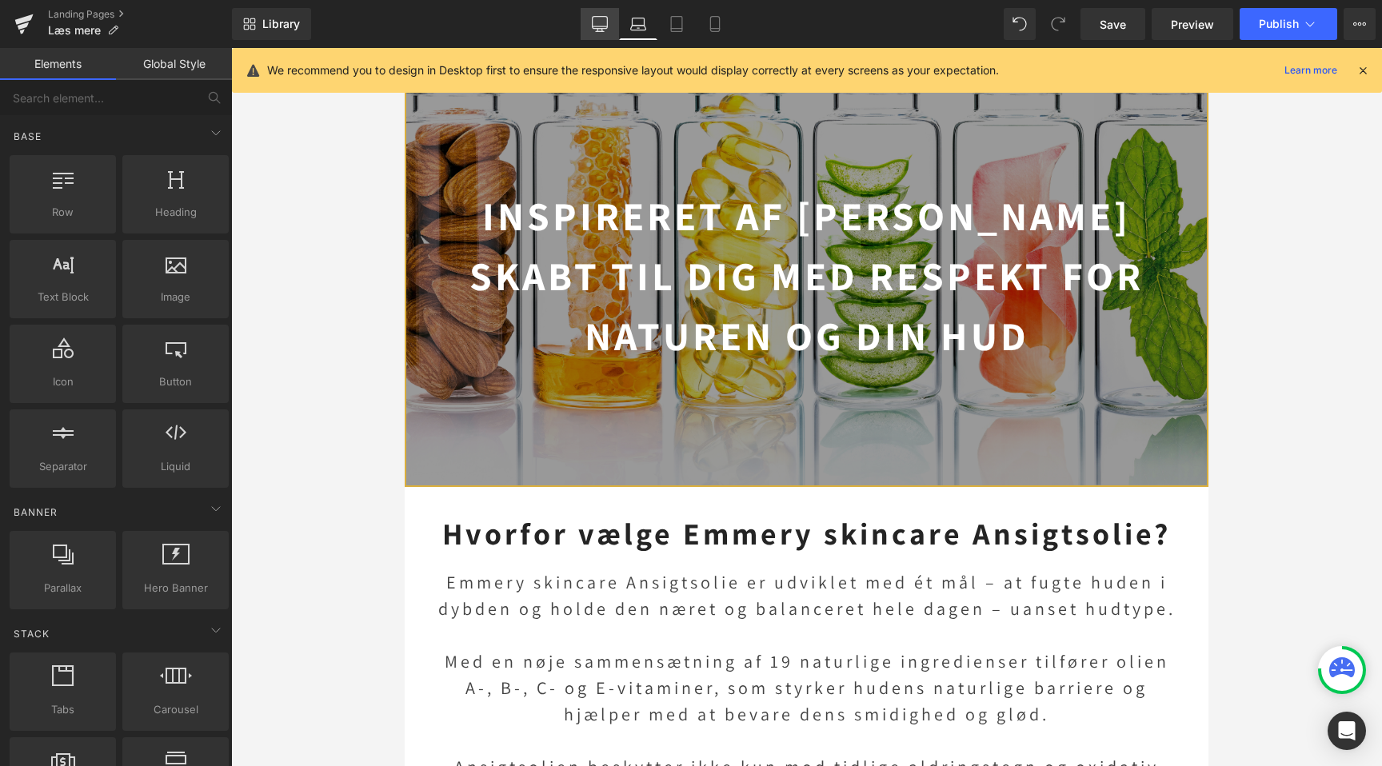
click at [610, 26] on link "Desktop" at bounding box center [600, 24] width 38 height 32
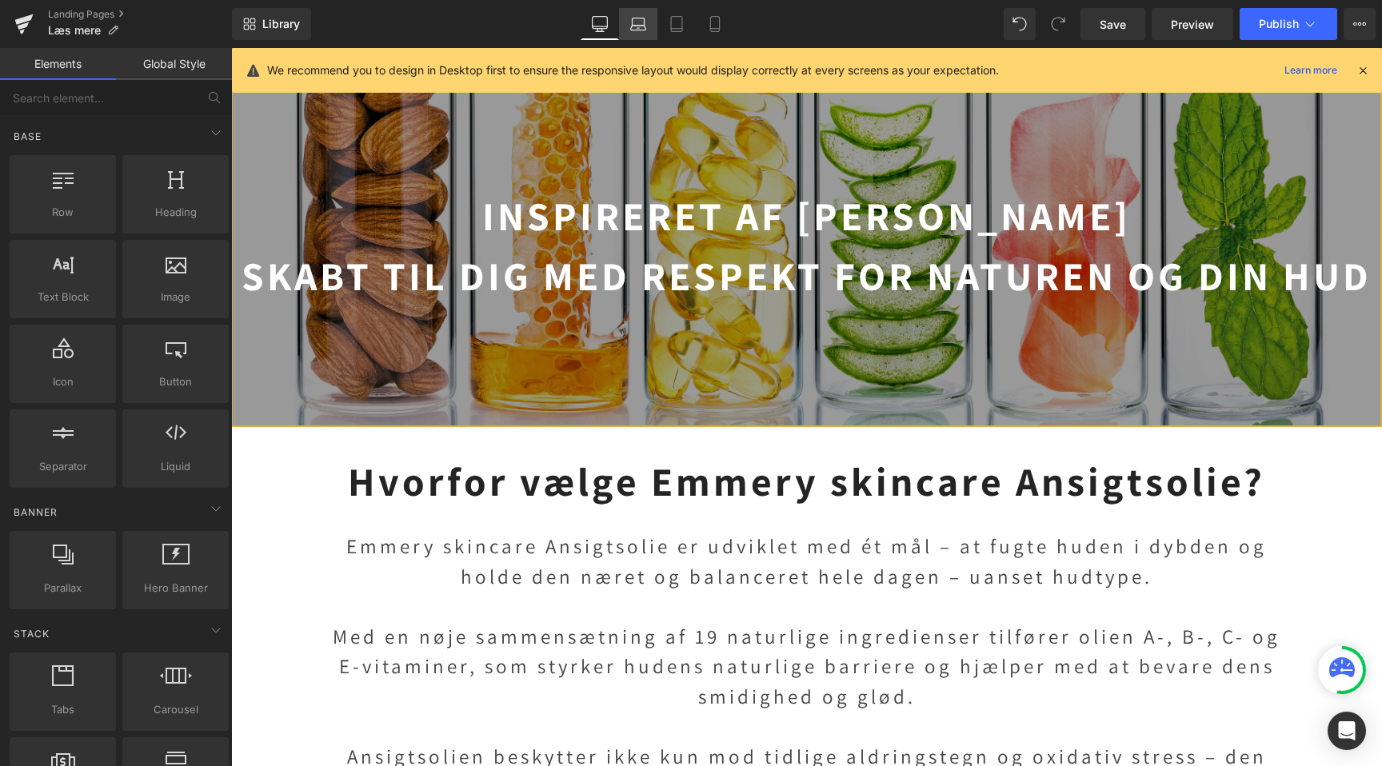
click at [643, 31] on icon at bounding box center [638, 24] width 16 height 16
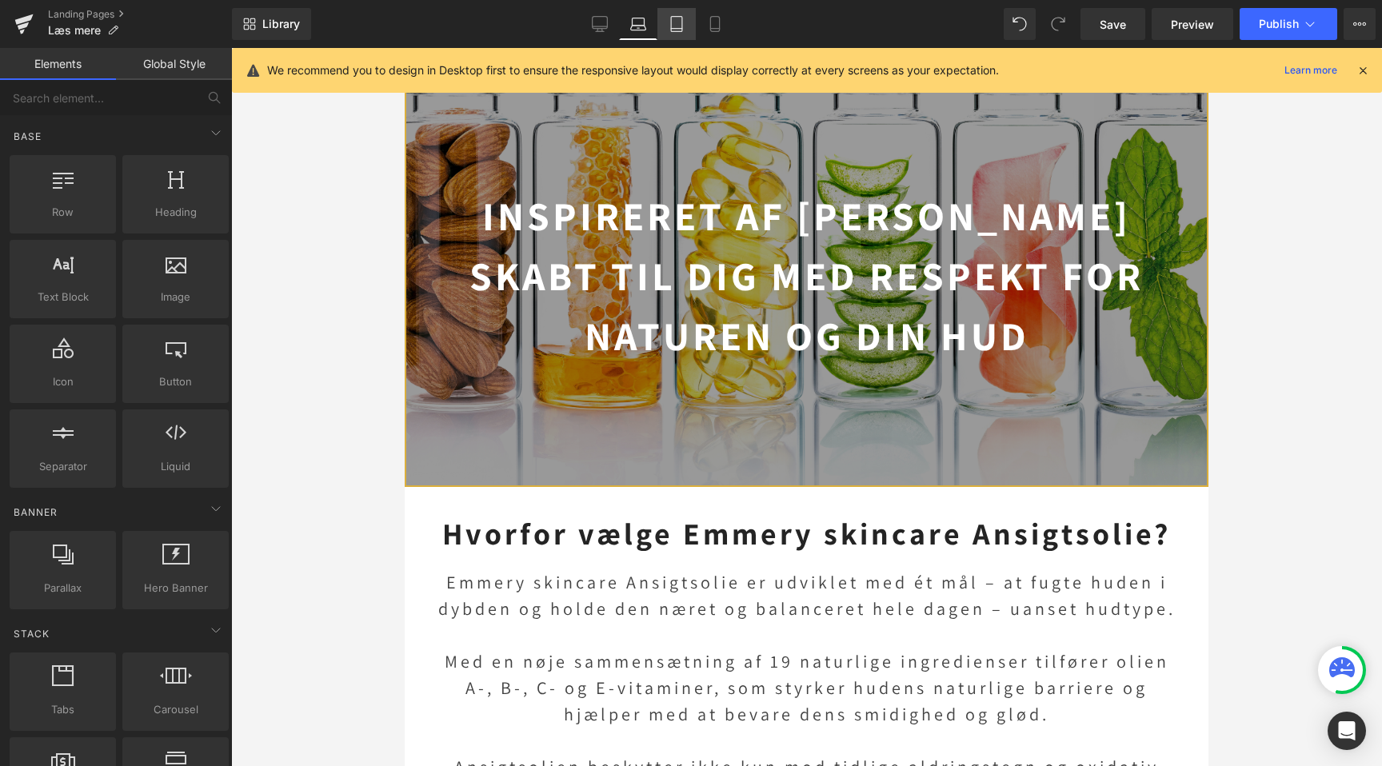
scroll to position [0, 1426]
click at [679, 30] on icon at bounding box center [677, 24] width 16 height 16
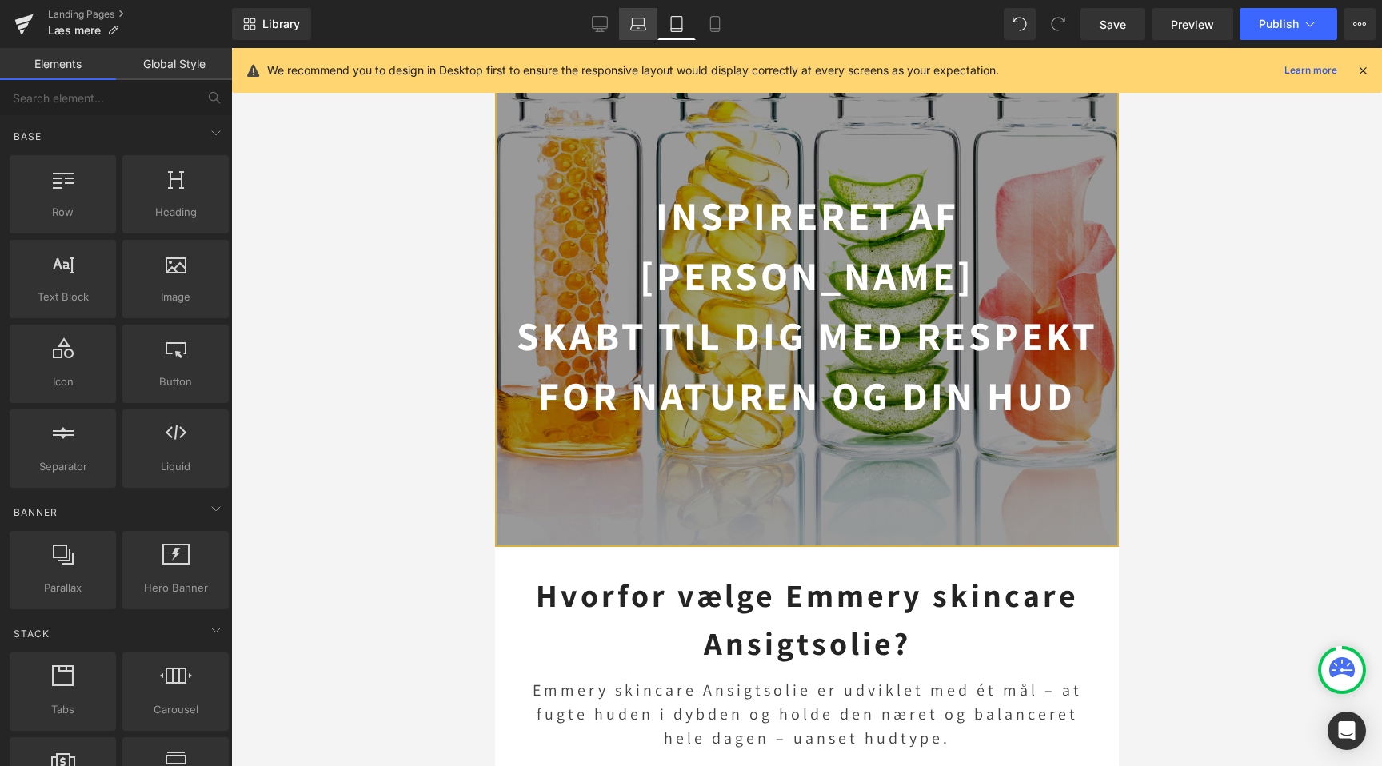
scroll to position [0, 0]
click at [642, 27] on icon at bounding box center [638, 24] width 16 height 16
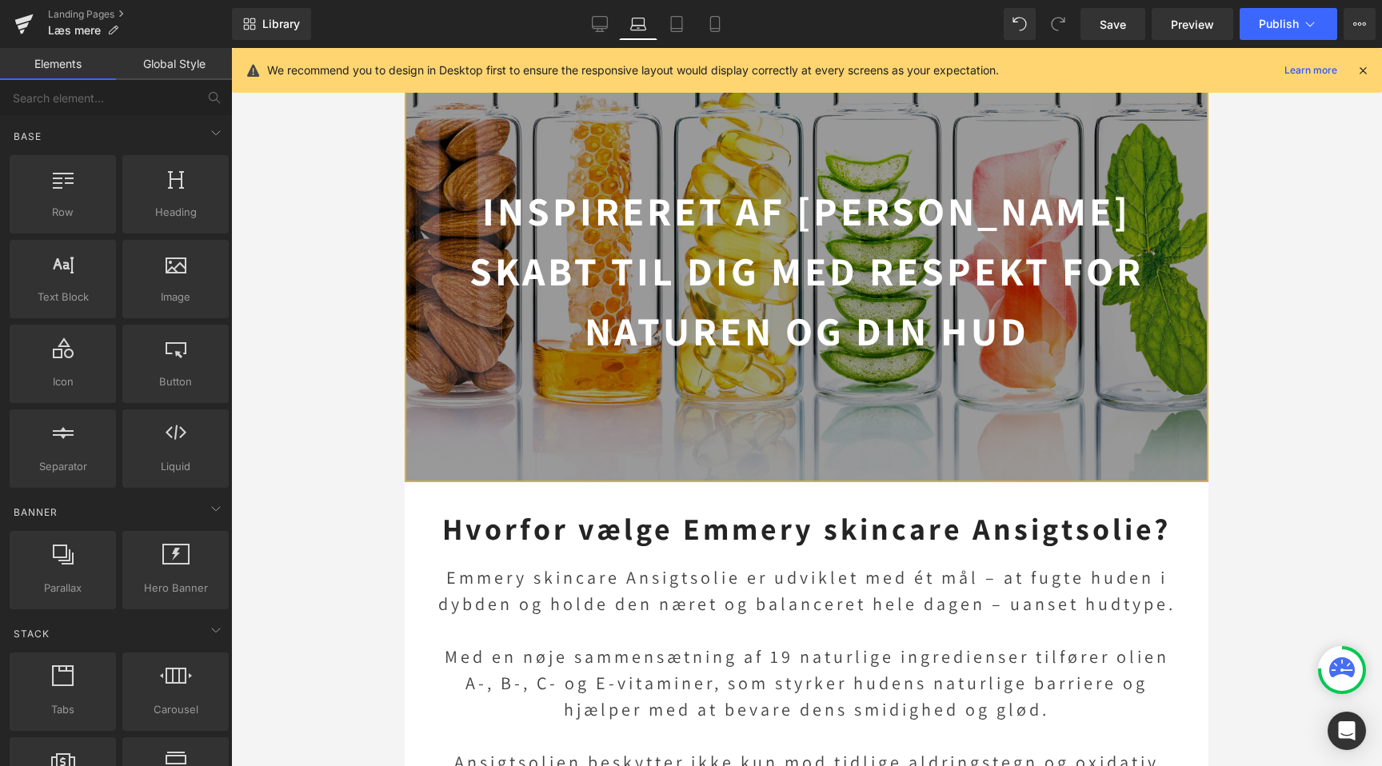
scroll to position [100, 0]
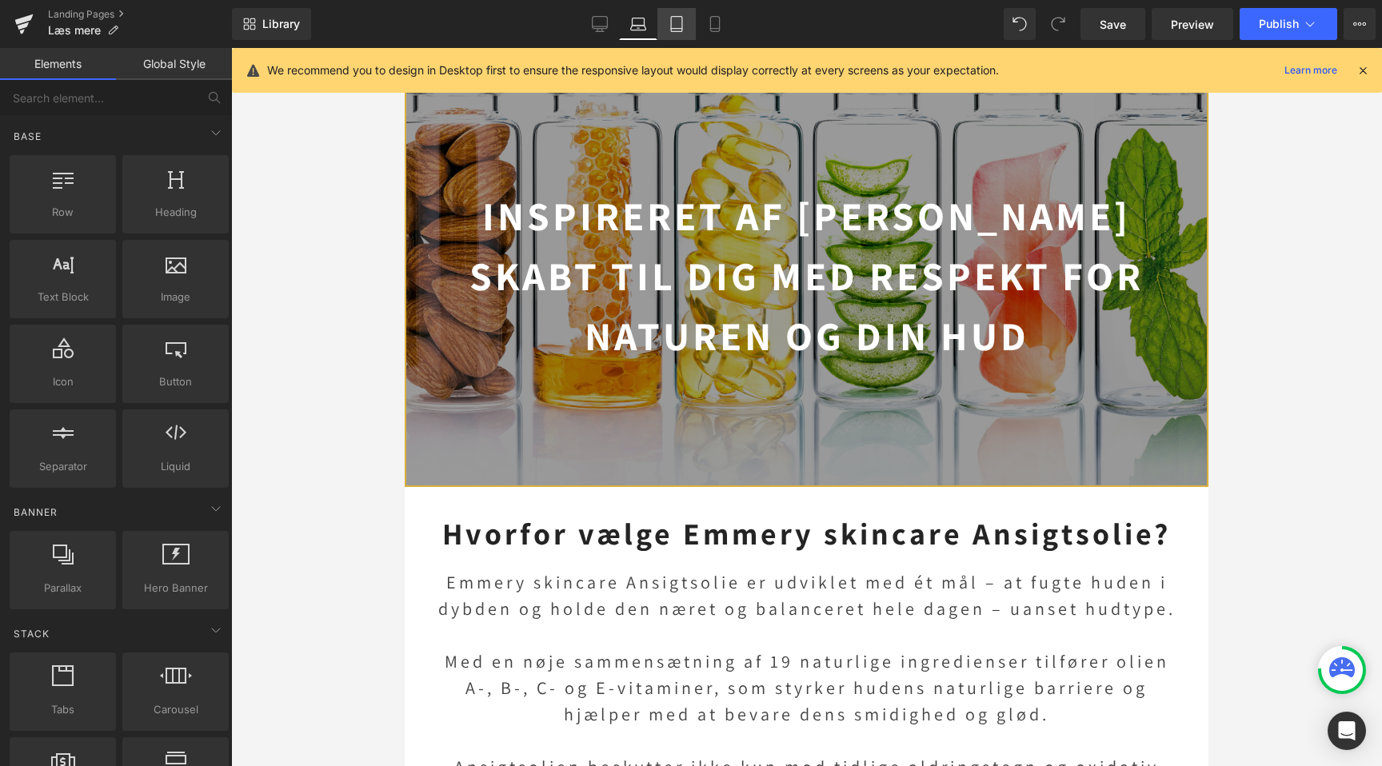
click at [674, 34] on link "Tablet" at bounding box center [677, 24] width 38 height 32
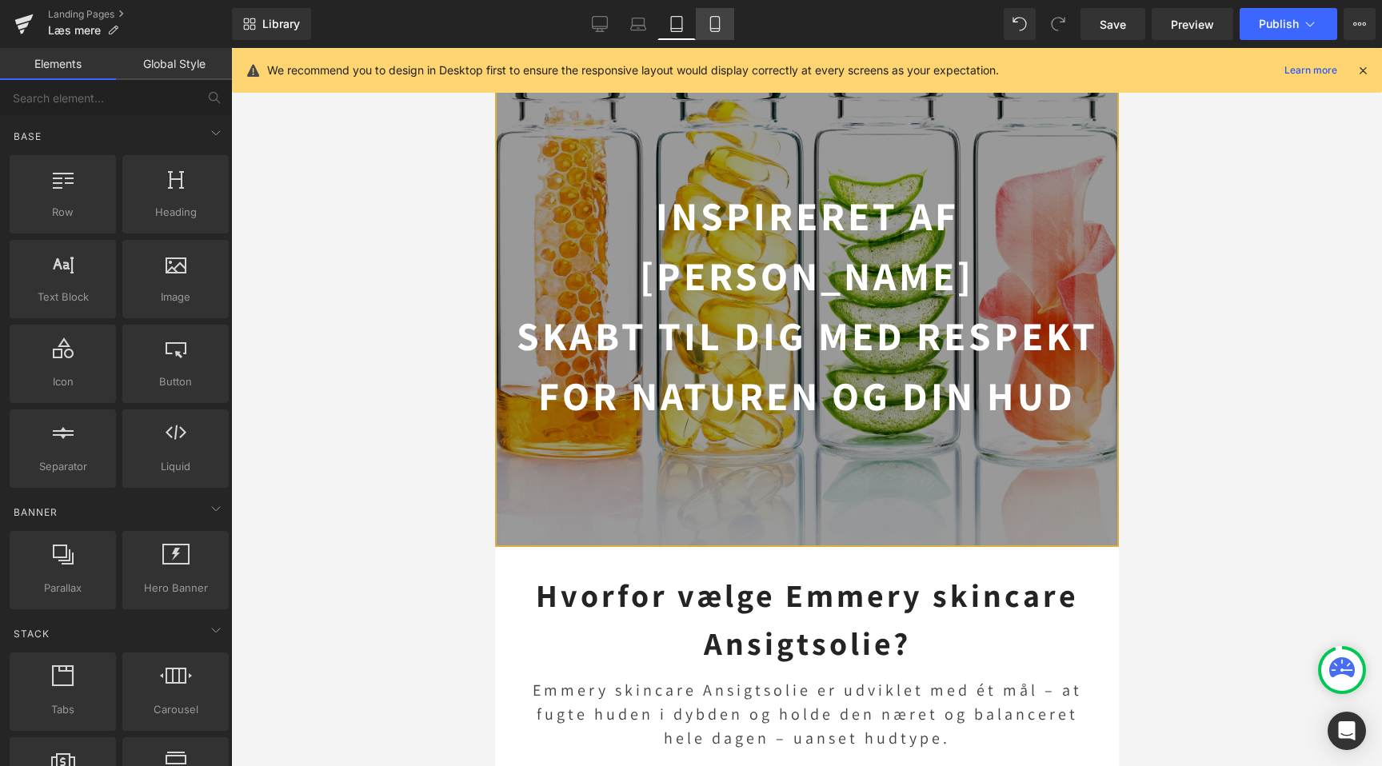
scroll to position [0, 533]
click at [710, 30] on icon at bounding box center [715, 24] width 16 height 16
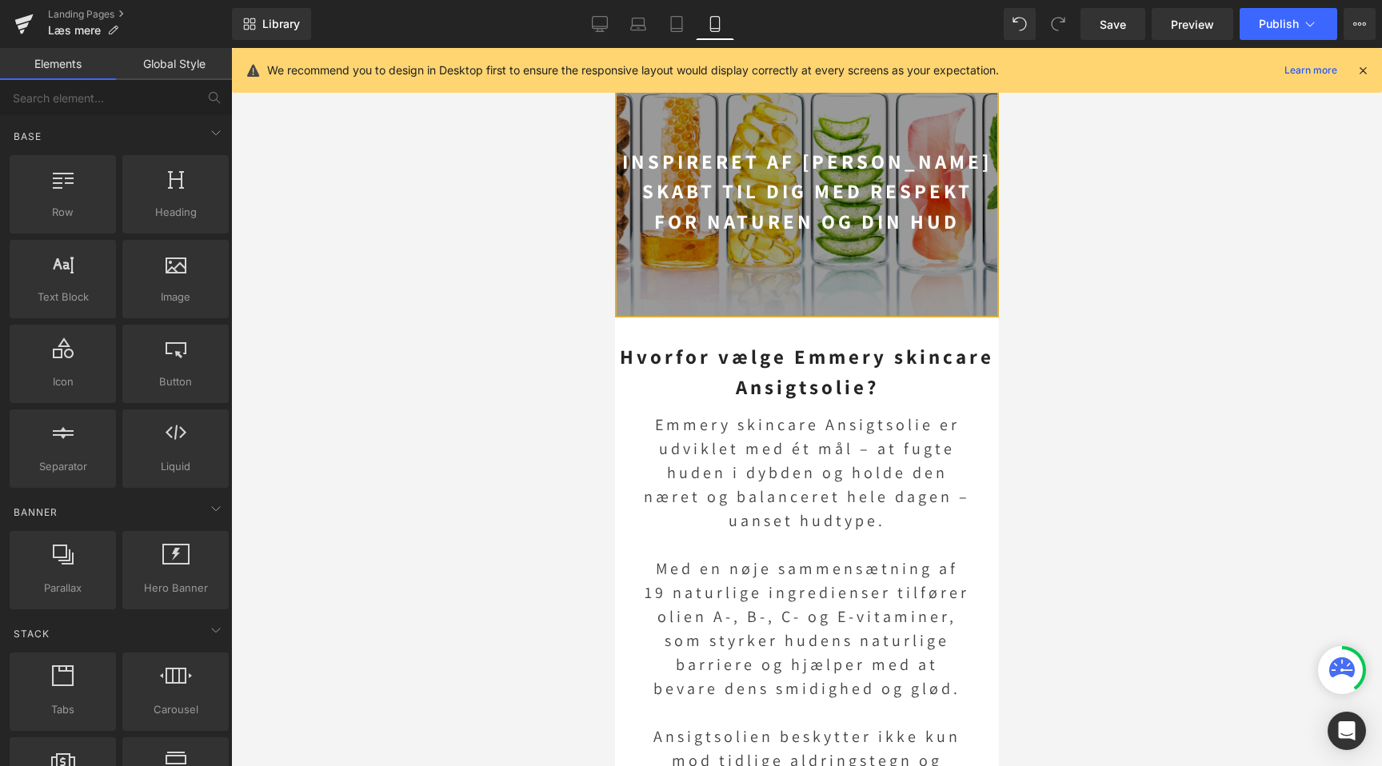
scroll to position [0, 0]
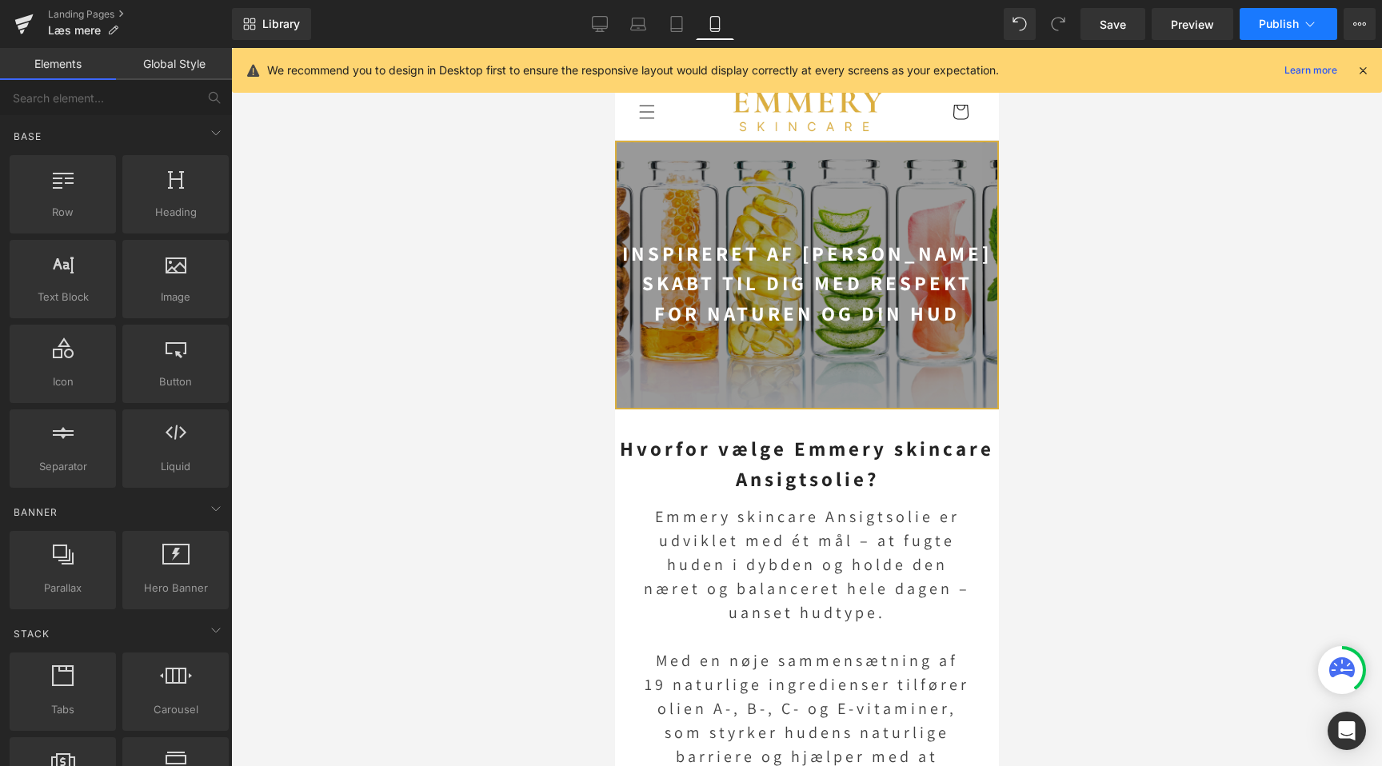
click at [1262, 33] on button "Publish" at bounding box center [1289, 24] width 98 height 32
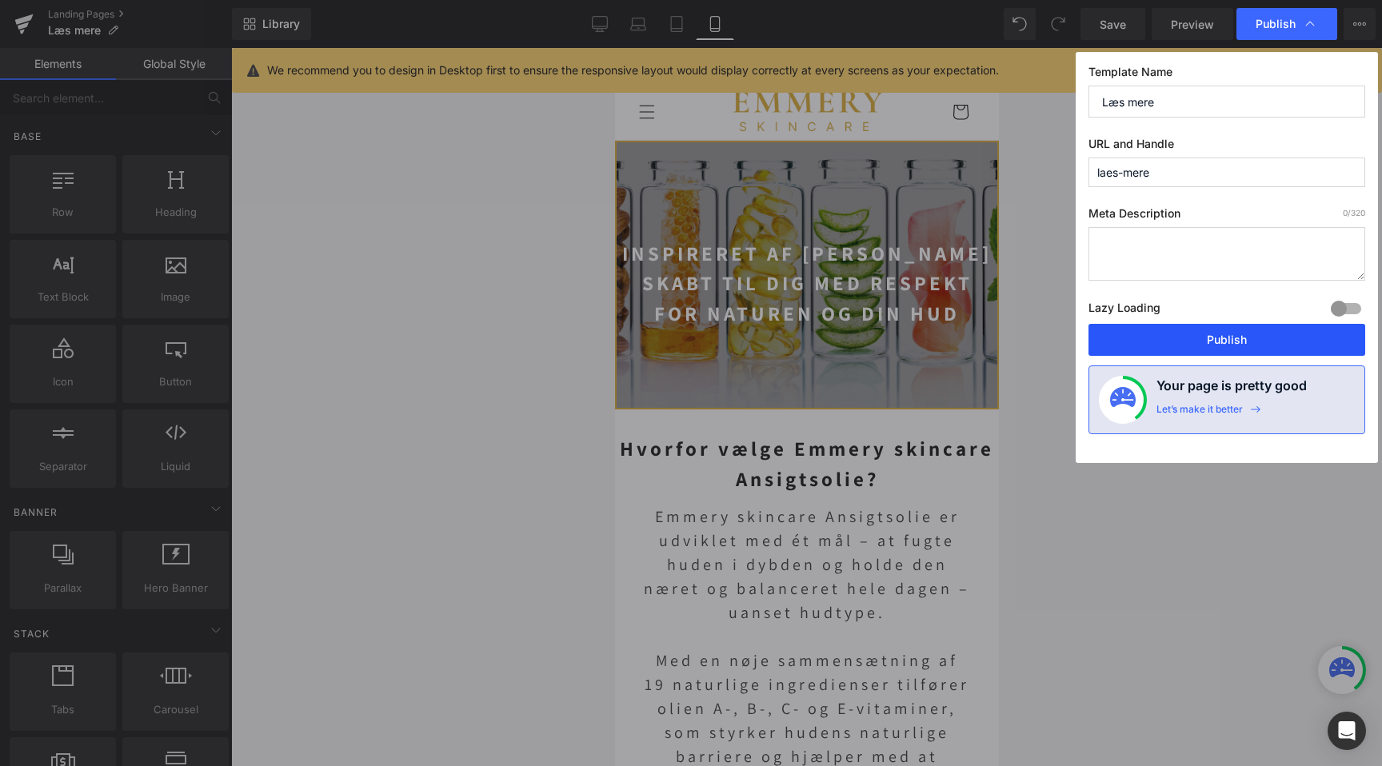
click at [1171, 333] on button "Publish" at bounding box center [1227, 340] width 277 height 32
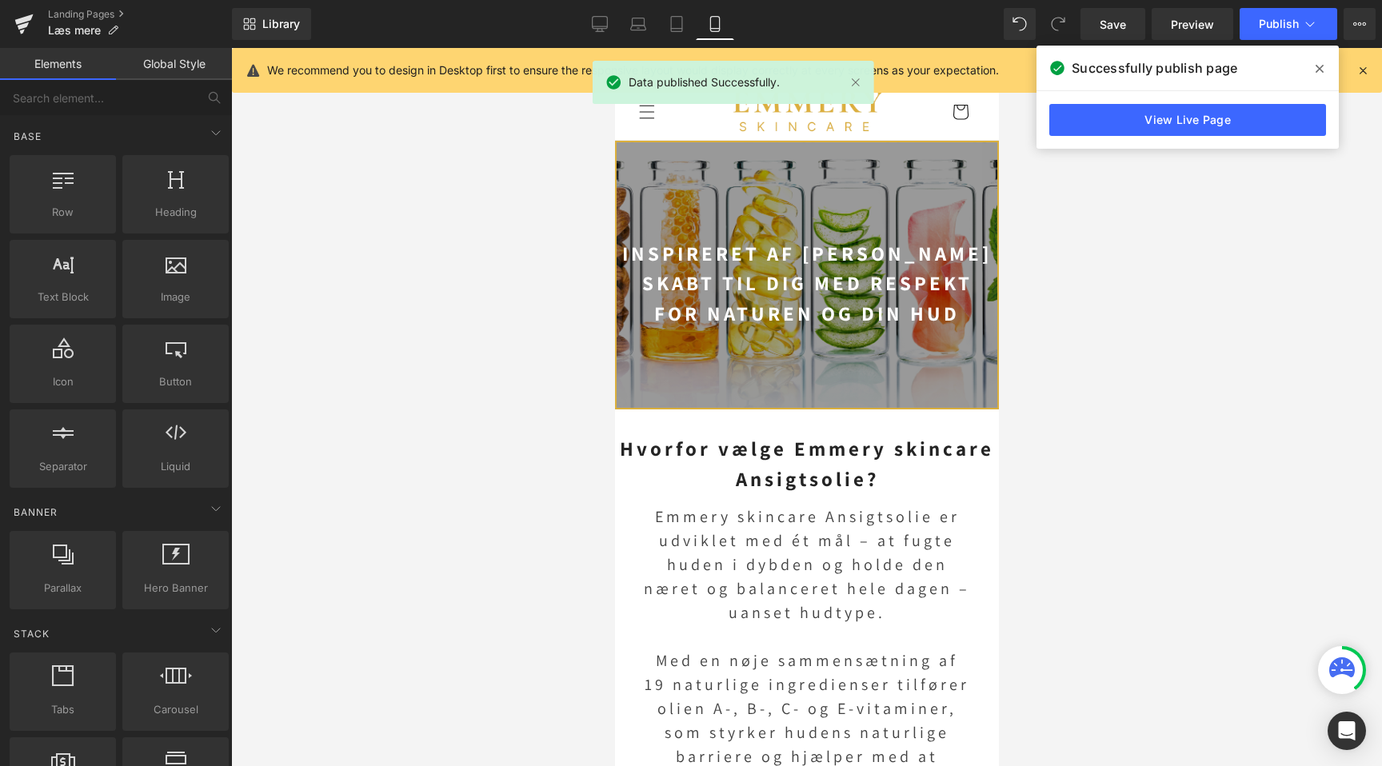
click at [1229, 277] on div at bounding box center [806, 407] width 1151 height 718
